Goal: Task Accomplishment & Management: Complete application form

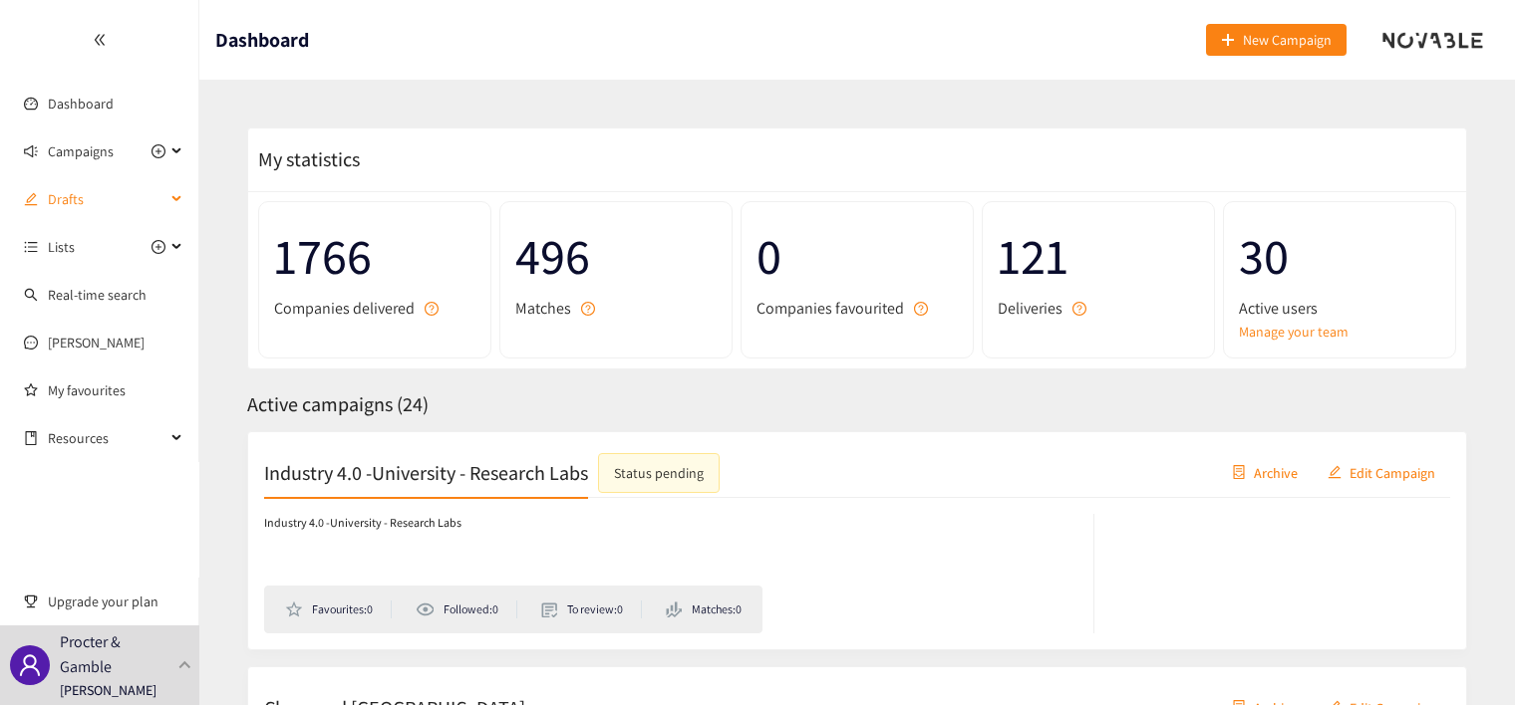
click at [181, 197] on div "Drafts" at bounding box center [99, 199] width 199 height 40
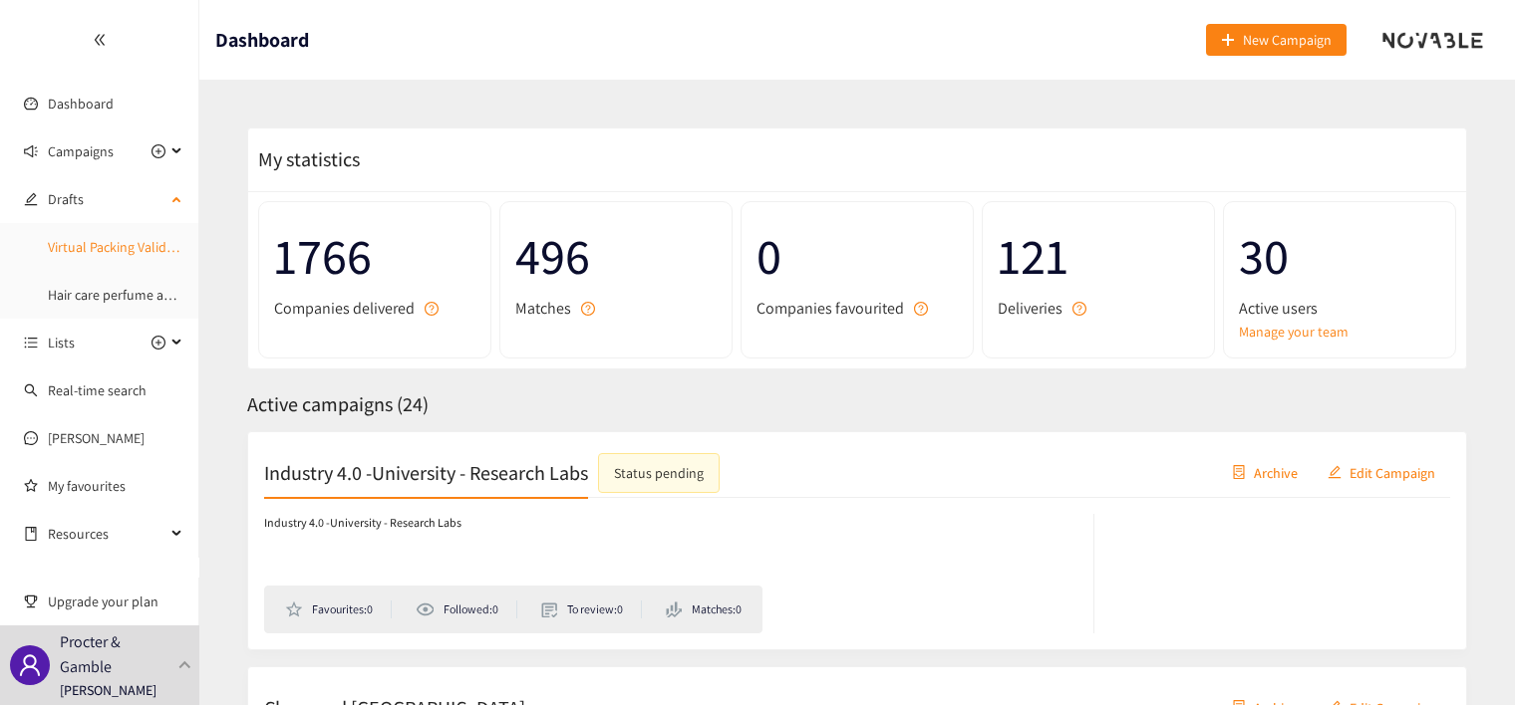
click at [124, 248] on link "Virtual Packing Validation" at bounding box center [122, 247] width 149 height 18
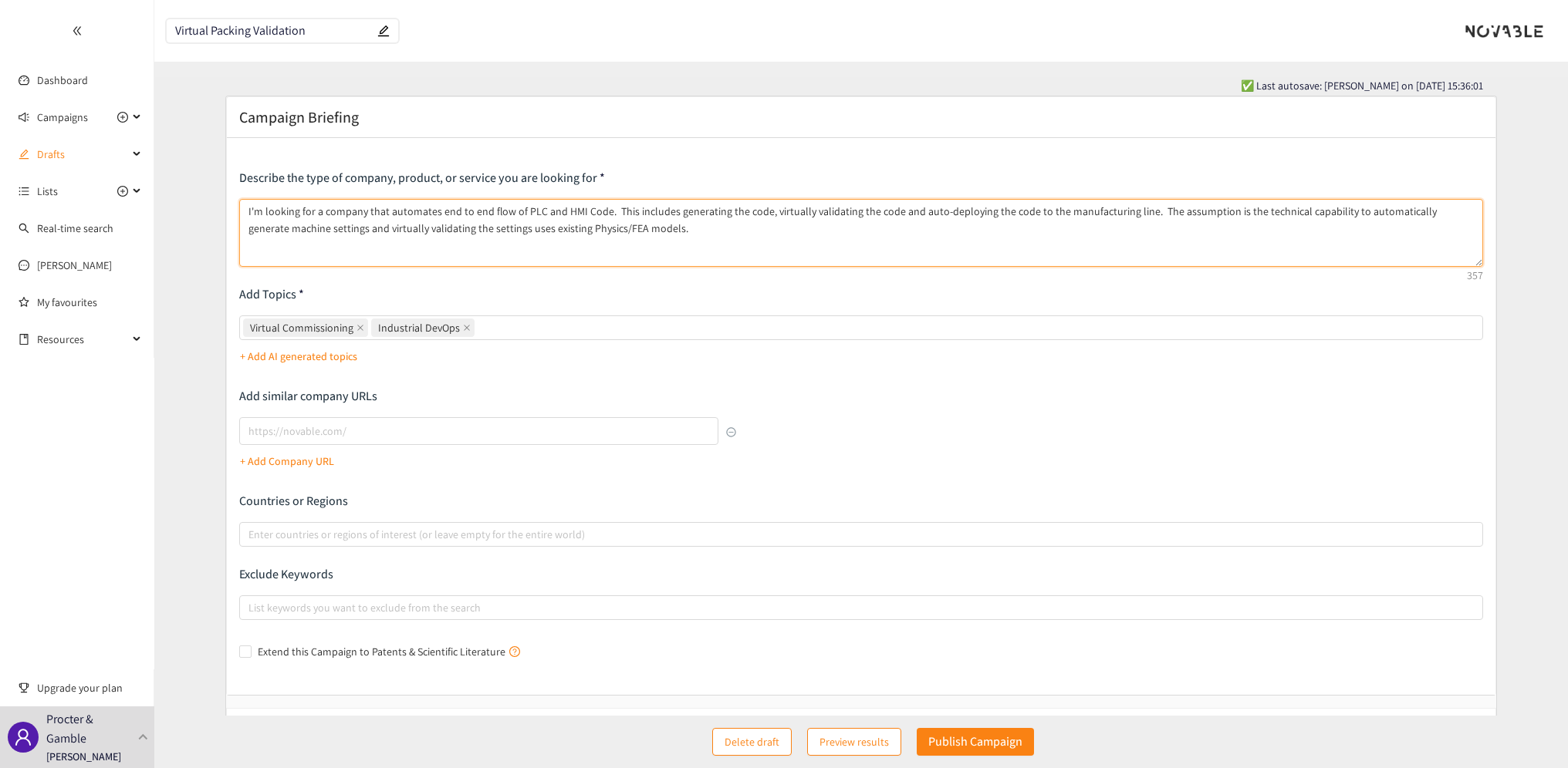
click at [544, 230] on textarea "I'm looking for a company that automates end to end flow of PLC and HMI Code. T…" at bounding box center [861, 233] width 1244 height 68
click at [683, 225] on textarea "I'm looking for a company that automates end to end flow of PLC and HMI Code. T…" at bounding box center [861, 233] width 1244 height 68
type textarea "I'm looking for a company that automates end to end flow of PLC and HMI Code. T…"
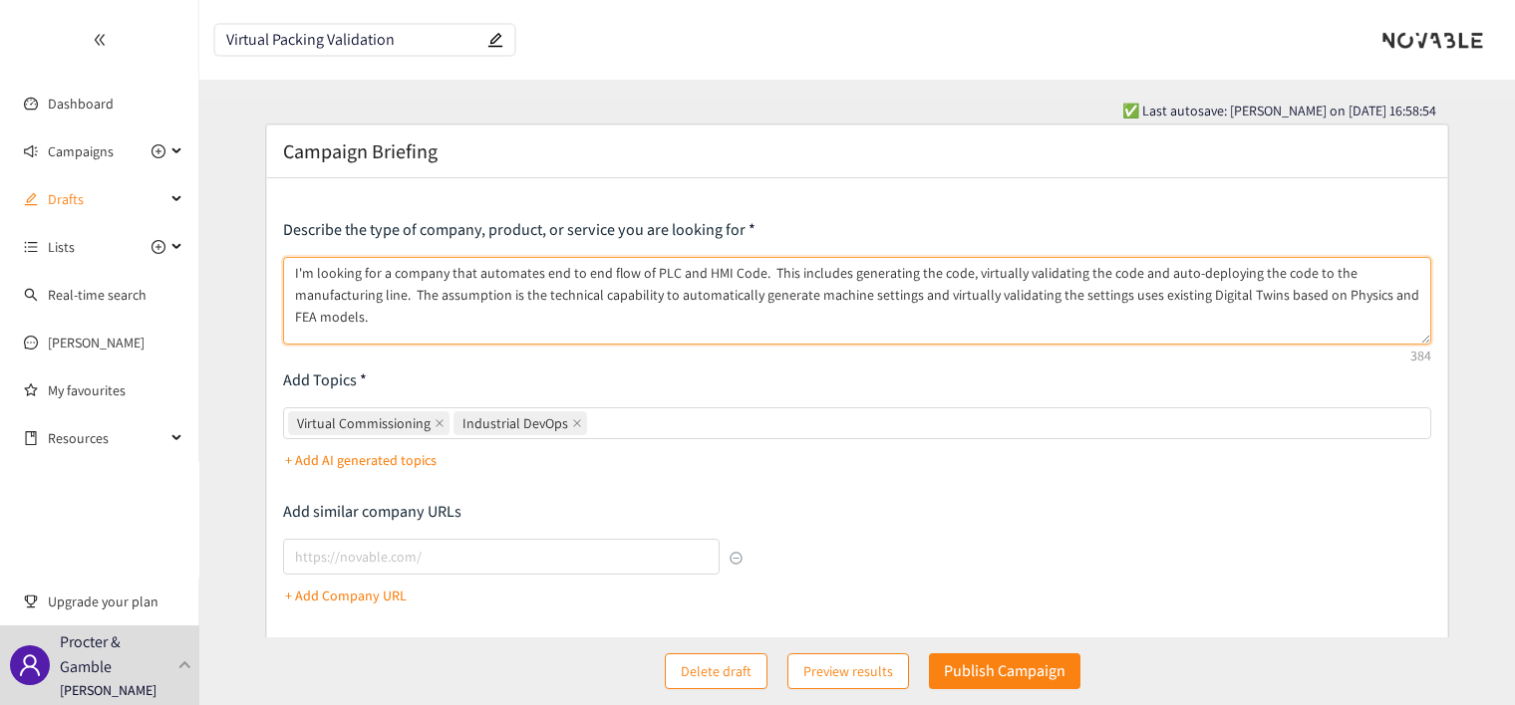
click at [470, 267] on textarea "I'm looking for a company that automates end to end flow of PLC and HMI Code. T…" at bounding box center [857, 301] width 1148 height 88
click at [572, 271] on textarea "I'm looking for a company that can integrate the work of multiple companies wit…" at bounding box center [857, 301] width 1148 height 88
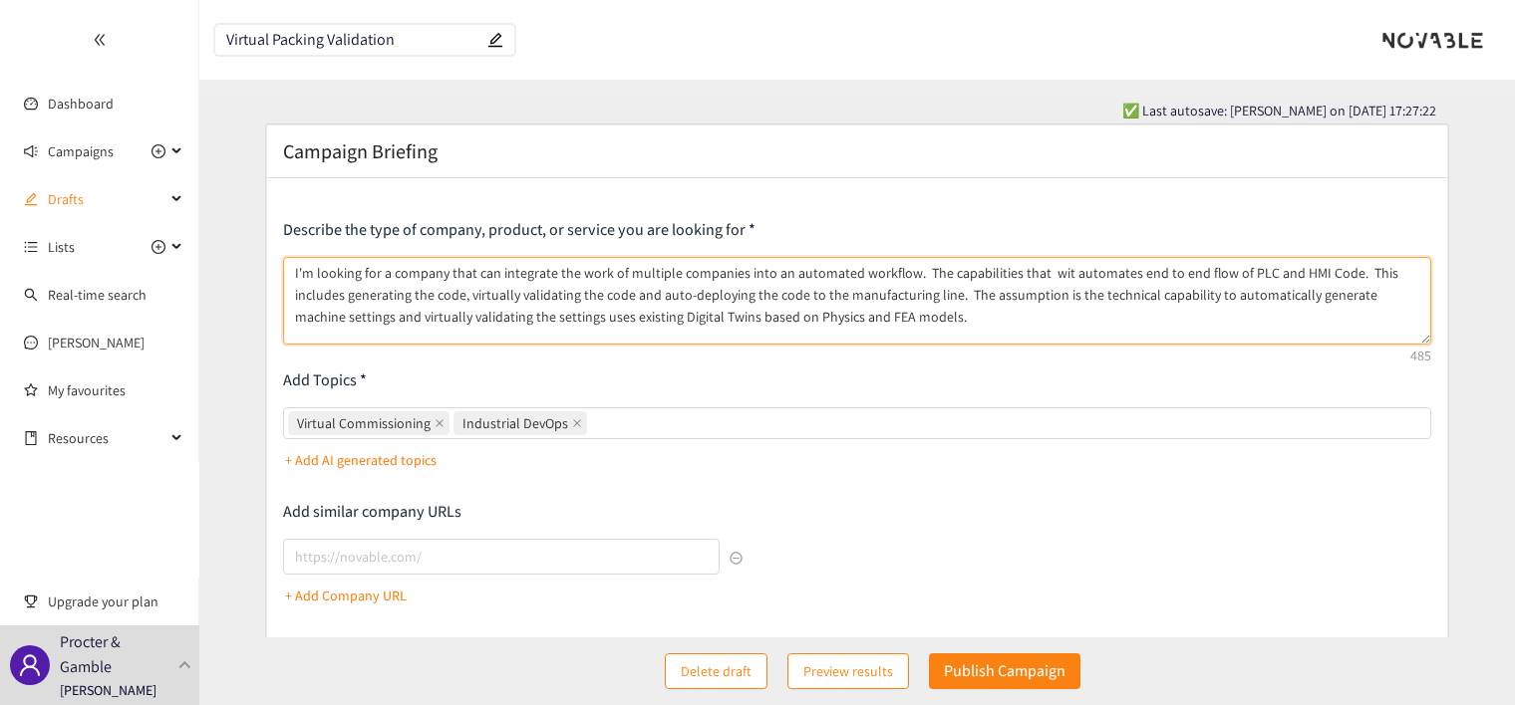
click at [392, 267] on textarea "I'm looking for a company that can integrate the work of multiple companies int…" at bounding box center [857, 301] width 1148 height 88
click at [433, 271] on textarea "I'm looking for company that can integrate the work of multiple companies into …" at bounding box center [857, 301] width 1148 height 88
drag, startPoint x: 383, startPoint y: 277, endPoint x: 442, endPoint y: 269, distance: 60.3
click at [442, 269] on textarea "I'm looking for companies that can integrate the work of multiple companies int…" at bounding box center [857, 301] width 1148 height 88
click at [913, 271] on textarea "I'm looking for a company that can integrate the work of multiple companies int…" at bounding box center [857, 301] width 1148 height 88
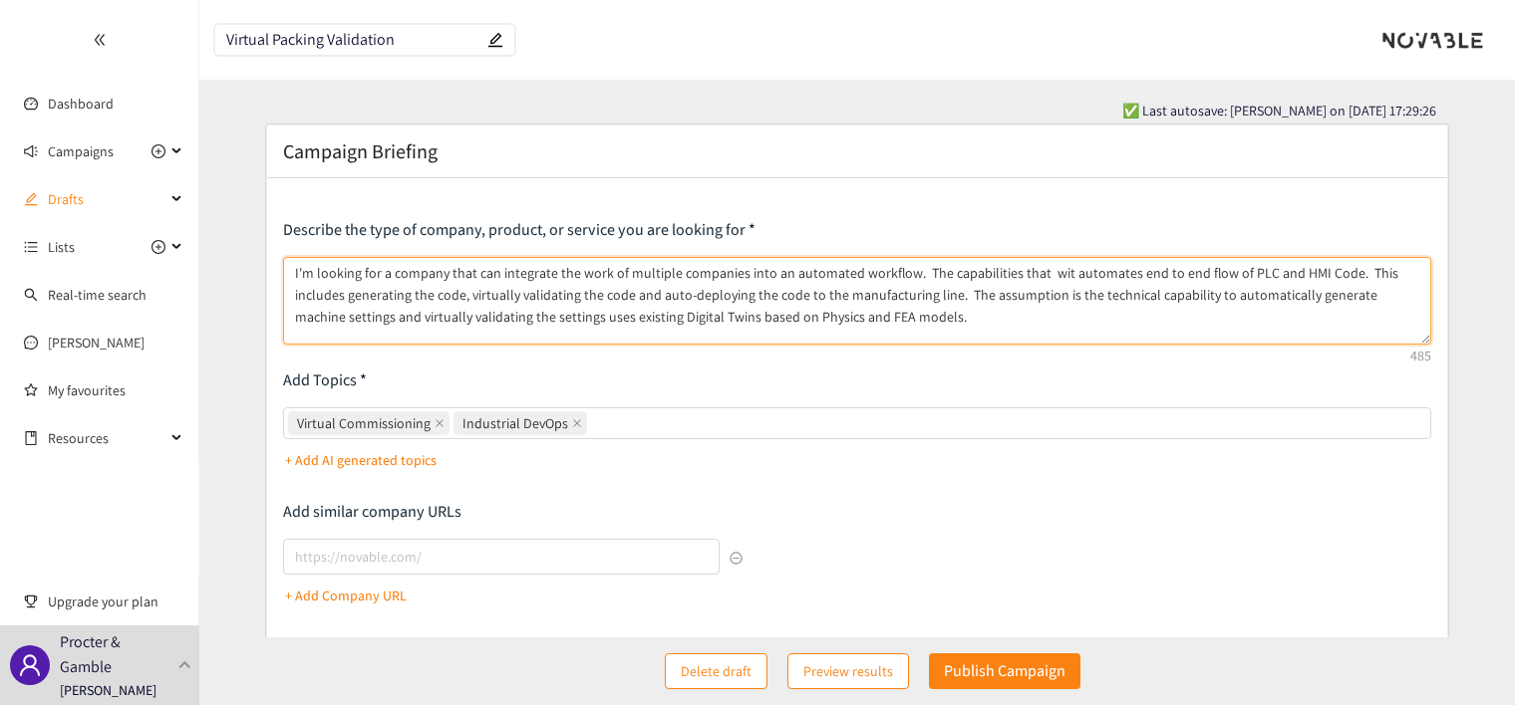
drag, startPoint x: 391, startPoint y: 273, endPoint x: 491, endPoint y: 272, distance: 100.6
click at [491, 272] on textarea "I'm looking for a company that can integrate the work of multiple companies int…" at bounding box center [857, 301] width 1148 height 88
drag, startPoint x: 383, startPoint y: 270, endPoint x: 447, endPoint y: 273, distance: 64.8
click at [447, 273] on textarea "I'm looking for a company that can integrate the work of multiple companies int…" at bounding box center [857, 301] width 1148 height 88
drag, startPoint x: 474, startPoint y: 277, endPoint x: 546, endPoint y: 272, distance: 71.9
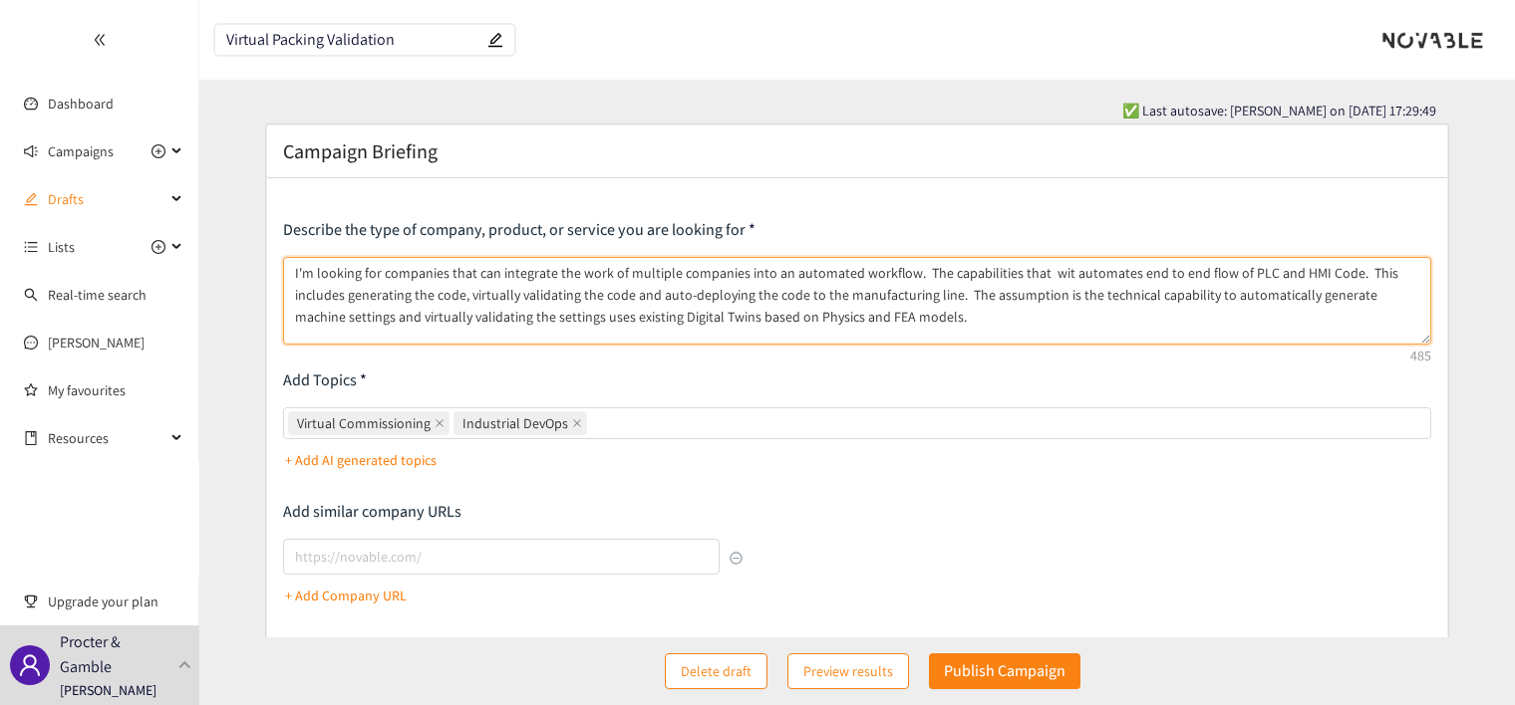
click at [546, 272] on textarea "I'm looking for companies that can integrate the work of multiple companies int…" at bounding box center [857, 301] width 1148 height 88
click at [570, 265] on textarea "I'm looking for companies that have capabilities that wit automates end to end …" at bounding box center [857, 301] width 1148 height 88
click at [455, 320] on textarea "I'm looking for companies that have capabilities in the following areas: auto-g…" at bounding box center [857, 301] width 1148 height 88
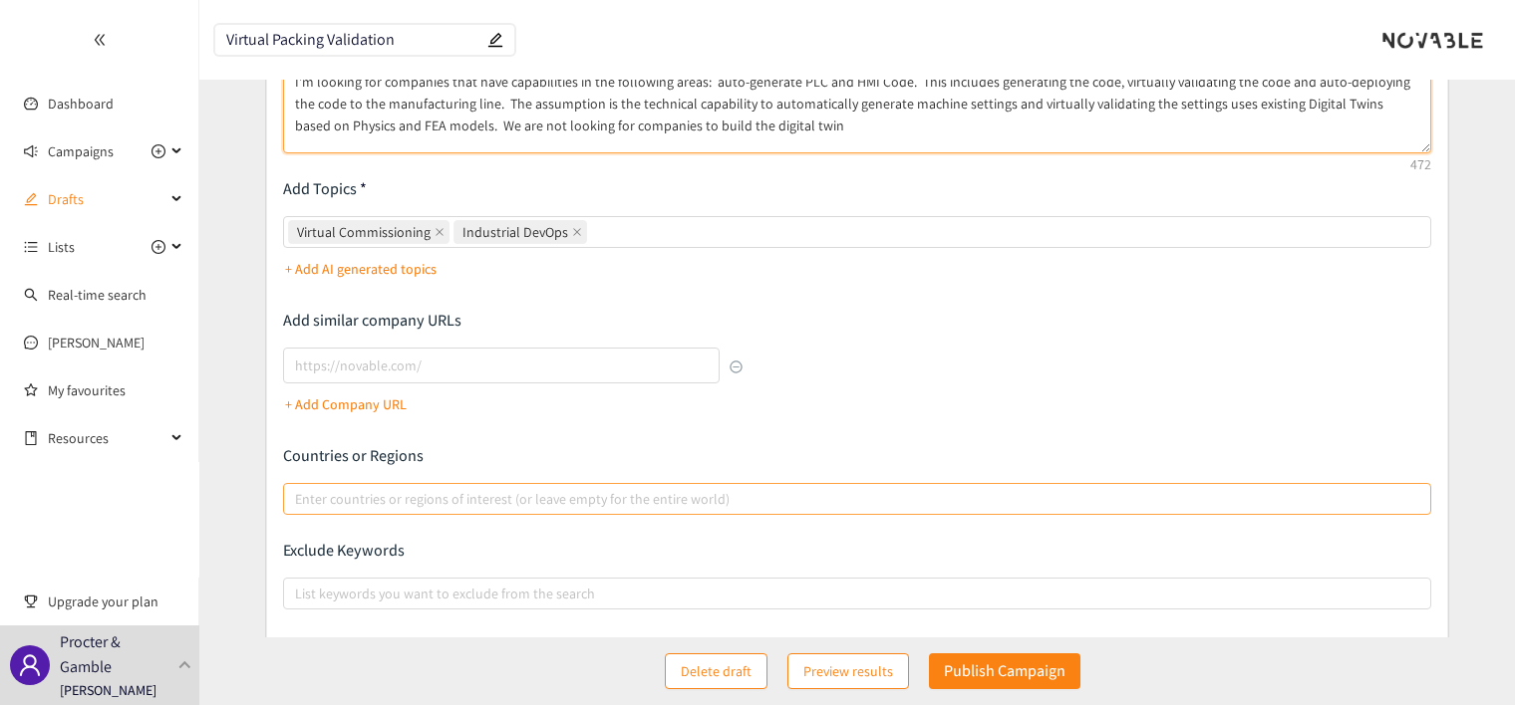
scroll to position [167, 0]
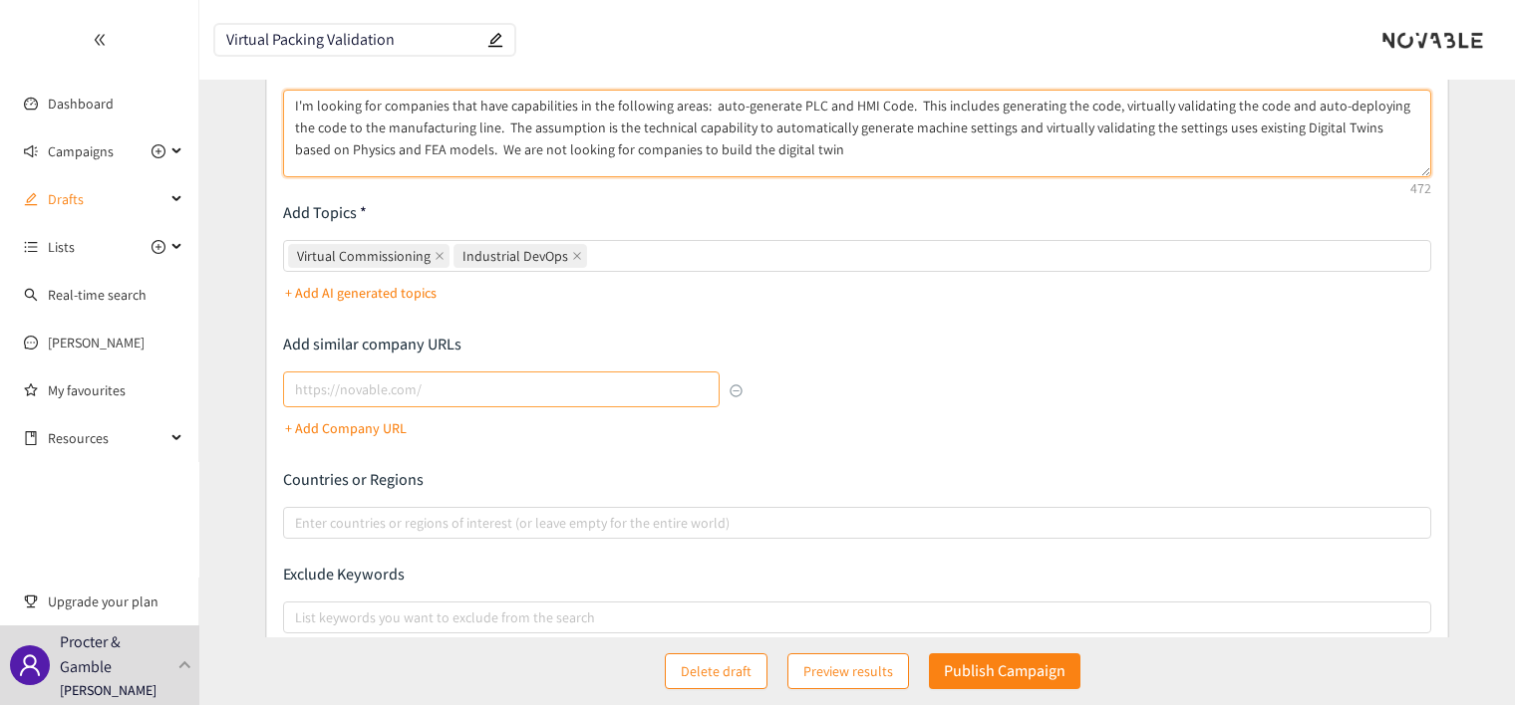
type textarea "I'm looking for companies that have capabilities in the following areas: auto-g…"
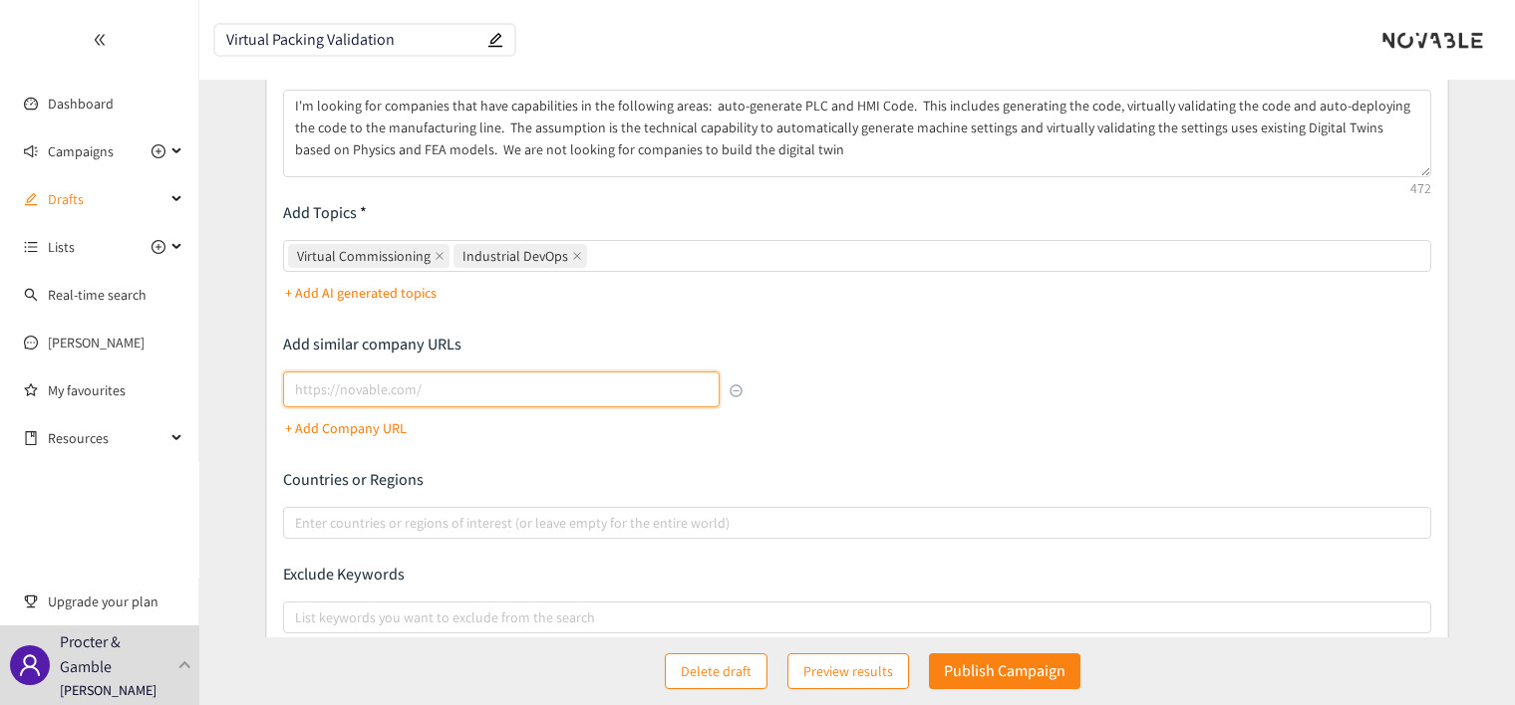
click at [375, 392] on input "lookalikes url" at bounding box center [501, 390] width 436 height 36
click at [312, 390] on input "lookalikes url" at bounding box center [501, 390] width 436 height 36
paste input "[URL][DOMAIN_NAME]"
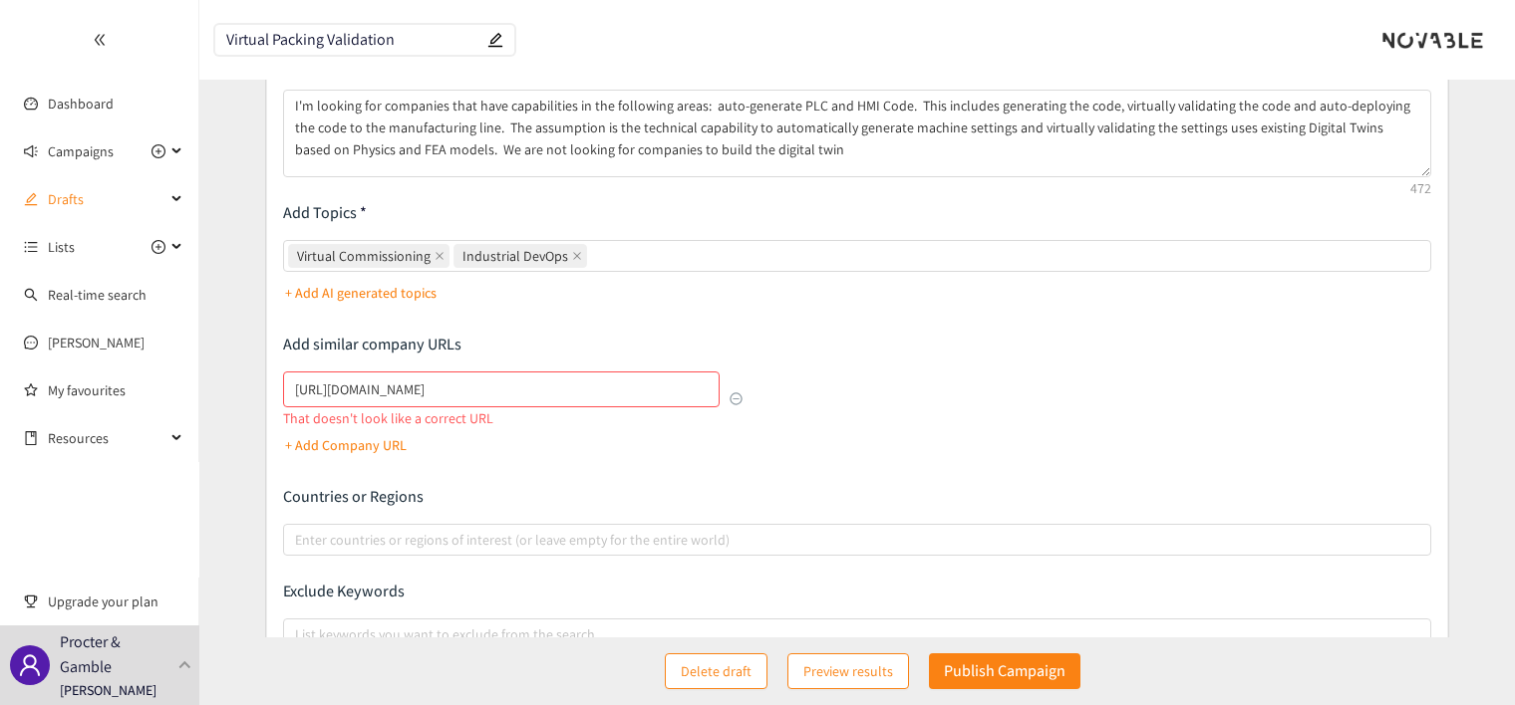
click at [313, 446] on p "+ Add Company URL" at bounding box center [346, 445] width 122 height 22
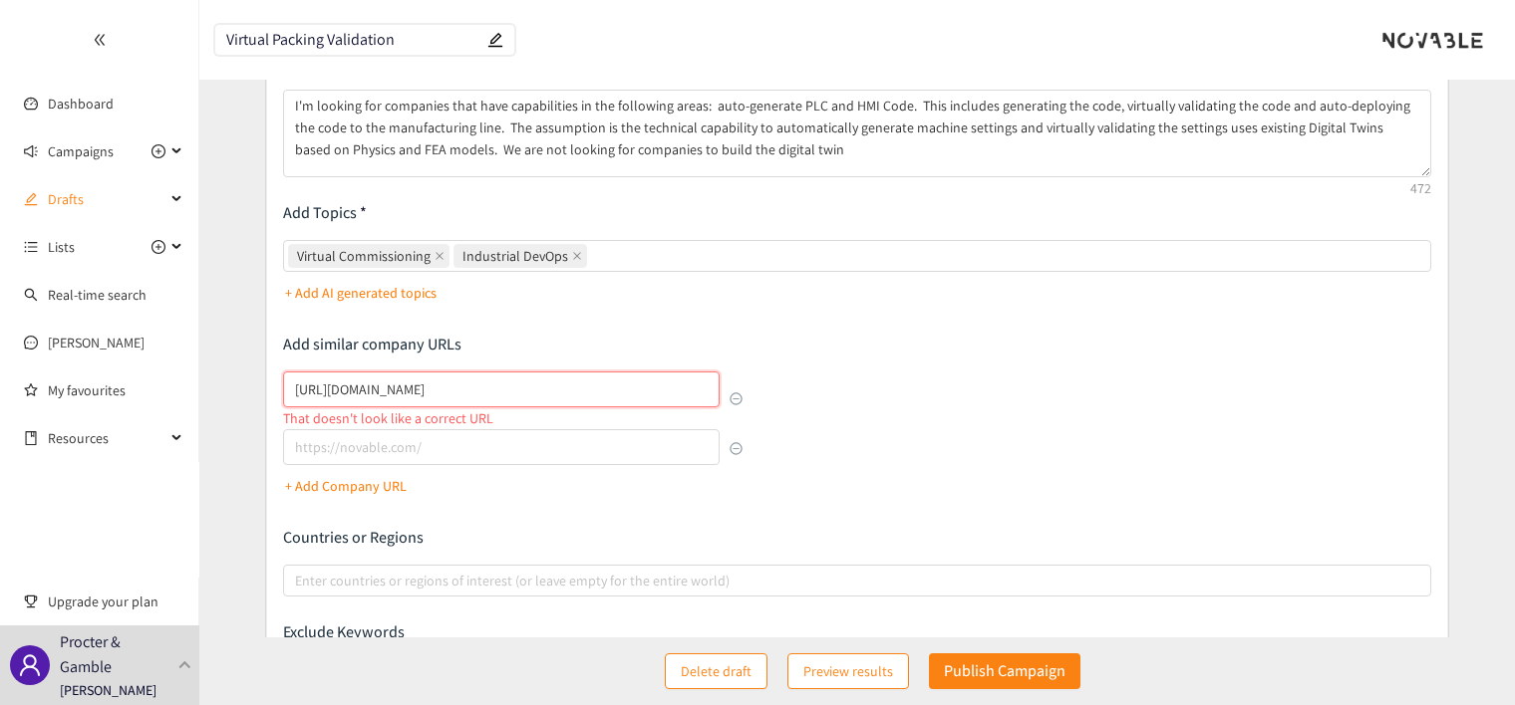
click at [336, 387] on input "[URL][DOMAIN_NAME]" at bounding box center [501, 390] width 436 height 36
click at [571, 393] on input "[DOMAIN_NAME][URL]" at bounding box center [501, 390] width 436 height 36
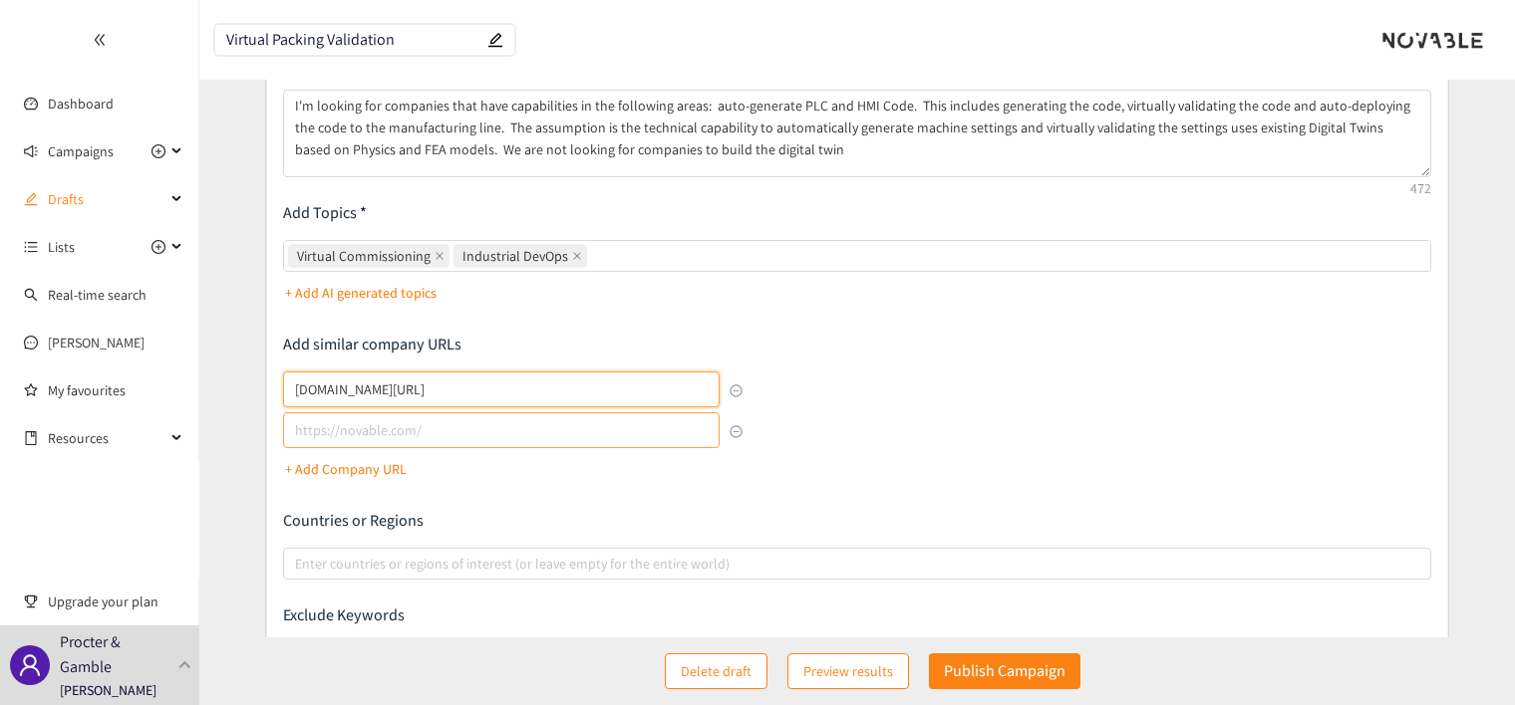
type input "[DOMAIN_NAME][URL]"
click at [482, 432] on input "lookalikes url" at bounding box center [501, 431] width 436 height 36
click at [327, 430] on input "lookalikes url" at bounding box center [501, 431] width 436 height 36
paste input "[URL][DOMAIN_NAME]"
type input "[URL][DOMAIN_NAME]"
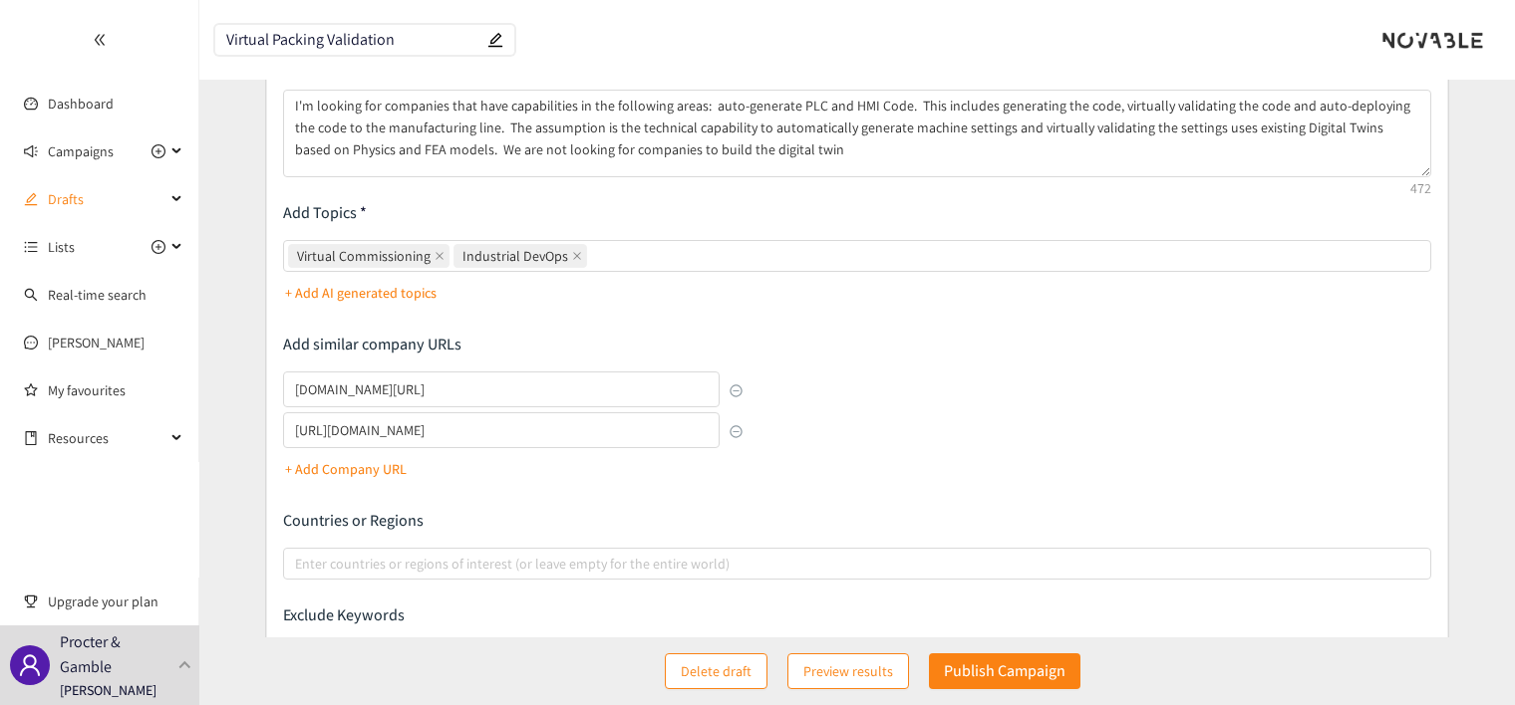
click at [351, 466] on p "+ Add Company URL" at bounding box center [346, 469] width 122 height 22
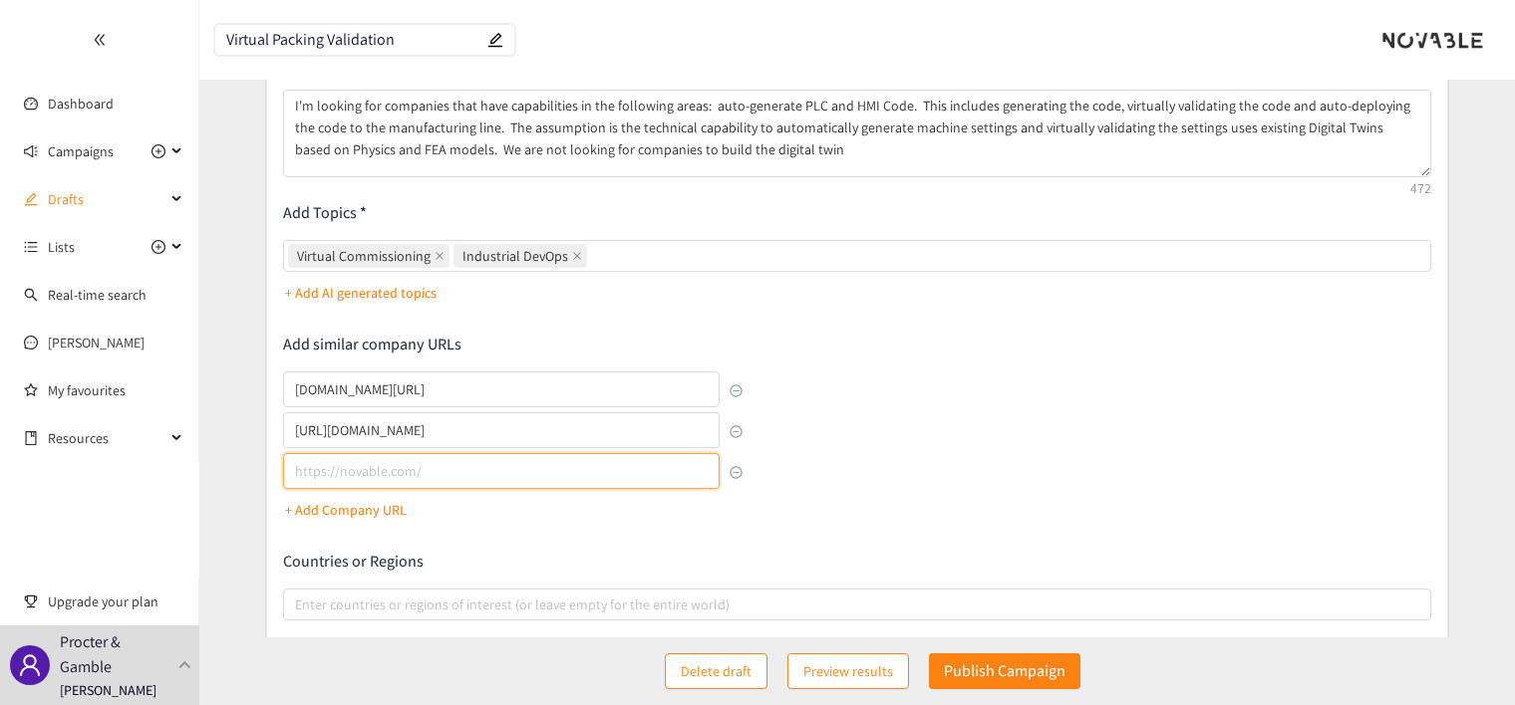
click at [322, 476] on input "lookalikes url" at bounding box center [501, 471] width 436 height 36
paste input "[URL]"
type input "[URL]"
click at [303, 514] on p "+ Add Company URL" at bounding box center [346, 510] width 122 height 22
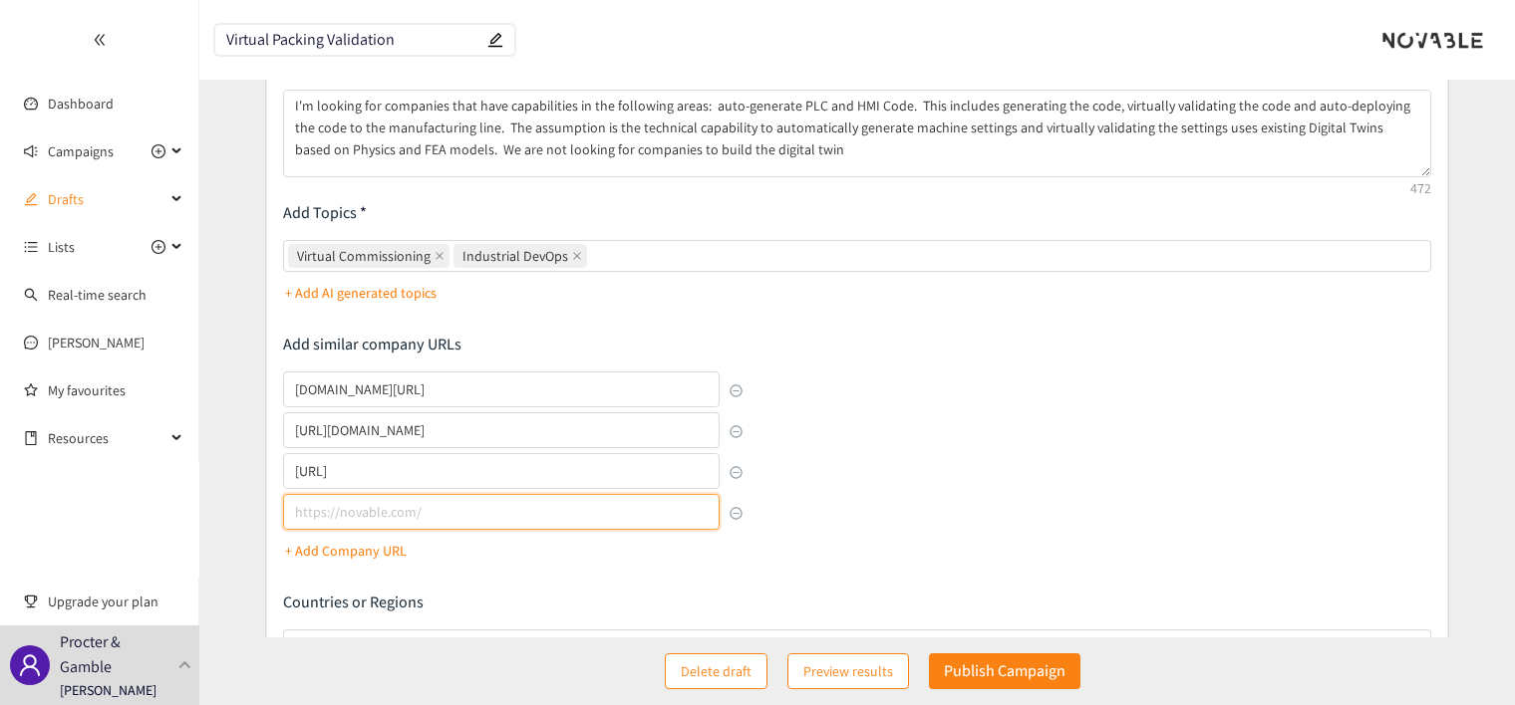
click at [335, 512] on input "lookalikes url" at bounding box center [501, 512] width 436 height 36
paste input "[URL][DOMAIN_NAME]"
type input "[URL][DOMAIN_NAME]"
click at [730, 558] on div "[DOMAIN_NAME][URL] [URL][DOMAIN_NAME] [URL] [URL][DOMAIN_NAME] + Add Company URL" at bounding box center [512, 469] width 459 height 195
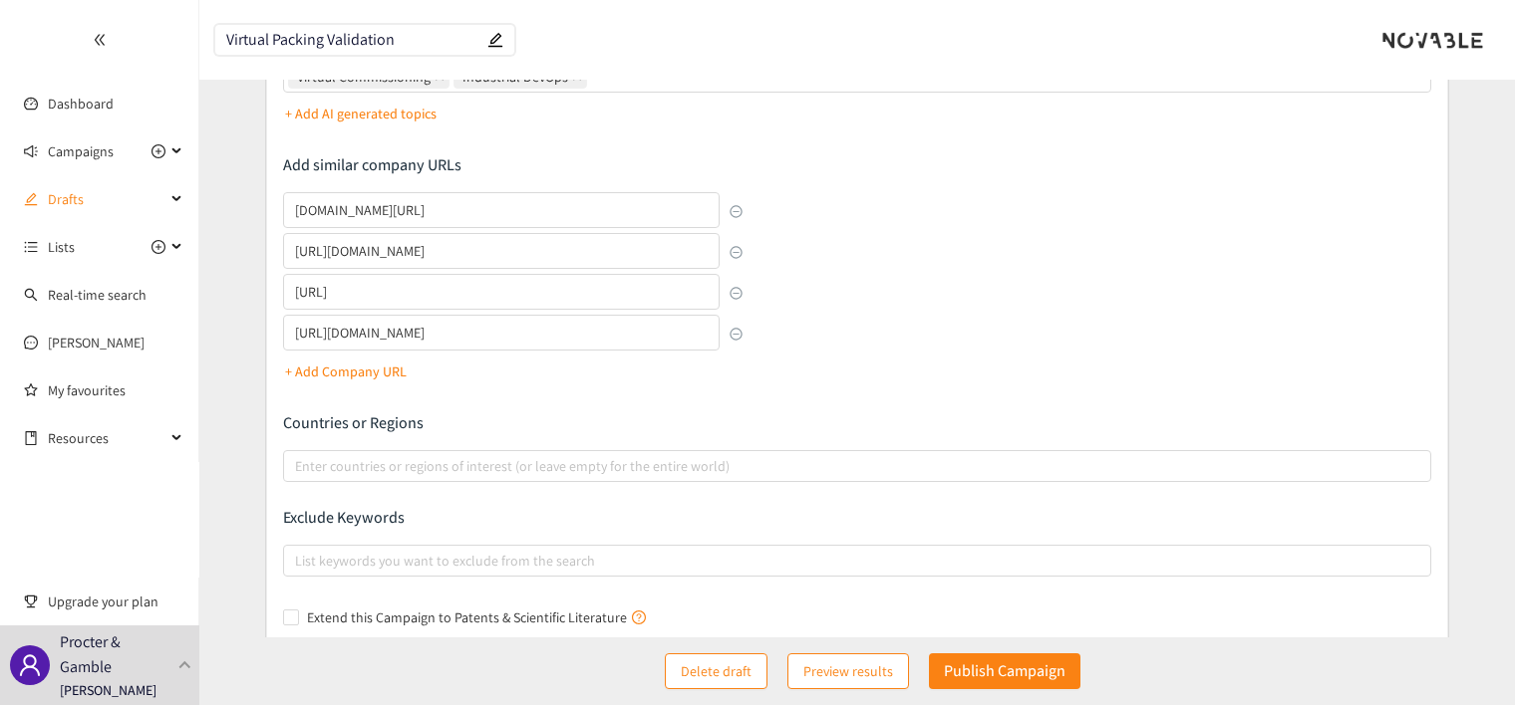
scroll to position [367, 0]
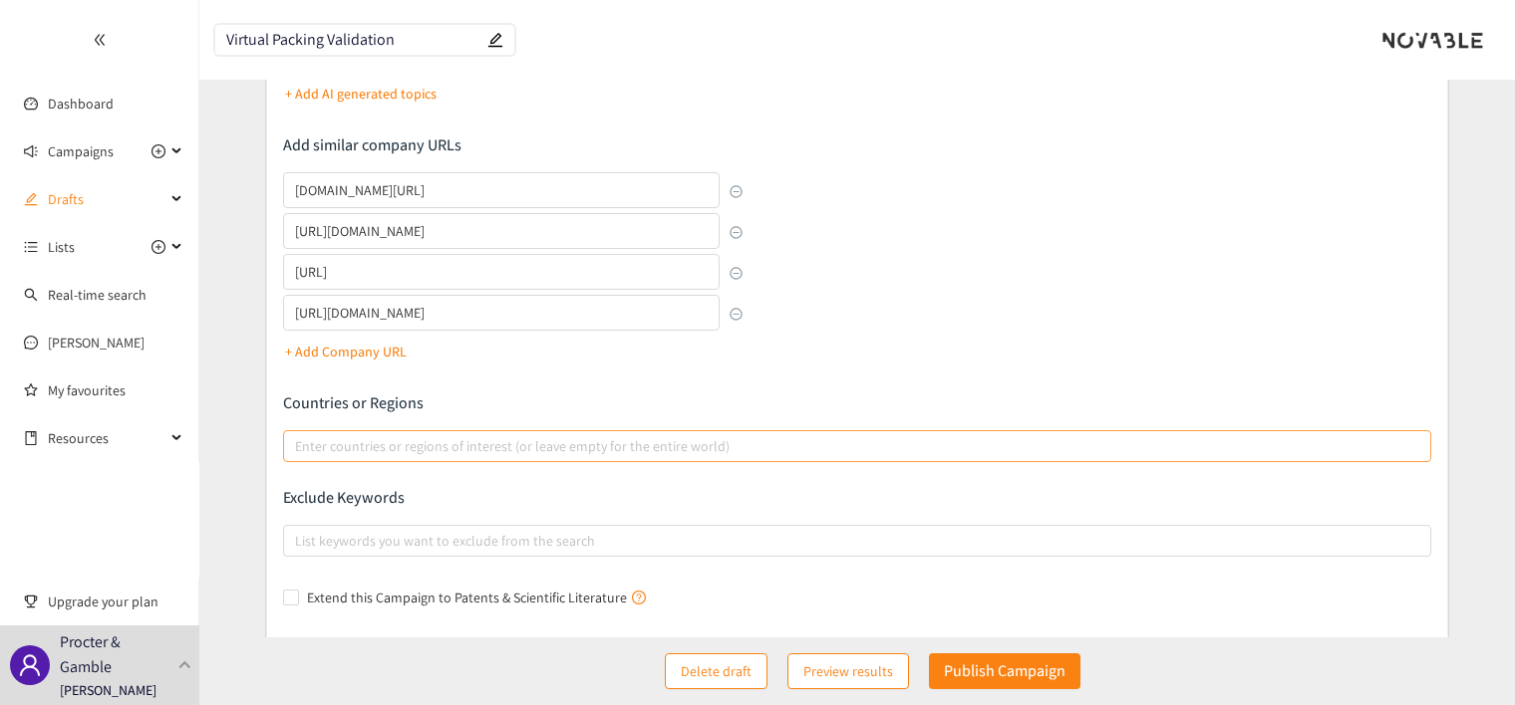
click at [713, 450] on div at bounding box center [847, 446] width 1118 height 24
click at [299, 450] on input "Enter countries or regions of interest (or leave empty for the entire world)" at bounding box center [297, 446] width 4 height 24
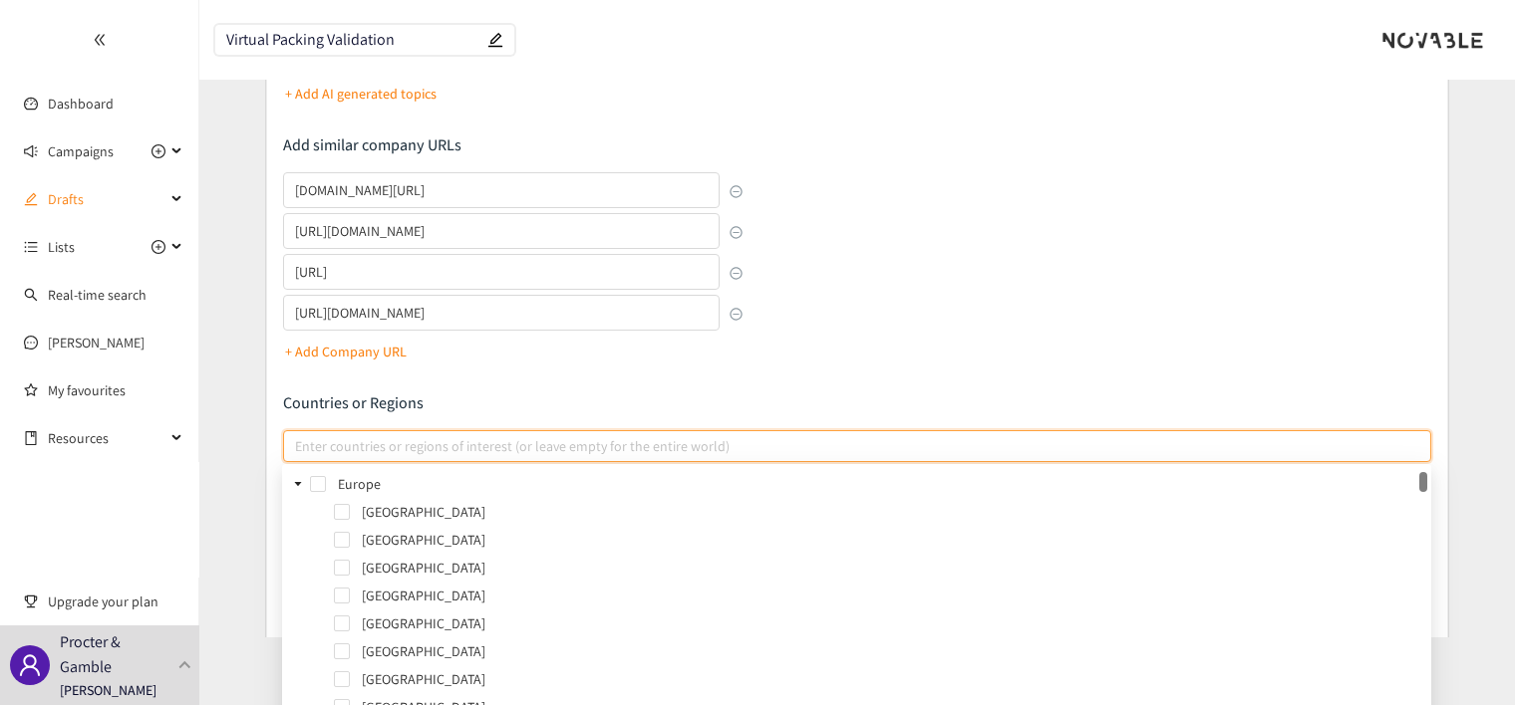
click at [746, 411] on p "Countries or Regions" at bounding box center [857, 404] width 1148 height 22
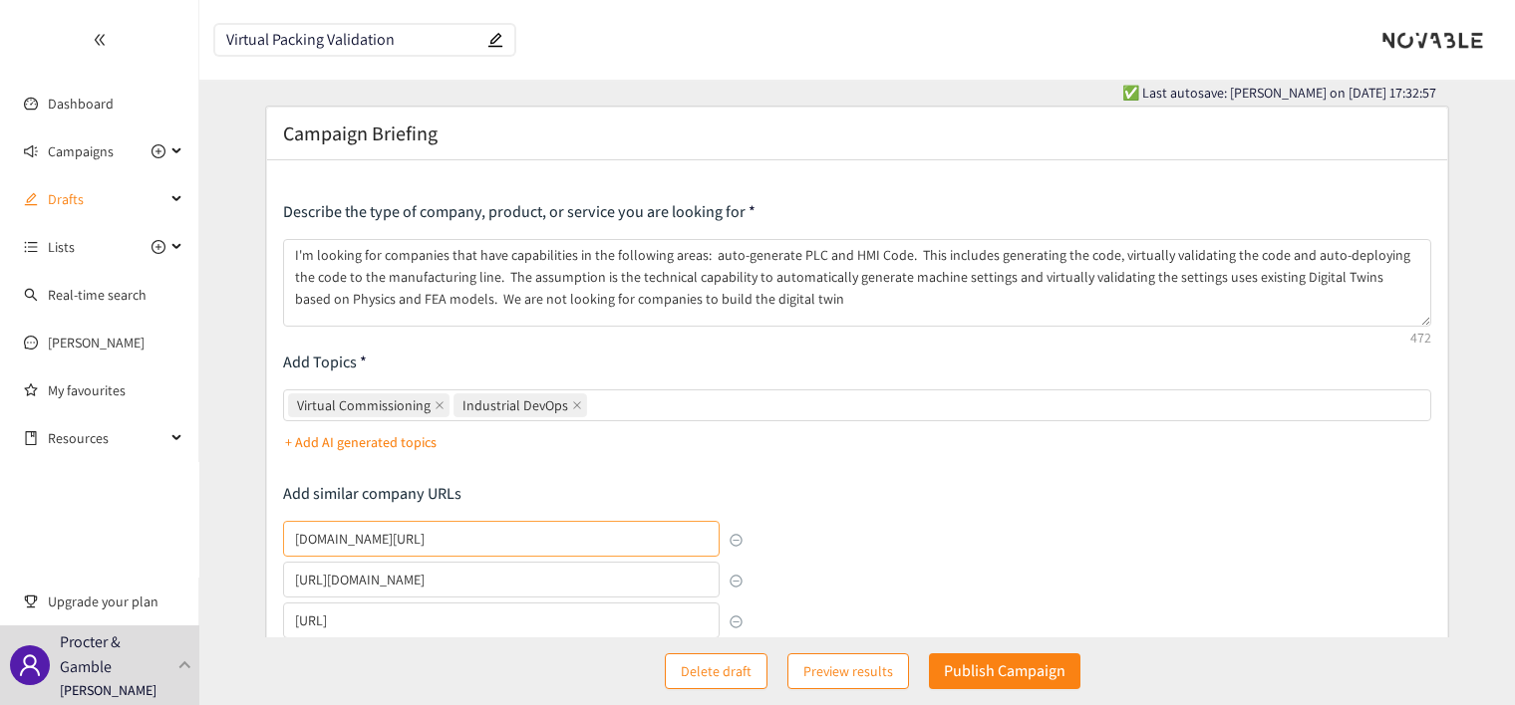
scroll to position [0, 0]
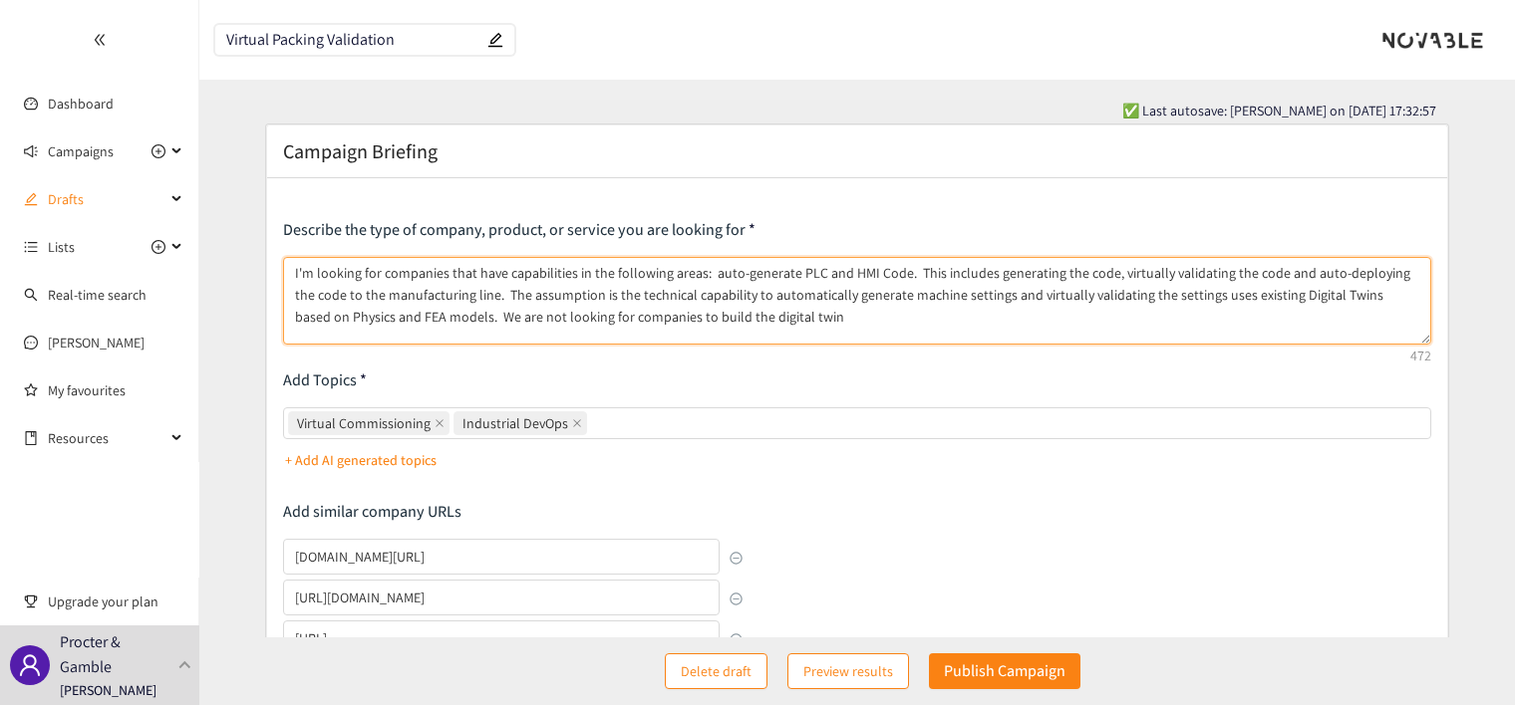
click at [800, 323] on textarea "I'm looking for companies that have capabilities in the following areas: auto-g…" at bounding box center [857, 301] width 1148 height 88
drag, startPoint x: 383, startPoint y: 272, endPoint x: 434, endPoint y: 307, distance: 62.5
click at [434, 307] on textarea "I'm looking for companies that have capabilities in the following areas: auto-g…" at bounding box center [857, 301] width 1148 height 88
type textarea "I'm looking for companies that have capabilities in the following areas: auto-g…"
click at [714, 418] on div "Virtual Commissioning Industrial DevOps" at bounding box center [847, 424] width 1118 height 28
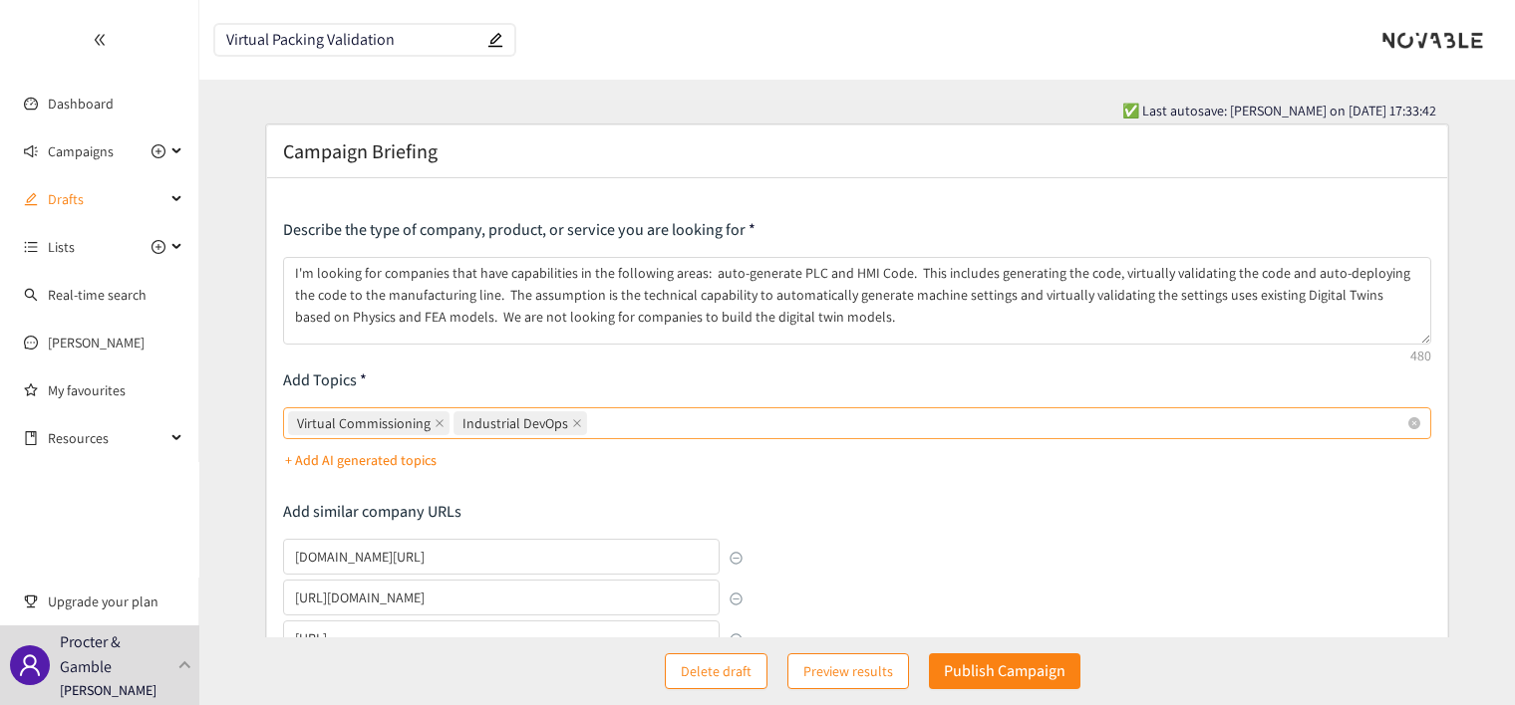
click at [595, 418] on input "Virtual Commissioning Industrial DevOps" at bounding box center [593, 424] width 4 height 24
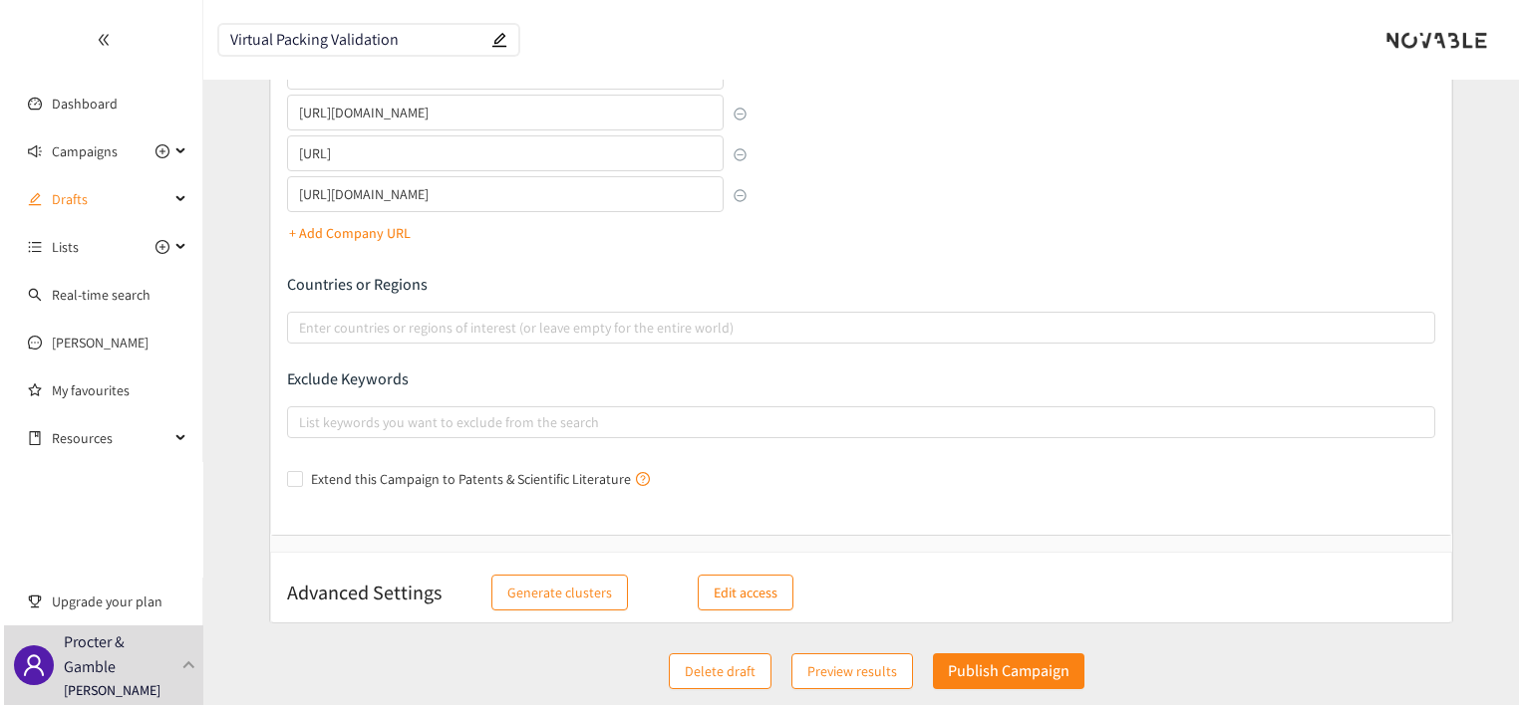
scroll to position [490, 0]
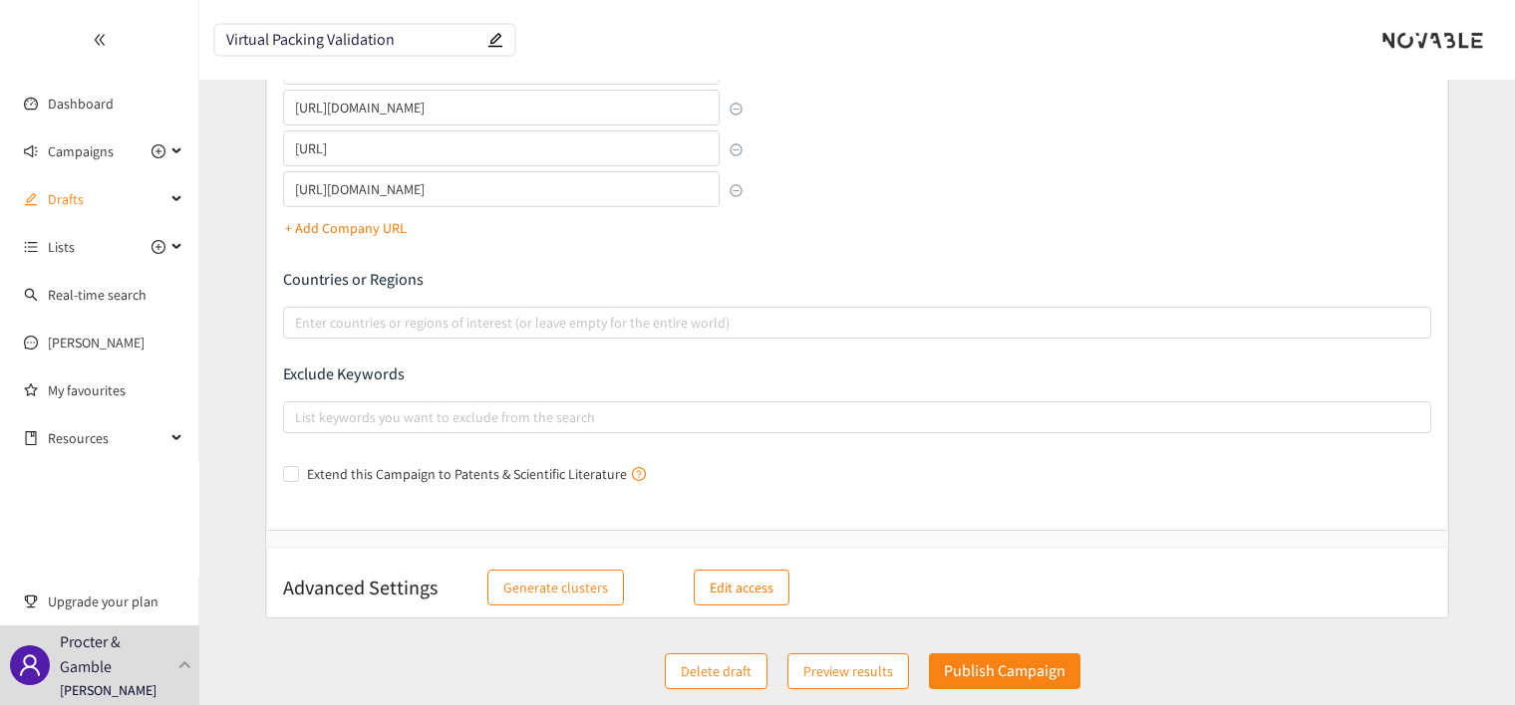
click at [725, 585] on p "Edit access" at bounding box center [741, 588] width 64 height 22
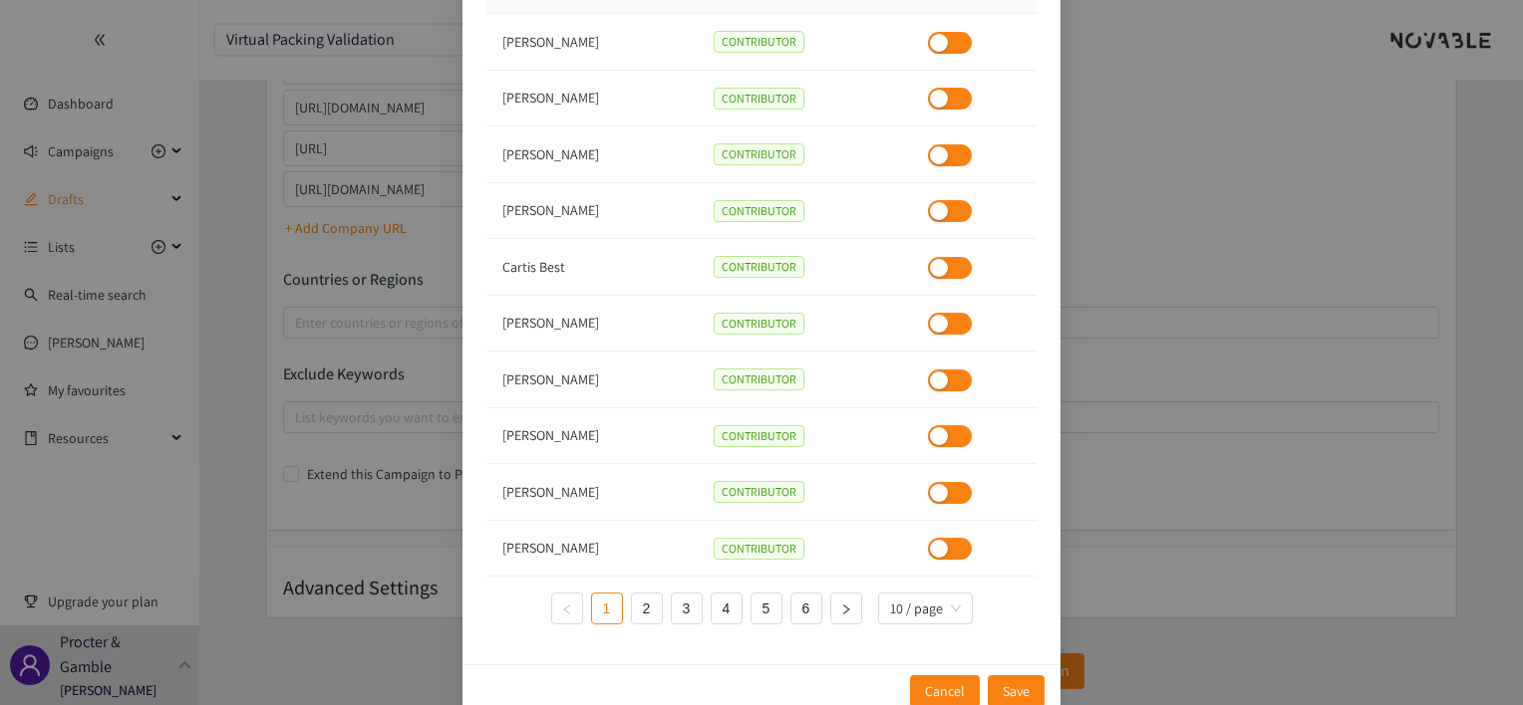
scroll to position [129, 0]
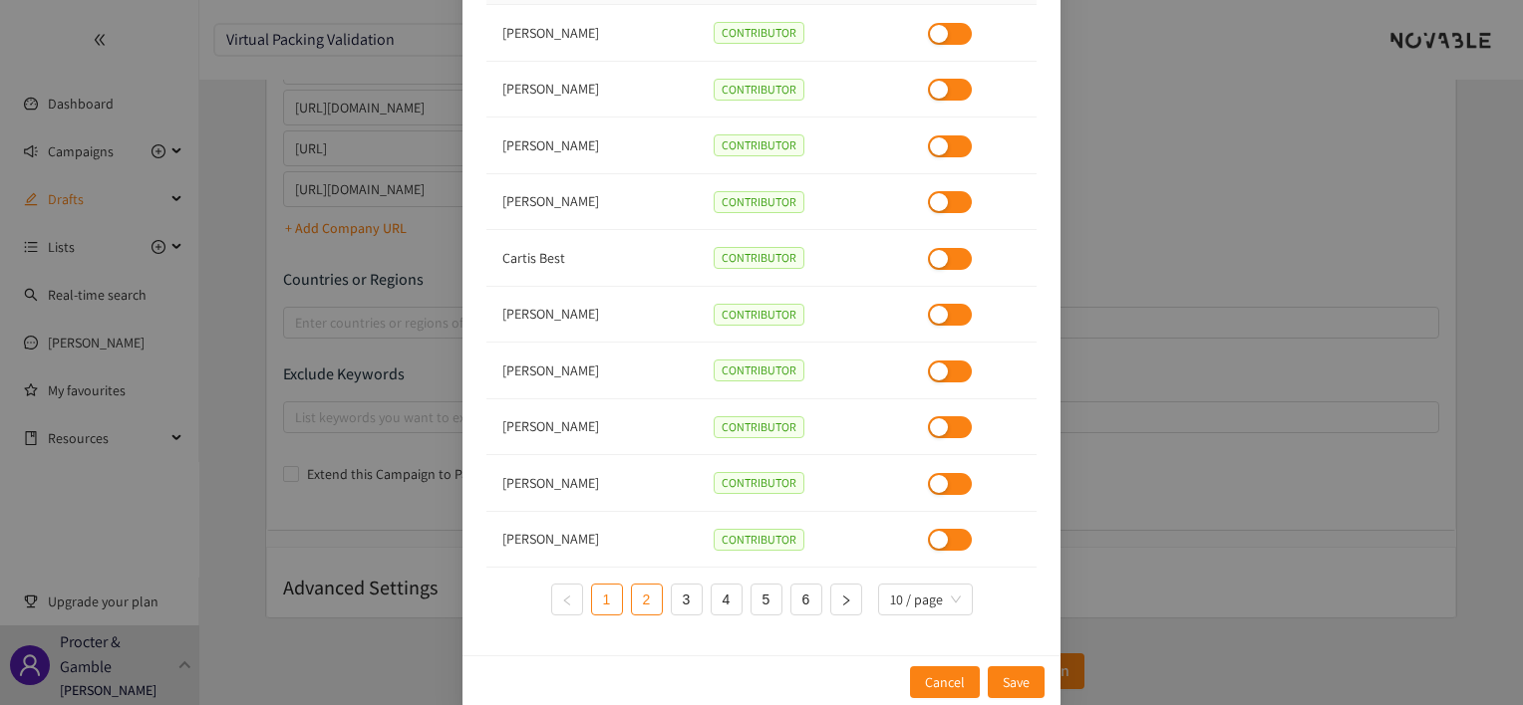
click at [636, 597] on link "2" at bounding box center [647, 600] width 30 height 30
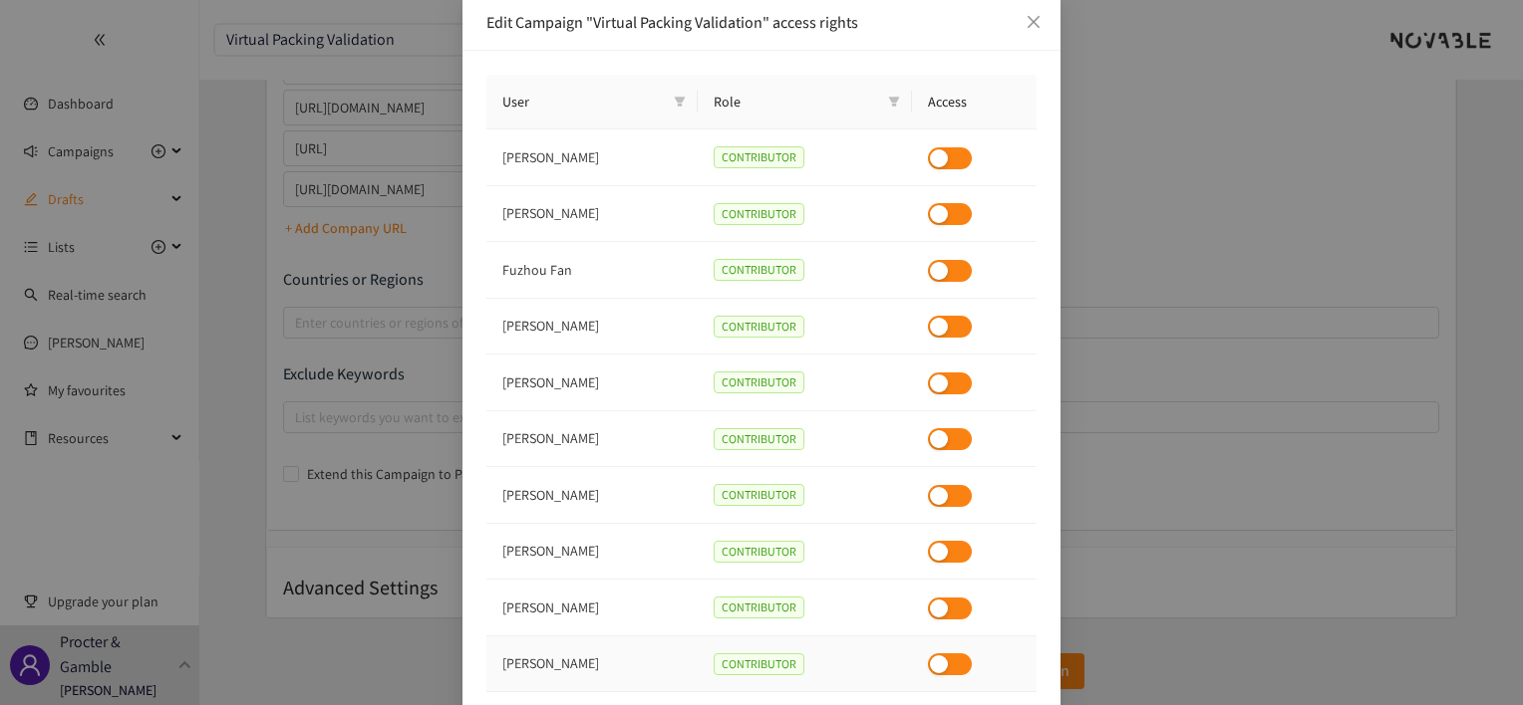
scroll to position [0, 0]
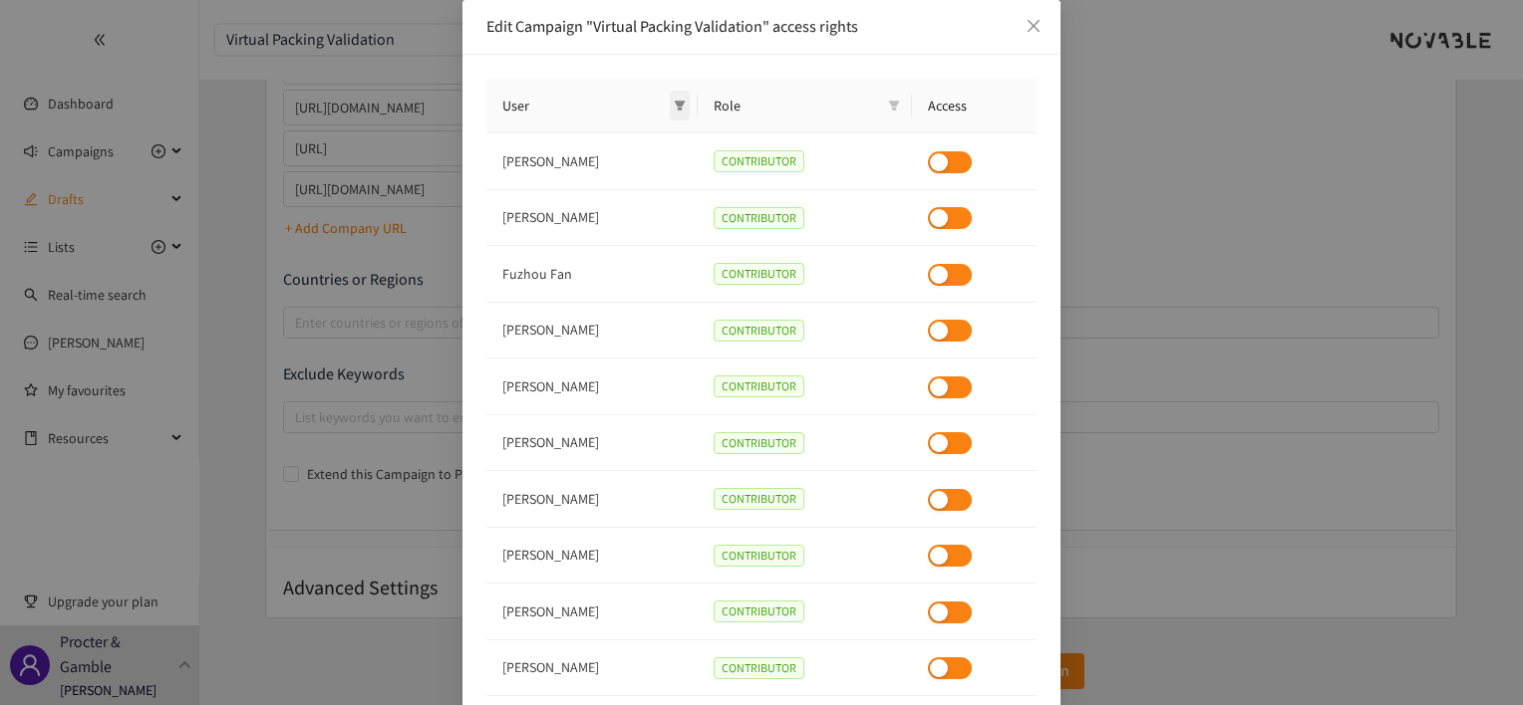
click at [682, 102] on icon "filter" at bounding box center [680, 106] width 11 height 10
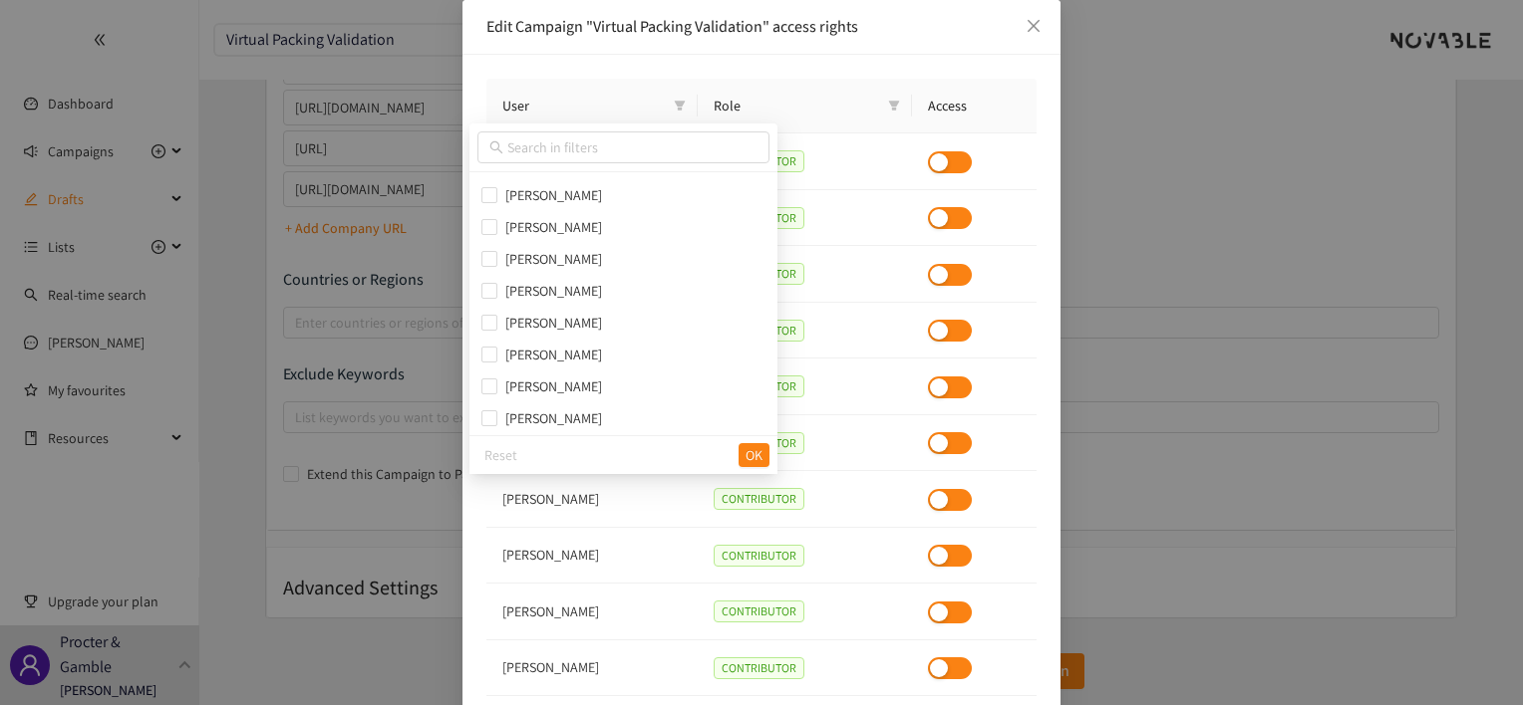
scroll to position [1626, 0]
click at [642, 574] on td "[PERSON_NAME]" at bounding box center [591, 556] width 211 height 57
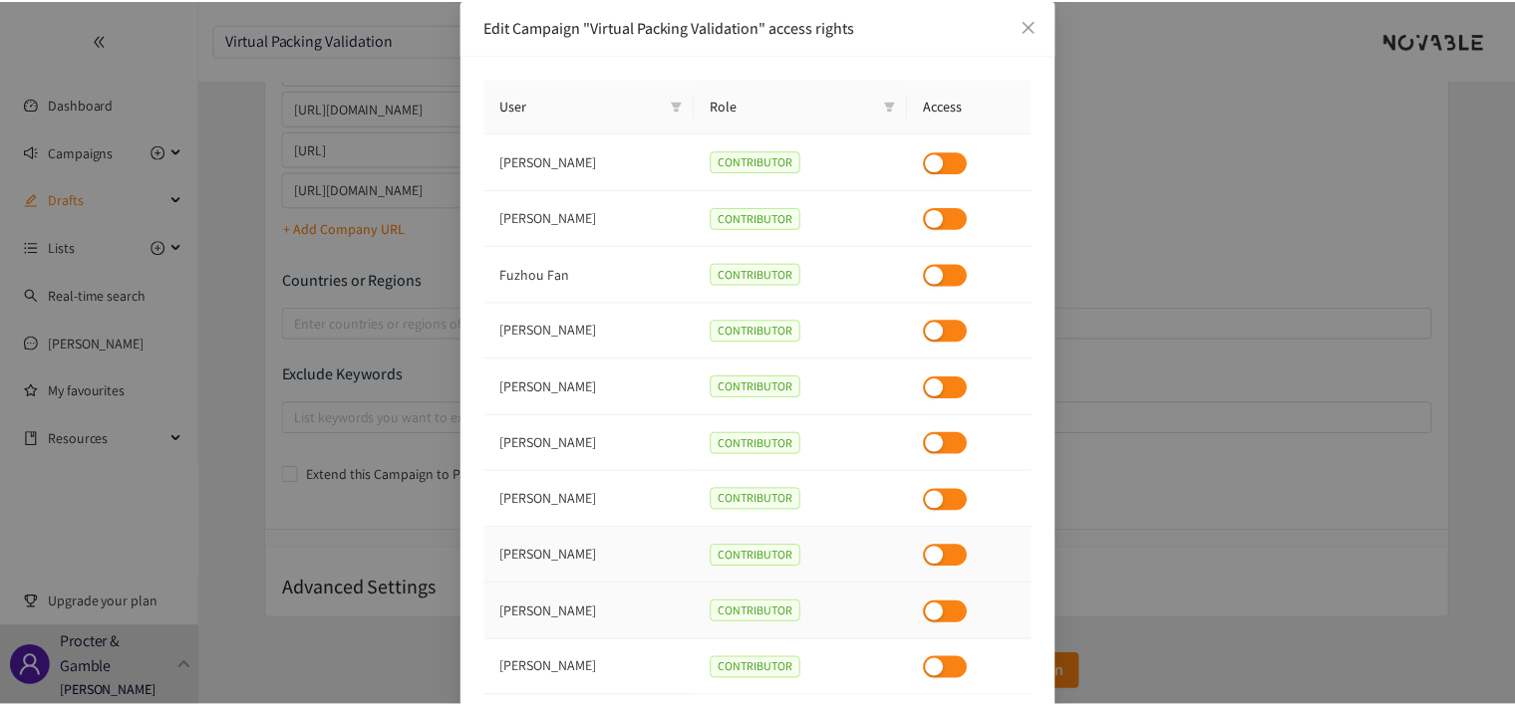
scroll to position [129, 0]
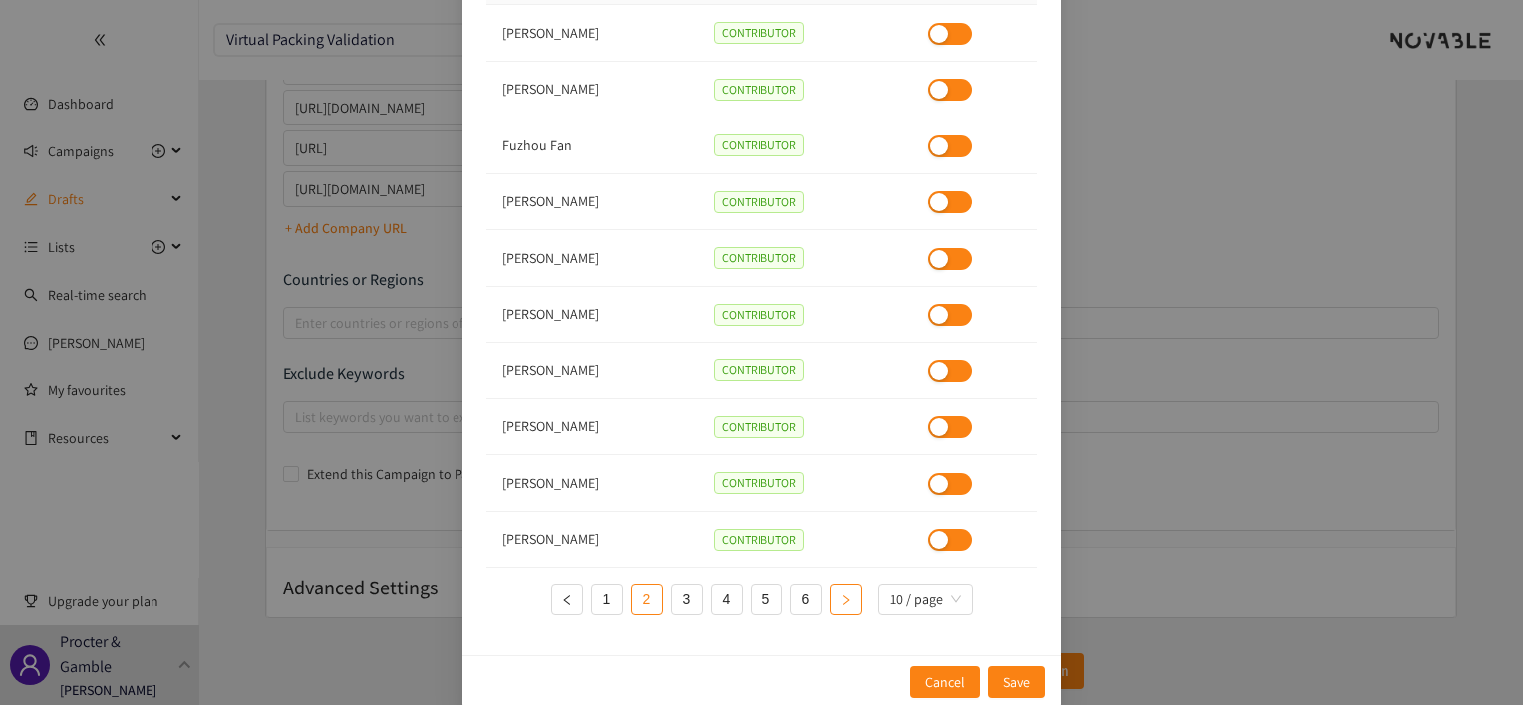
click at [843, 595] on icon "right" at bounding box center [846, 601] width 12 height 12
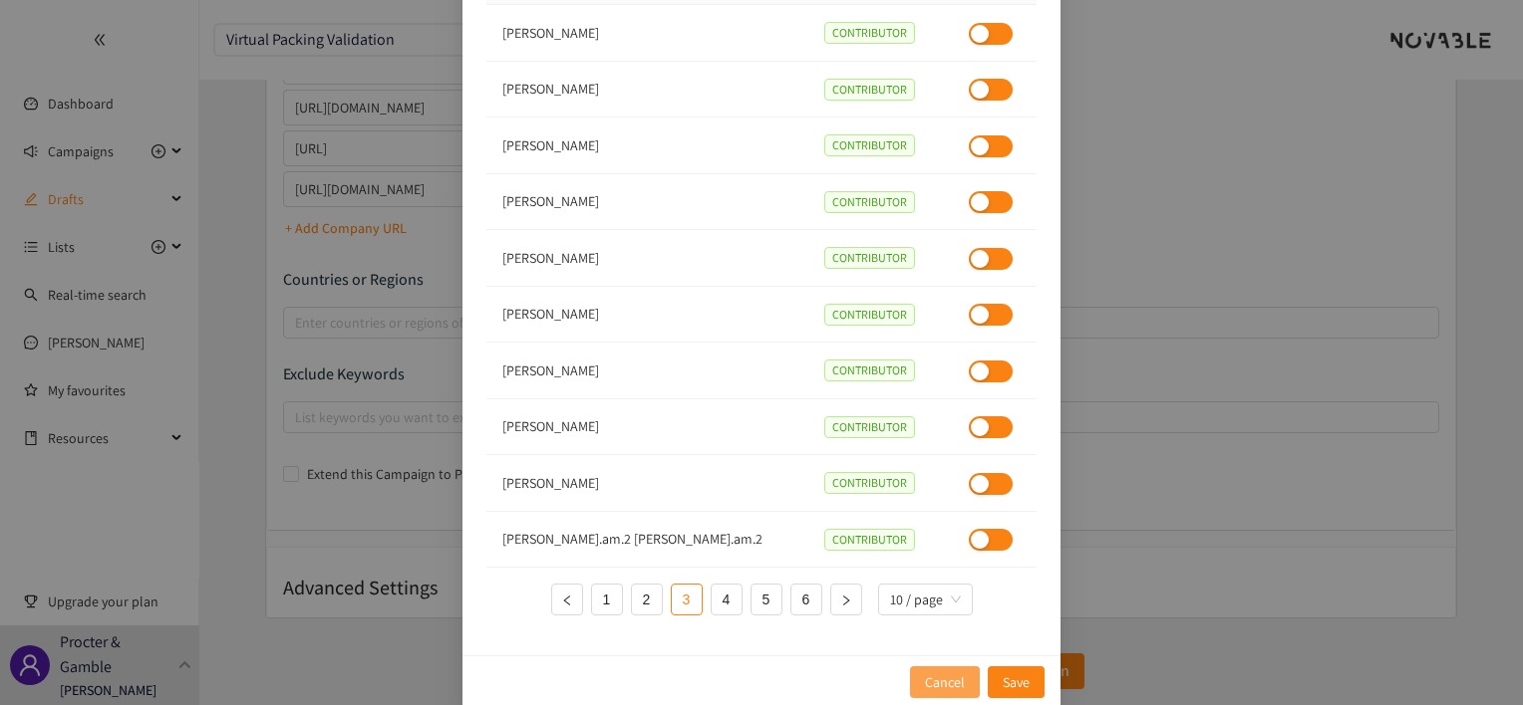
click at [957, 681] on span "Cancel" at bounding box center [945, 683] width 40 height 22
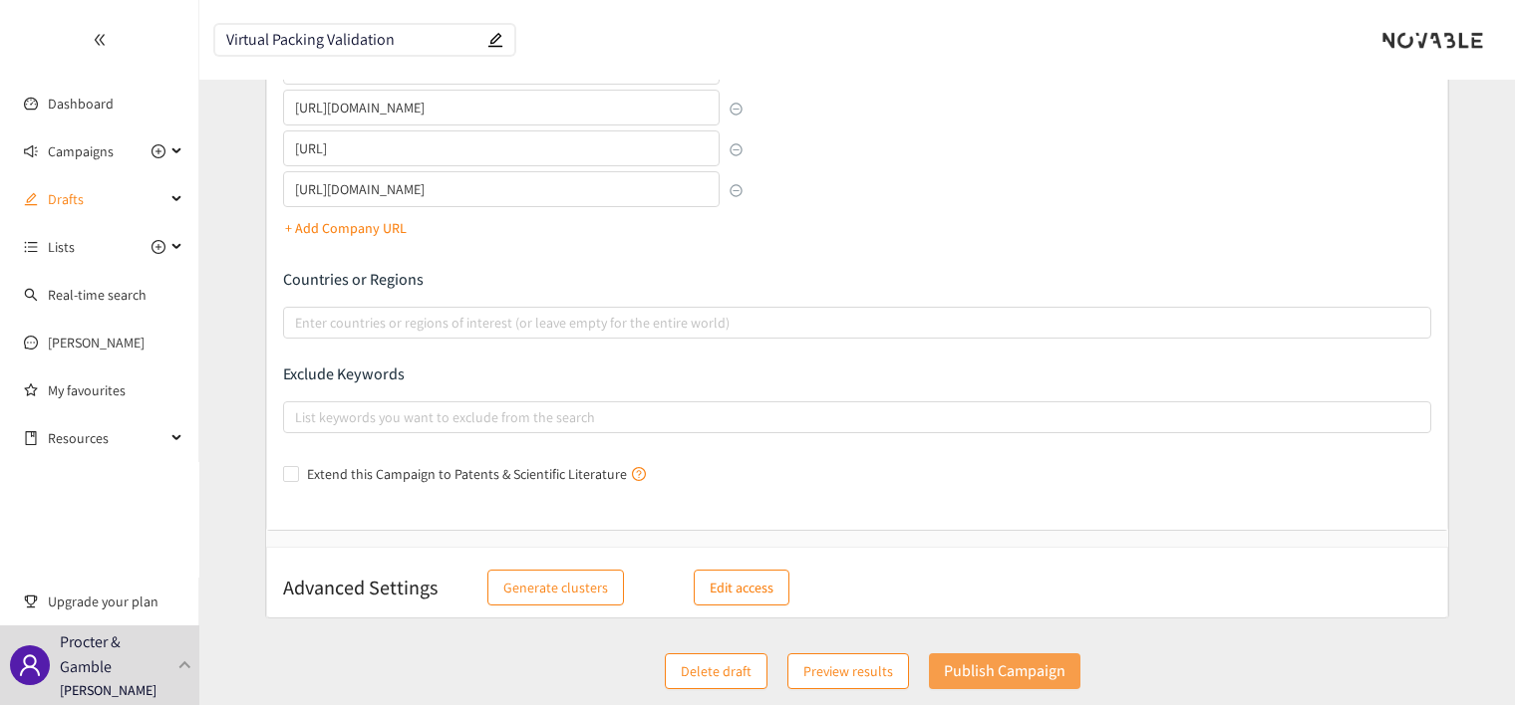
click at [1006, 665] on p "Publish Campaign" at bounding box center [1005, 671] width 122 height 25
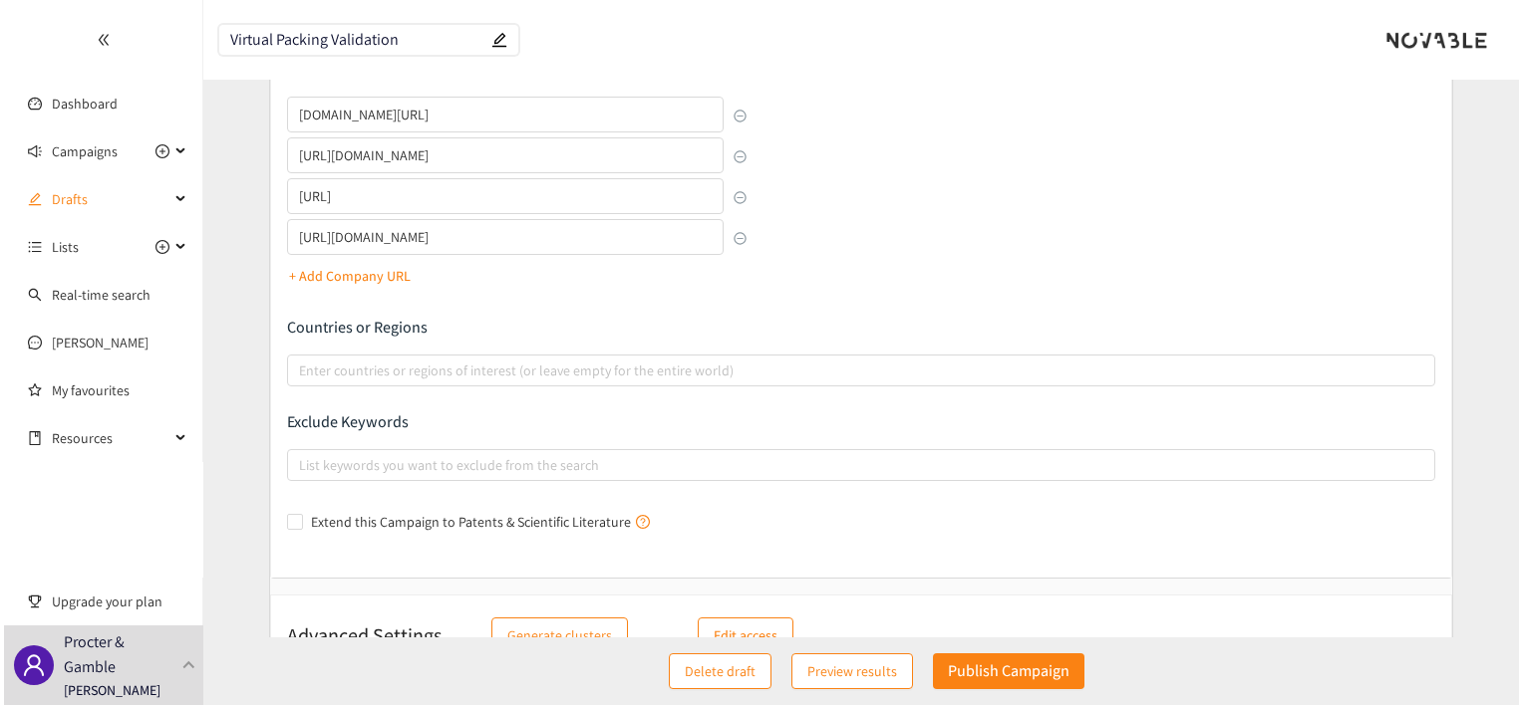
scroll to position [490, 0]
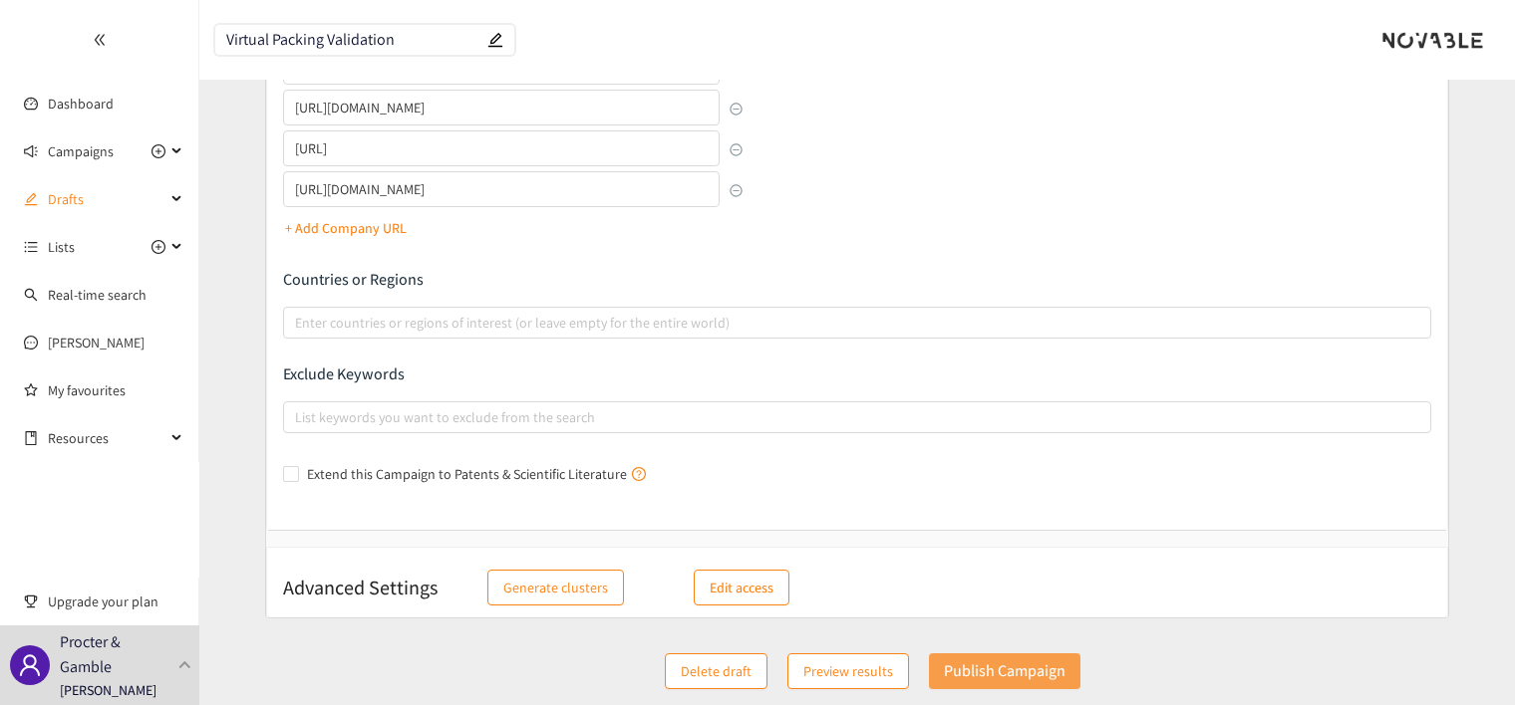
click at [988, 666] on p "Publish Campaign" at bounding box center [1005, 671] width 122 height 25
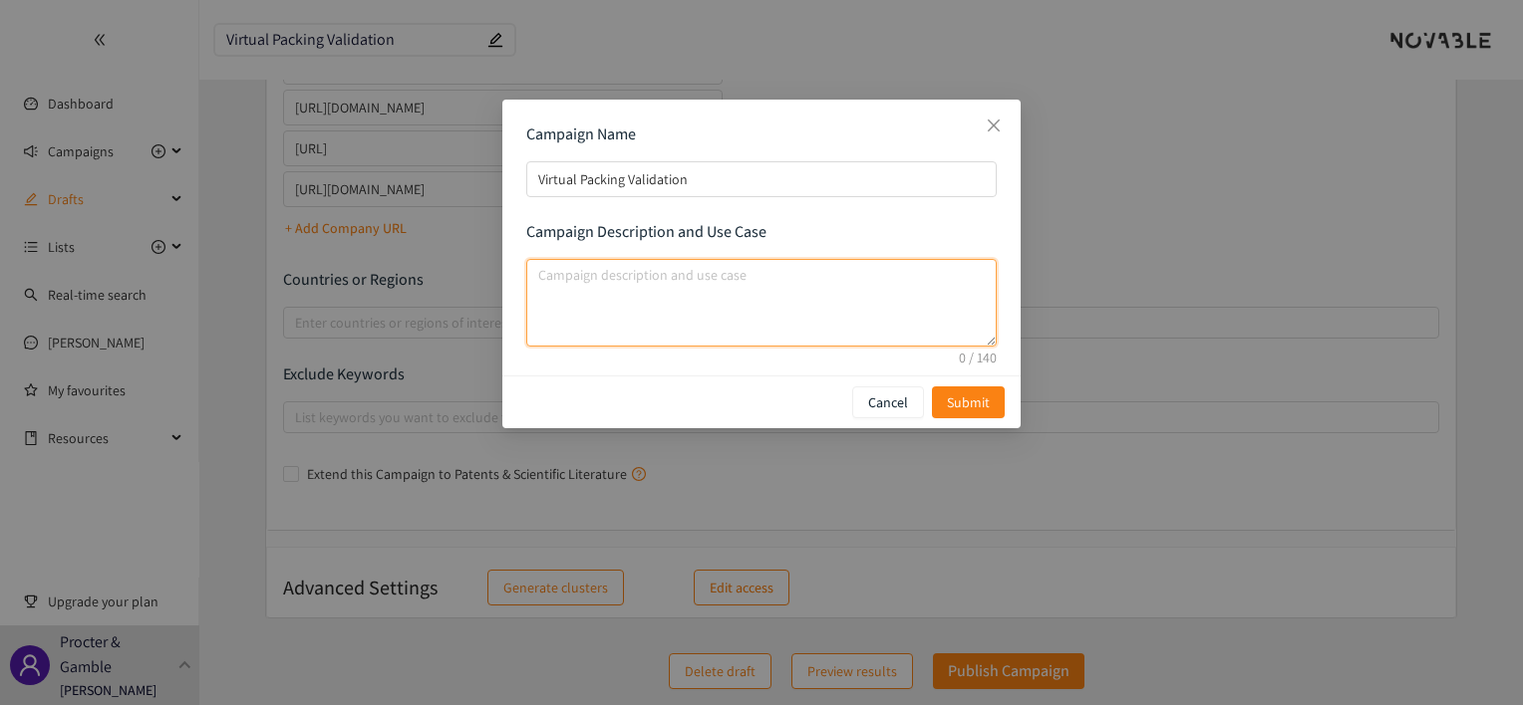
click at [568, 278] on textarea "campaign description and use case" at bounding box center [761, 303] width 470 height 88
type textarea "L"
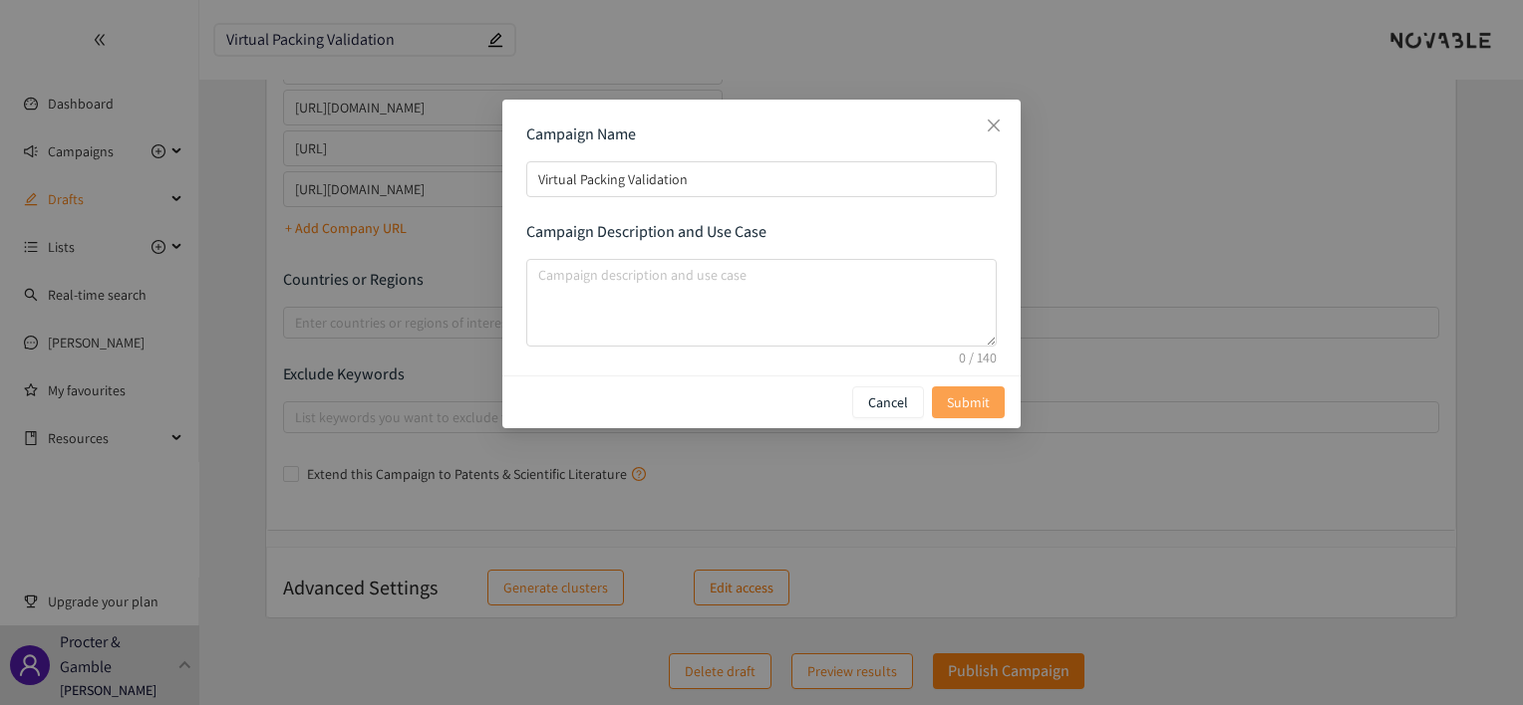
click at [959, 406] on span "Submit" at bounding box center [968, 403] width 43 height 22
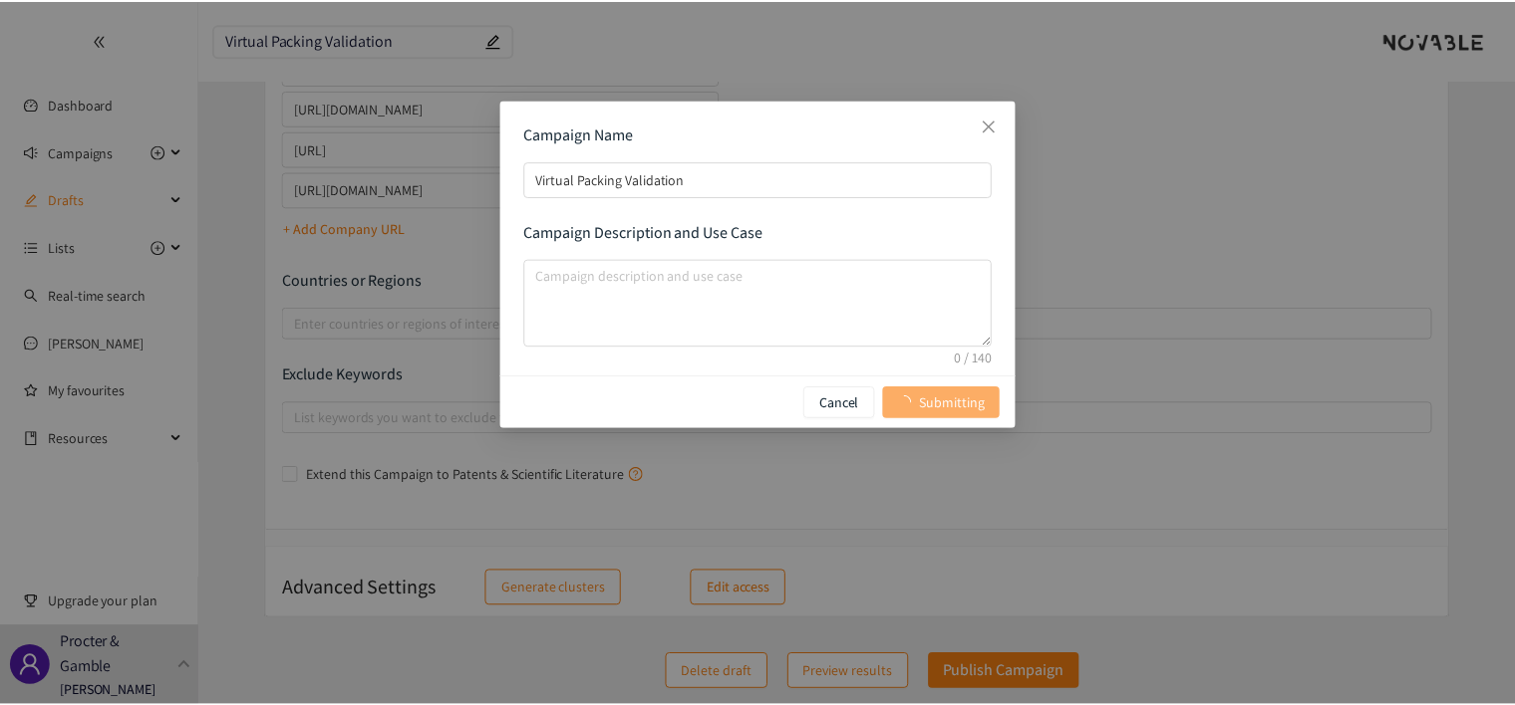
scroll to position [0, 0]
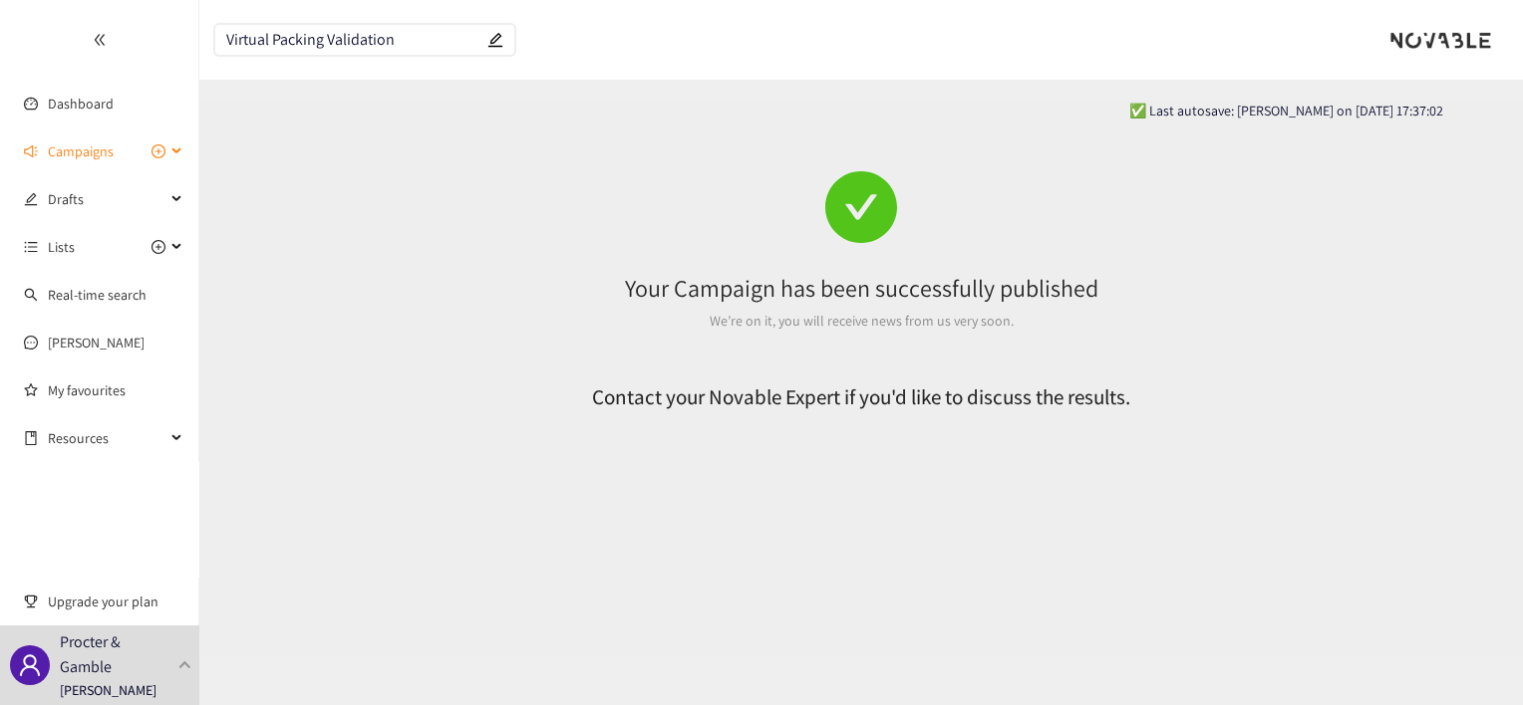
click at [169, 150] on div "Campaigns" at bounding box center [99, 152] width 199 height 40
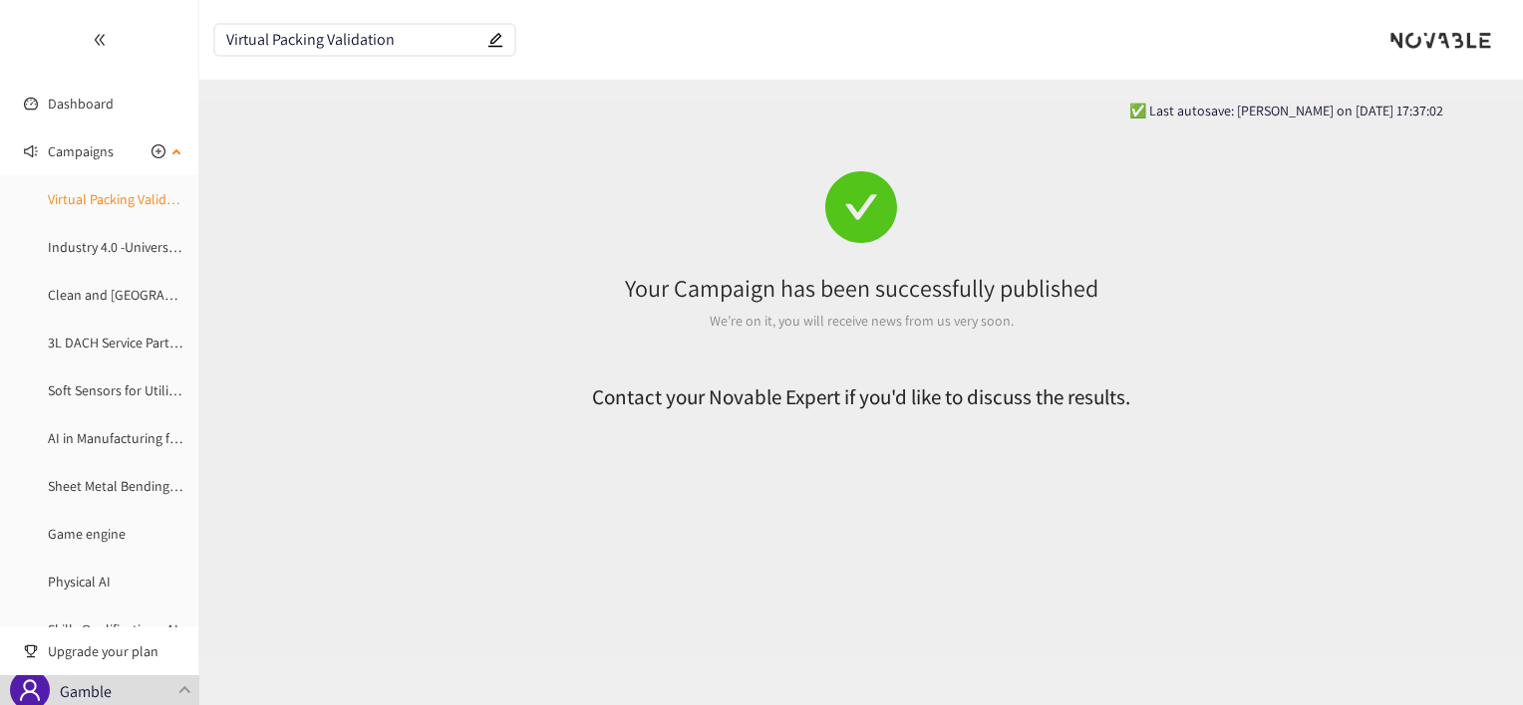
click at [138, 206] on link "Virtual Packing Validation" at bounding box center [122, 199] width 149 height 18
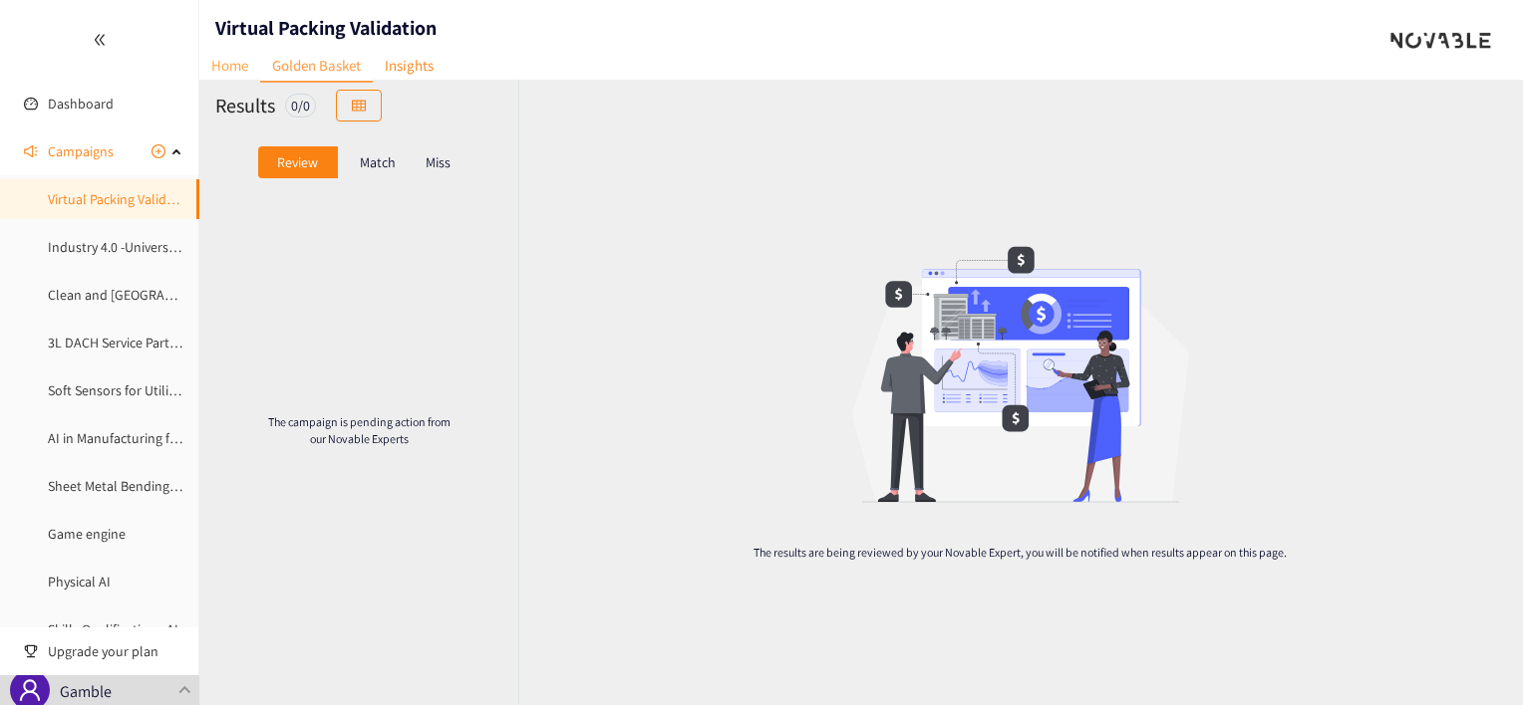
click at [222, 60] on link "Home" at bounding box center [229, 65] width 61 height 31
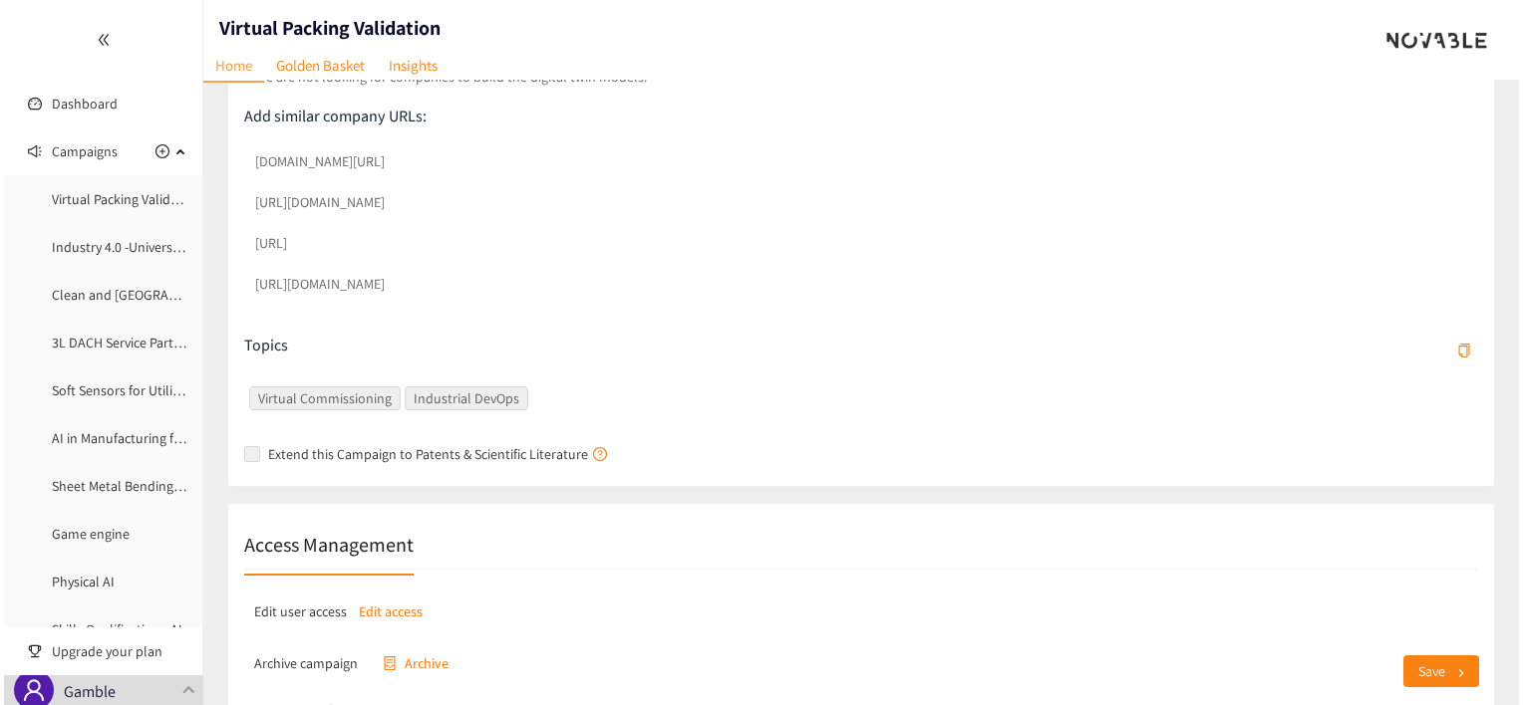
scroll to position [689, 0]
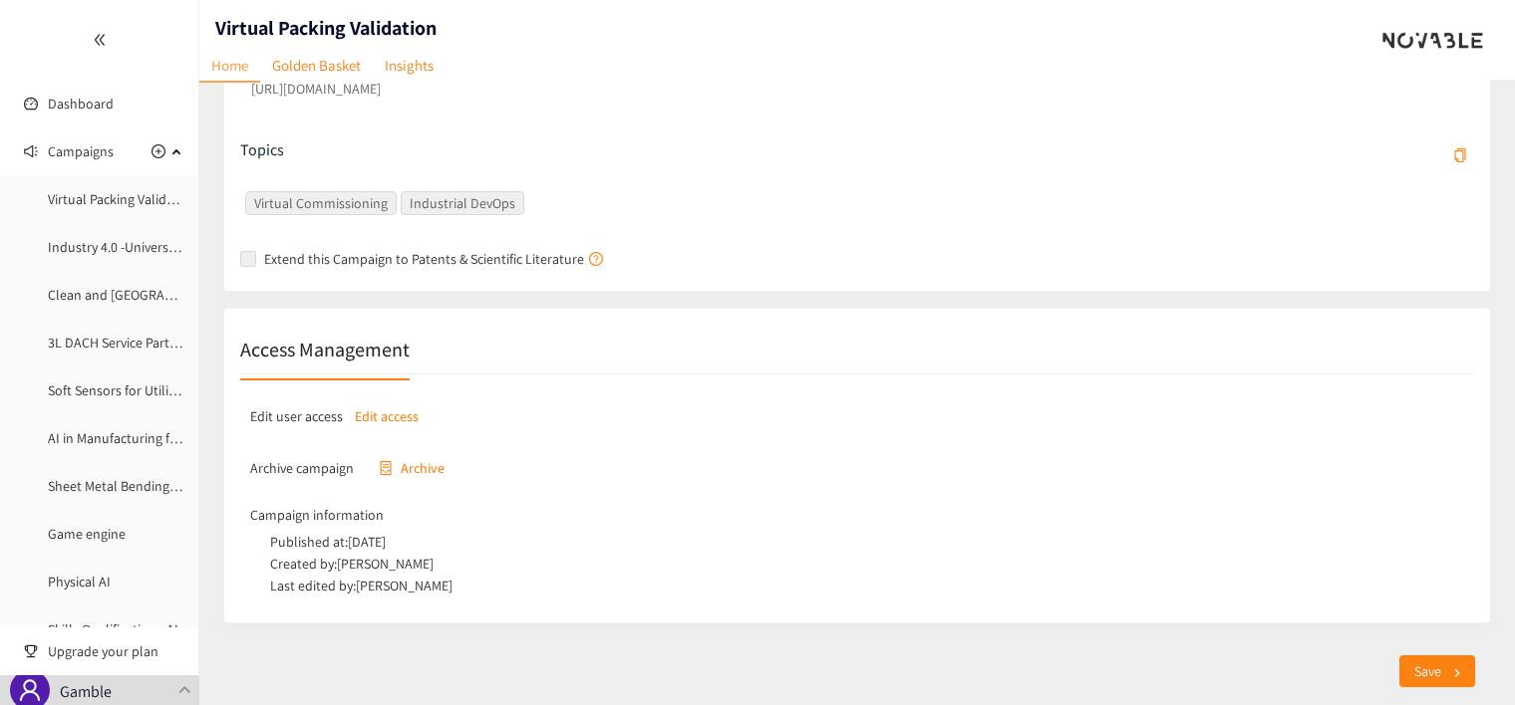
click at [379, 417] on p "Edit access" at bounding box center [387, 417] width 64 height 22
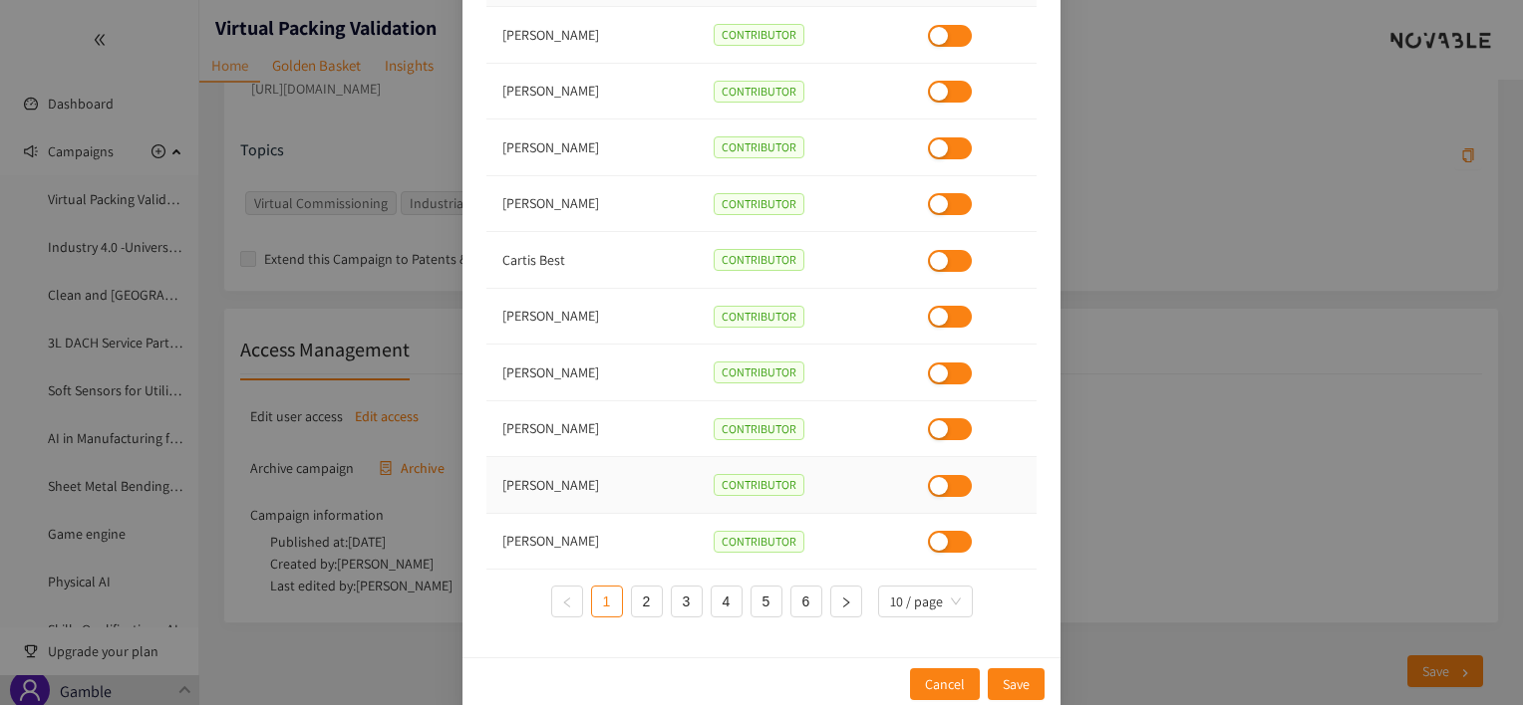
scroll to position [129, 0]
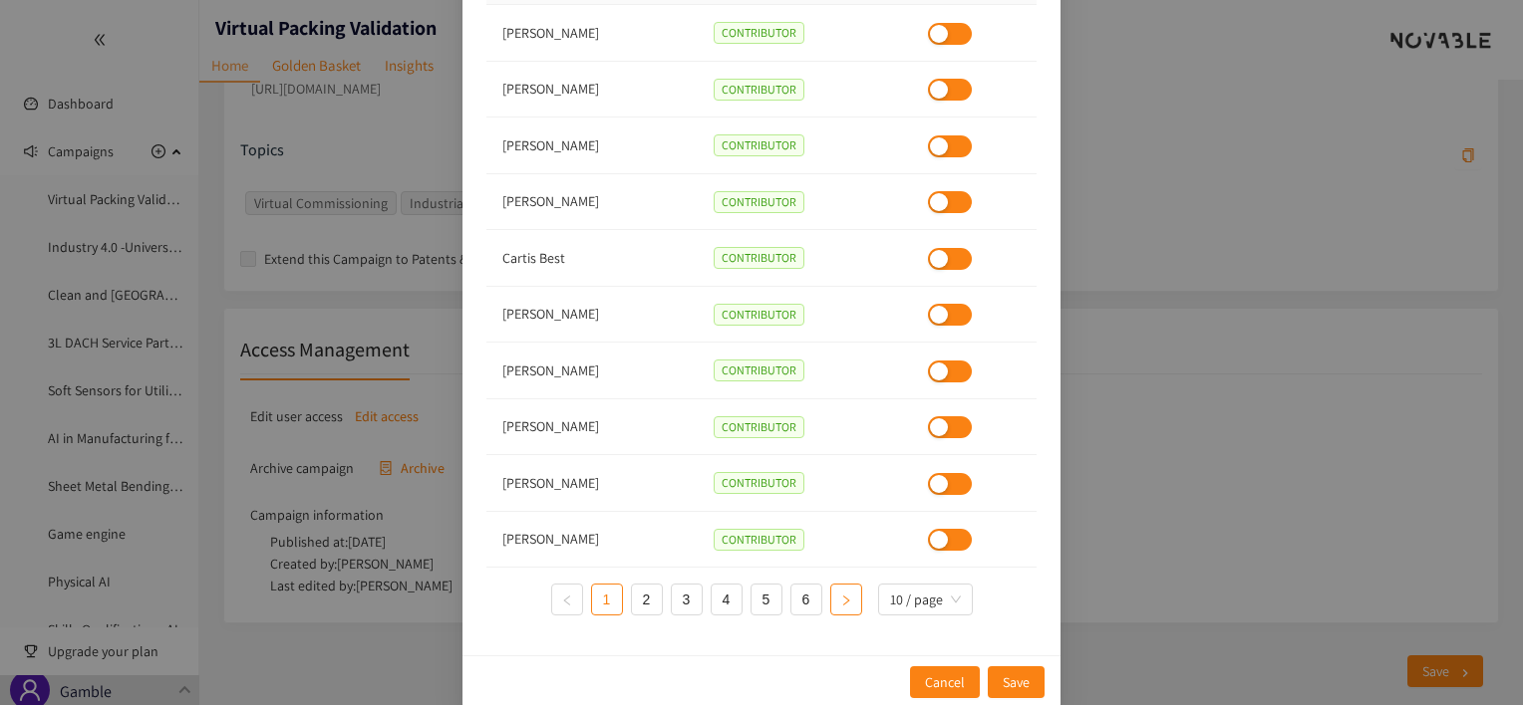
click at [852, 604] on button "button" at bounding box center [846, 600] width 32 height 32
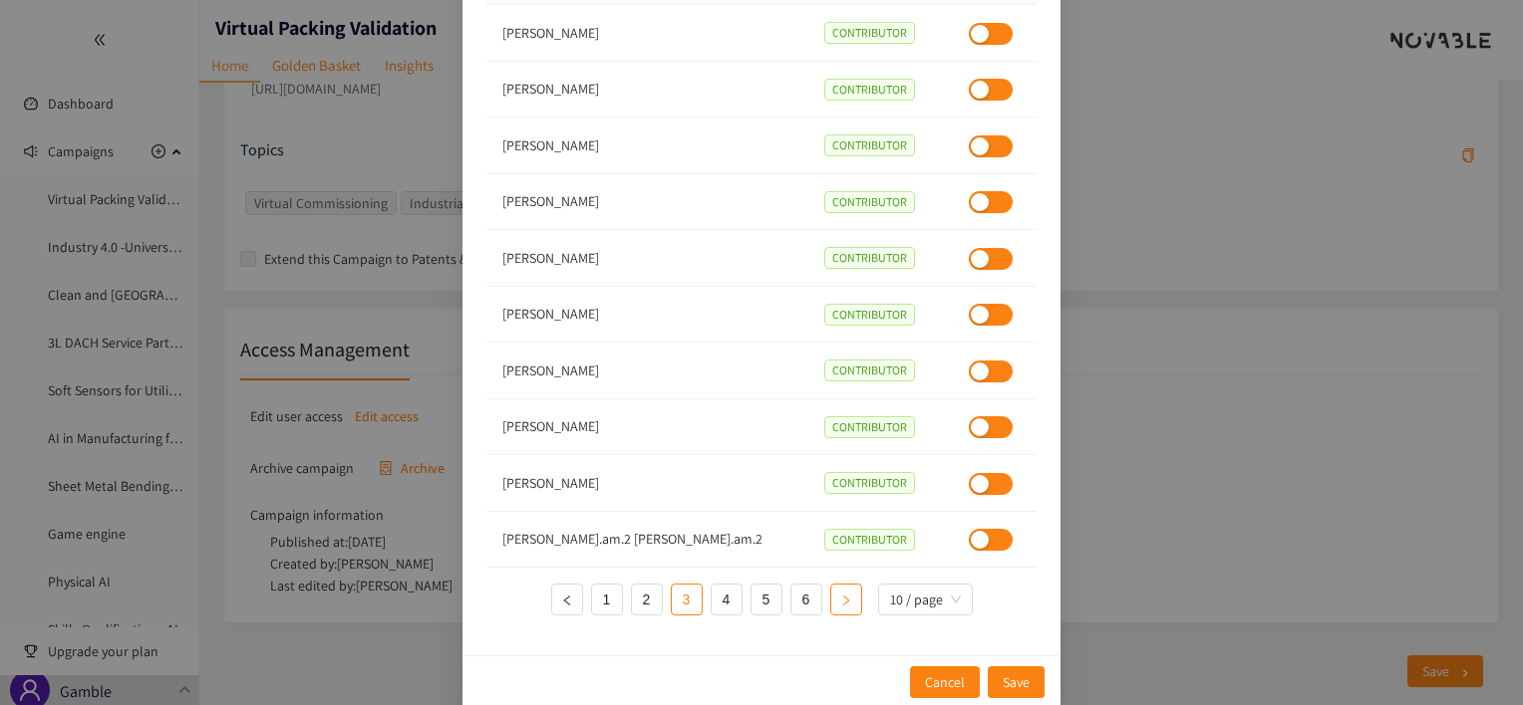
click at [852, 604] on button "button" at bounding box center [846, 600] width 32 height 32
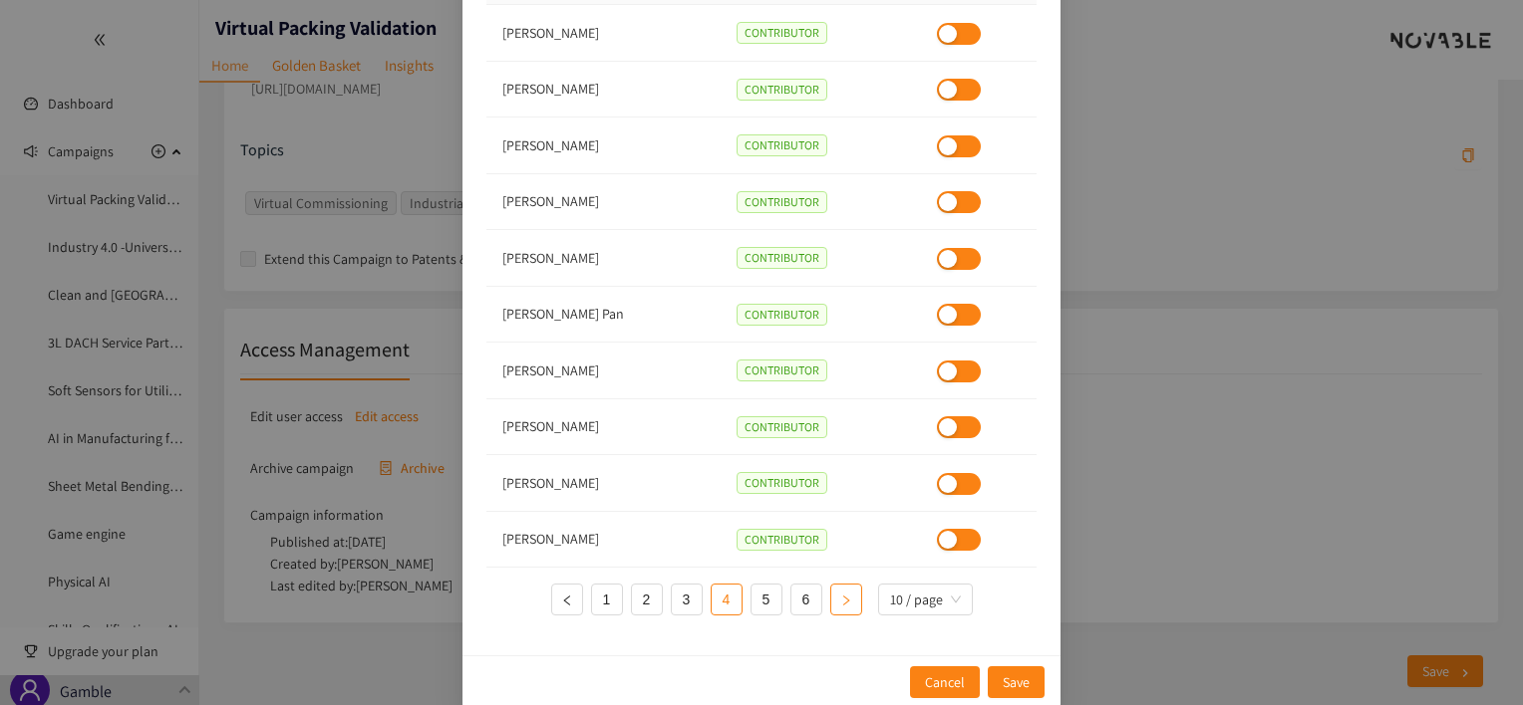
click at [852, 604] on button "button" at bounding box center [846, 600] width 32 height 32
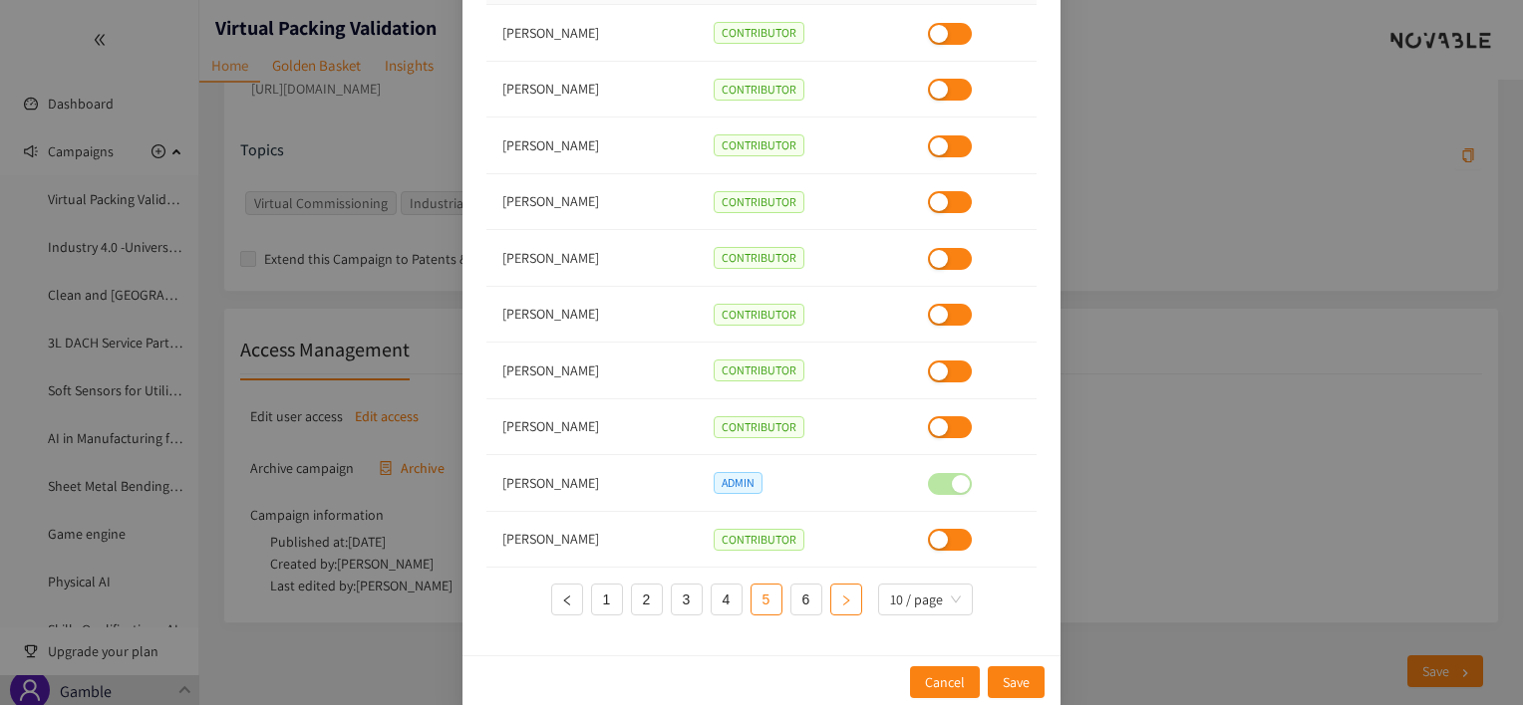
click at [852, 604] on button "button" at bounding box center [846, 600] width 32 height 32
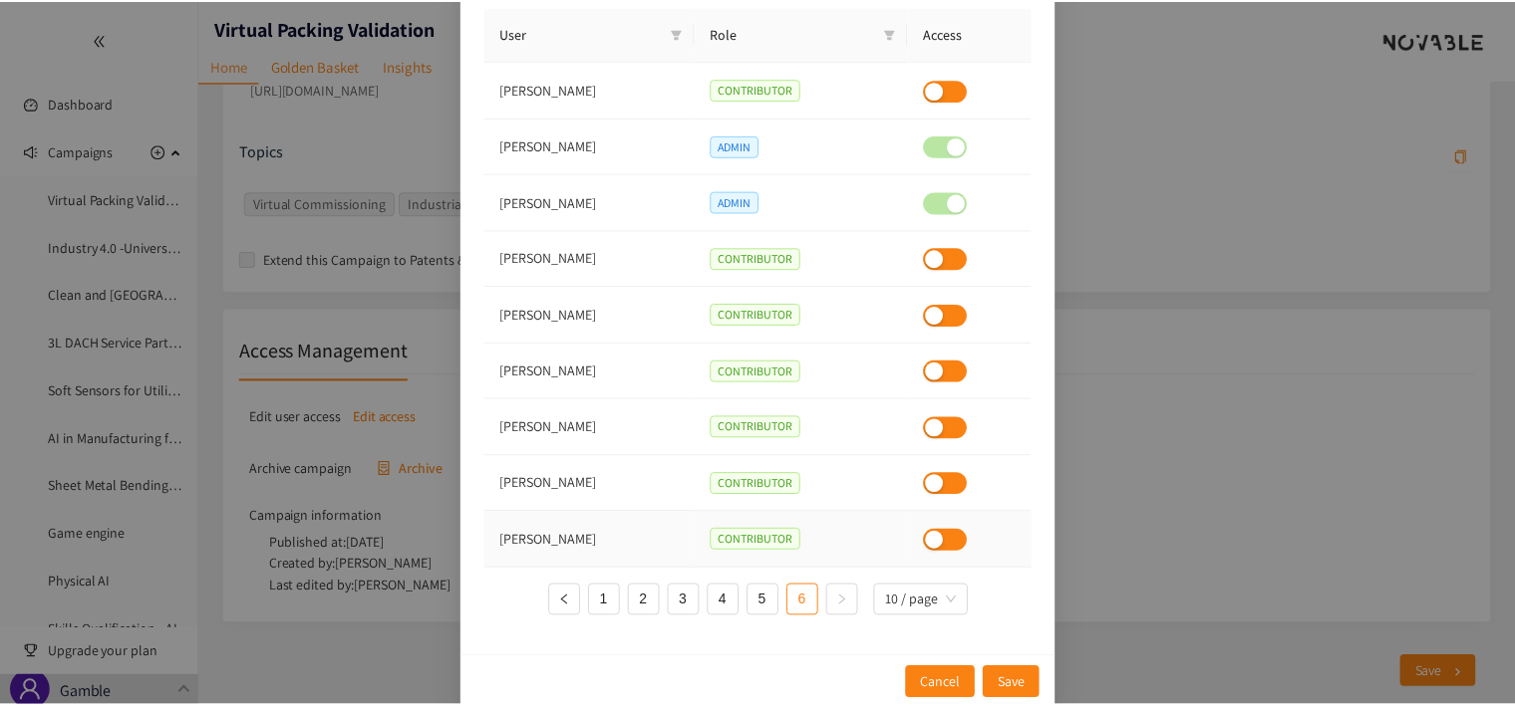
scroll to position [0, 0]
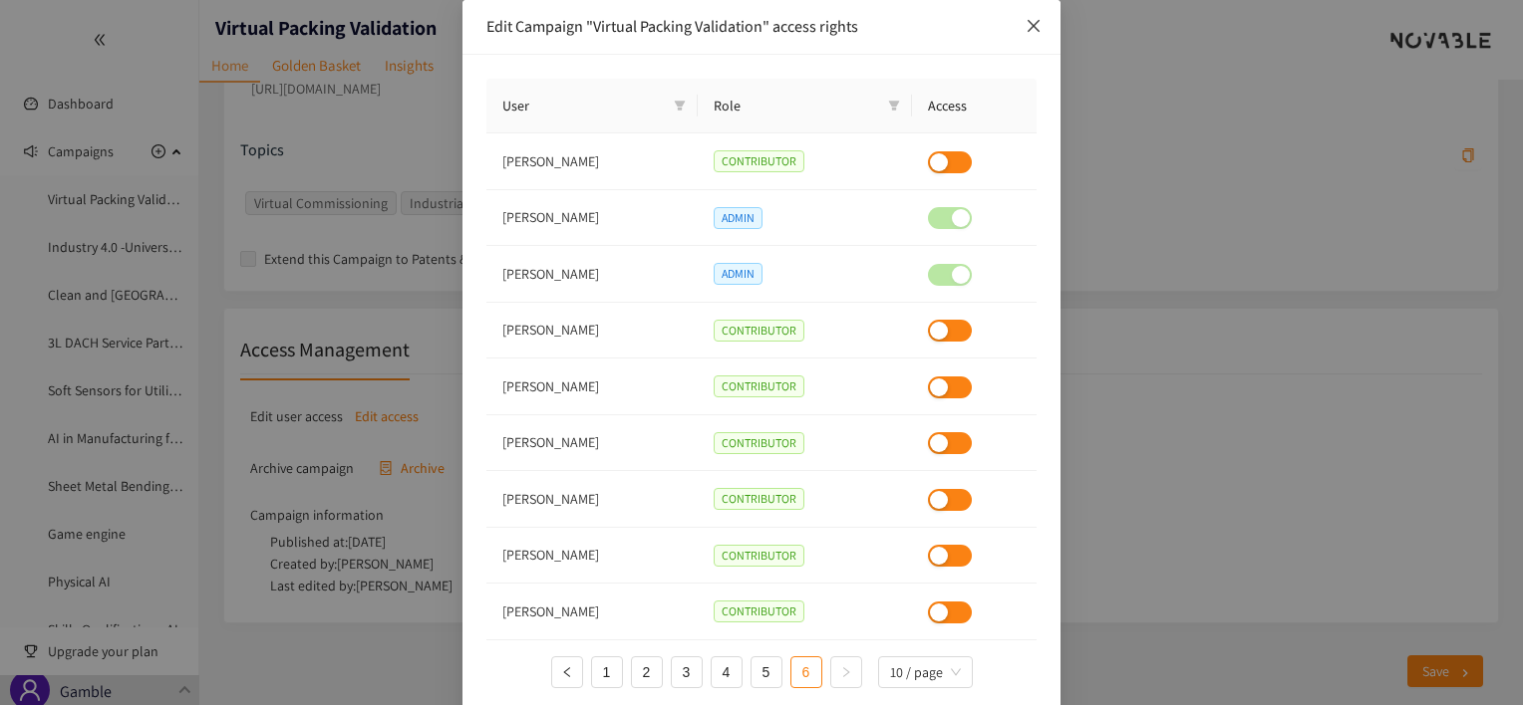
click at [1026, 27] on icon "close" at bounding box center [1033, 26] width 16 height 16
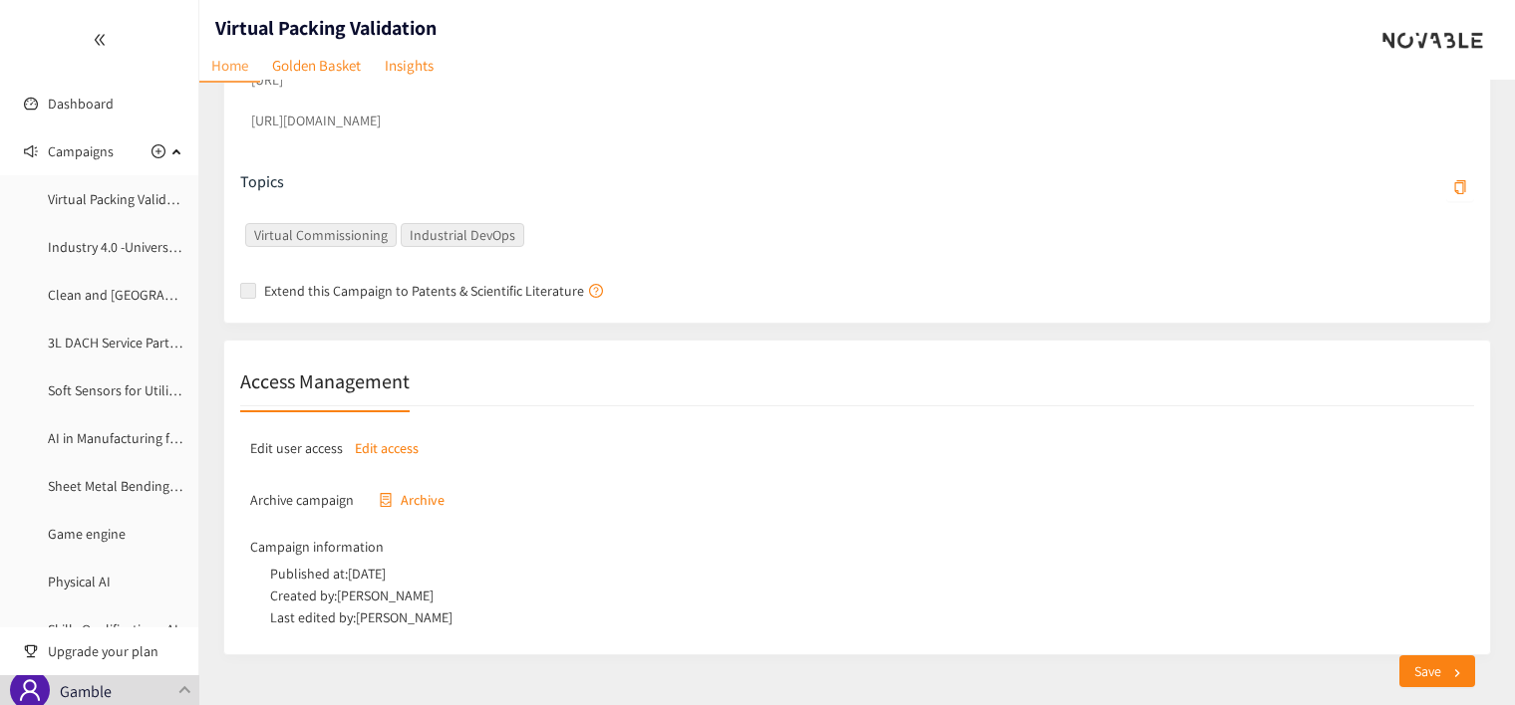
scroll to position [689, 0]
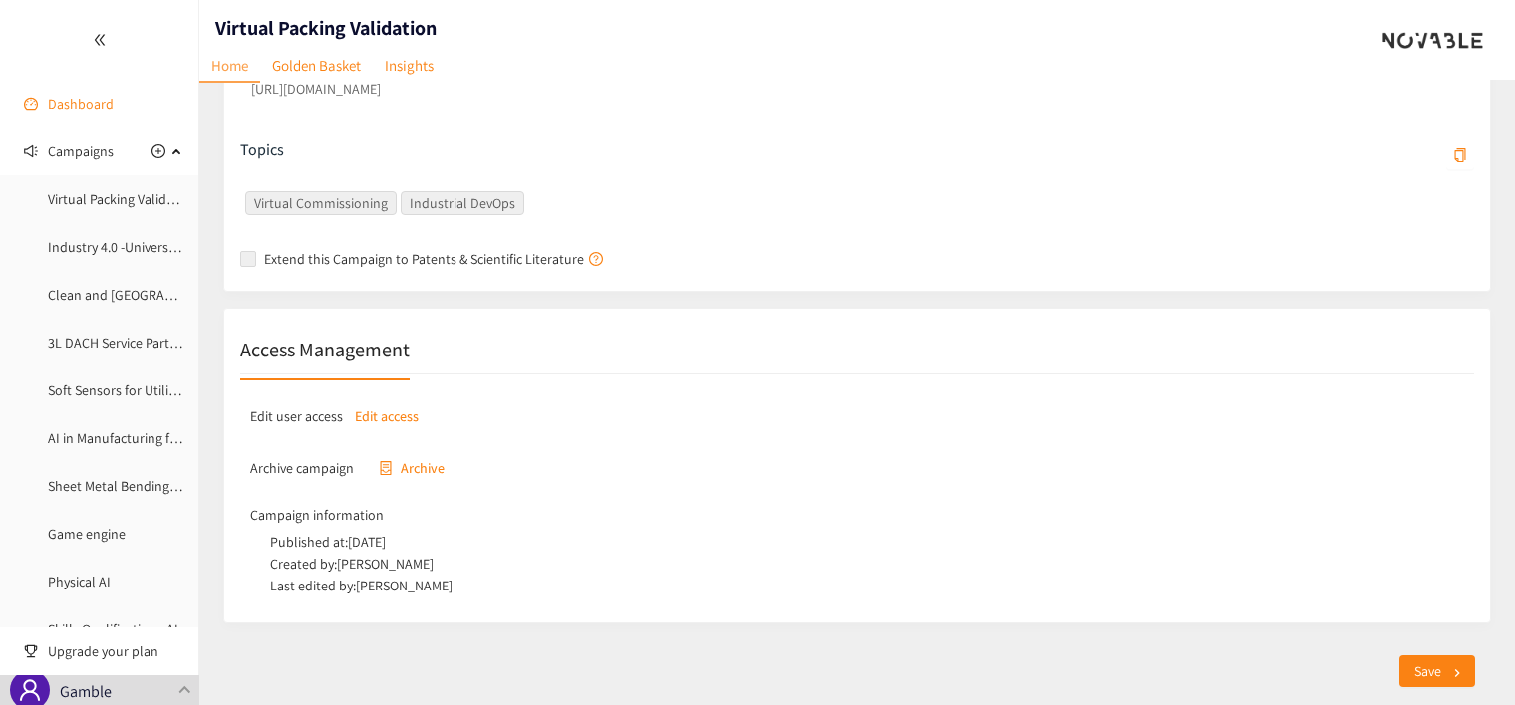
click at [98, 95] on link "Dashboard" at bounding box center [81, 104] width 66 height 18
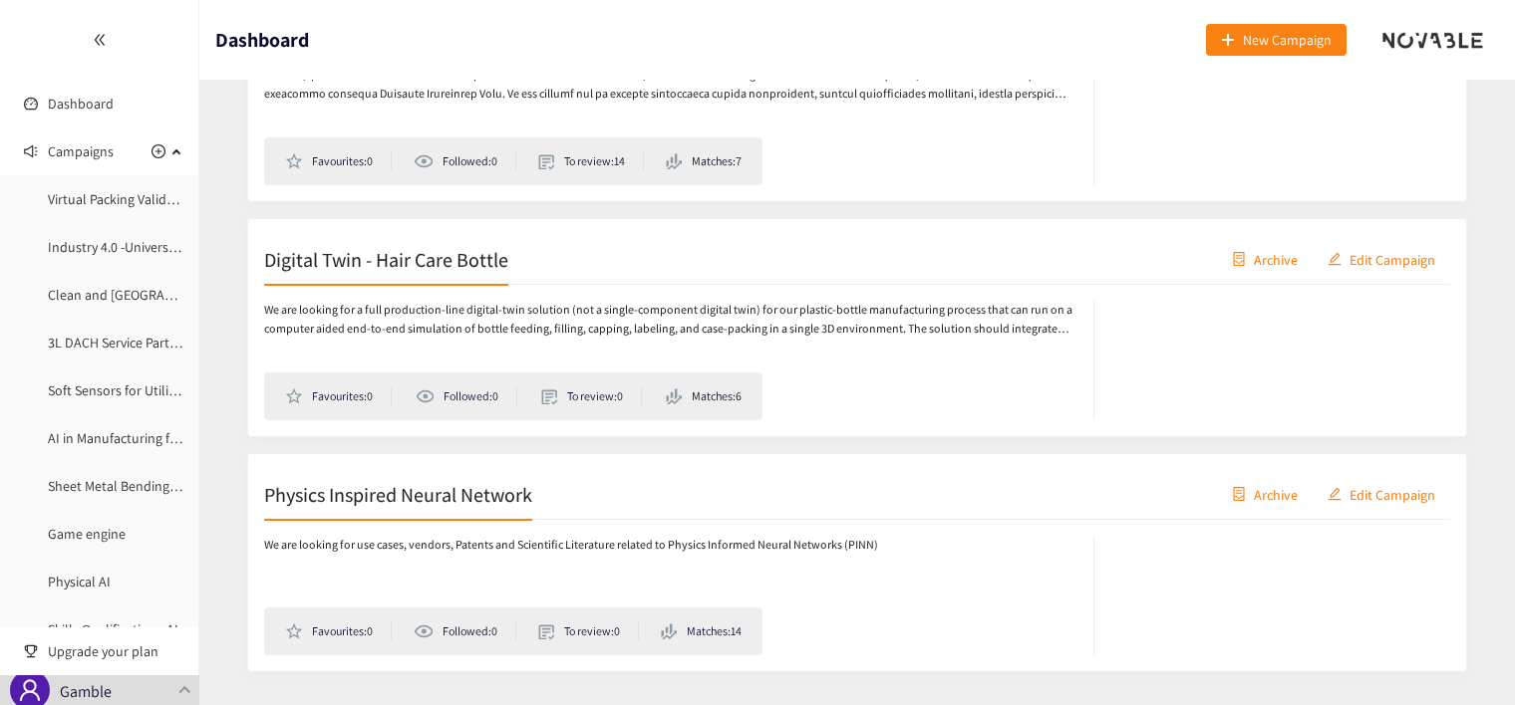
scroll to position [5779, 0]
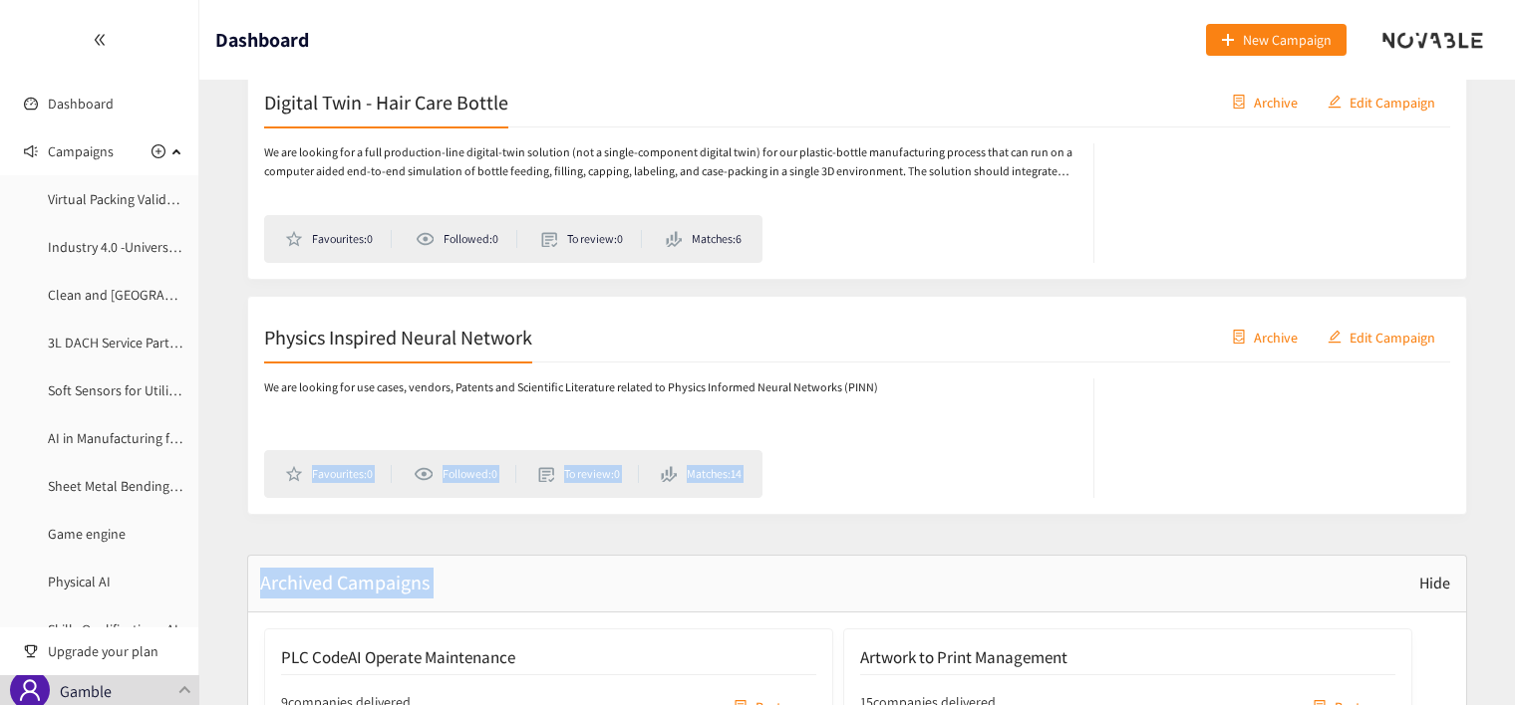
drag, startPoint x: 1514, startPoint y: 420, endPoint x: 1522, endPoint y: 582, distance: 162.6
drag, startPoint x: 1522, startPoint y: 582, endPoint x: 1491, endPoint y: 389, distance: 195.8
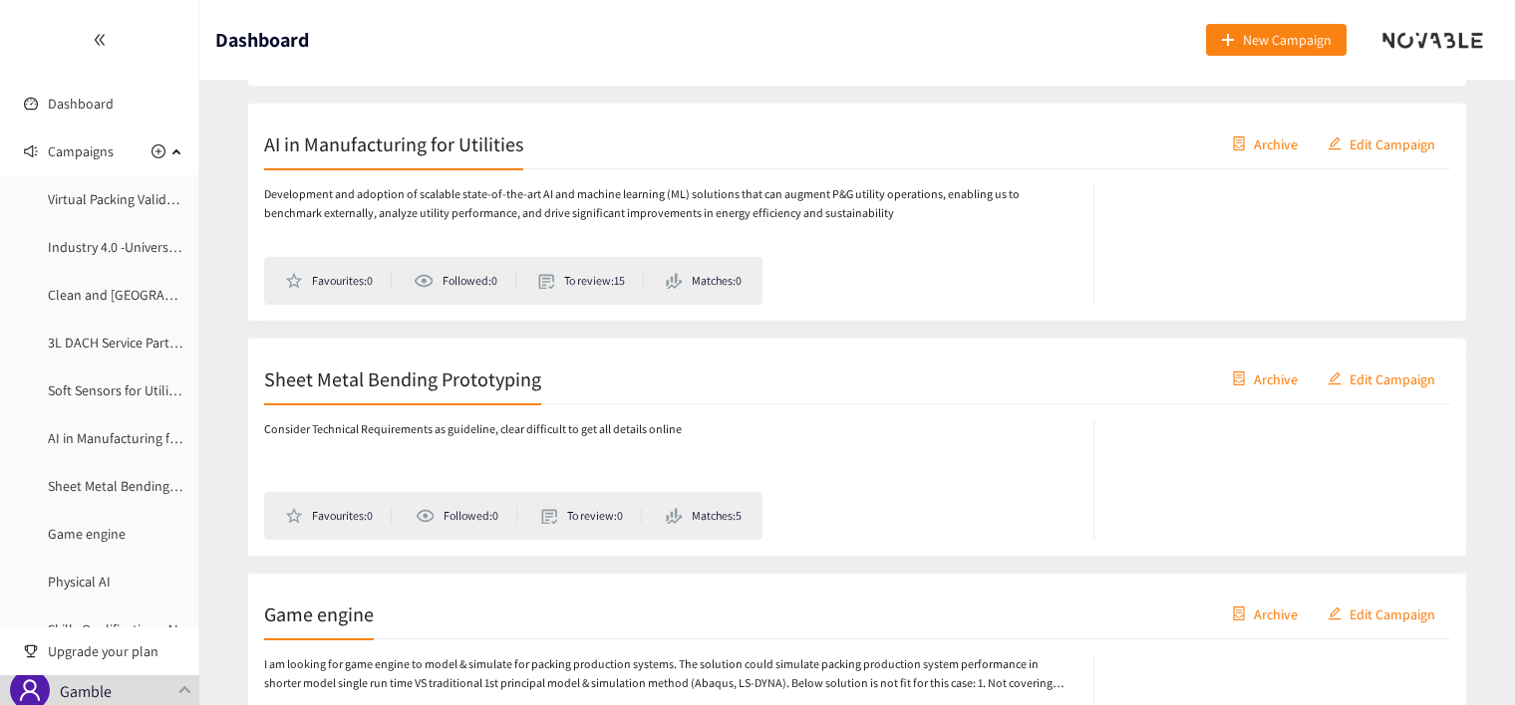
scroll to position [0, 0]
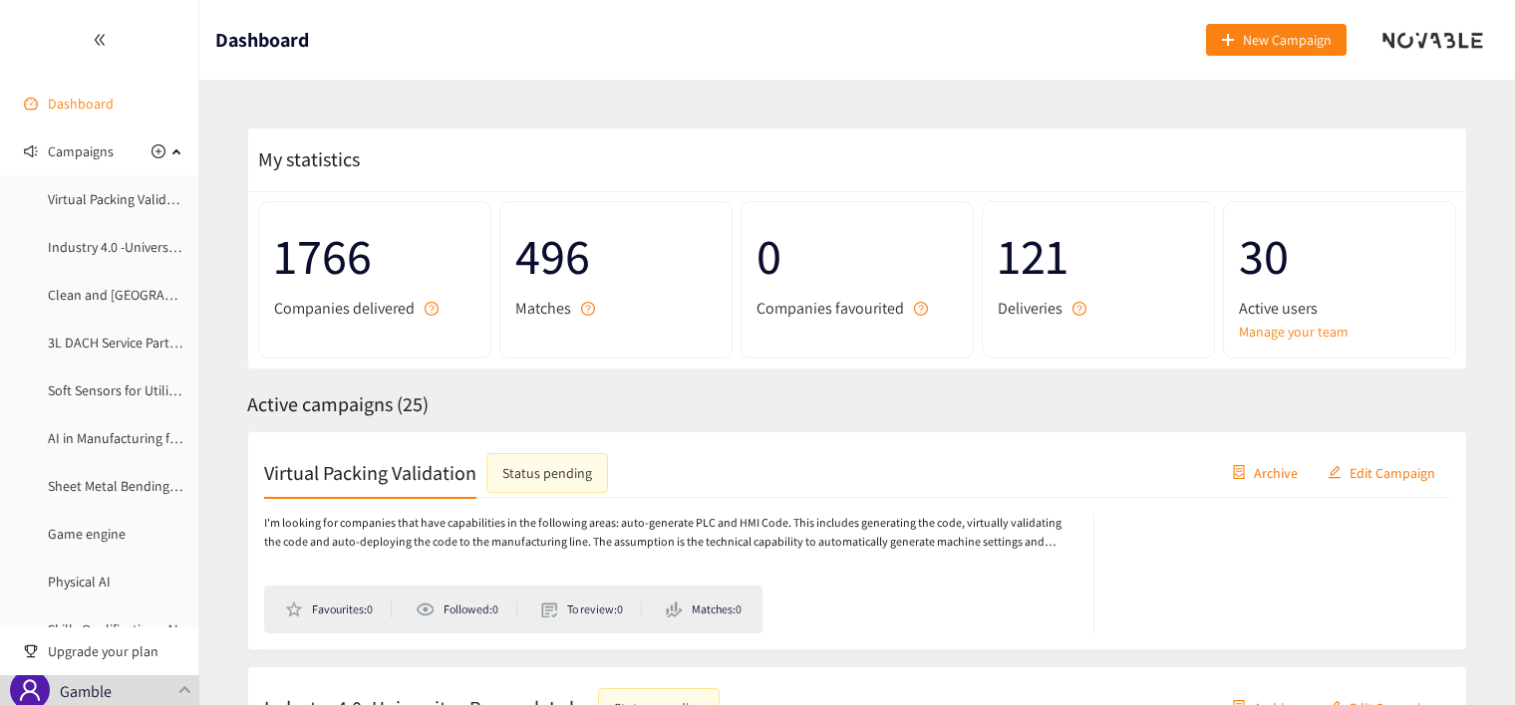
click at [77, 96] on link "Dashboard" at bounding box center [81, 104] width 66 height 18
click at [135, 205] on link "Virtual Packing Validation" at bounding box center [122, 199] width 149 height 18
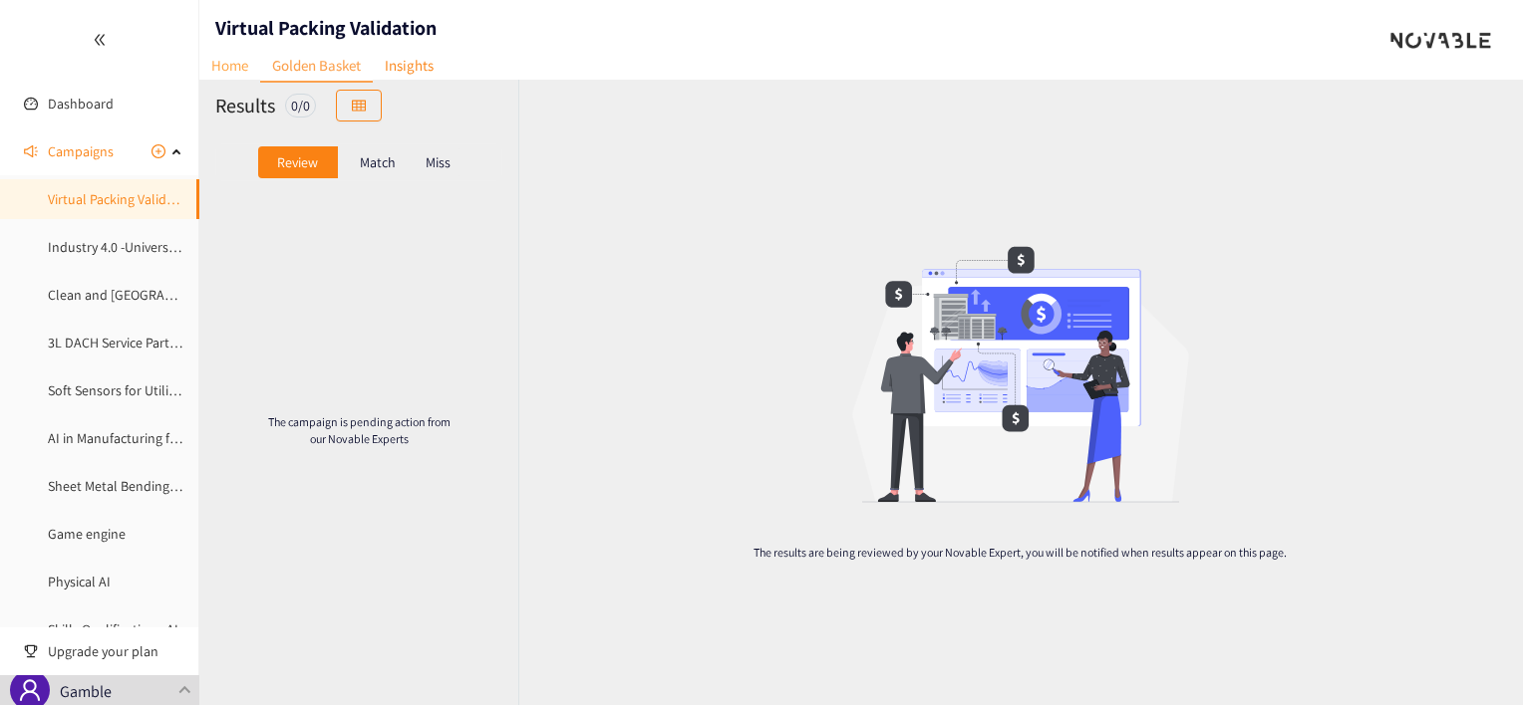
click at [242, 55] on link "Home" at bounding box center [229, 65] width 61 height 31
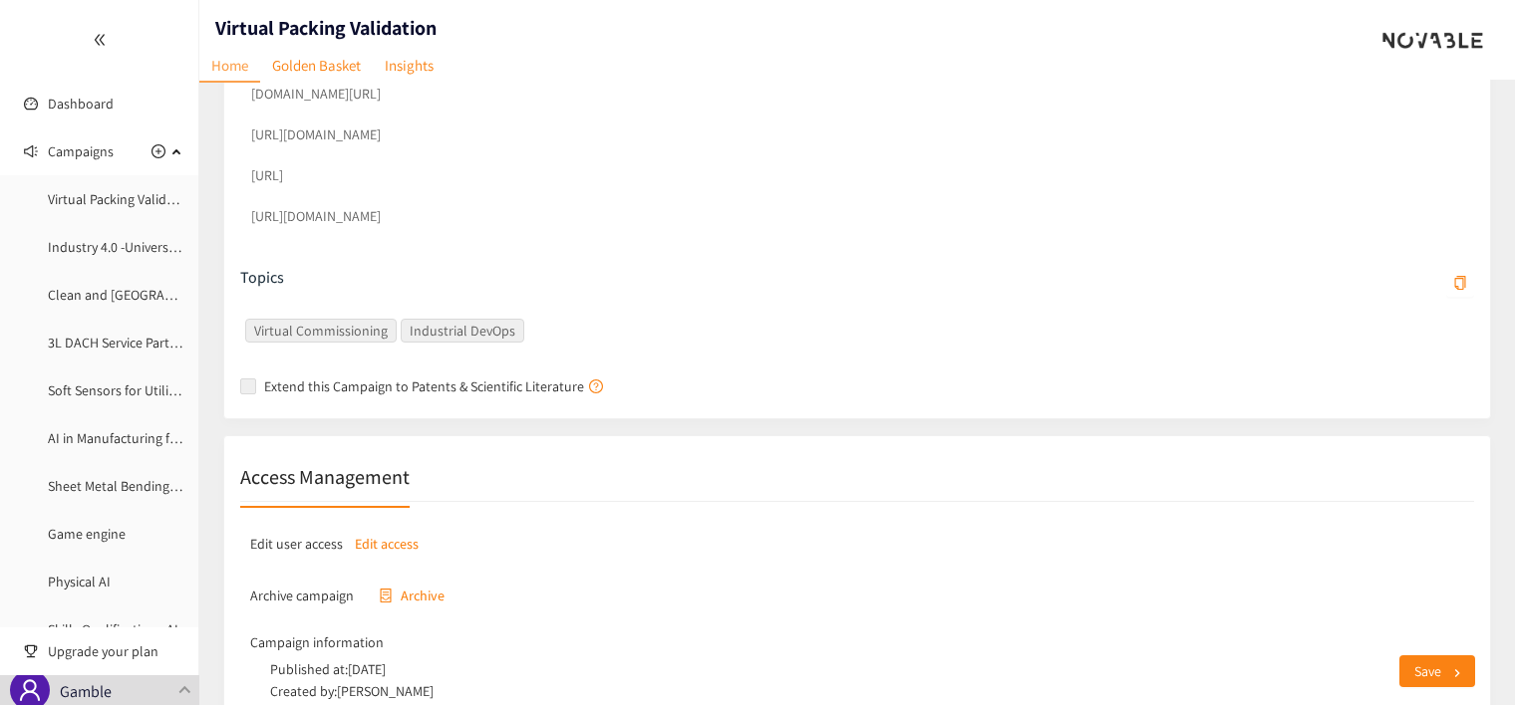
scroll to position [689, 0]
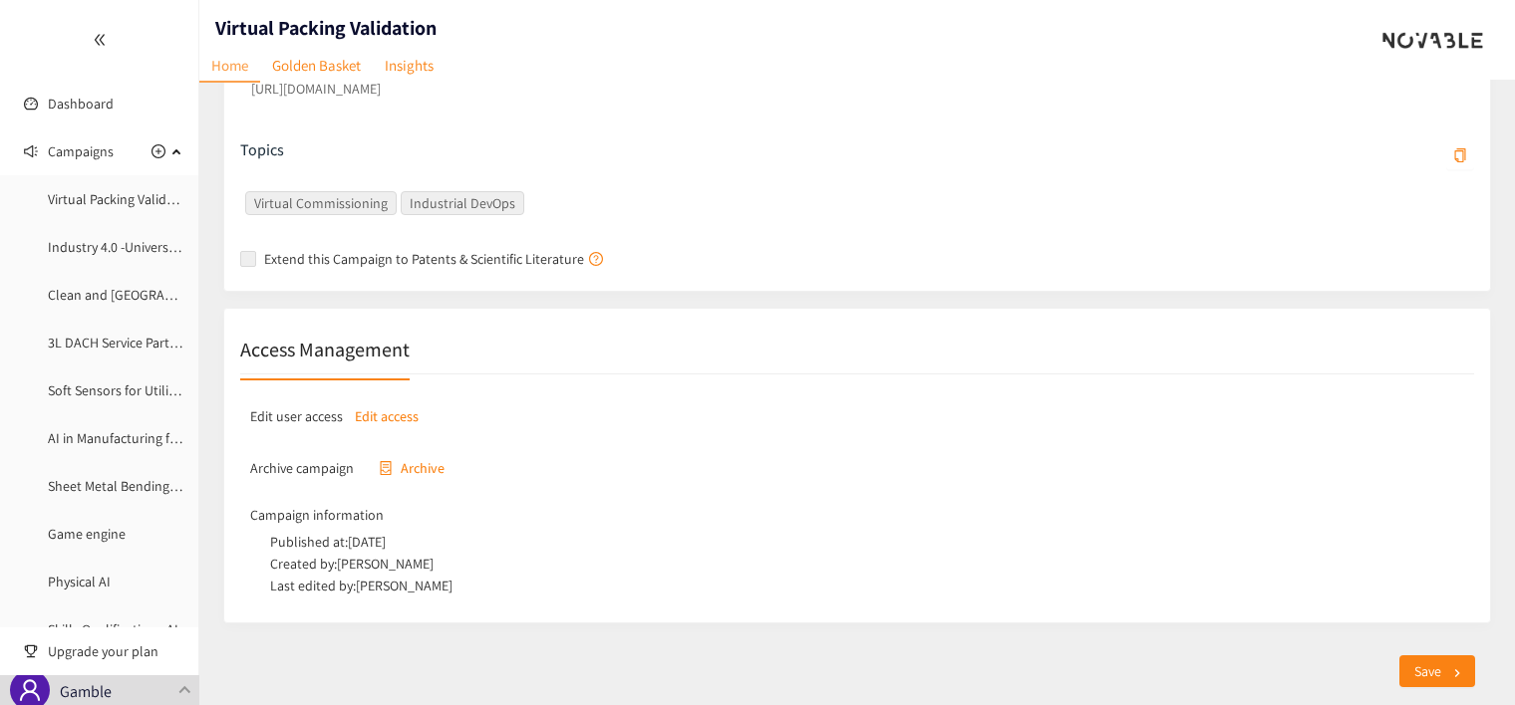
click at [303, 679] on div "Save" at bounding box center [844, 672] width 1291 height 68
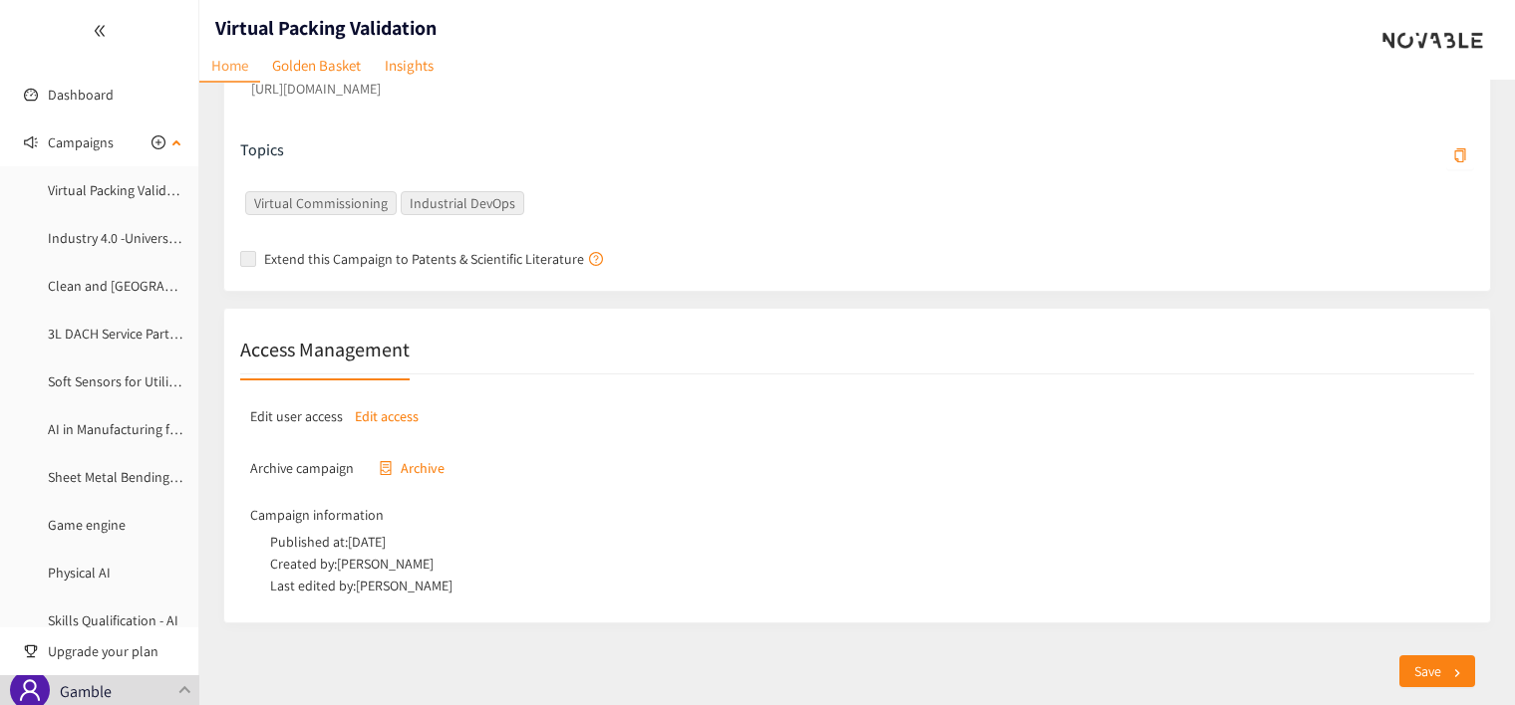
scroll to position [0, 0]
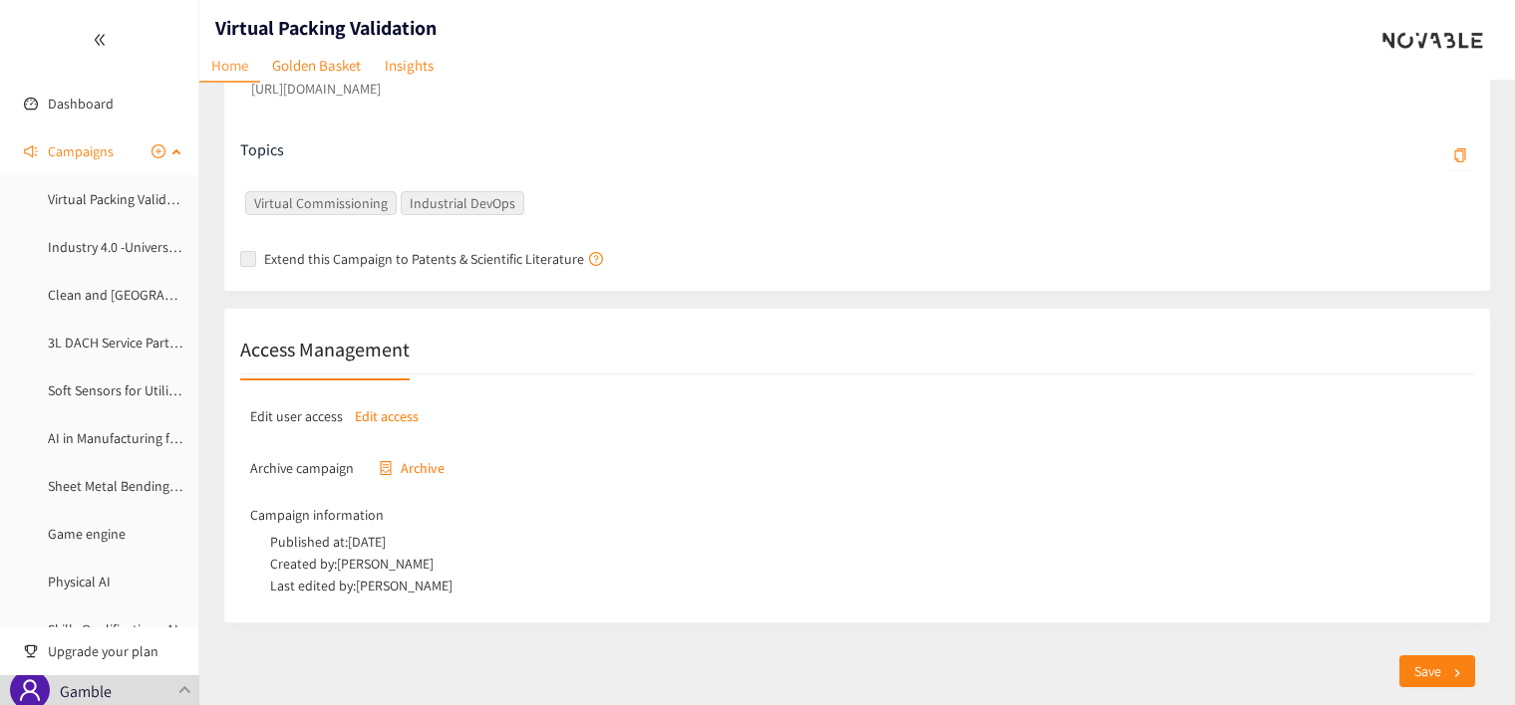
click at [173, 149] on icon at bounding box center [178, 149] width 10 height 0
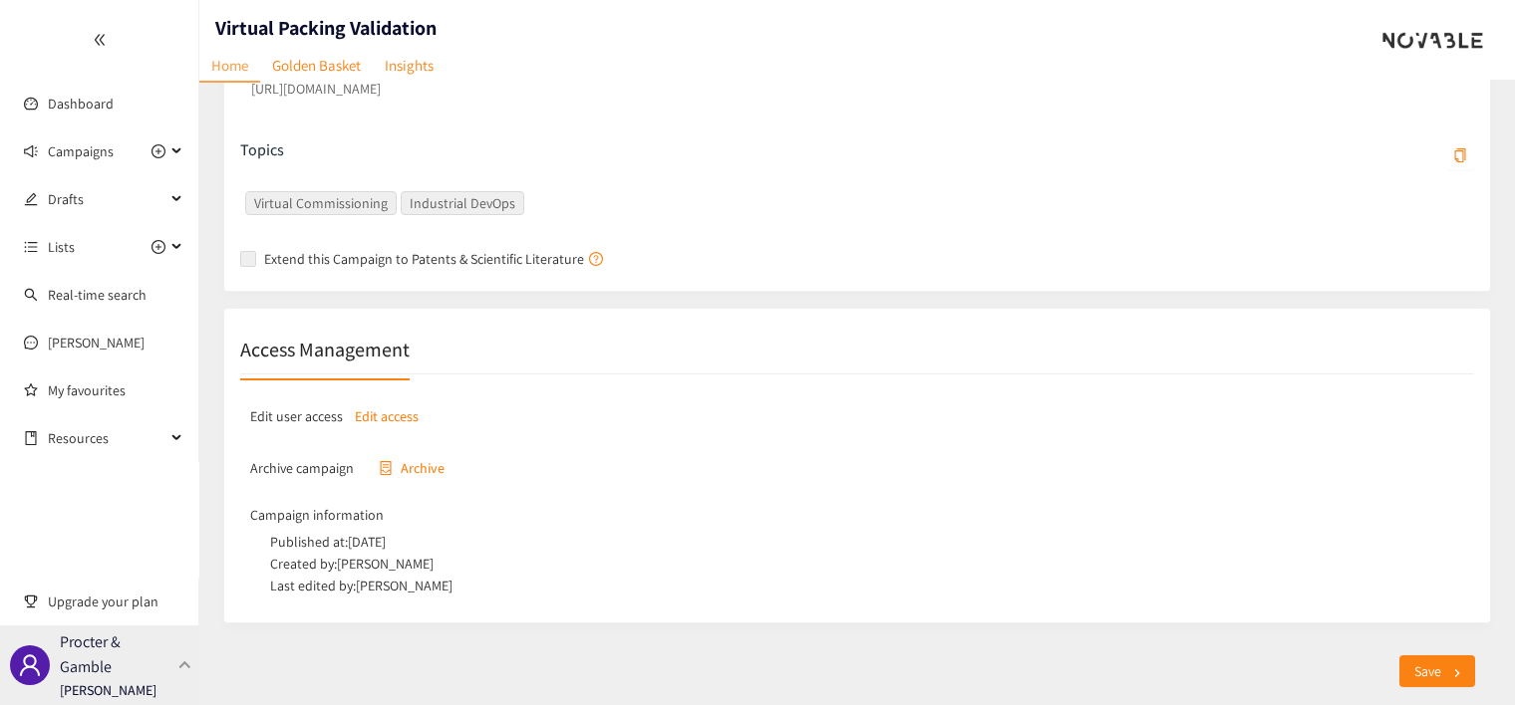
click at [101, 658] on p "Procter & Gamble" at bounding box center [115, 655] width 111 height 50
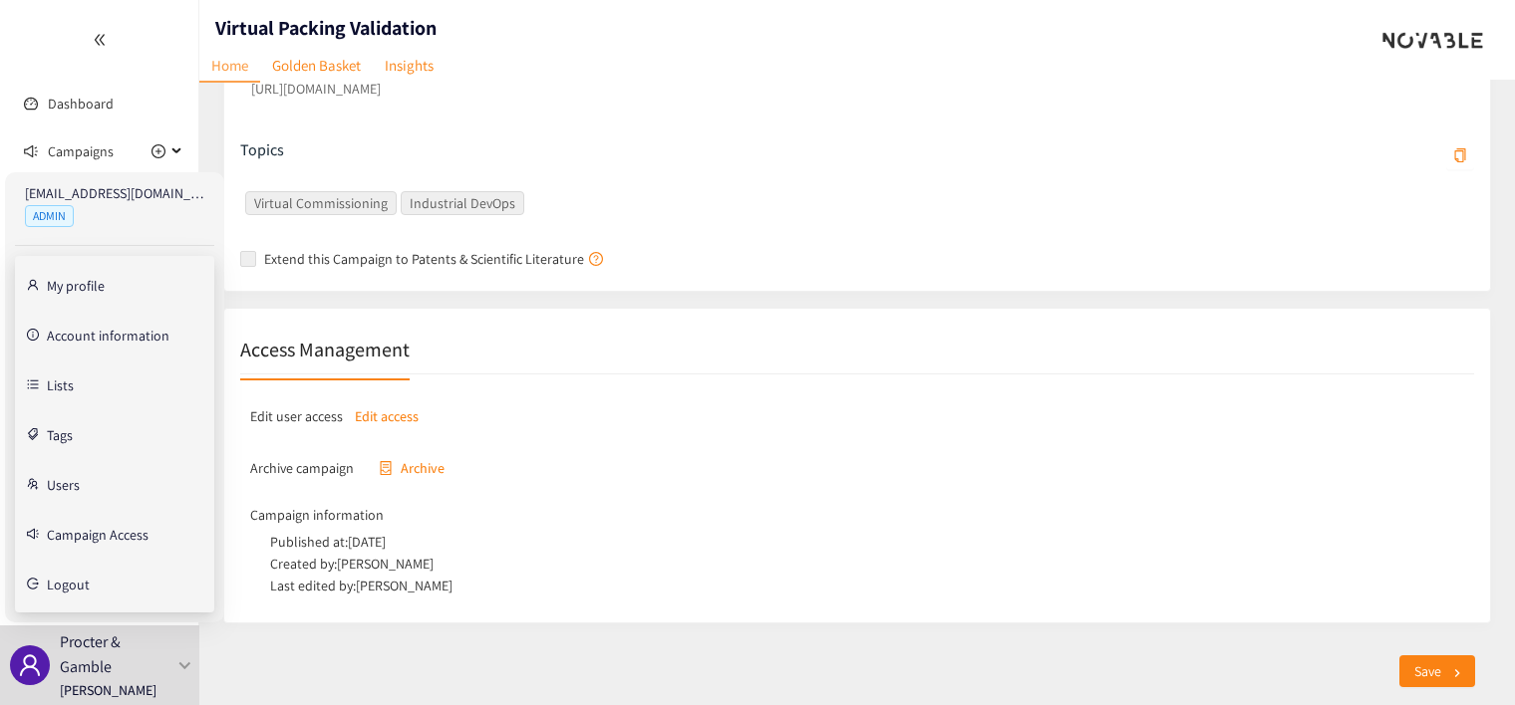
click at [53, 479] on link "Users" at bounding box center [63, 484] width 33 height 18
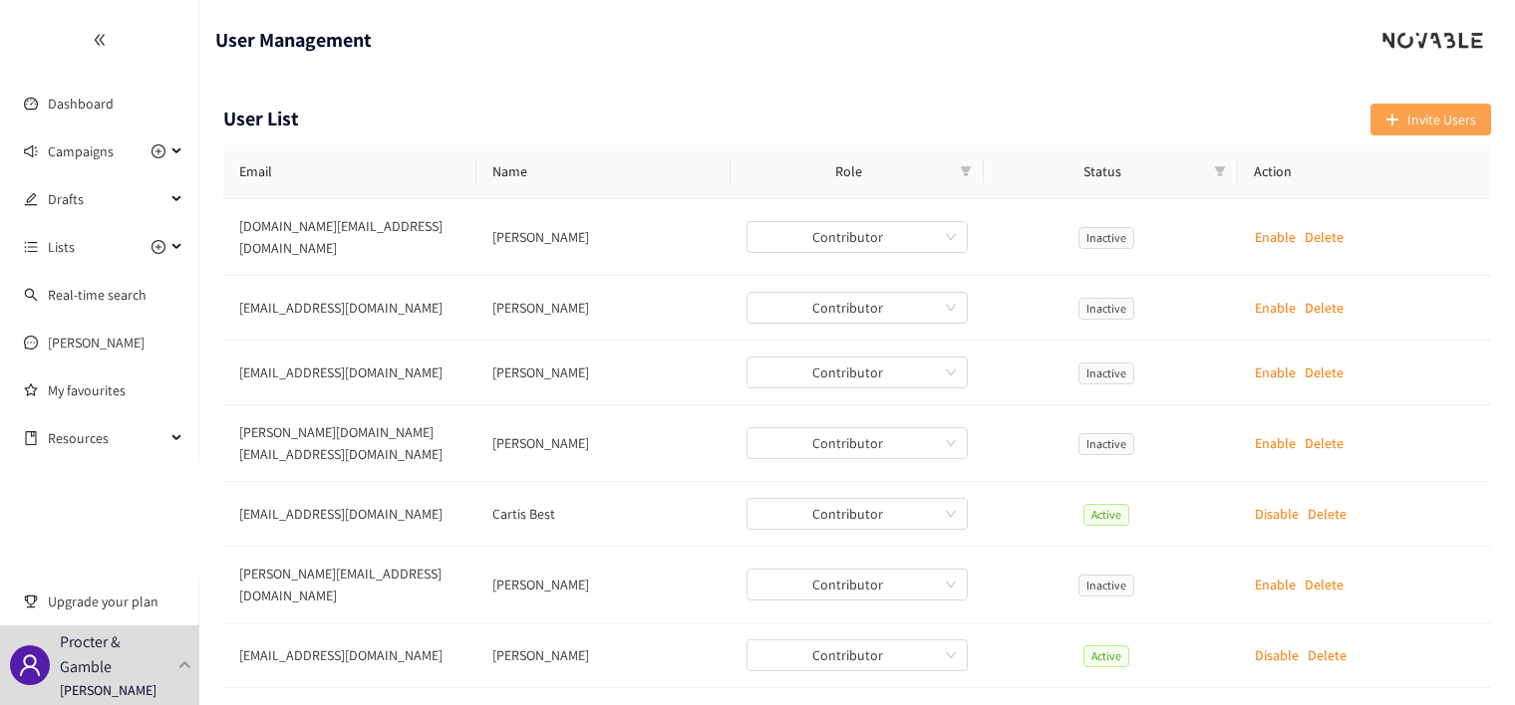
click at [1403, 119] on button "Invite Users" at bounding box center [1430, 120] width 121 height 32
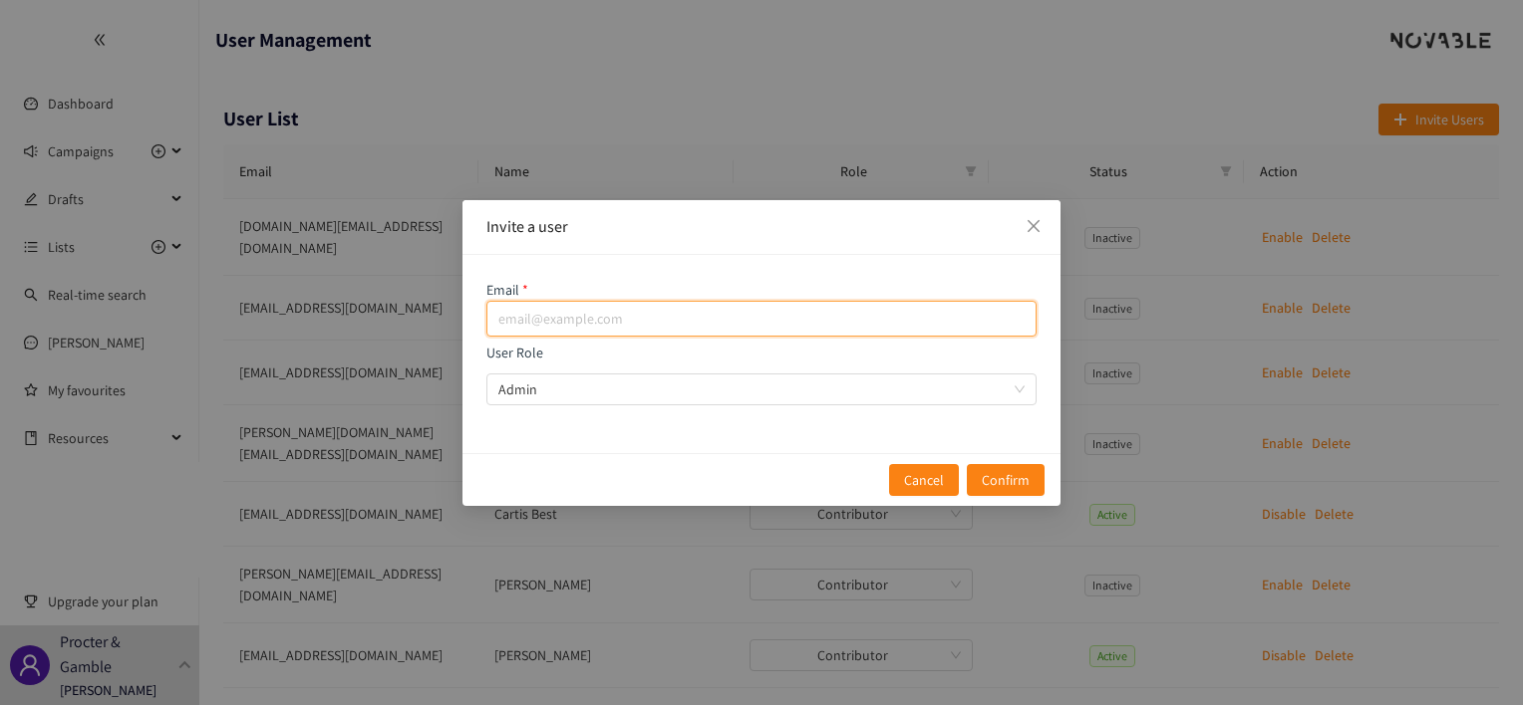
click at [639, 314] on input "email" at bounding box center [761, 319] width 550 height 36
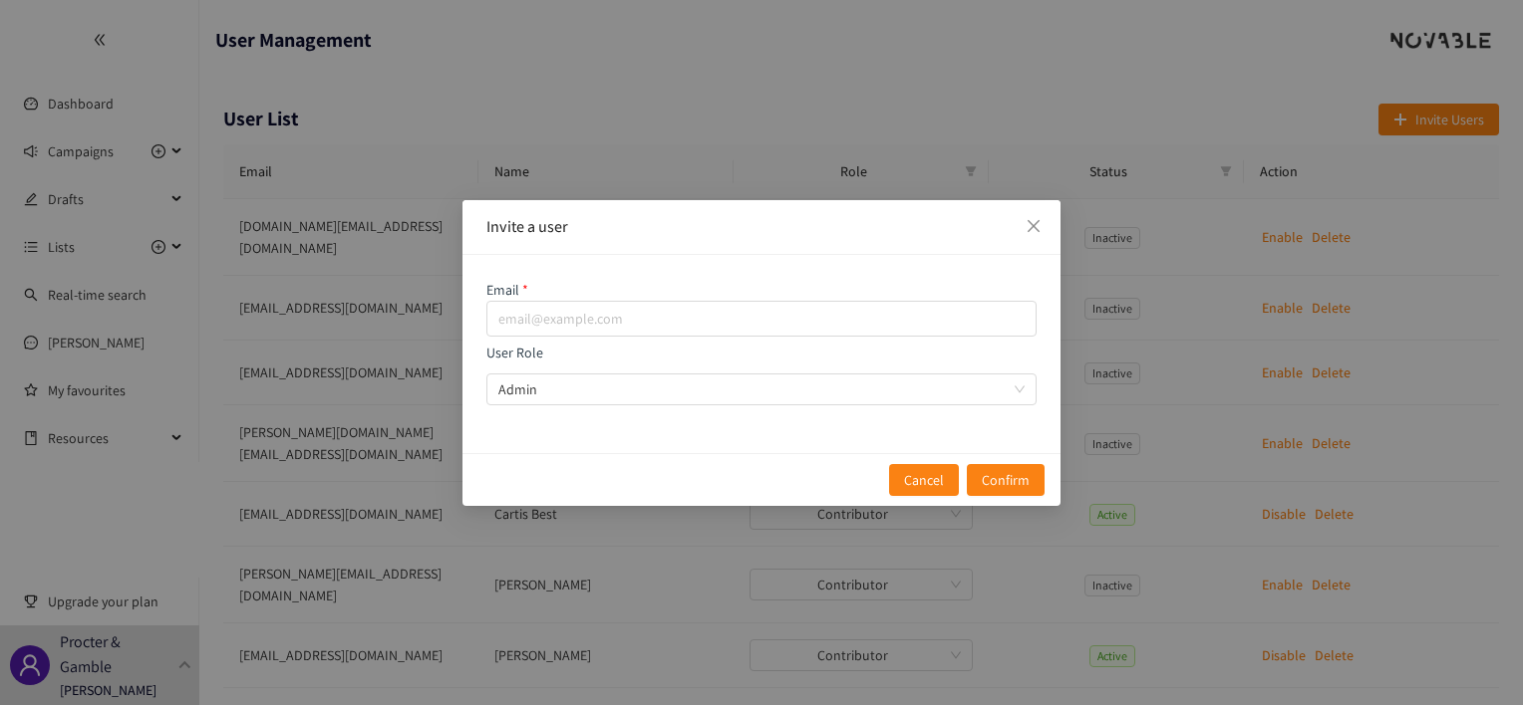
click at [889, 434] on div "Email User Role Admin" at bounding box center [761, 354] width 598 height 198
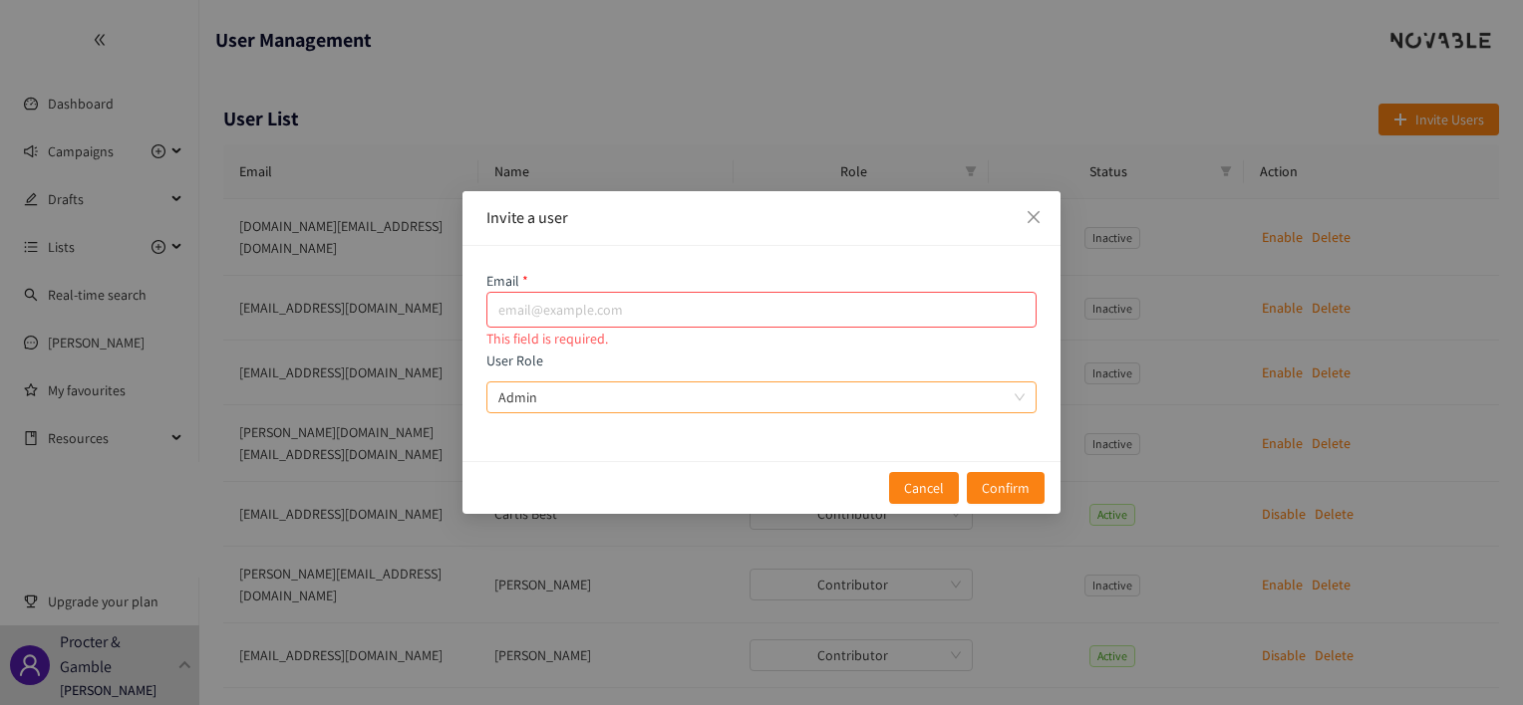
click at [1004, 392] on span "Admin" at bounding box center [761, 398] width 526 height 30
click at [1004, 392] on input "User Role Admin" at bounding box center [754, 398] width 512 height 30
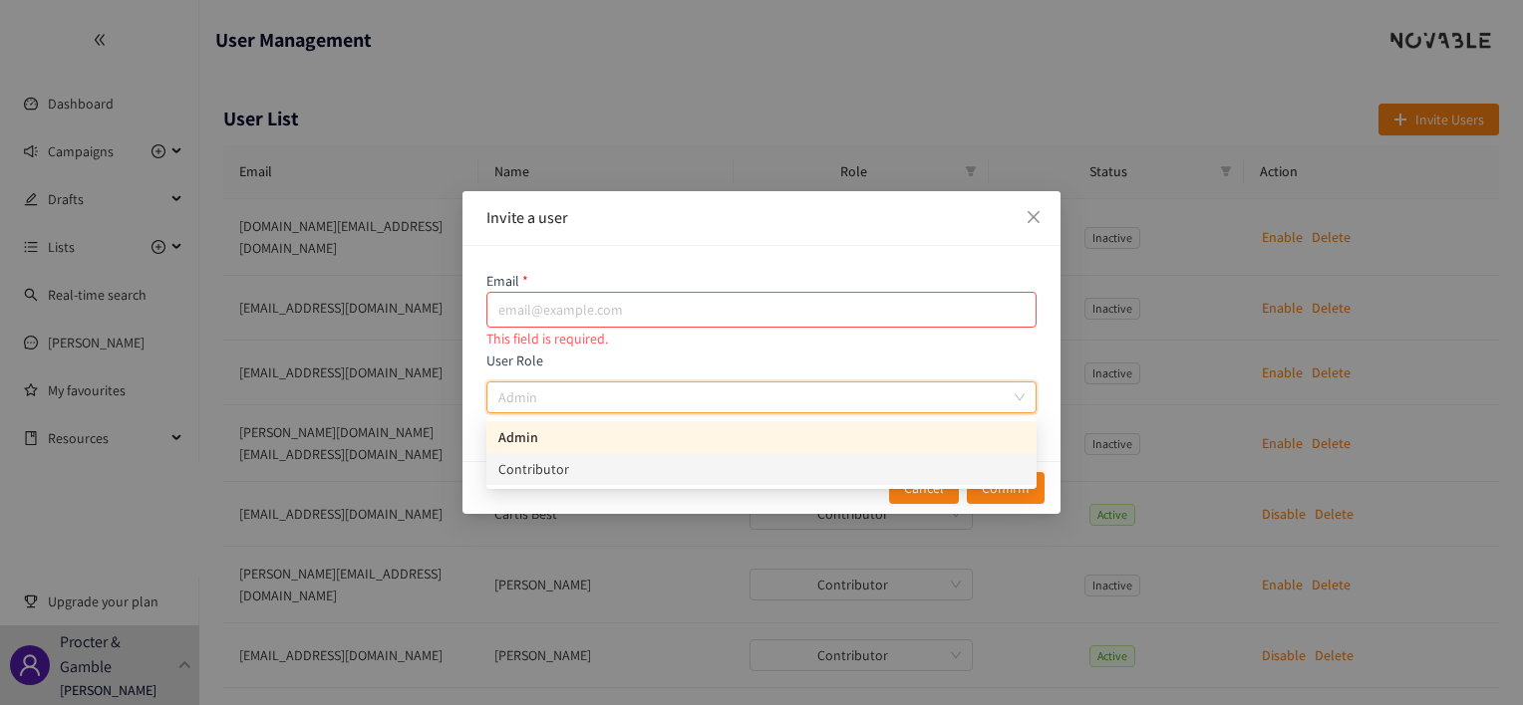
click at [515, 476] on div "Contributor" at bounding box center [761, 469] width 526 height 22
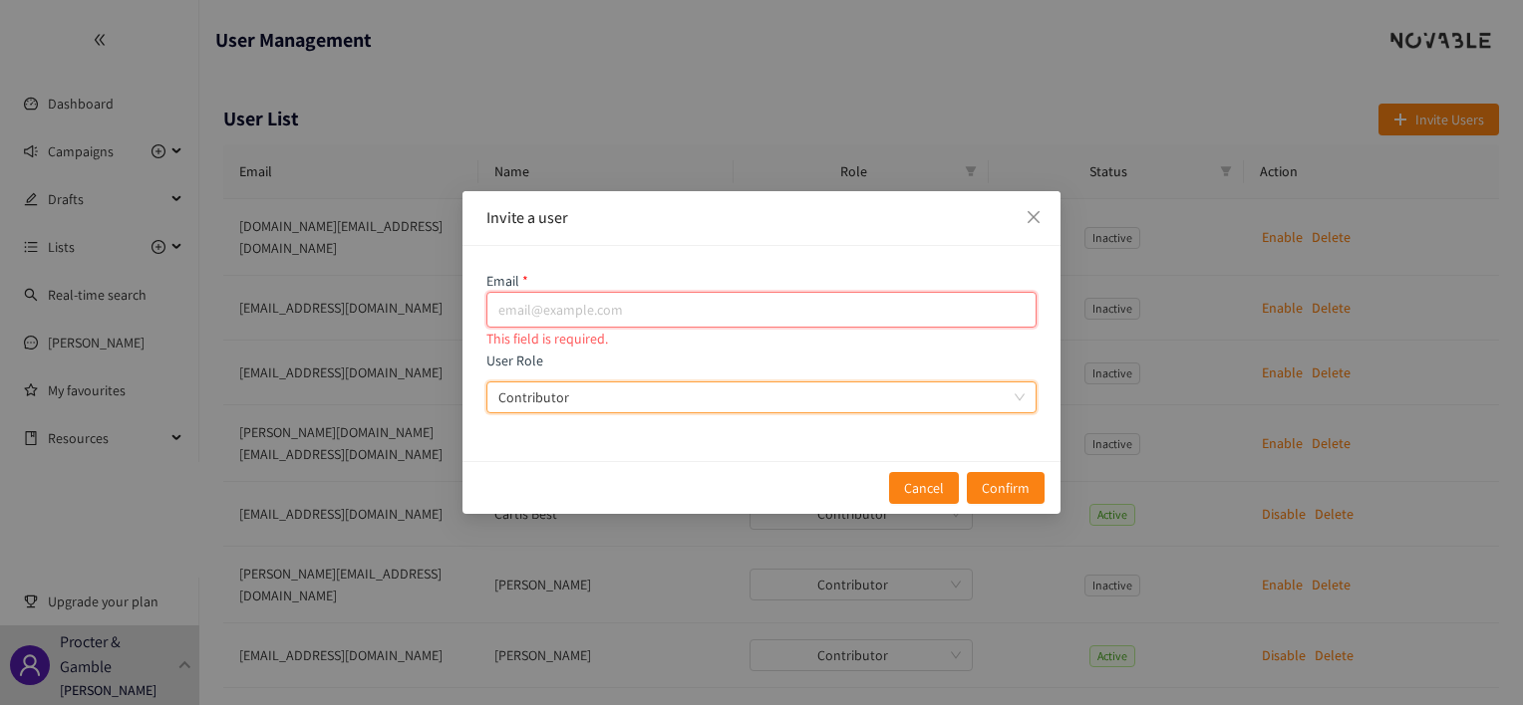
click at [531, 303] on input "email" at bounding box center [761, 310] width 550 height 36
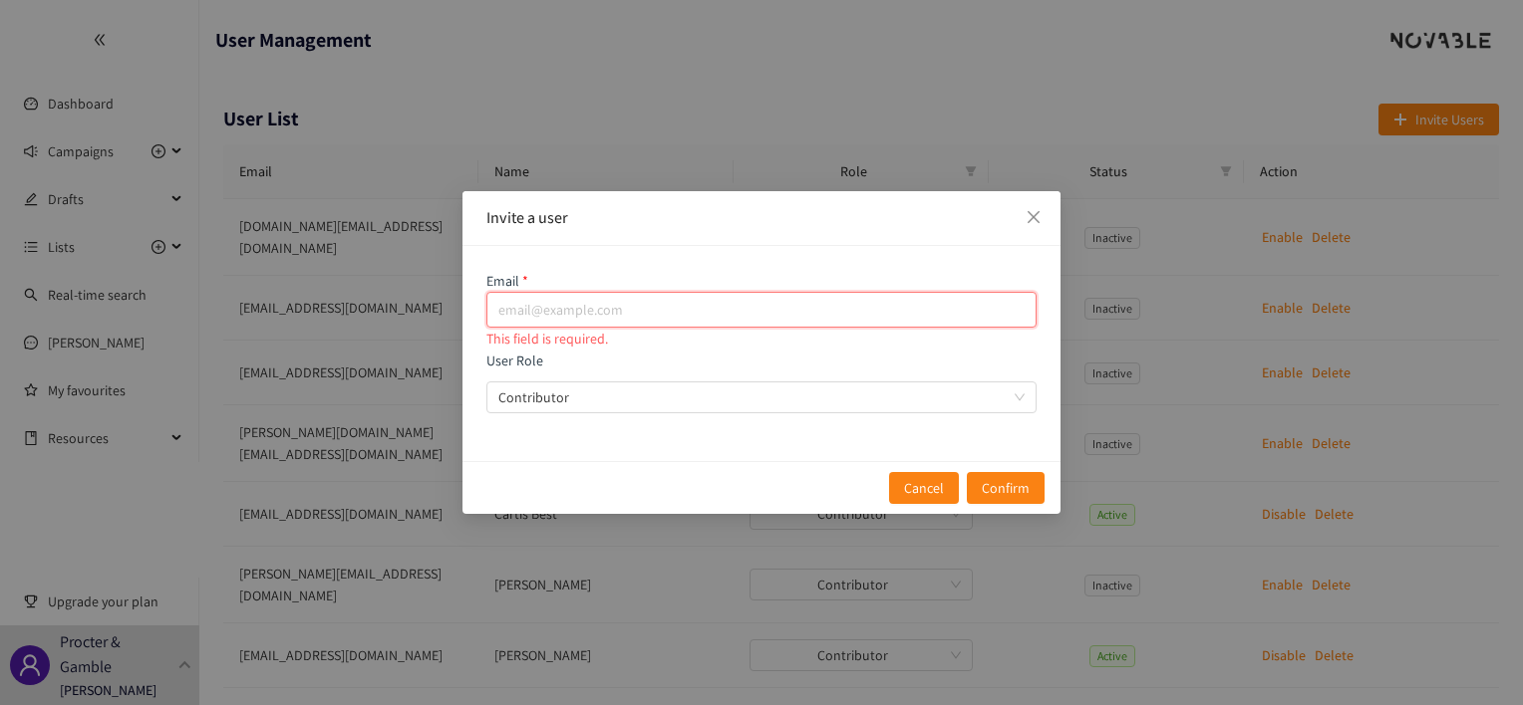
paste input "[DEMOGRAPHIC_DATA][DOMAIN_NAME]"
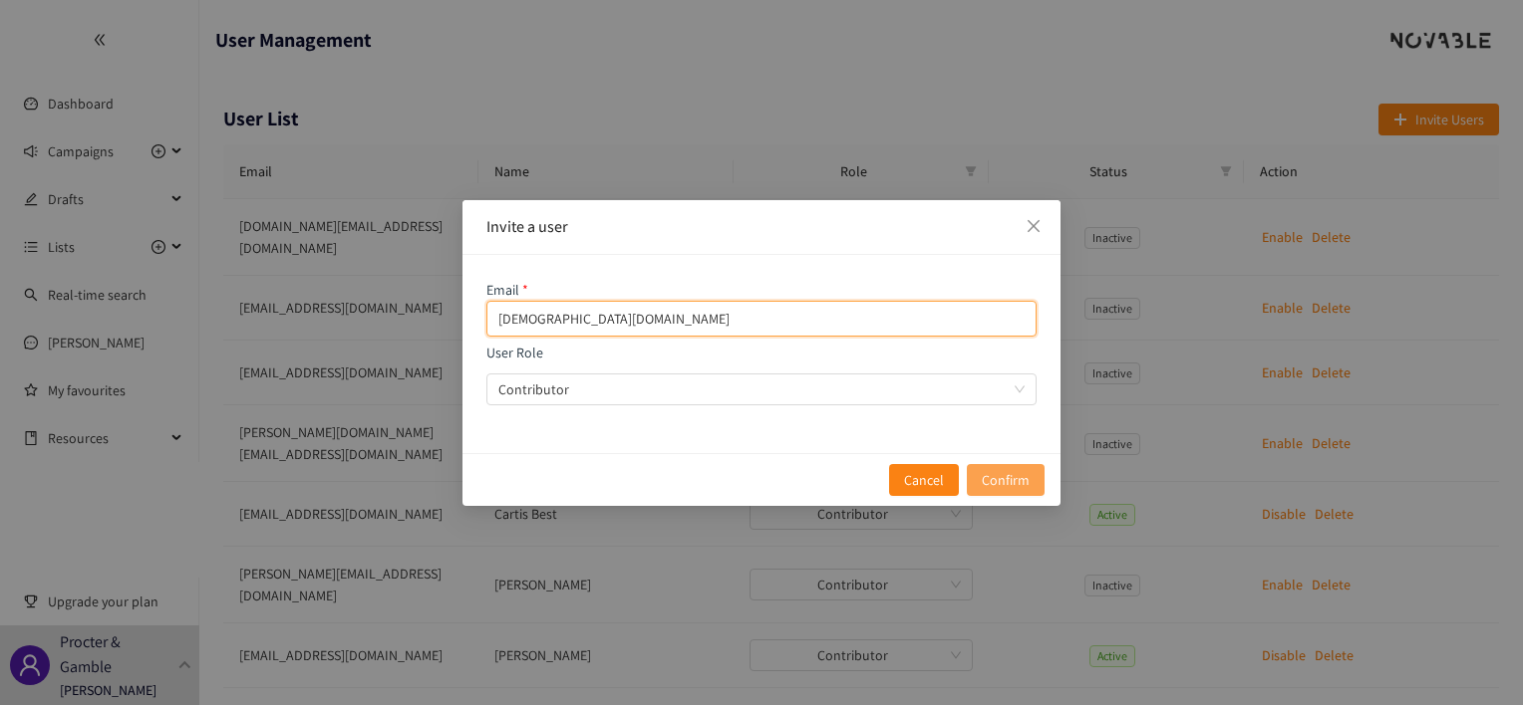
type input "[DEMOGRAPHIC_DATA][DOMAIN_NAME]"
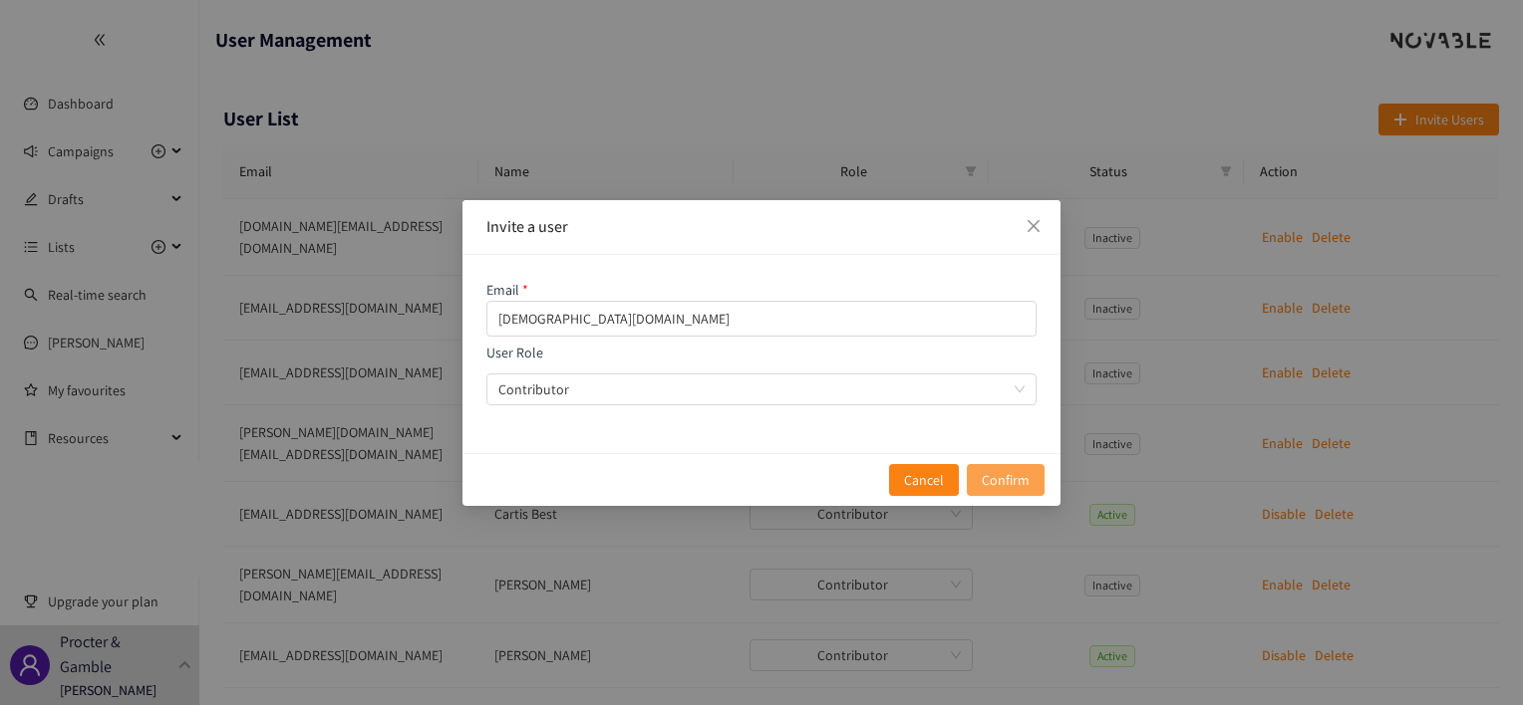
click at [1004, 479] on span "Confirm" at bounding box center [1006, 480] width 48 height 22
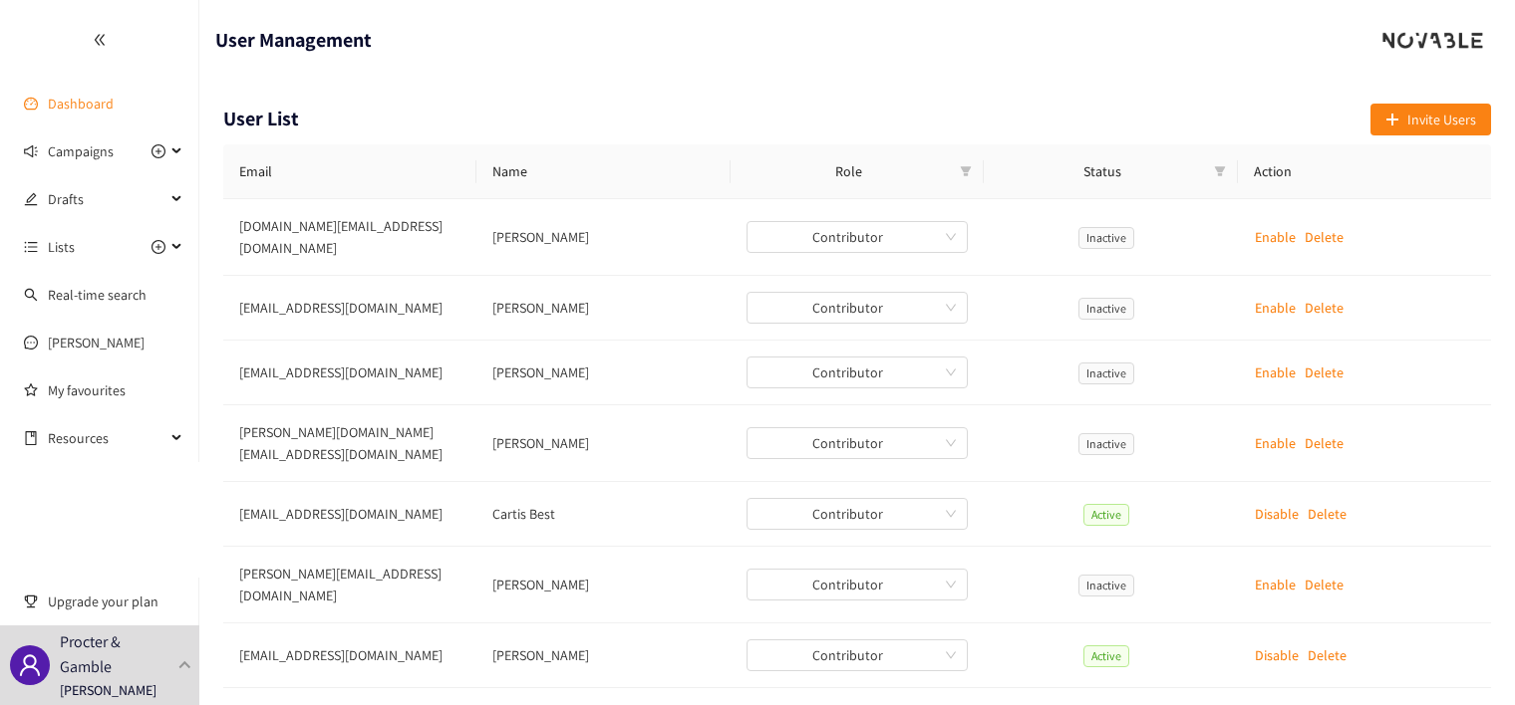
click at [108, 106] on link "Dashboard" at bounding box center [81, 104] width 66 height 18
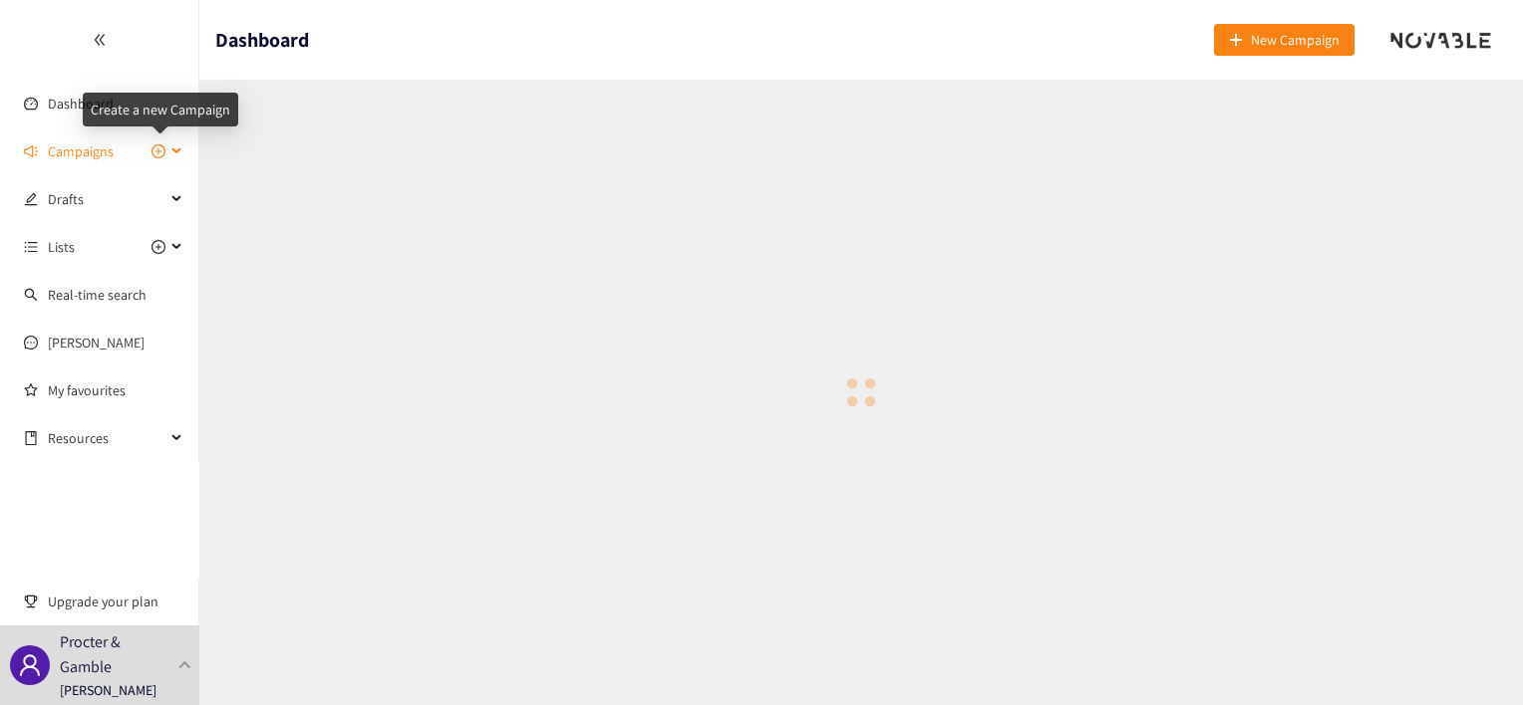
click at [155, 151] on icon "plus-circle" at bounding box center [158, 151] width 14 height 14
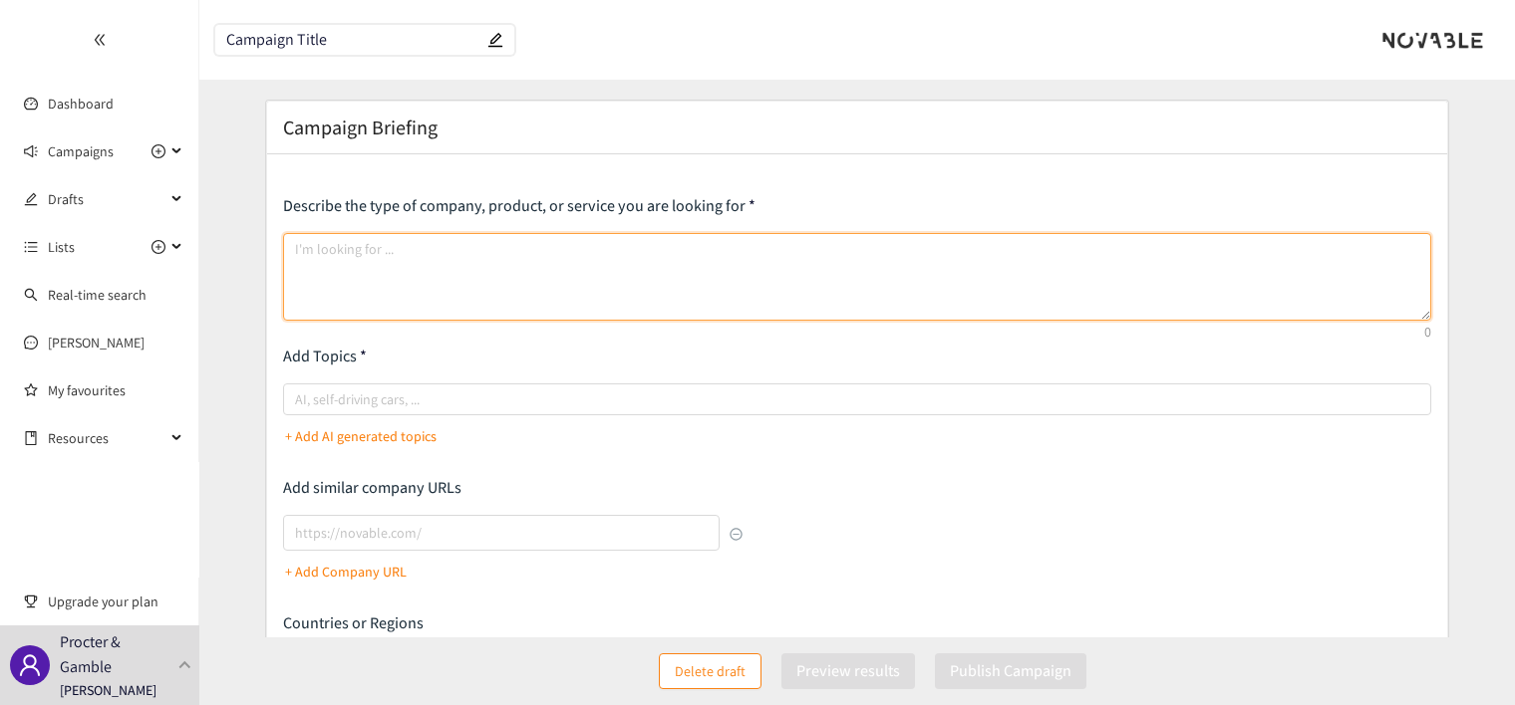
click at [372, 259] on textarea at bounding box center [857, 277] width 1148 height 88
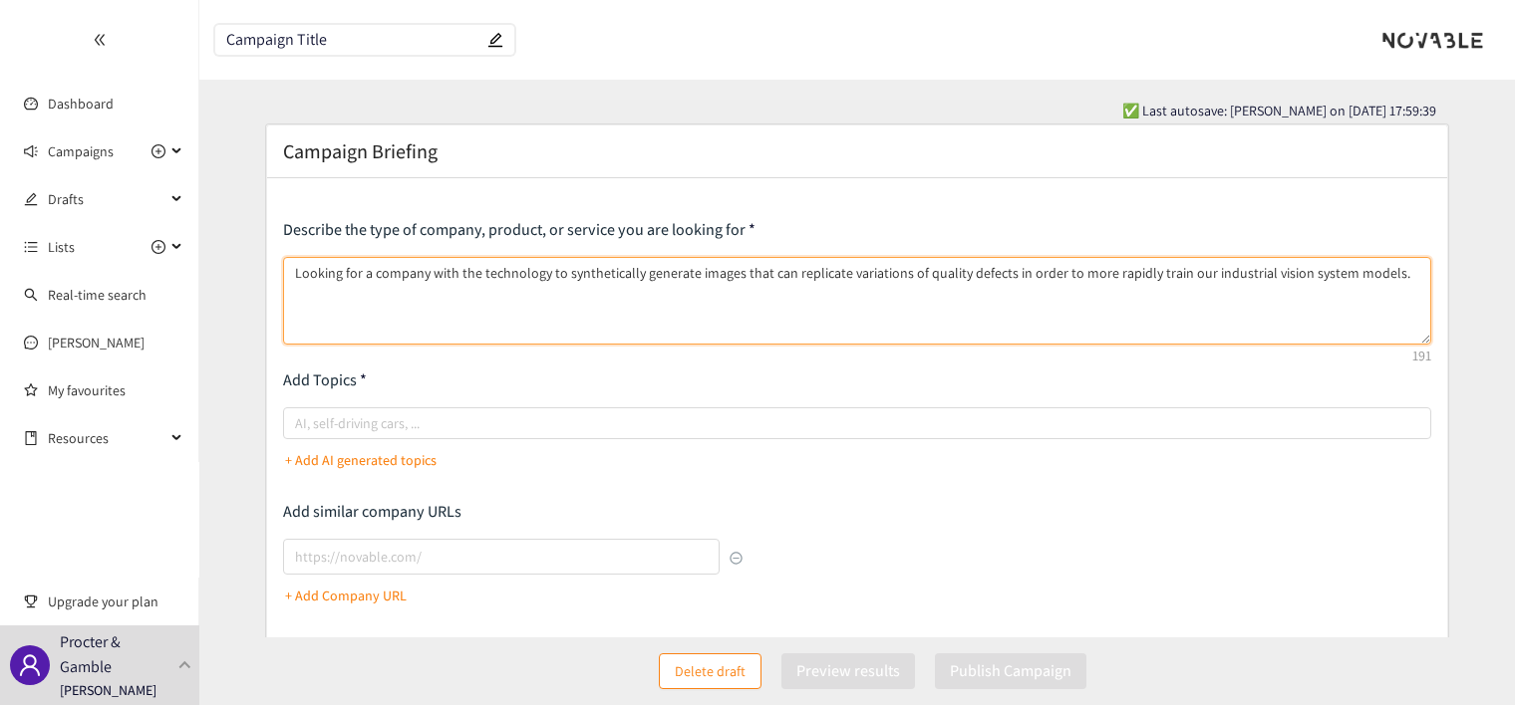
click at [912, 273] on textarea "Looking for a company with the technology to synthetically generate images that…" at bounding box center [857, 301] width 1148 height 88
click at [1068, 275] on textarea "Looking for a company with the technology to synthetically generate images that…" at bounding box center [857, 301] width 1148 height 88
click at [515, 434] on div "AI, self-driving cars, ..." at bounding box center [857, 424] width 1148 height 32
type textarea "Looking for a company with the technology to synthetically generate images that…"
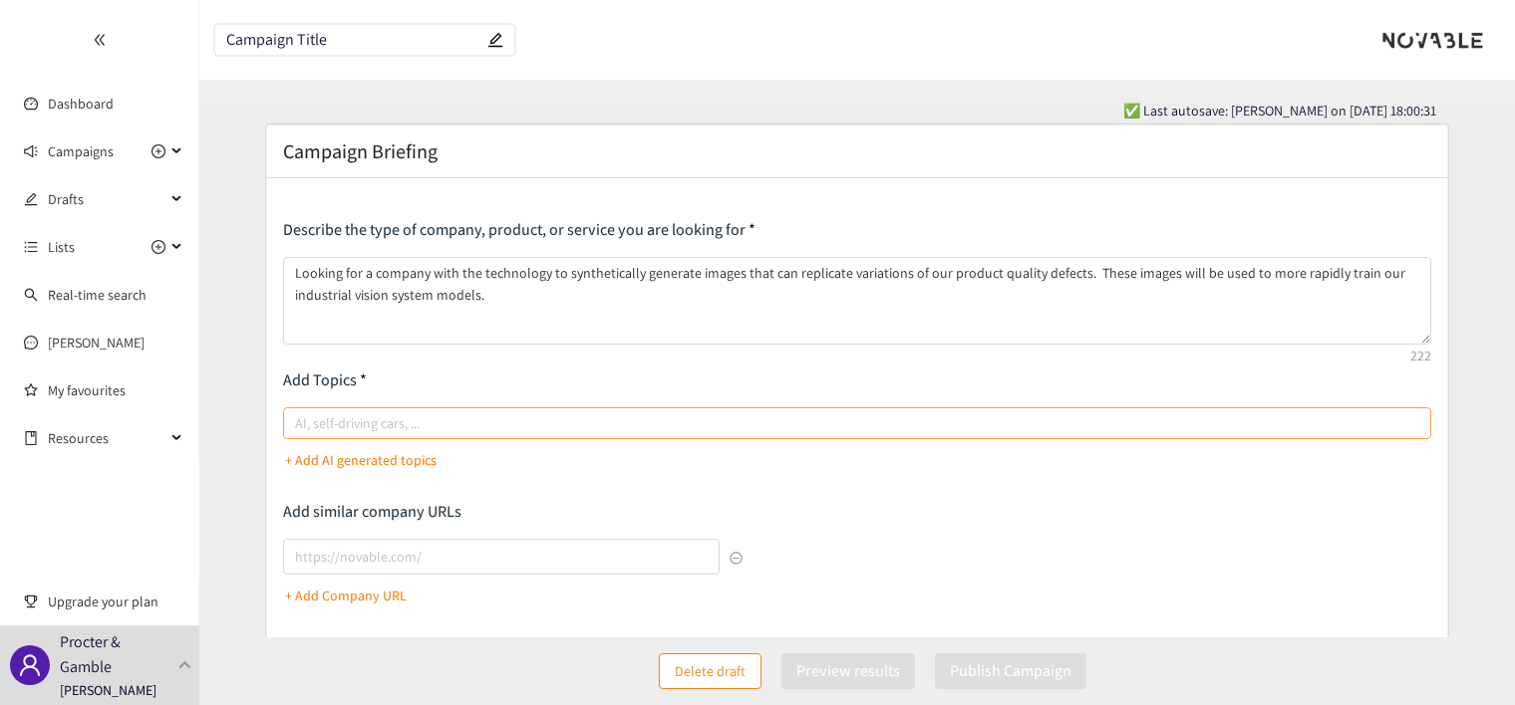
click at [299, 434] on input "AI, self-driving cars, ..." at bounding box center [297, 424] width 4 height 24
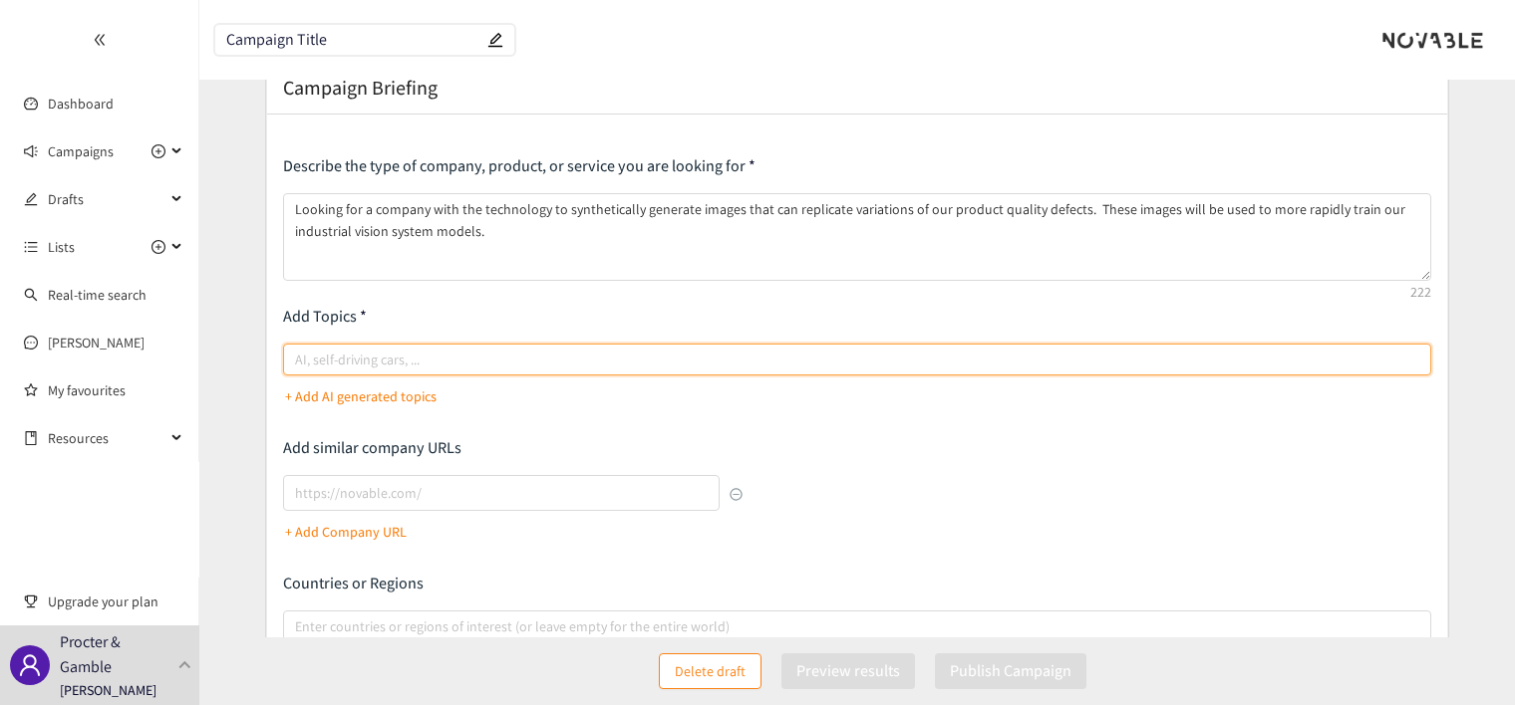
scroll to position [100, 0]
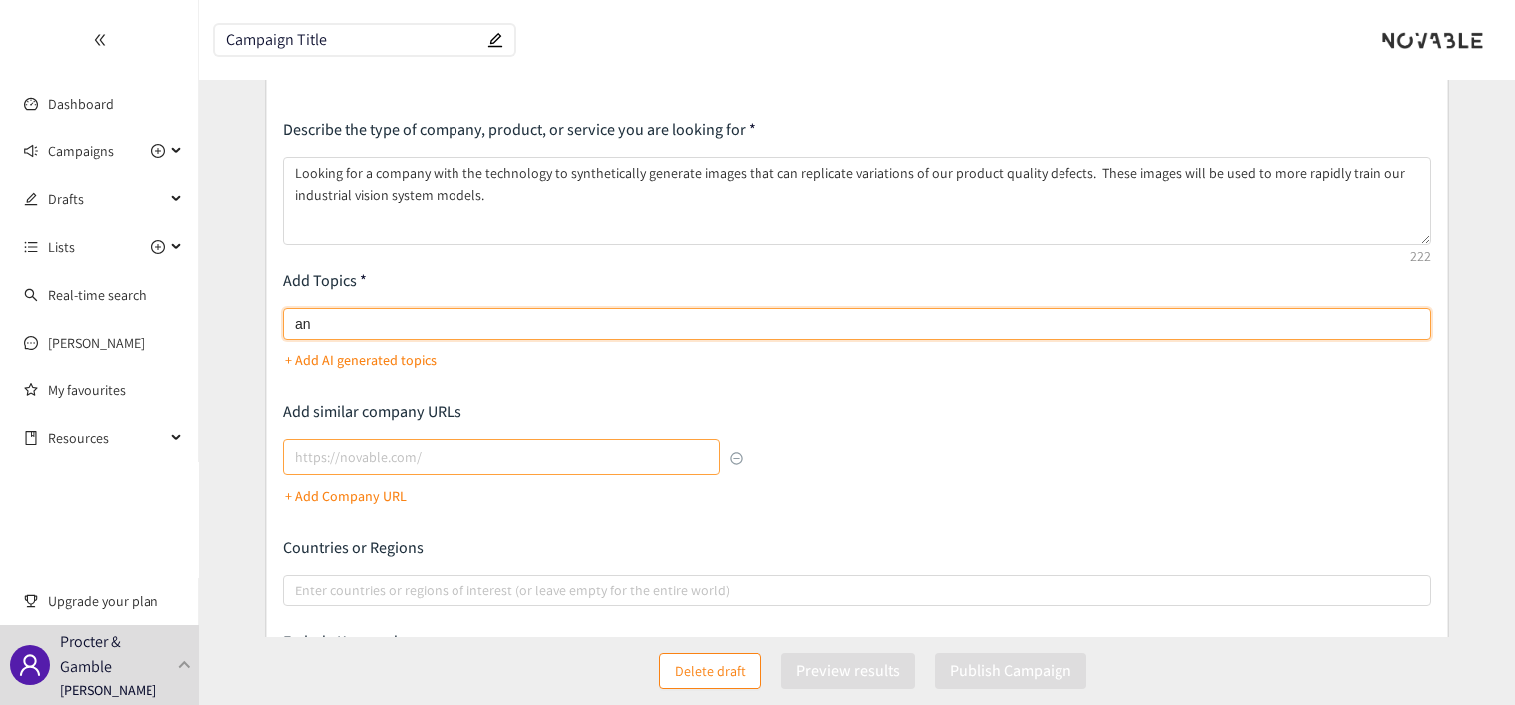
type input "a"
click at [415, 365] on p "+ Add AI generated topics" at bounding box center [360, 361] width 151 height 22
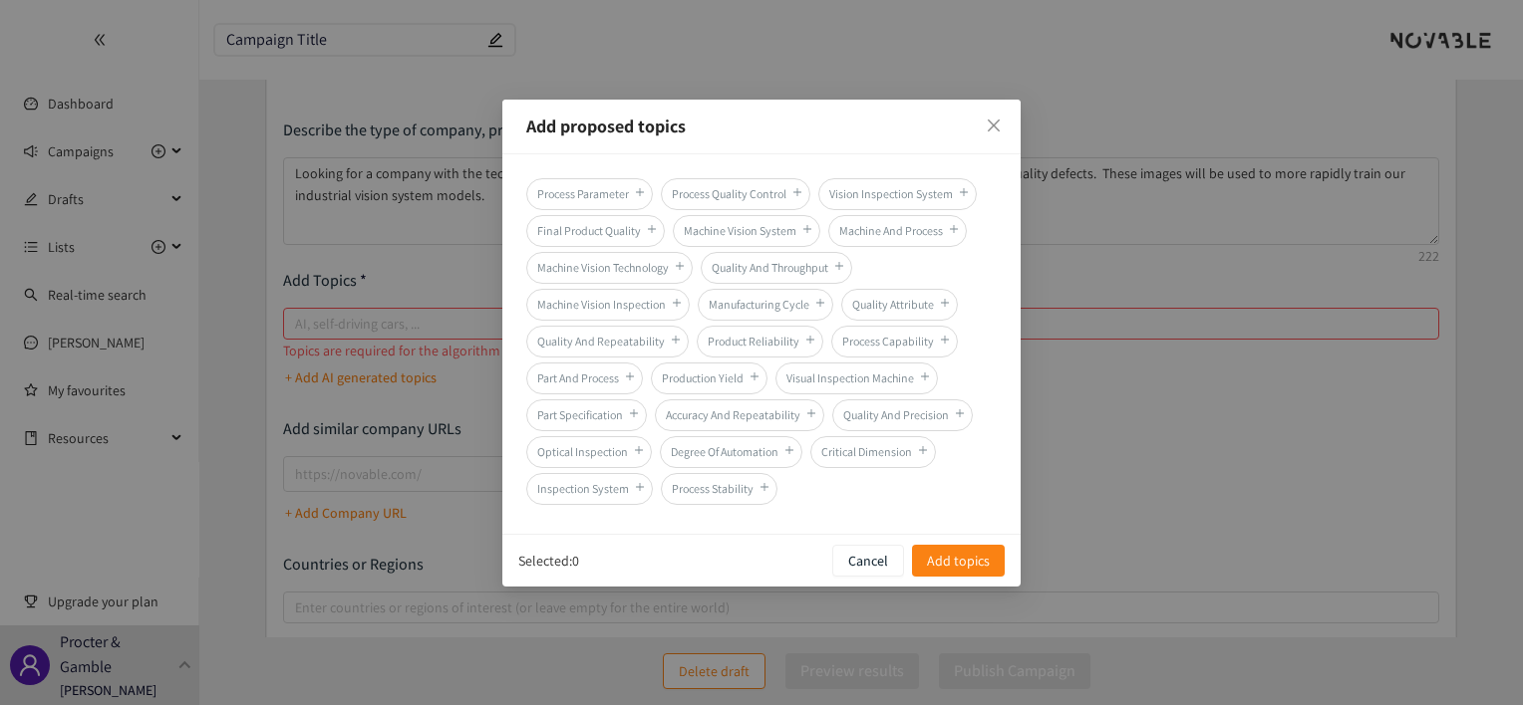
click at [895, 188] on span "Vision Inspection System" at bounding box center [897, 194] width 158 height 32
click at [622, 310] on span "Machine Vision Inspection" at bounding box center [607, 305] width 163 height 32
drag, startPoint x: 995, startPoint y: 122, endPoint x: 1060, endPoint y: 383, distance: 269.0
click at [1060, 383] on div "Add proposed topics Process Parameter Process Quality Control Vision Inspection…" at bounding box center [761, 352] width 1523 height 705
click at [988, 126] on icon "close" at bounding box center [993, 126] width 16 height 16
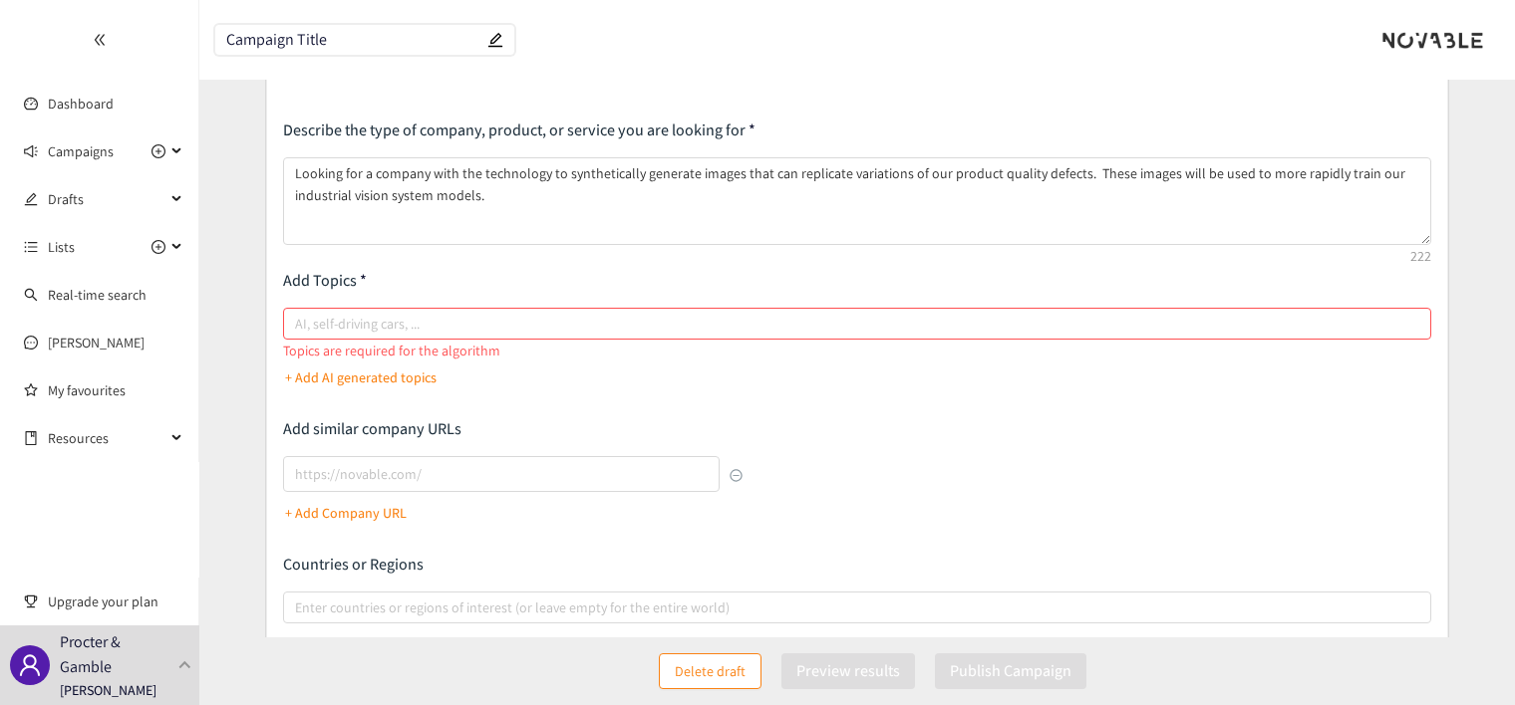
click at [303, 48] on input "Campaign Title" at bounding box center [354, 40] width 257 height 17
click at [302, 40] on input "Campaign Title" at bounding box center [354, 40] width 257 height 17
click at [497, 41] on icon "edit" at bounding box center [495, 40] width 16 height 16
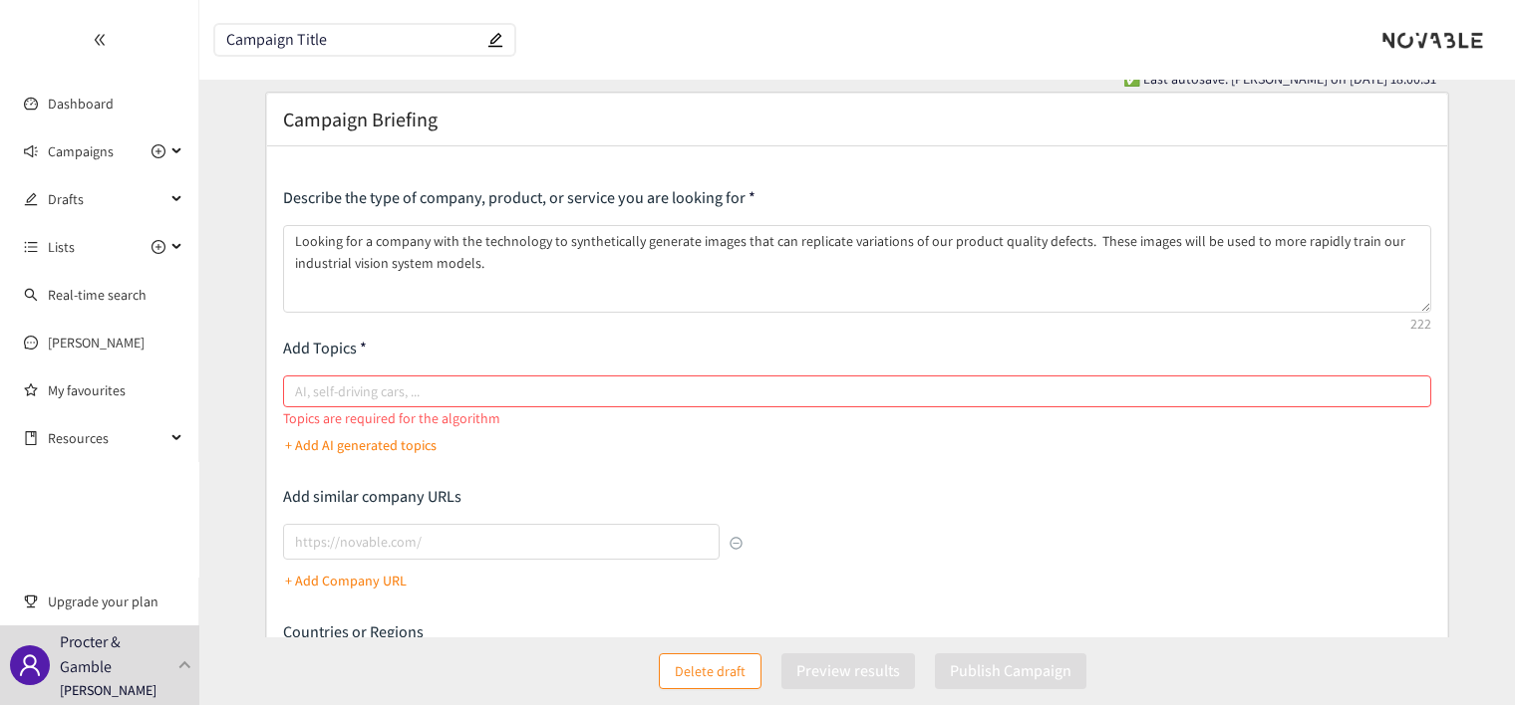
scroll to position [0, 0]
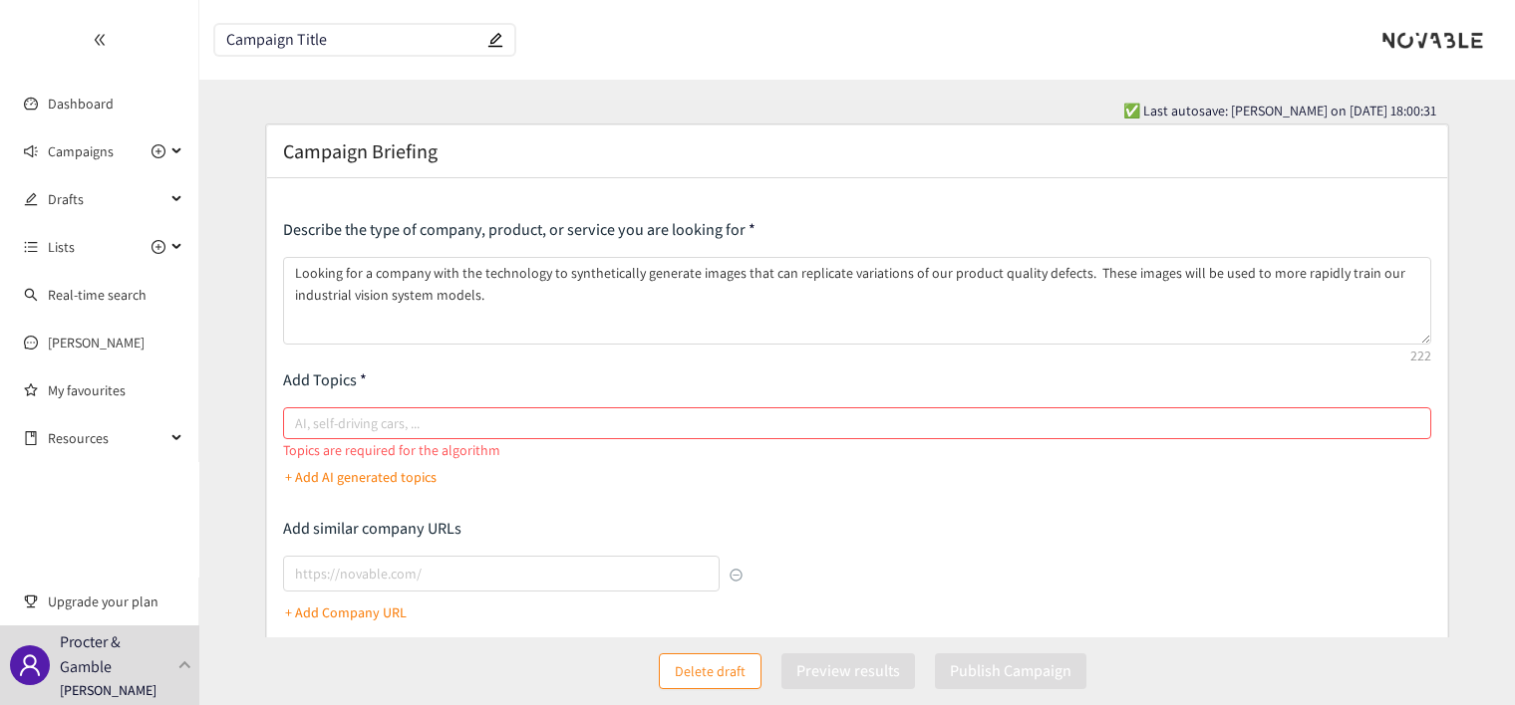
click at [494, 40] on icon "edit" at bounding box center [495, 40] width 16 height 16
click at [308, 41] on input "Campaign Title" at bounding box center [354, 40] width 257 height 17
drag, startPoint x: 244, startPoint y: 48, endPoint x: 181, endPoint y: 52, distance: 62.9
click at [181, 52] on section "Dashboard Campaigns Drafts Lists Real-time search [PERSON_NAME] My favourites R…" at bounding box center [757, 545] width 1515 height 1091
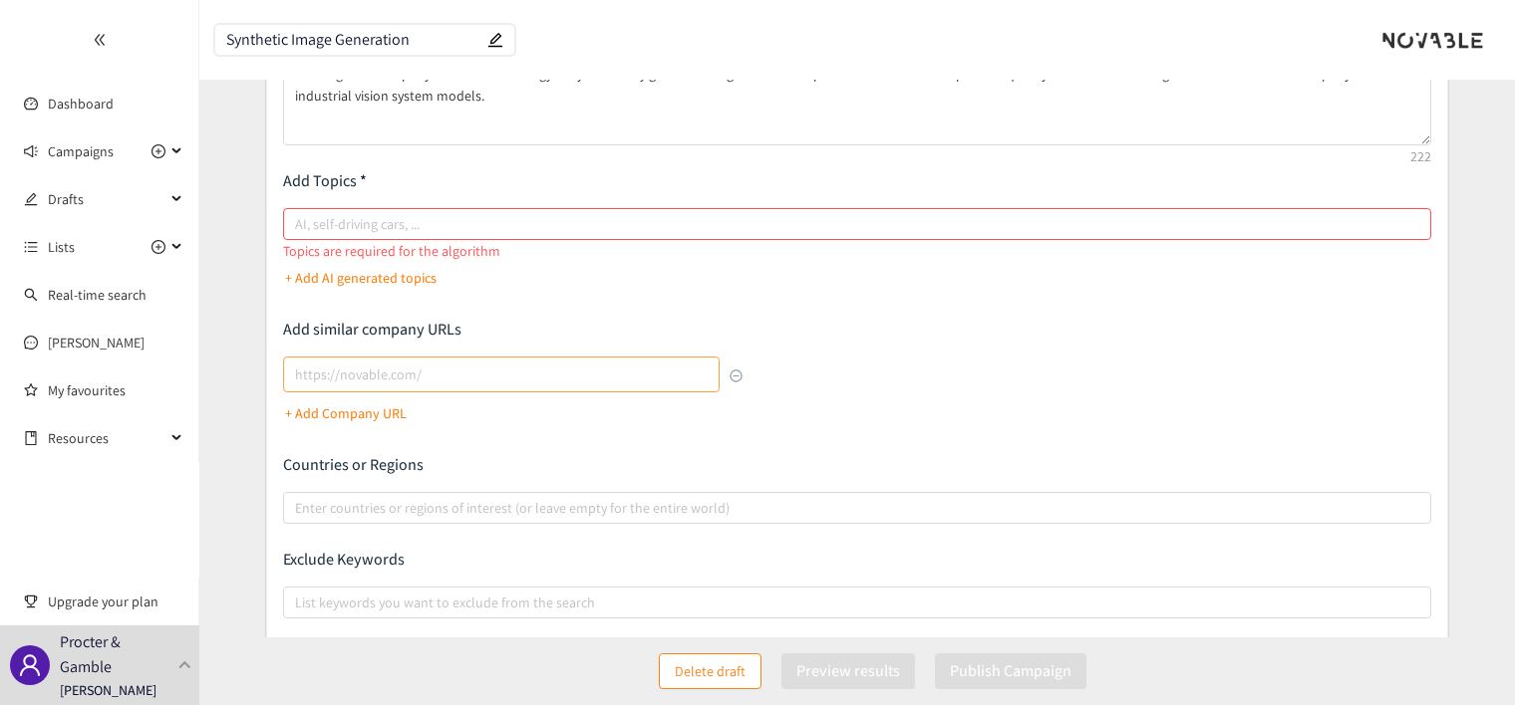
type input "Synthetic Image Generation"
click at [541, 384] on input "lookalikes url" at bounding box center [501, 375] width 436 height 36
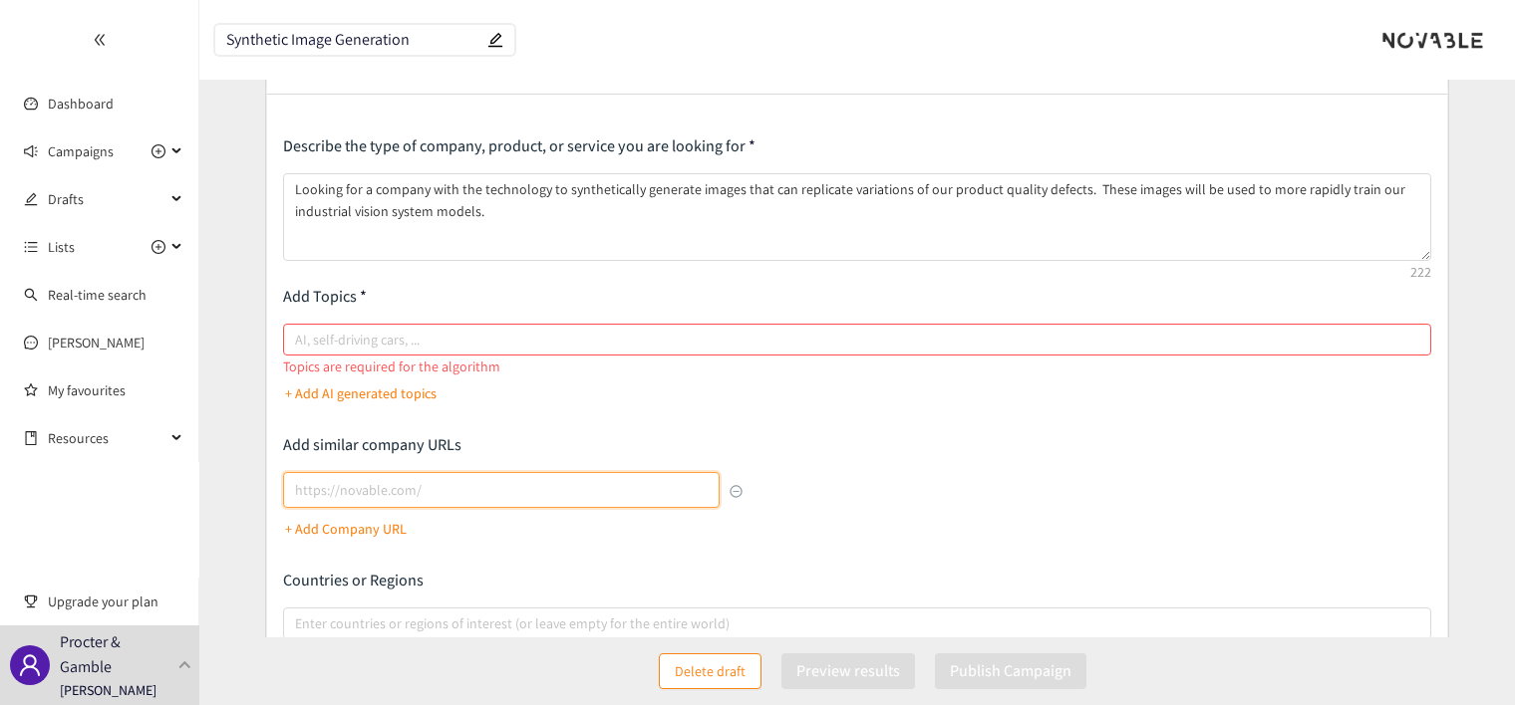
scroll to position [0, 0]
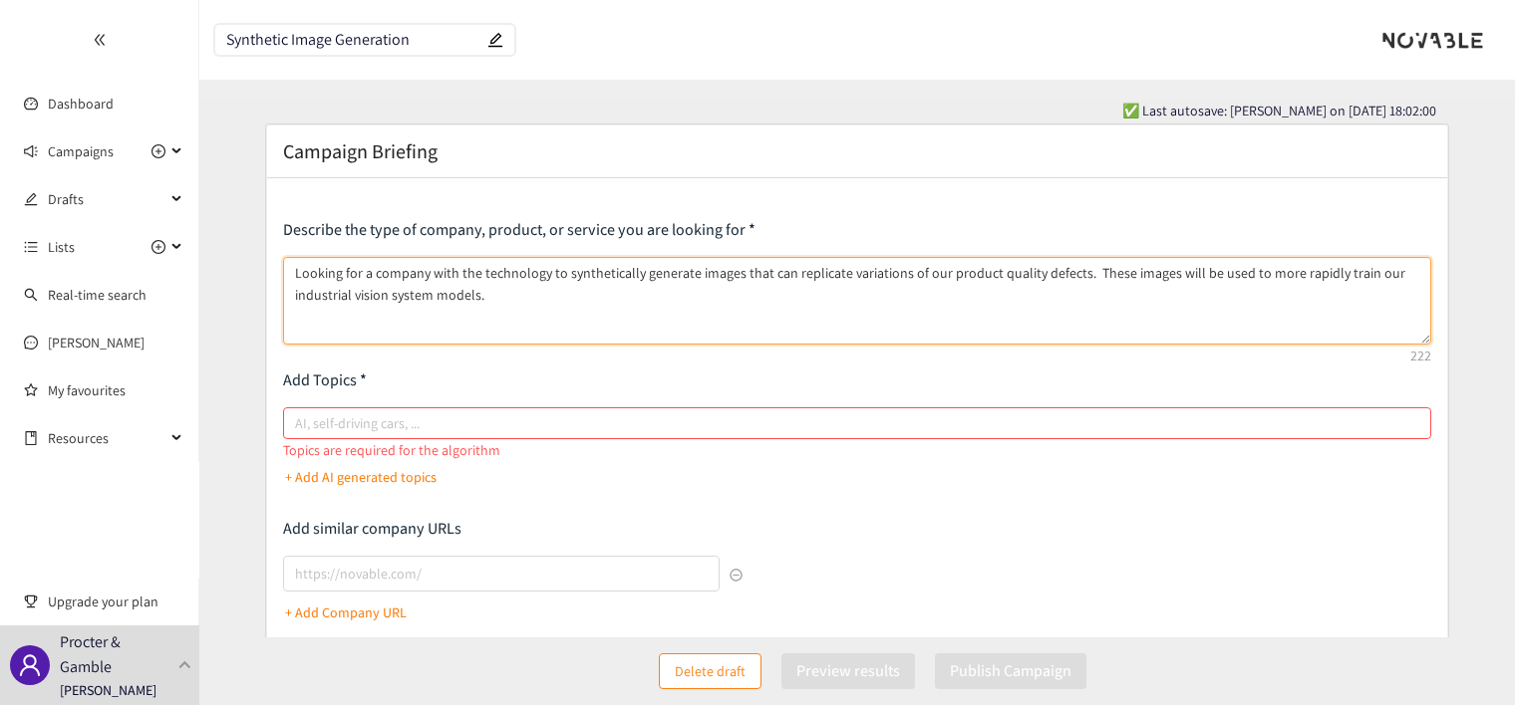
click at [502, 291] on textarea "Looking for a company with the technology to synthetically generate images that…" at bounding box center [857, 301] width 1148 height 88
click at [562, 422] on div at bounding box center [847, 424] width 1118 height 24
type textarea "Looking for a company with the technology to synthetically generate images that…"
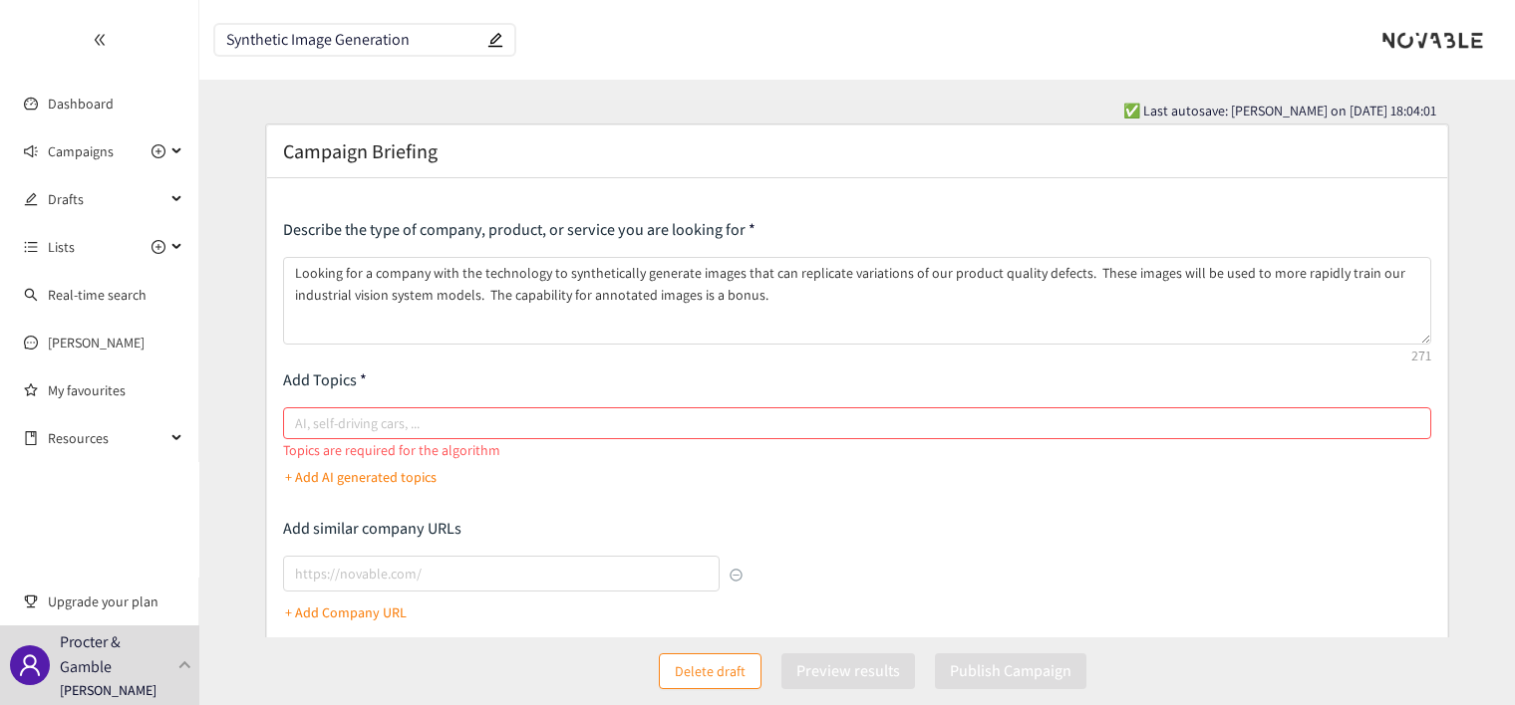
click at [299, 422] on input "AI, self-driving cars, ..." at bounding box center [297, 424] width 4 height 24
click at [392, 478] on p "+ Add AI generated topics" at bounding box center [360, 477] width 151 height 22
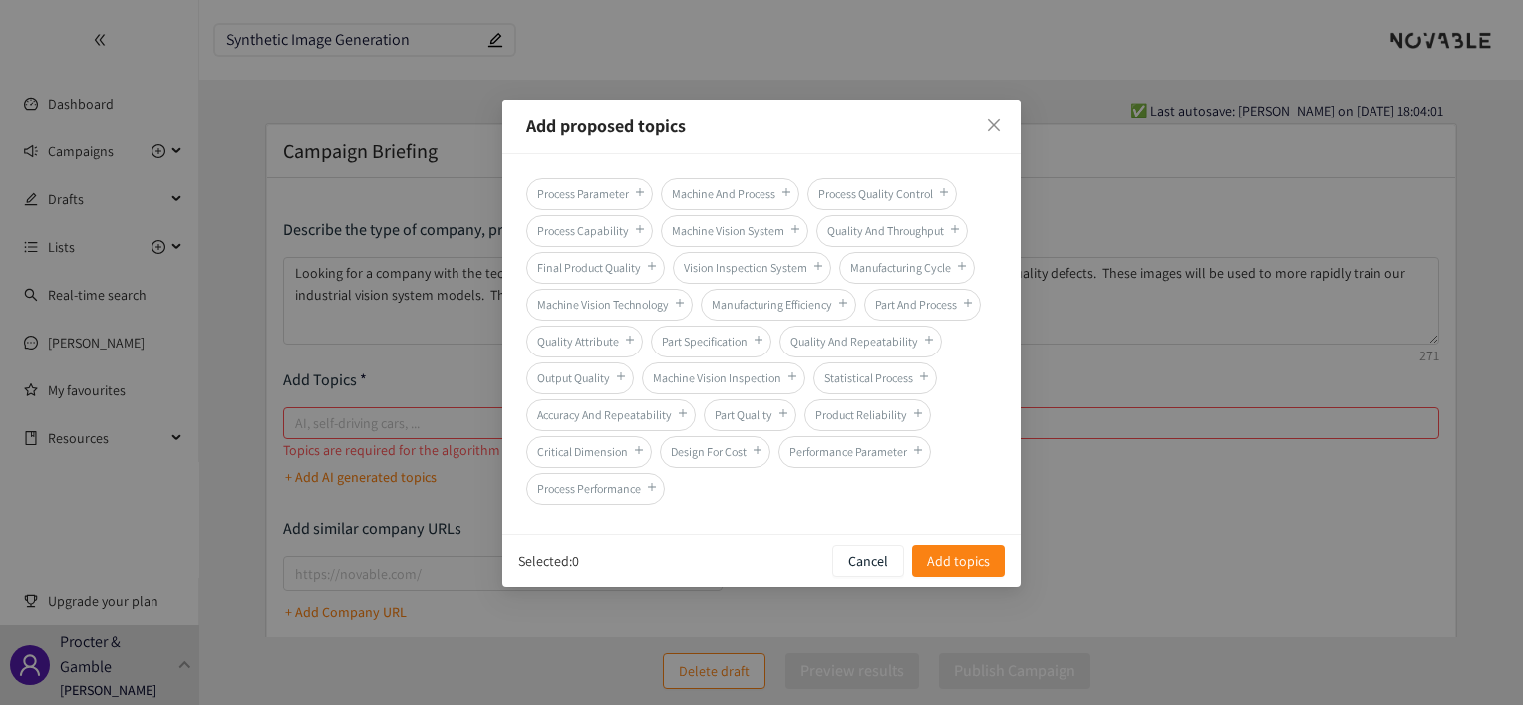
click at [422, 422] on div "Add proposed topics Process Parameter Machine And Process Process Quality Contr…" at bounding box center [761, 352] width 1523 height 705
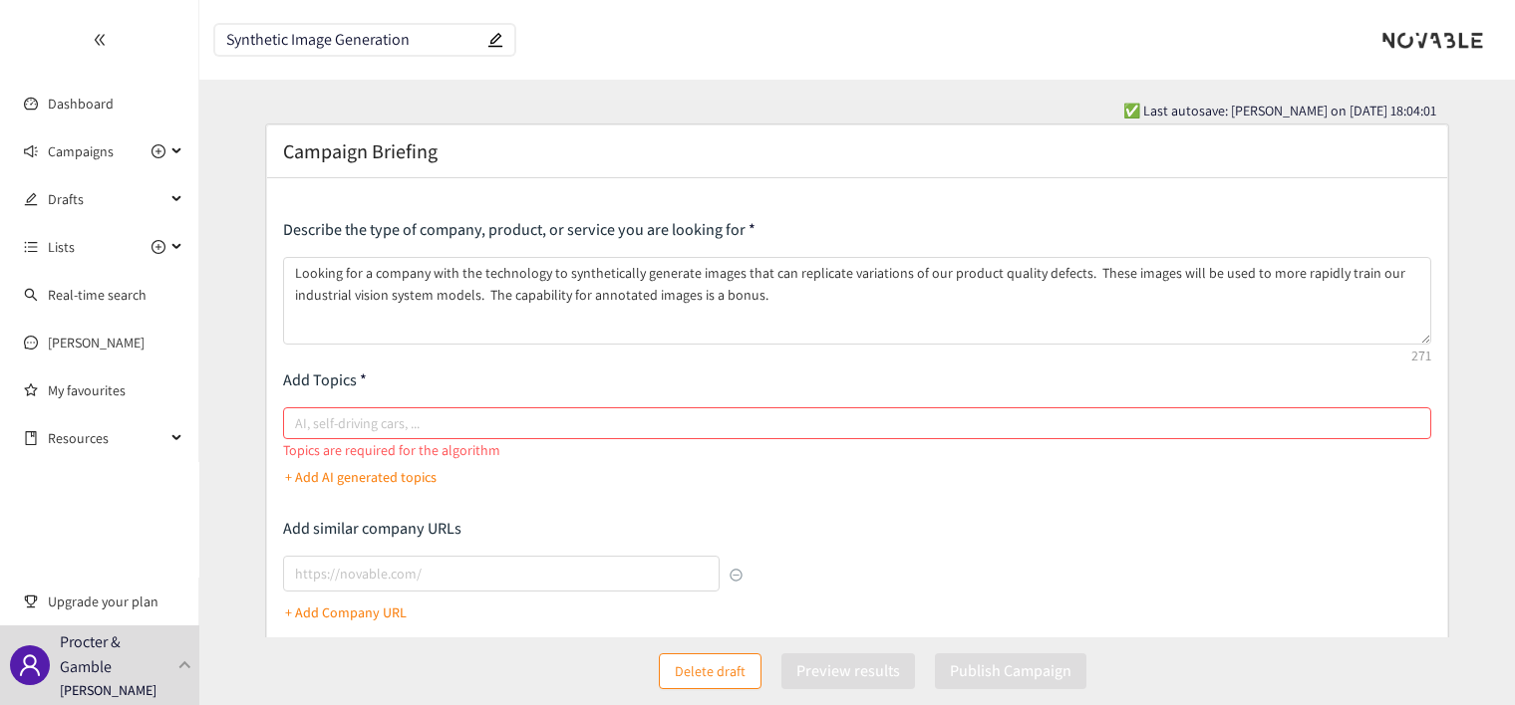
click at [335, 479] on p "+ Add AI generated topics" at bounding box center [360, 477] width 151 height 22
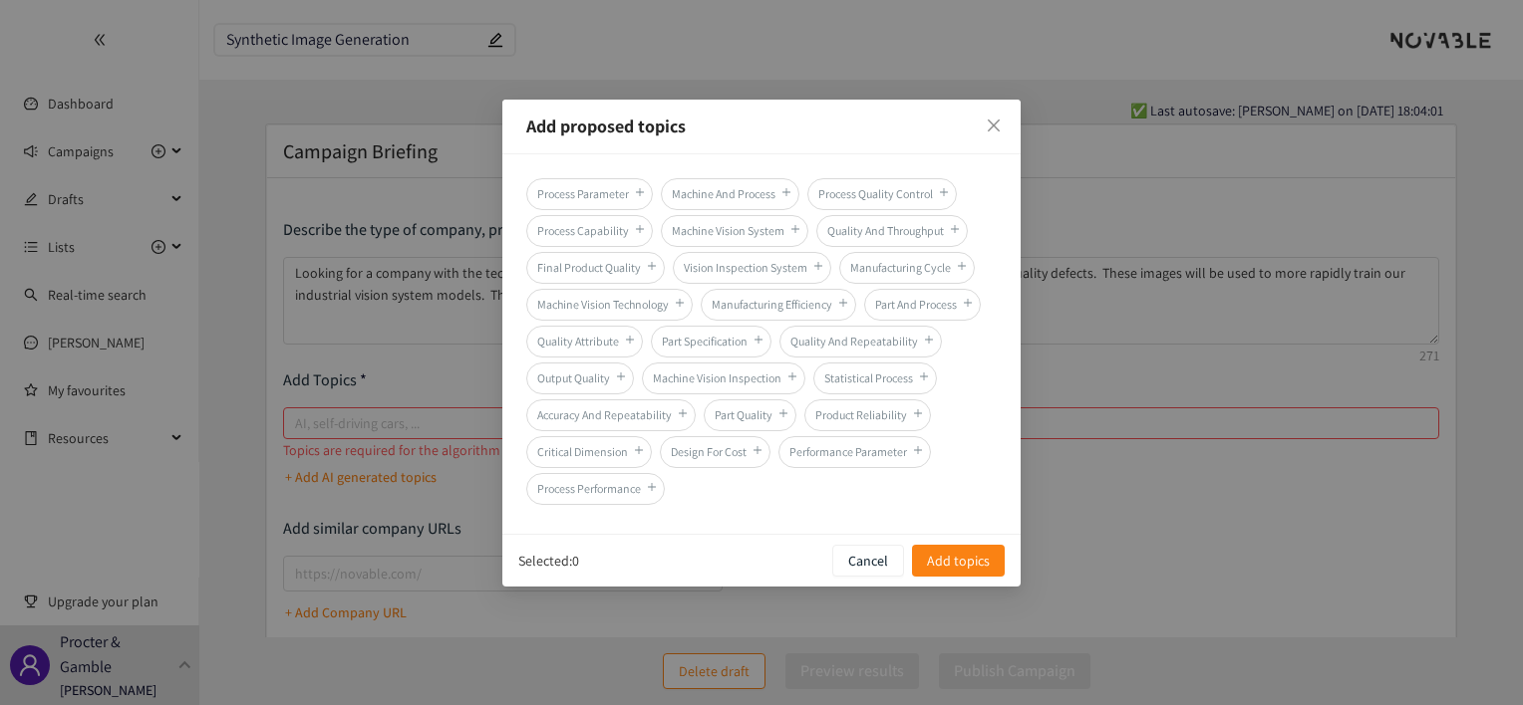
click at [334, 479] on div "Add proposed topics Process Parameter Machine And Process Process Quality Contr…" at bounding box center [761, 352] width 1523 height 705
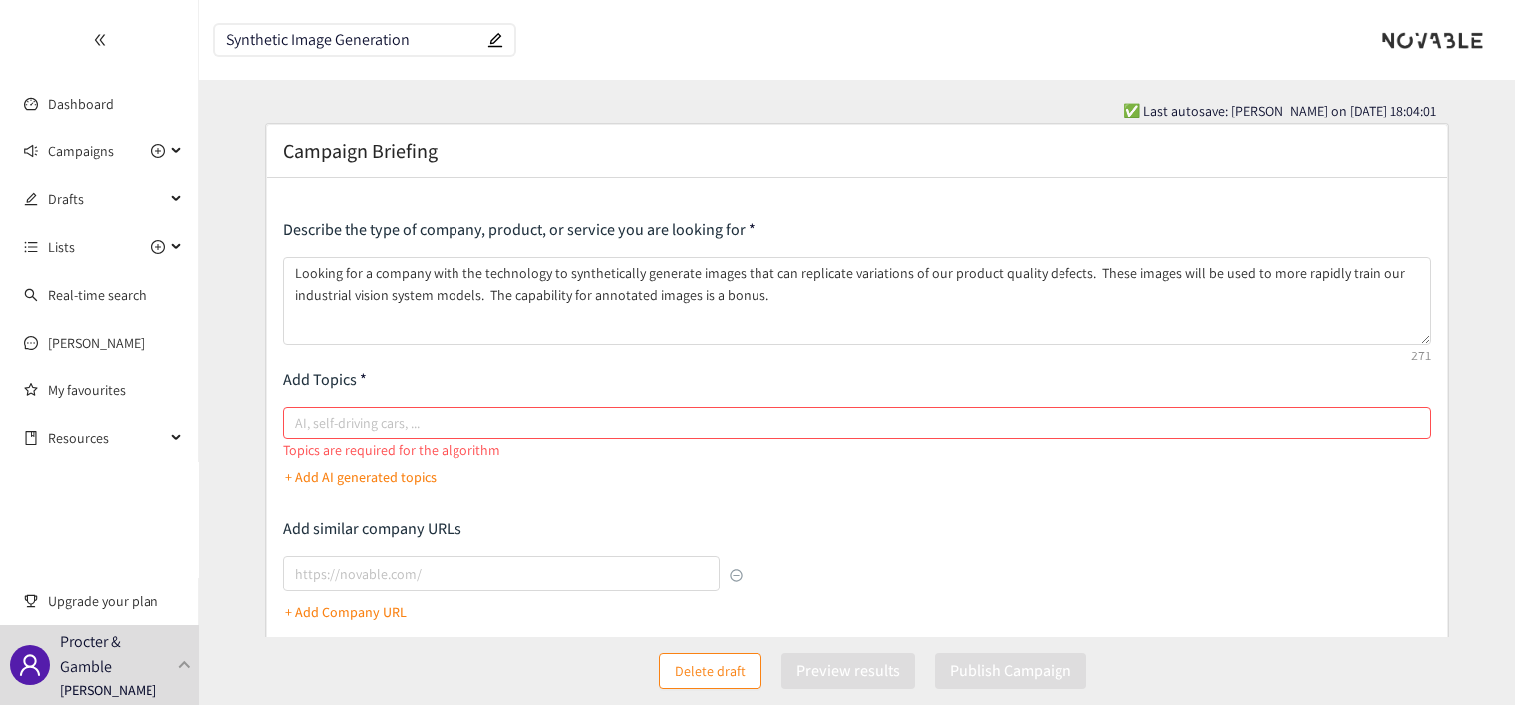
click at [334, 479] on p "+ Add AI generated topics" at bounding box center [360, 477] width 151 height 22
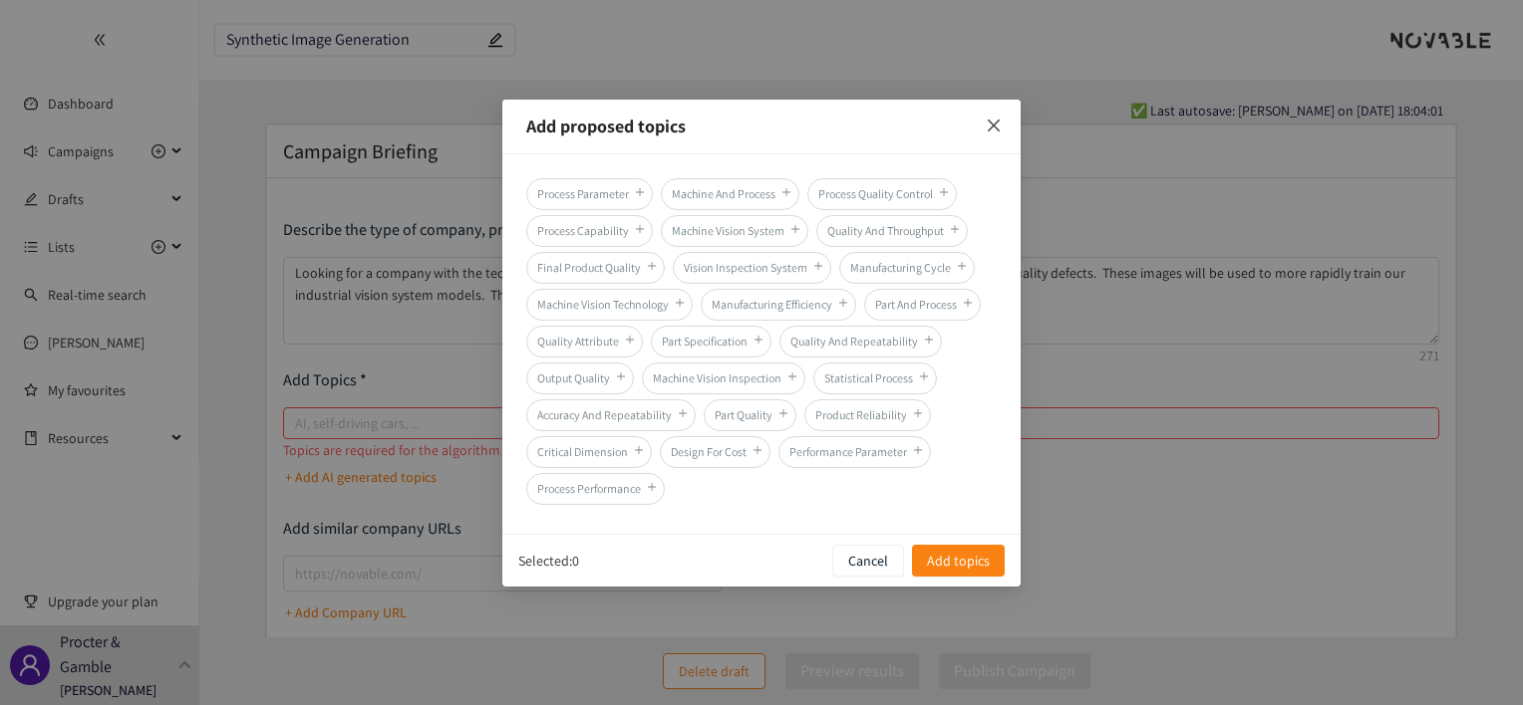
click at [996, 121] on icon "close" at bounding box center [993, 126] width 16 height 16
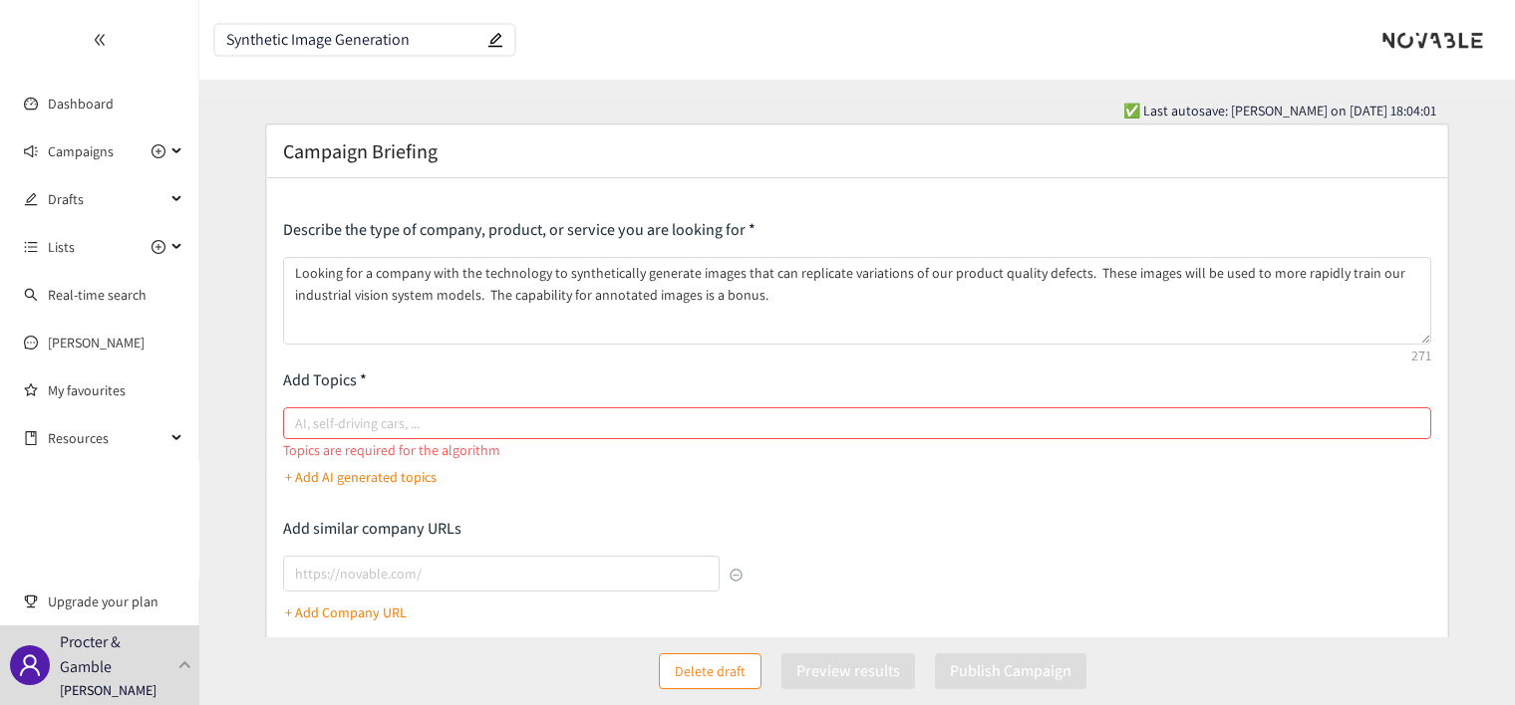
click at [741, 421] on div at bounding box center [847, 424] width 1118 height 24
click at [299, 421] on input "AI, self-driving cars, ..." at bounding box center [297, 424] width 4 height 24
type input "synthetic datasets"
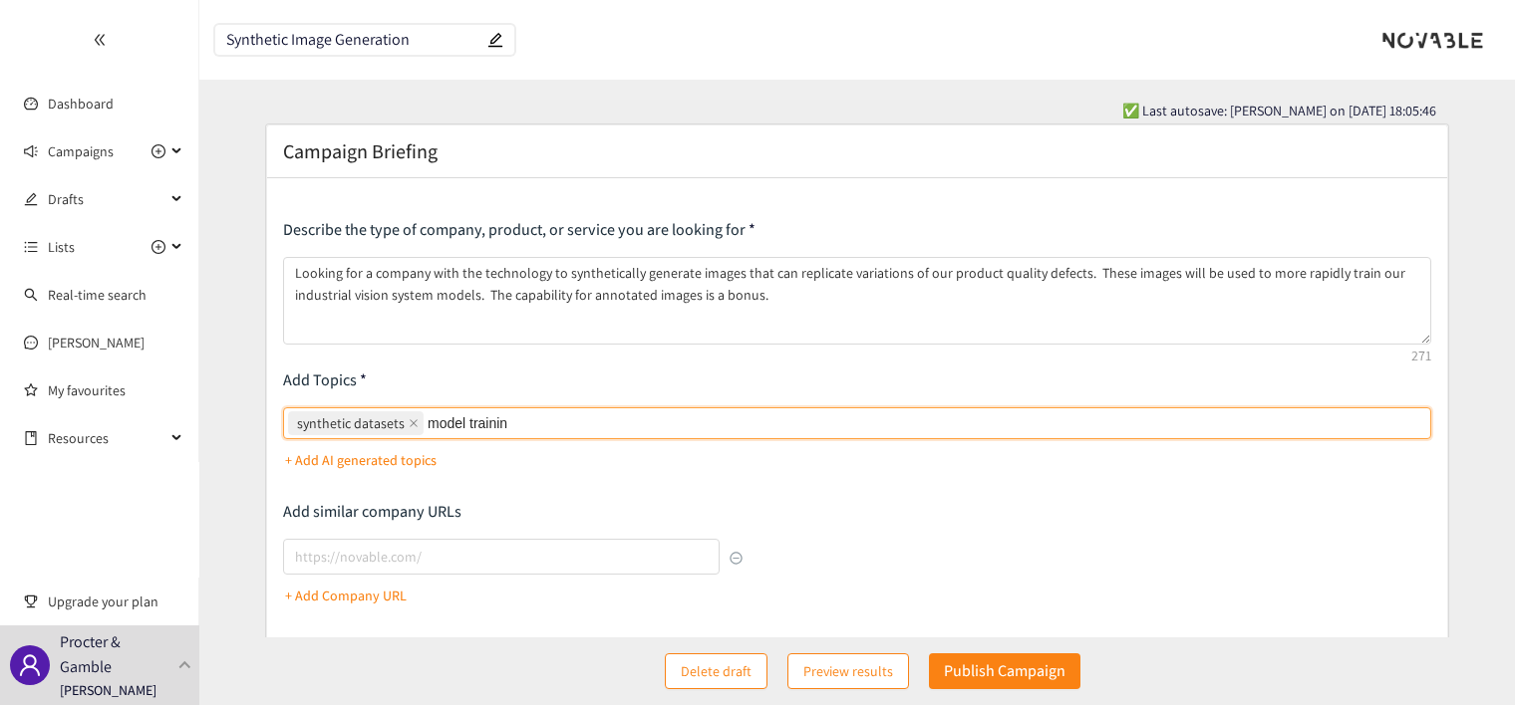
type input "model training"
click at [346, 434] on span "synthetic datasets" at bounding box center [356, 424] width 136 height 24
click at [547, 434] on input "synthetic datasets, model training synthetic datasets model training" at bounding box center [549, 424] width 4 height 24
click at [350, 426] on span "synthetic datasets" at bounding box center [351, 424] width 108 height 22
click at [547, 426] on input "synthetic datasets, model training synthetic datasets model training" at bounding box center [549, 424] width 4 height 24
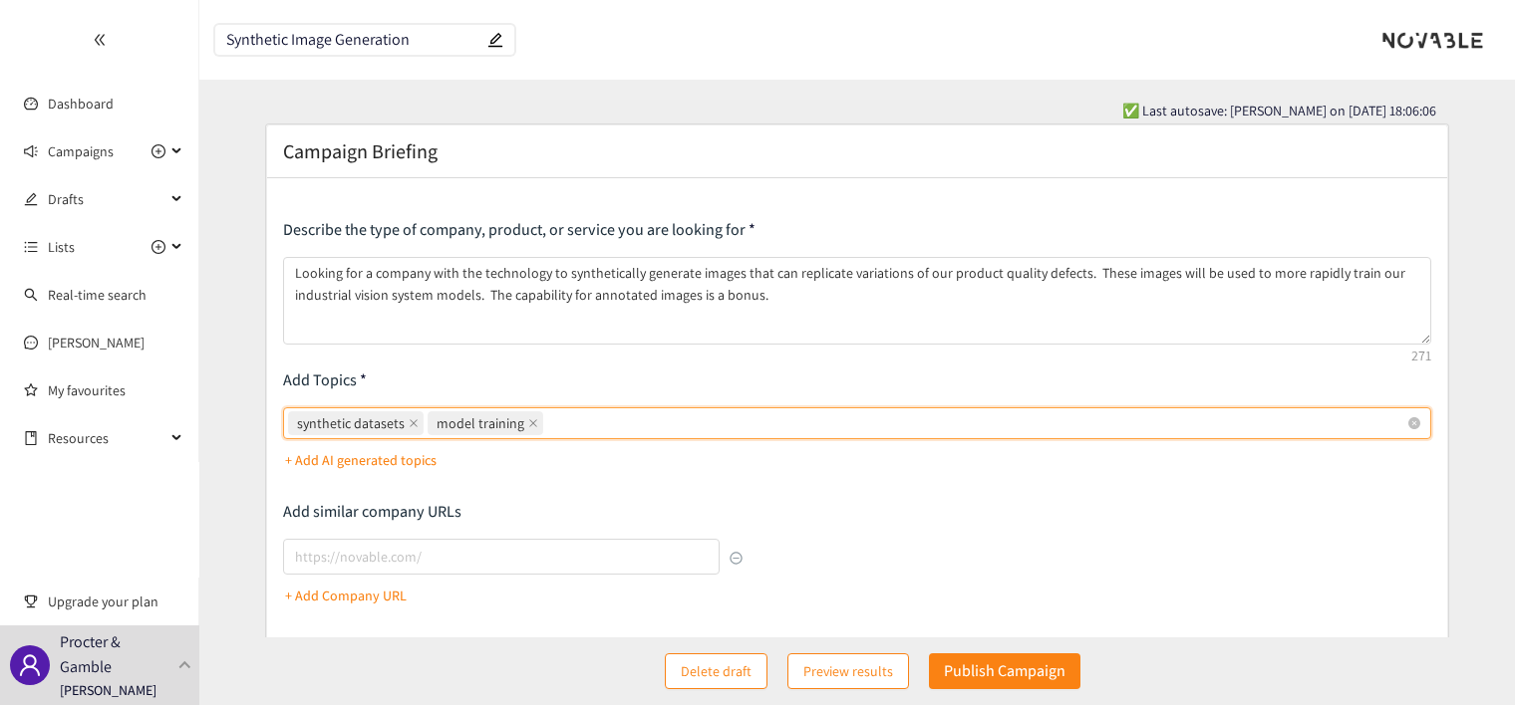
click at [415, 425] on span "synthetic datasets" at bounding box center [356, 424] width 136 height 24
click at [547, 425] on input "synthetic datasets, model training synthetic datasets model training" at bounding box center [549, 424] width 4 height 24
click at [411, 422] on icon "close" at bounding box center [414, 424] width 8 height 8
click at [547, 422] on input "synthetic datasets, model training synthetic datasets model training" at bounding box center [549, 424] width 4 height 24
type input "synthetic image generation"
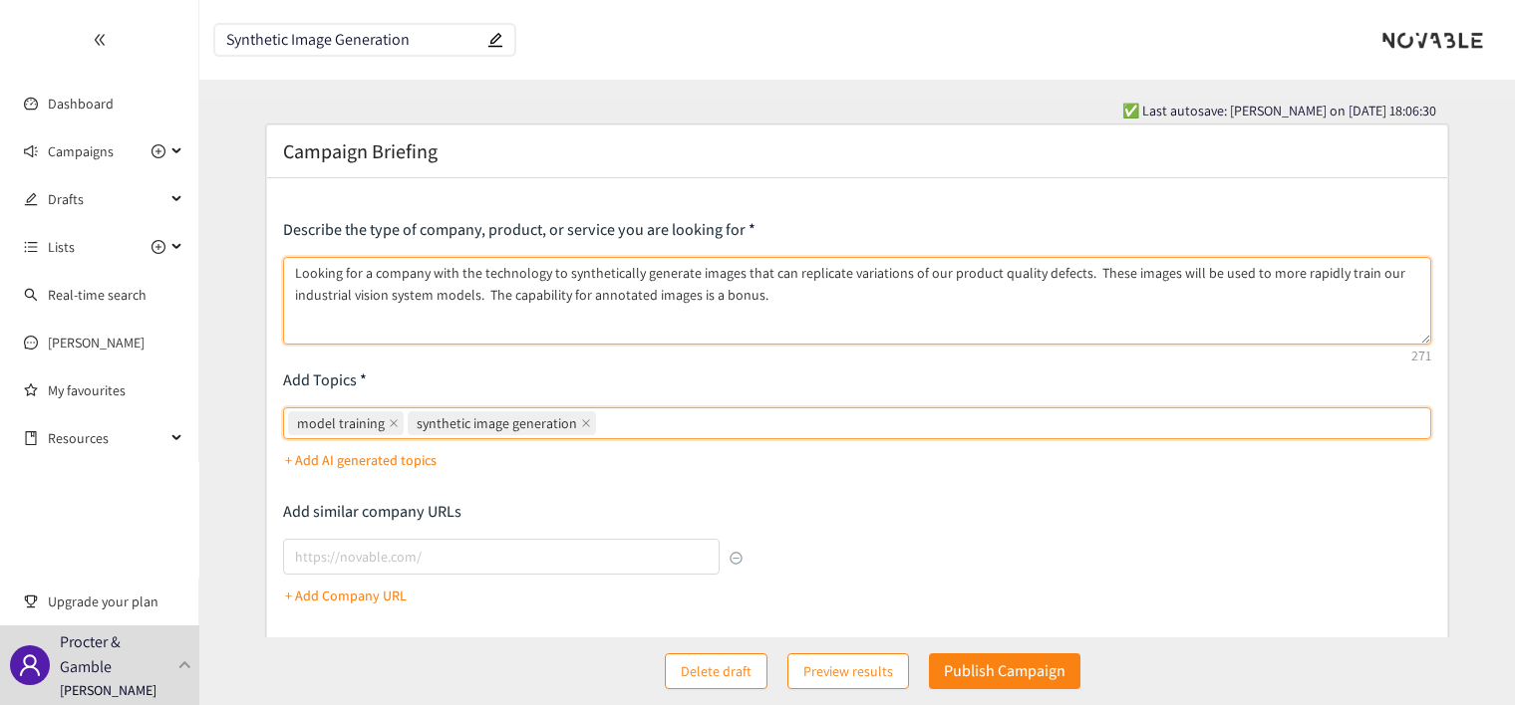
click at [798, 296] on textarea "Looking for a company with the technology to synthetically generate images that…" at bounding box center [857, 301] width 1148 height 88
drag, startPoint x: 564, startPoint y: 271, endPoint x: 690, endPoint y: 275, distance: 125.6
click at [690, 275] on textarea "Looking for a company with the technology to synthetically generate images that…" at bounding box center [857, 301] width 1148 height 88
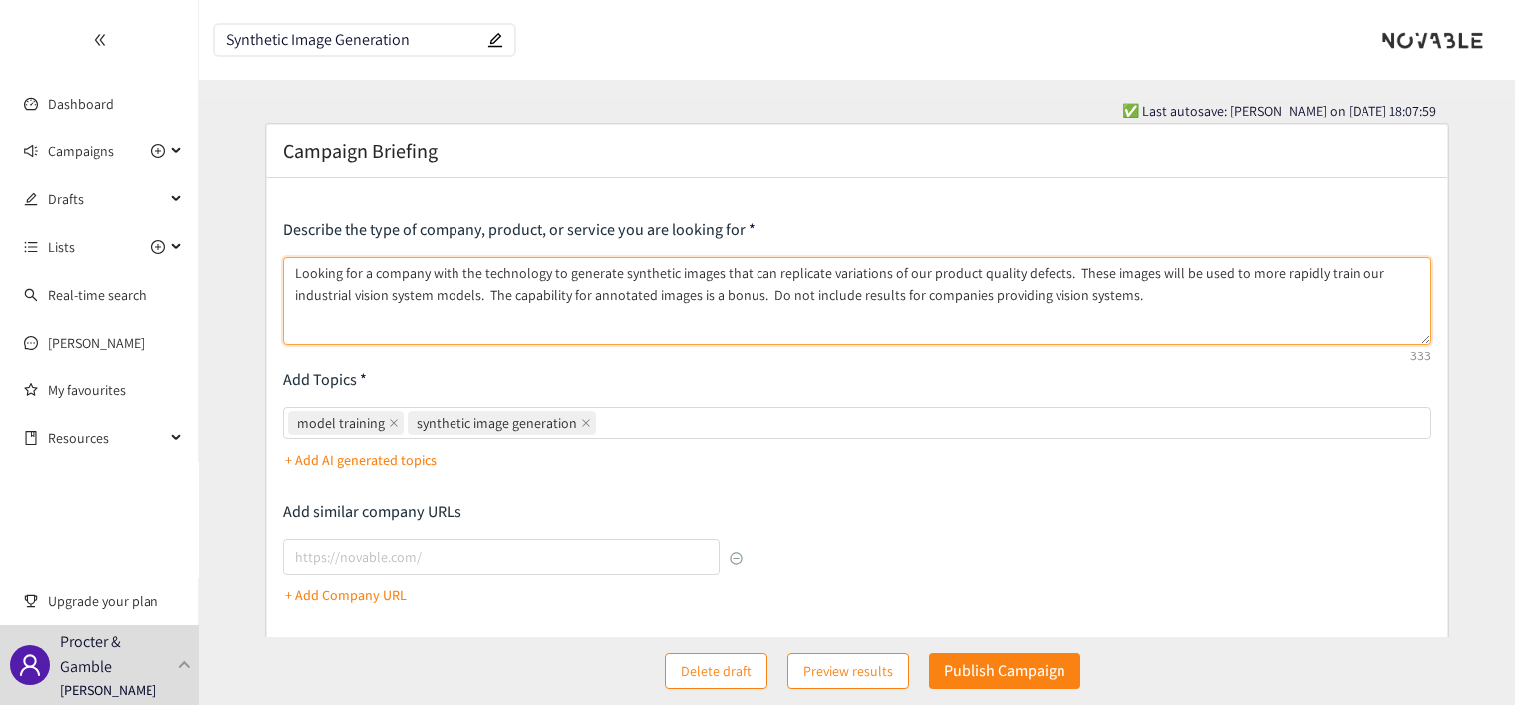
drag, startPoint x: 696, startPoint y: 295, endPoint x: 295, endPoint y: 268, distance: 401.5
click at [295, 268] on textarea "Looking for a company with the technology to generate synthetic images that can…" at bounding box center [857, 301] width 1148 height 88
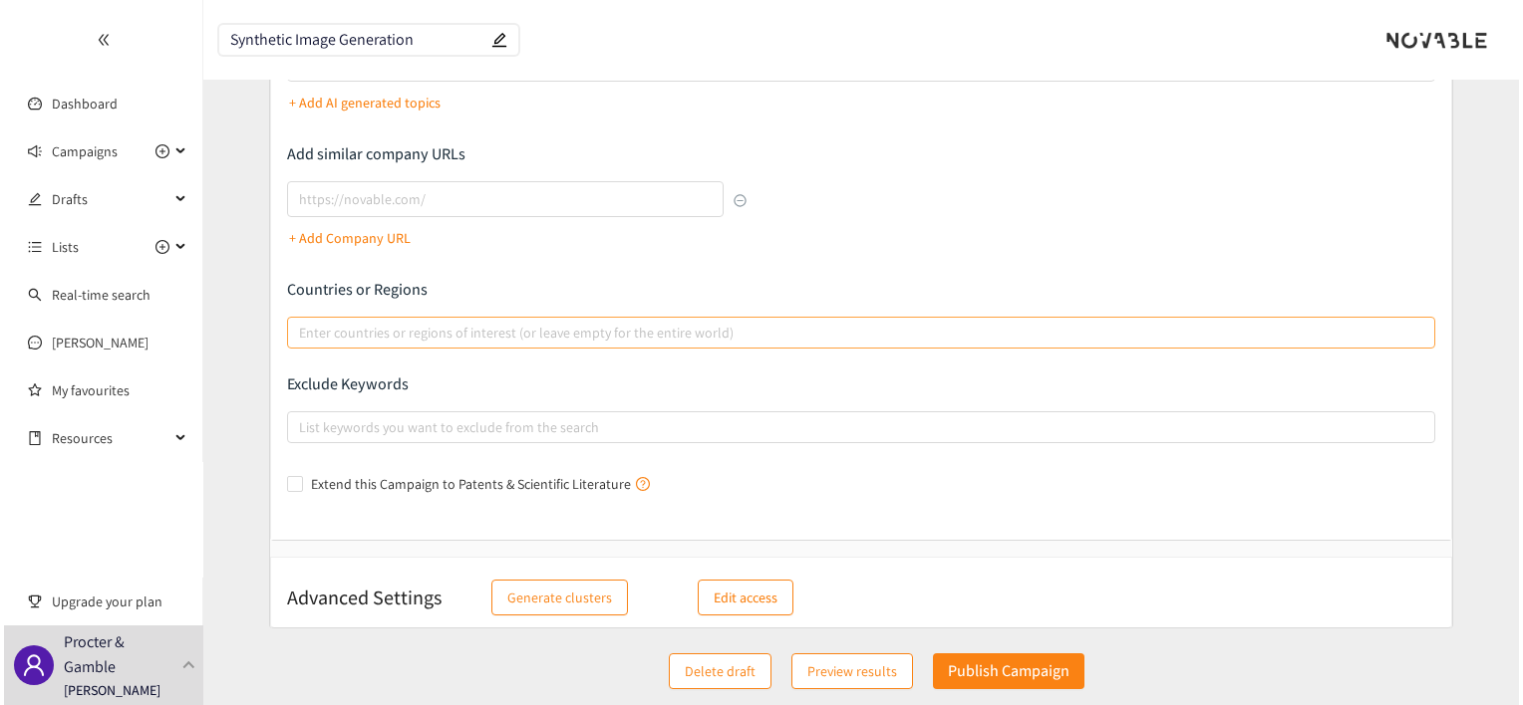
scroll to position [367, 0]
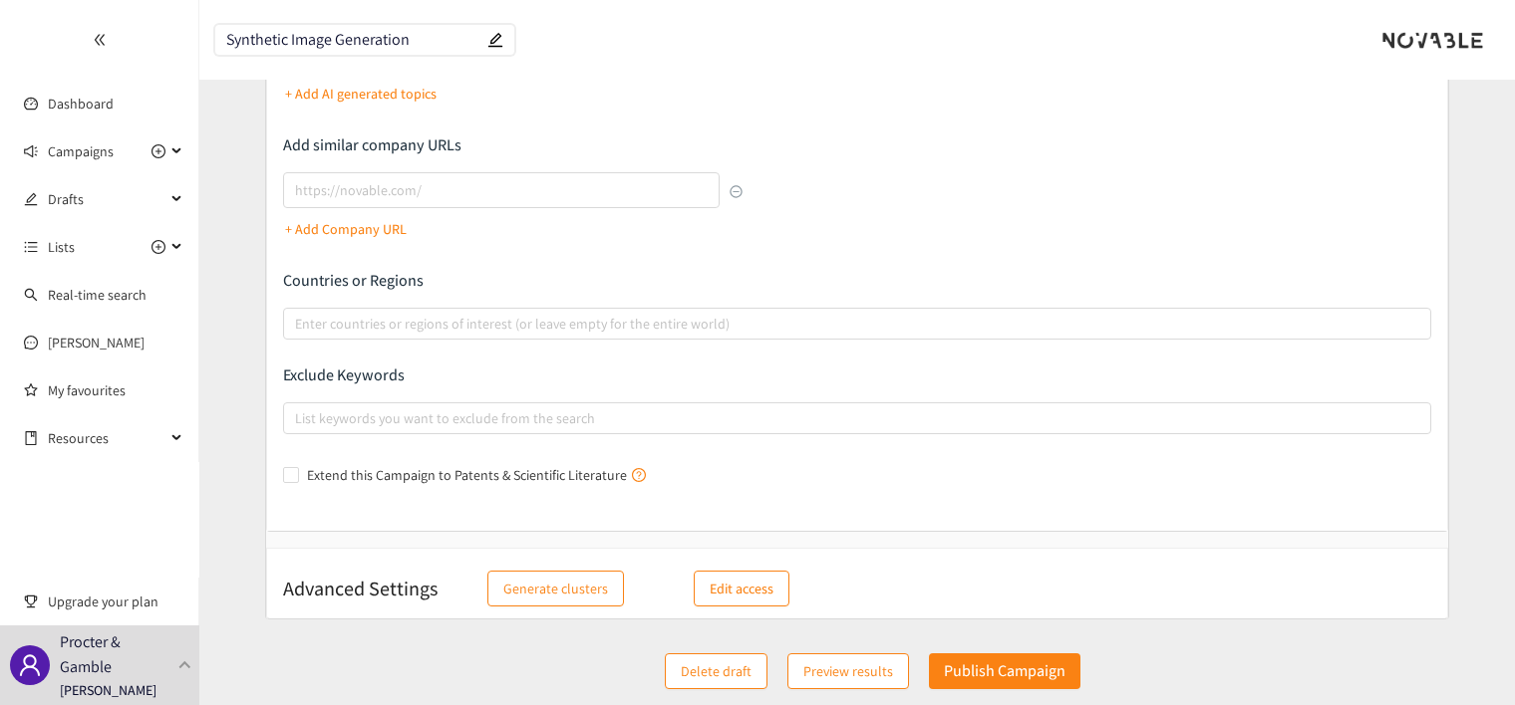
type textarea "Looking for a company with the technology to generate synthetic images that can…"
click at [736, 593] on p "Edit access" at bounding box center [741, 589] width 64 height 22
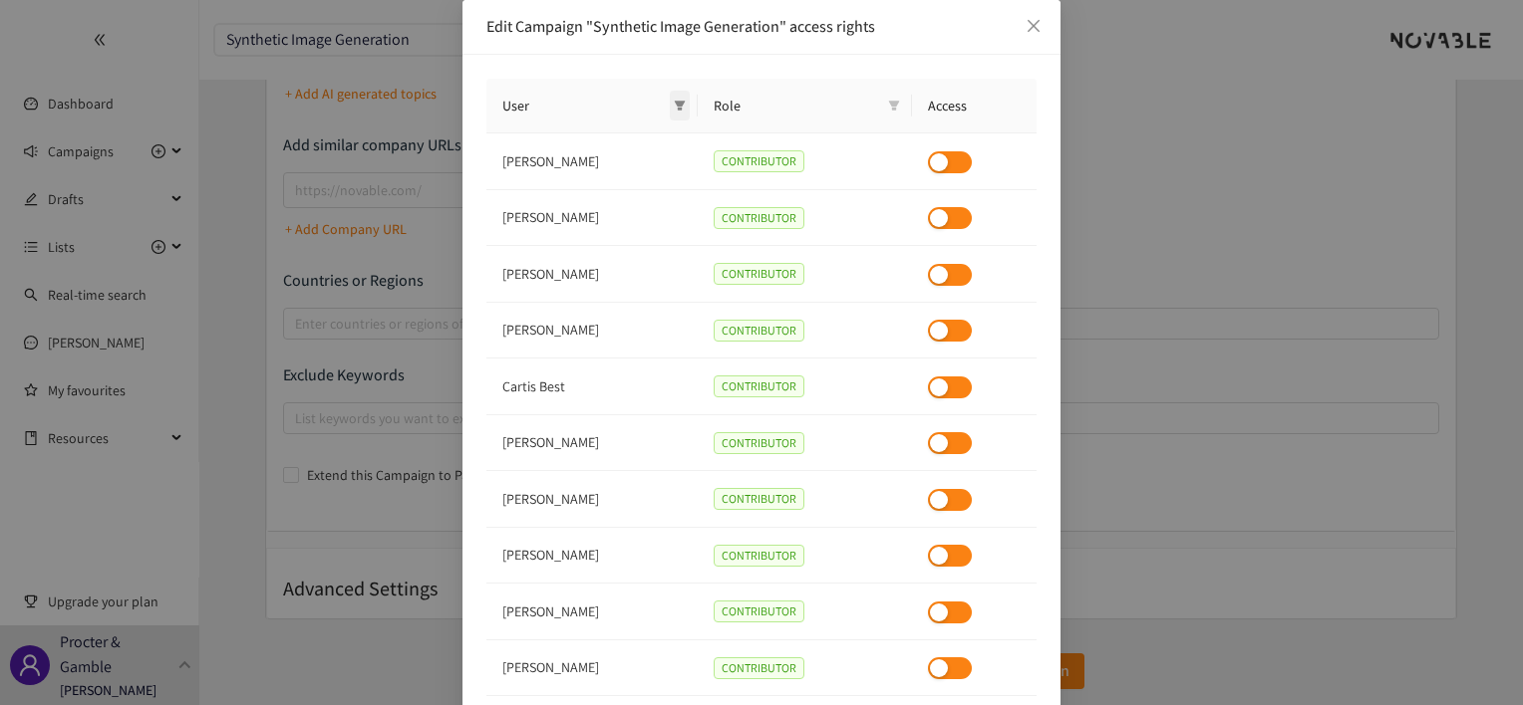
click at [682, 107] on icon "filter" at bounding box center [680, 106] width 12 height 12
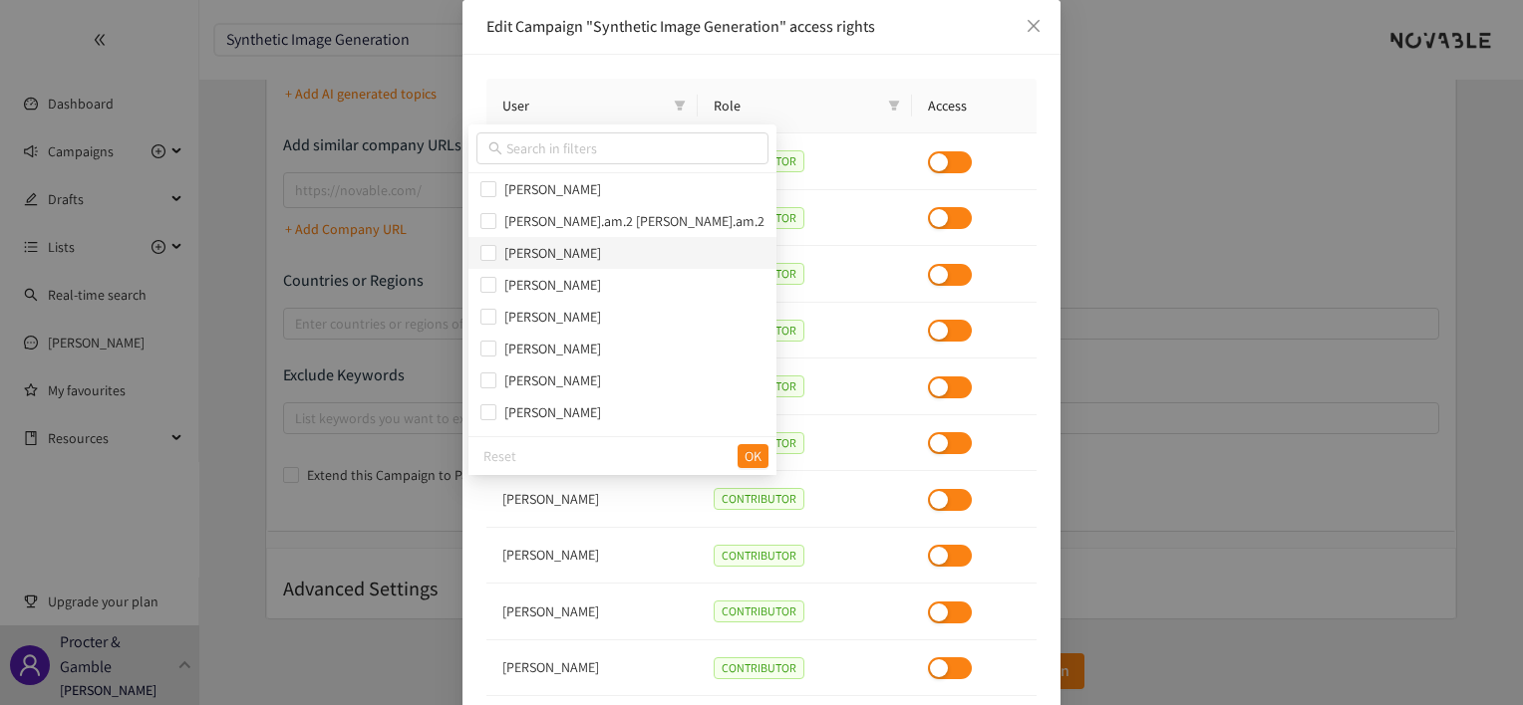
scroll to position [996, 0]
click at [737, 453] on button "OK" at bounding box center [752, 456] width 31 height 24
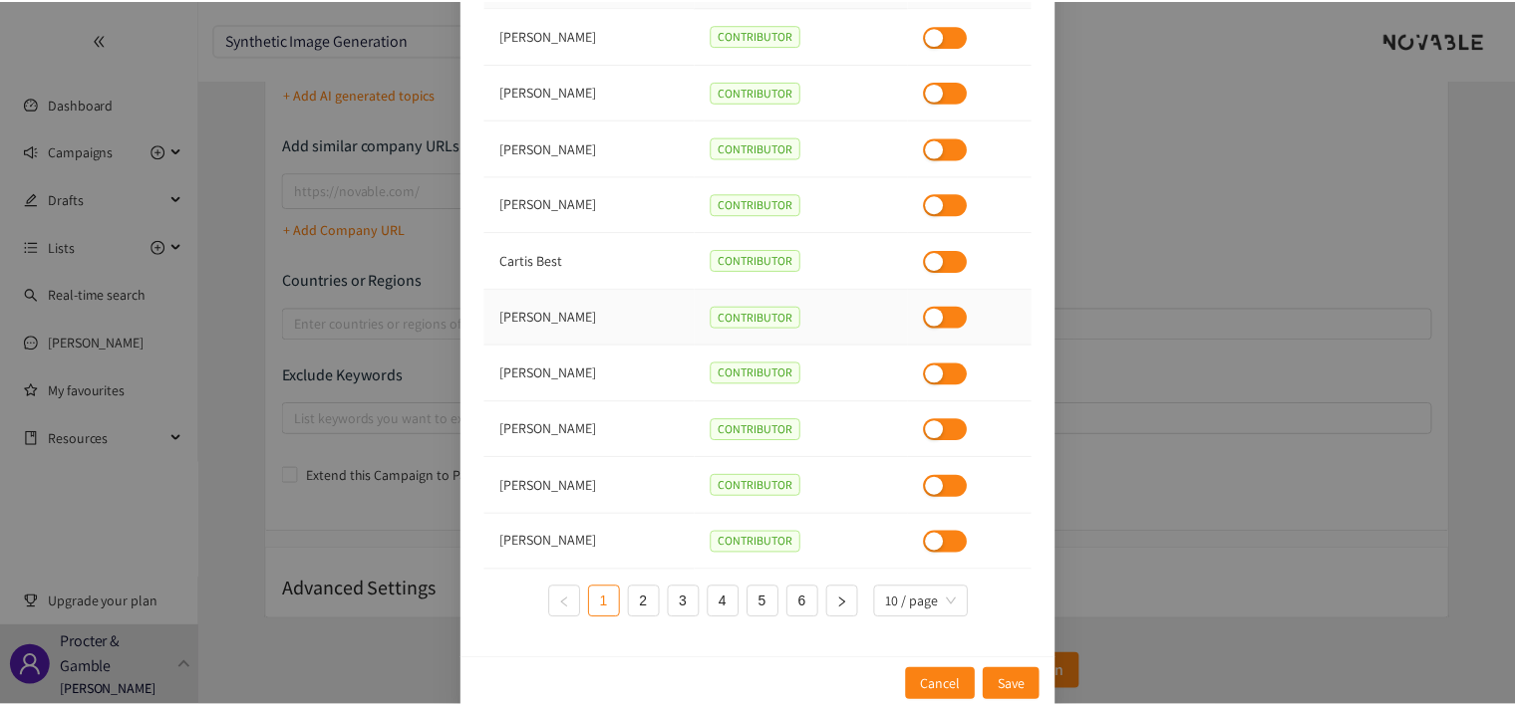
scroll to position [129, 0]
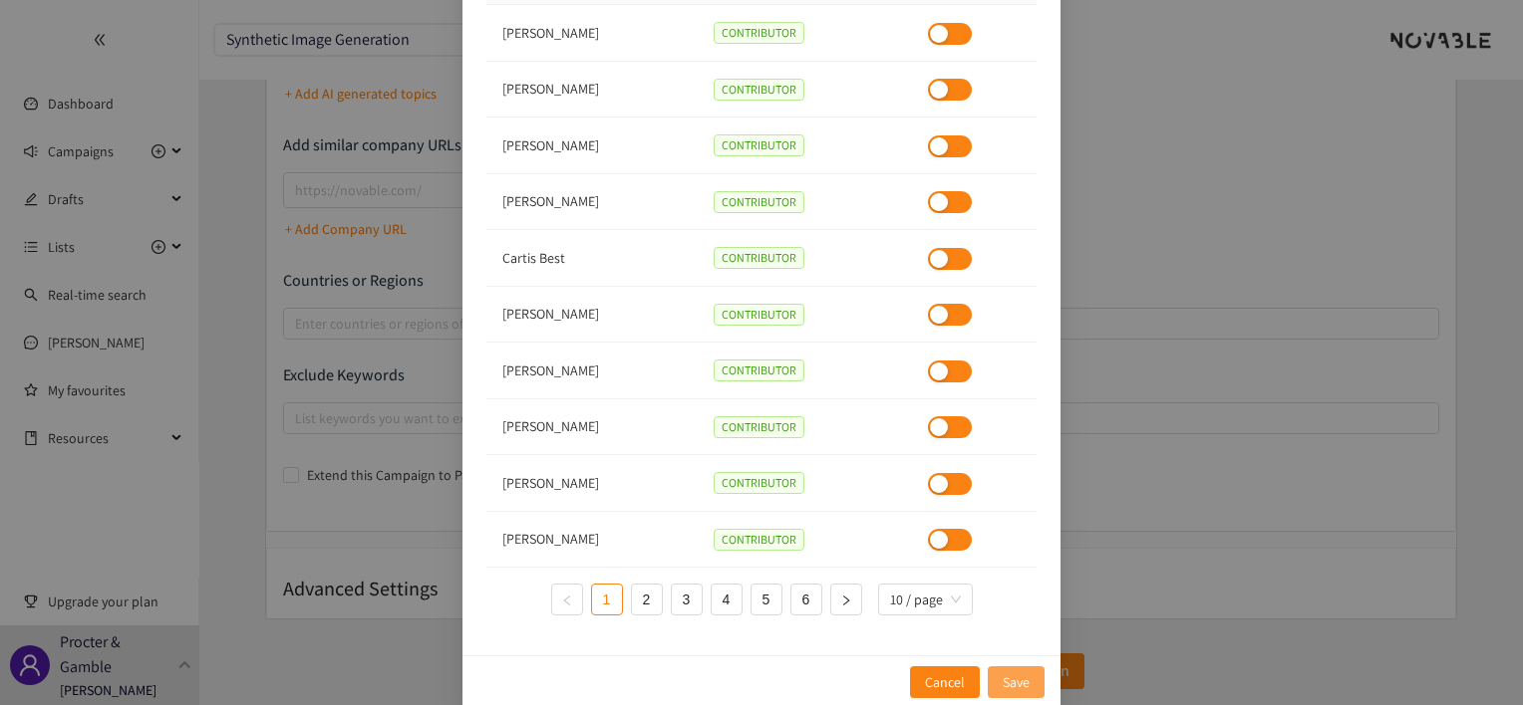
click at [1013, 689] on span "Save" at bounding box center [1015, 683] width 27 height 22
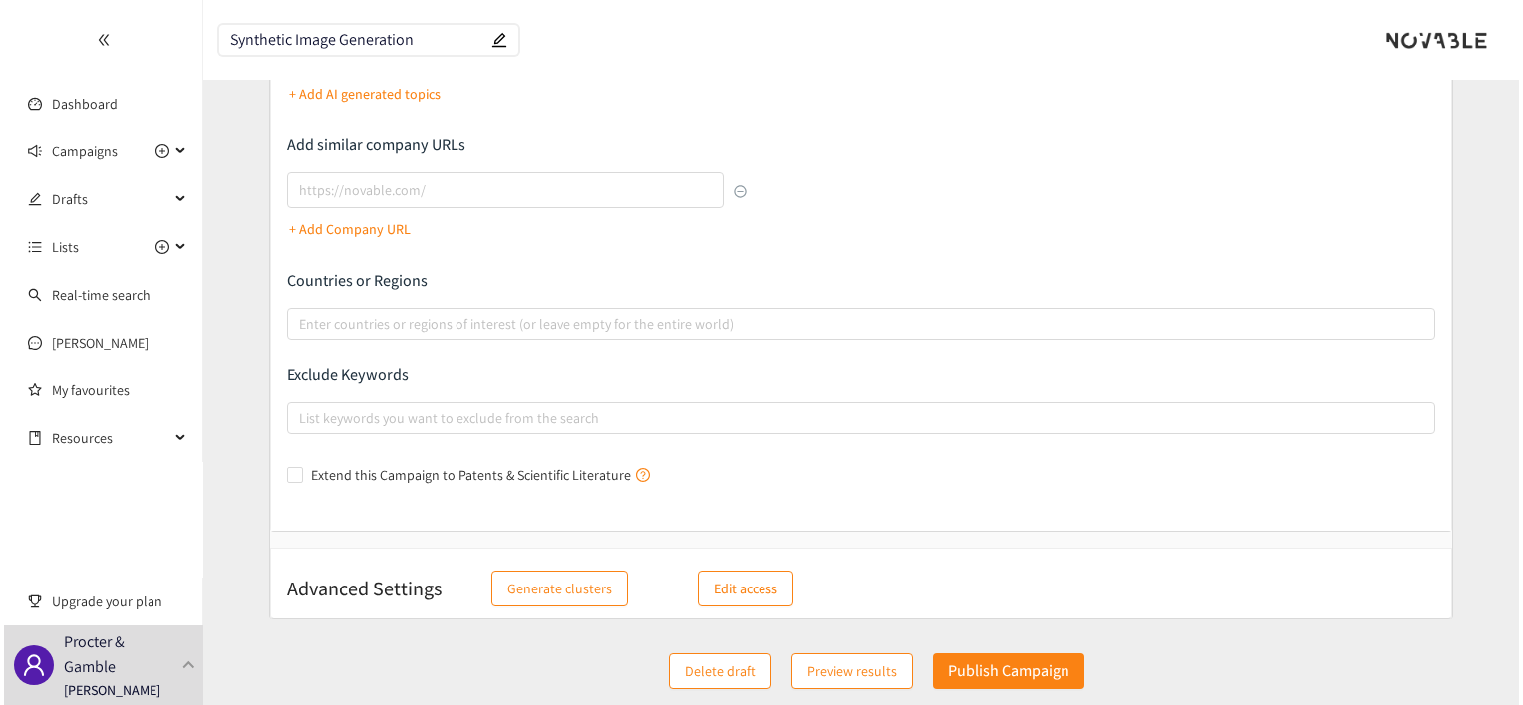
scroll to position [367, 0]
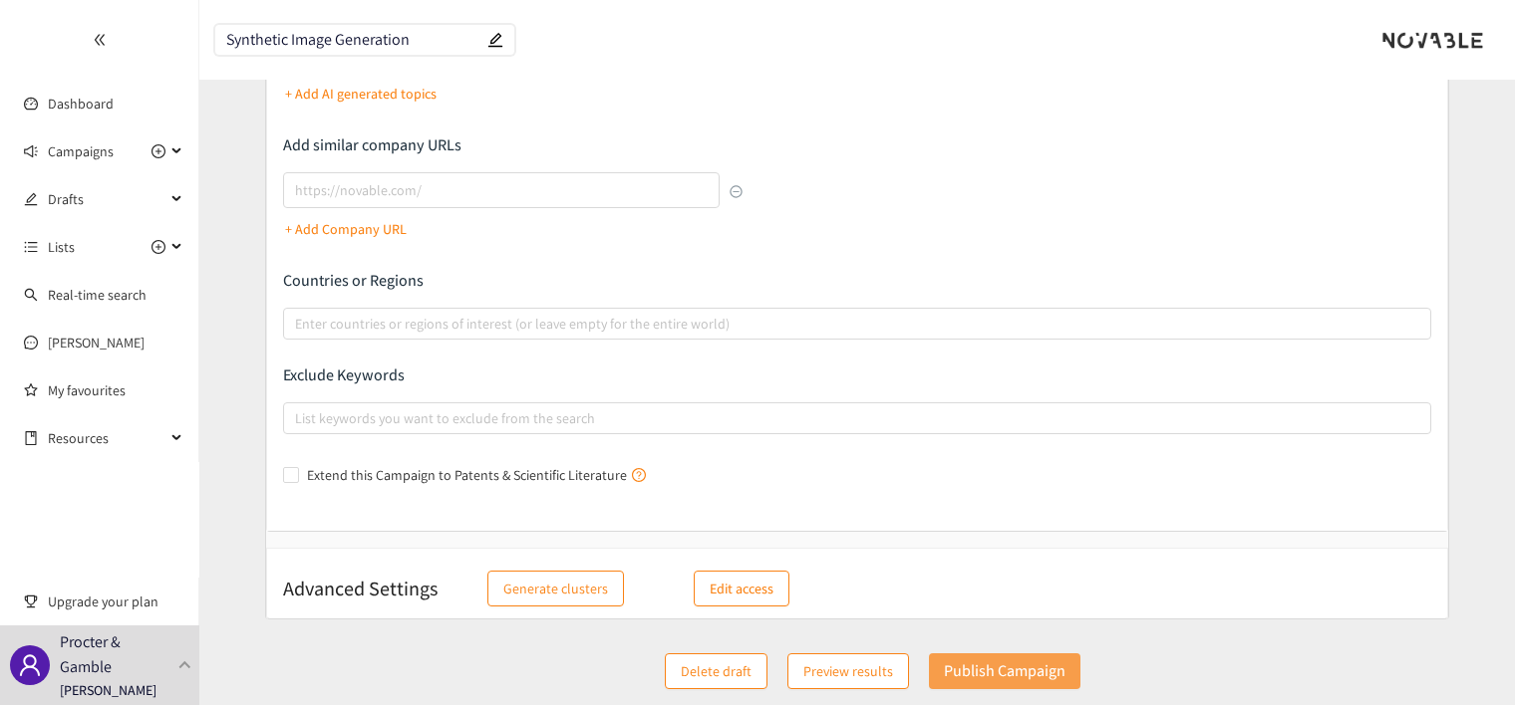
click at [987, 663] on p "Publish Campaign" at bounding box center [1005, 671] width 122 height 25
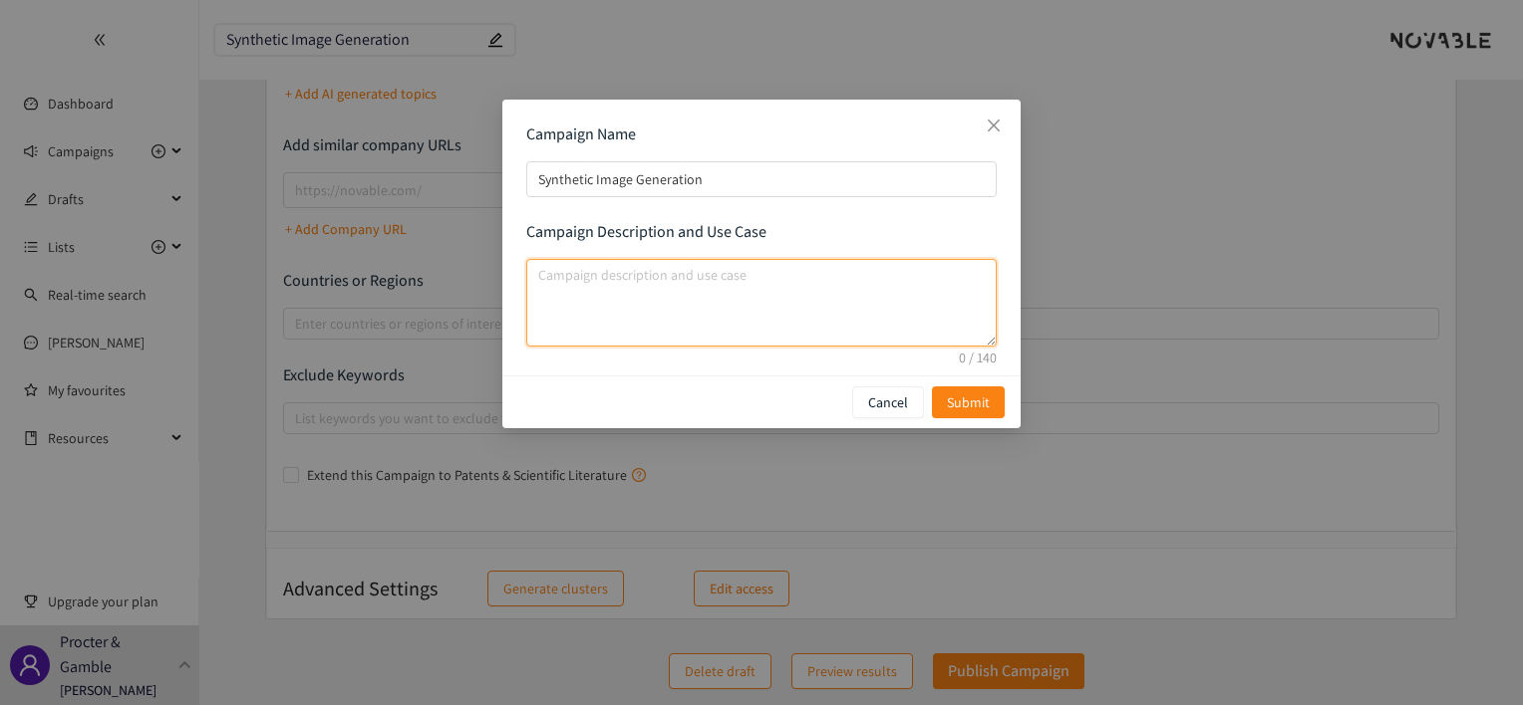
click at [715, 287] on textarea "campaign description and use case" at bounding box center [761, 303] width 470 height 88
paste textarea "Looking for a company with the technology to generate synthetic images that can…"
drag, startPoint x: 898, startPoint y: 299, endPoint x: 852, endPoint y: 296, distance: 45.9
click at [852, 296] on textarea "Looking for a company with the technology to generate synthetic images that can…" at bounding box center [761, 303] width 470 height 88
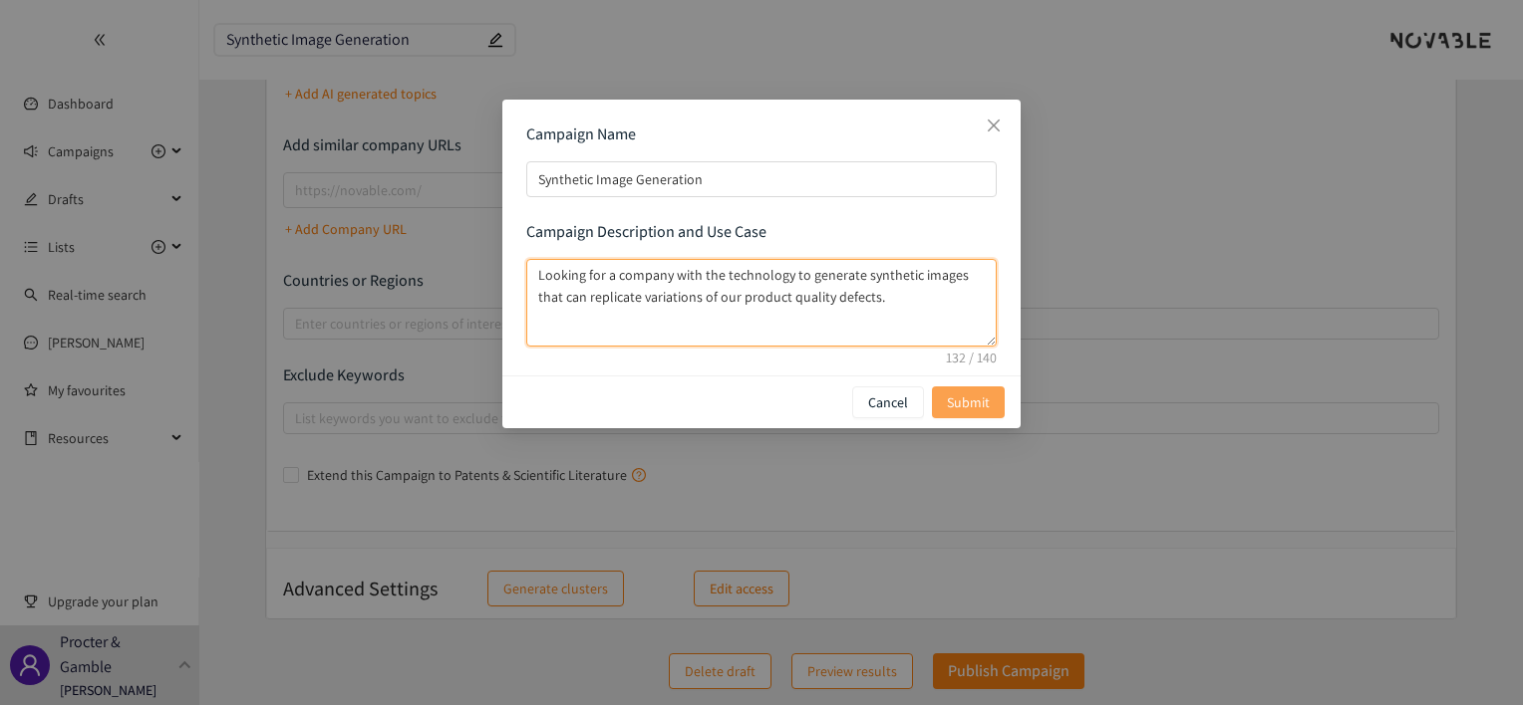
type textarea "Looking for a company with the technology to generate synthetic images that can…"
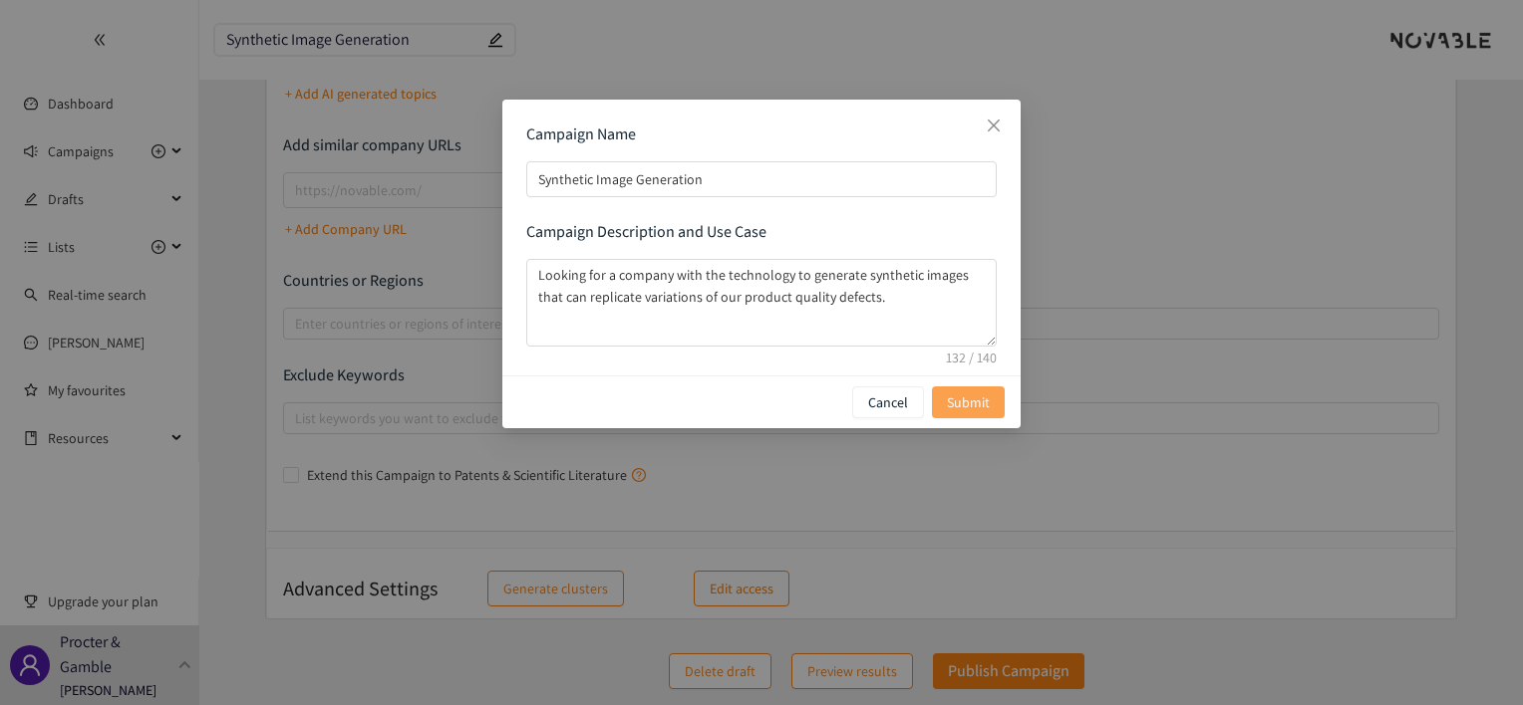
click at [962, 395] on span "Submit" at bounding box center [968, 403] width 43 height 22
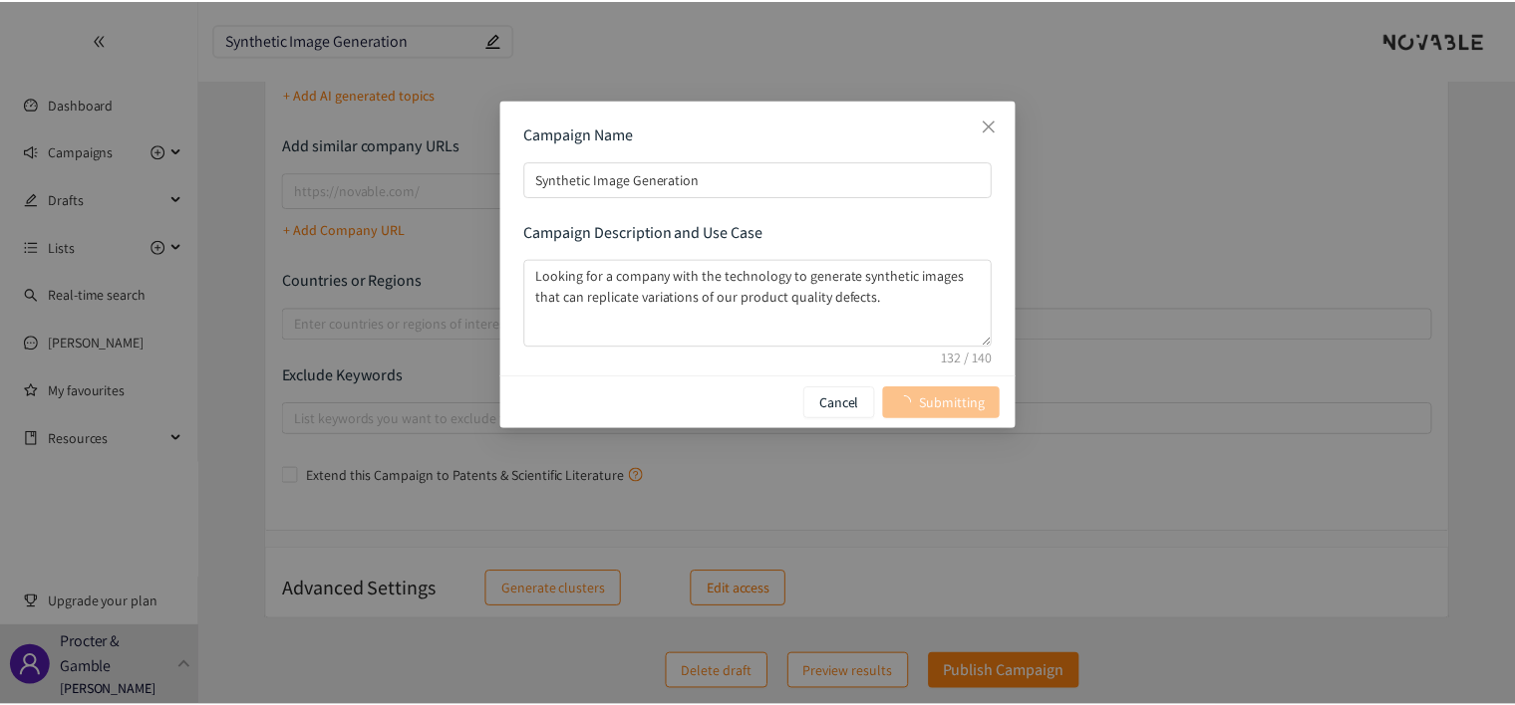
scroll to position [0, 0]
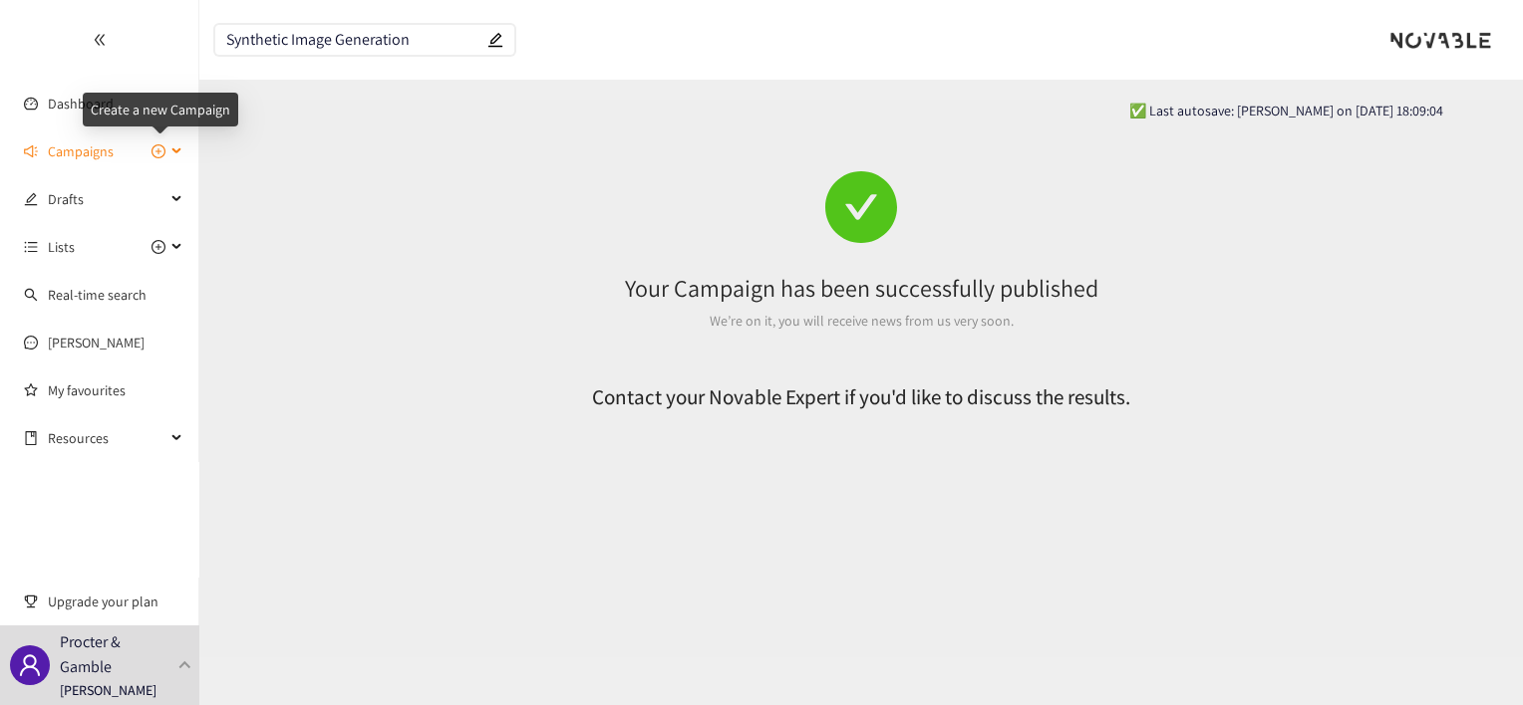
click at [157, 153] on icon "plus-circle" at bounding box center [158, 151] width 14 height 14
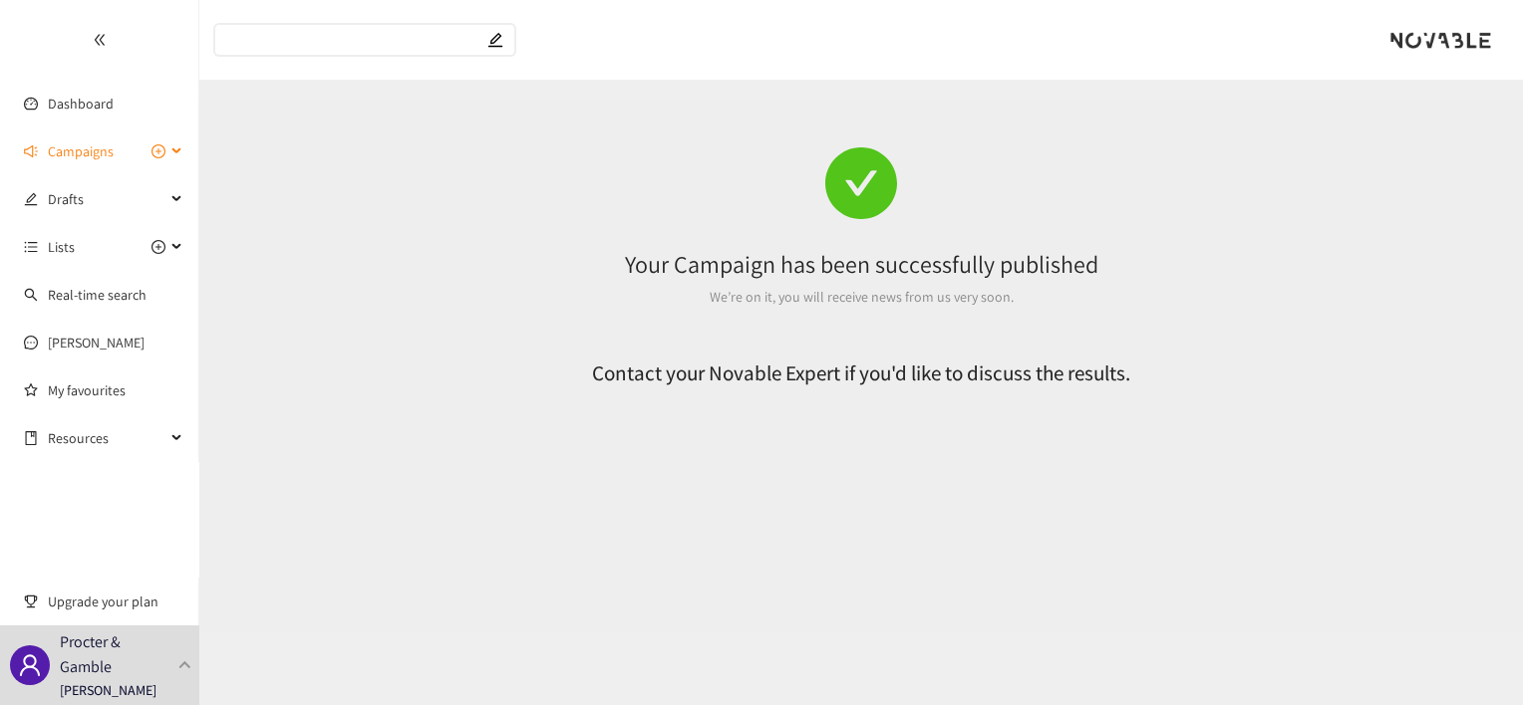
click at [173, 151] on icon at bounding box center [178, 151] width 10 height 0
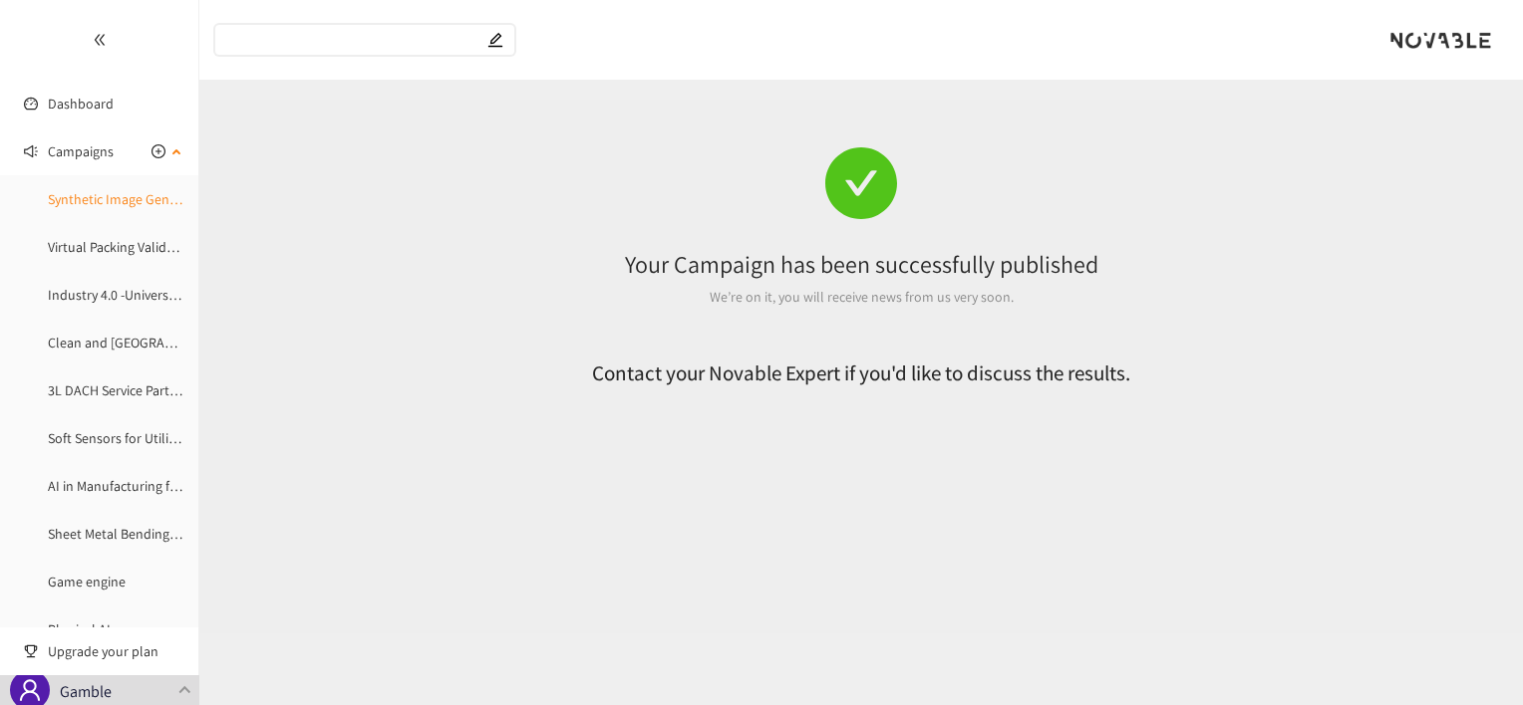
click at [151, 192] on link "Synthetic Image Generation" at bounding box center [130, 199] width 164 height 18
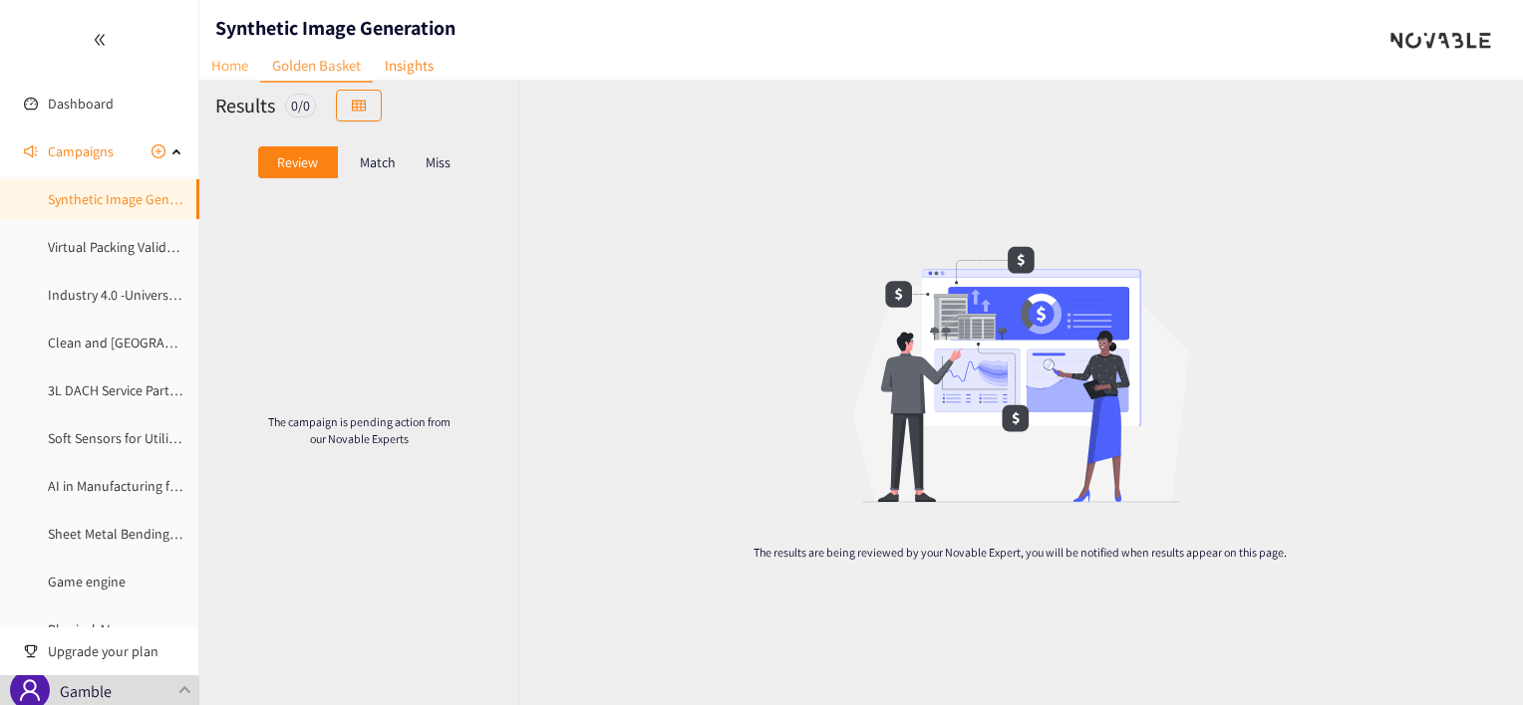
click at [243, 69] on link "Home" at bounding box center [229, 65] width 61 height 31
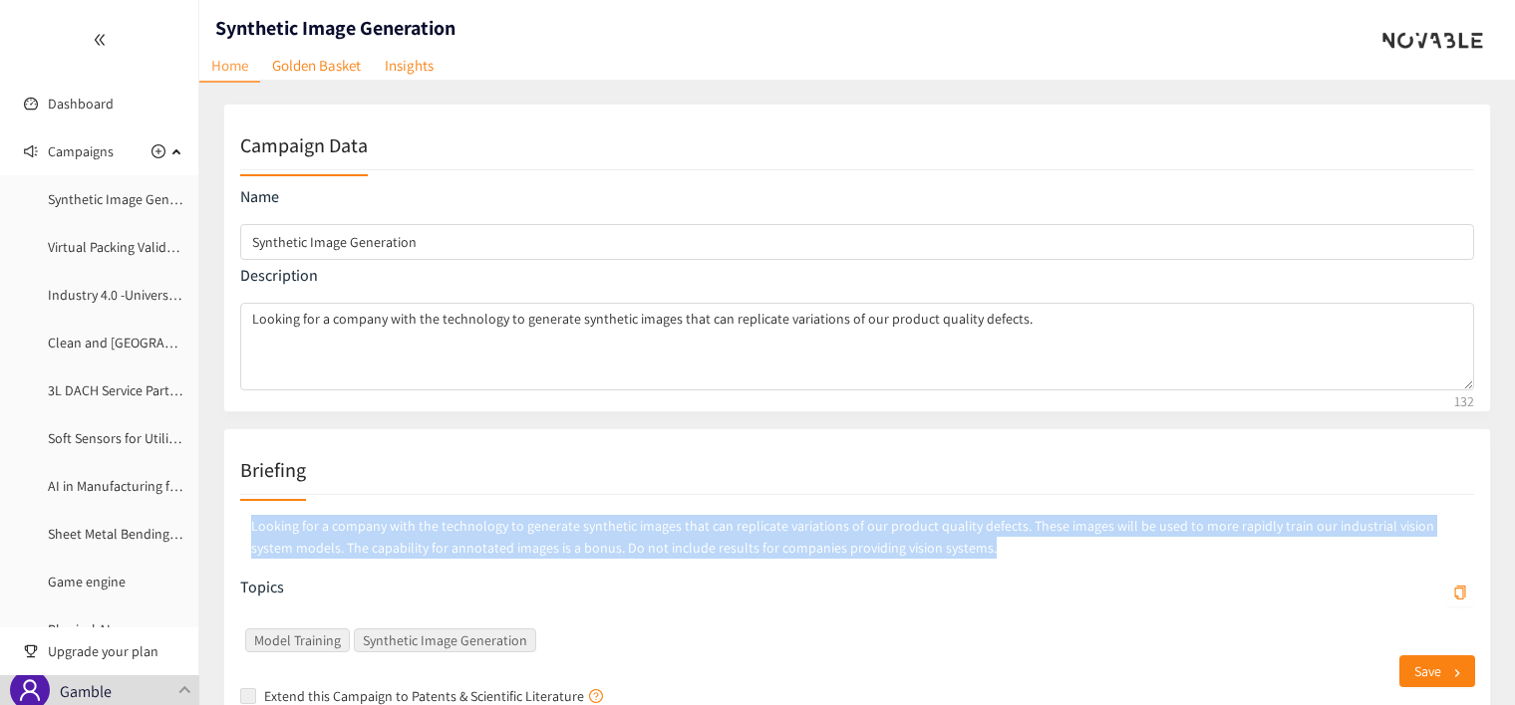
drag, startPoint x: 930, startPoint y: 546, endPoint x: 247, endPoint y: 526, distance: 682.9
click at [247, 526] on p "Looking for a company with the technology to generate synthetic images that can…" at bounding box center [857, 537] width 1234 height 52
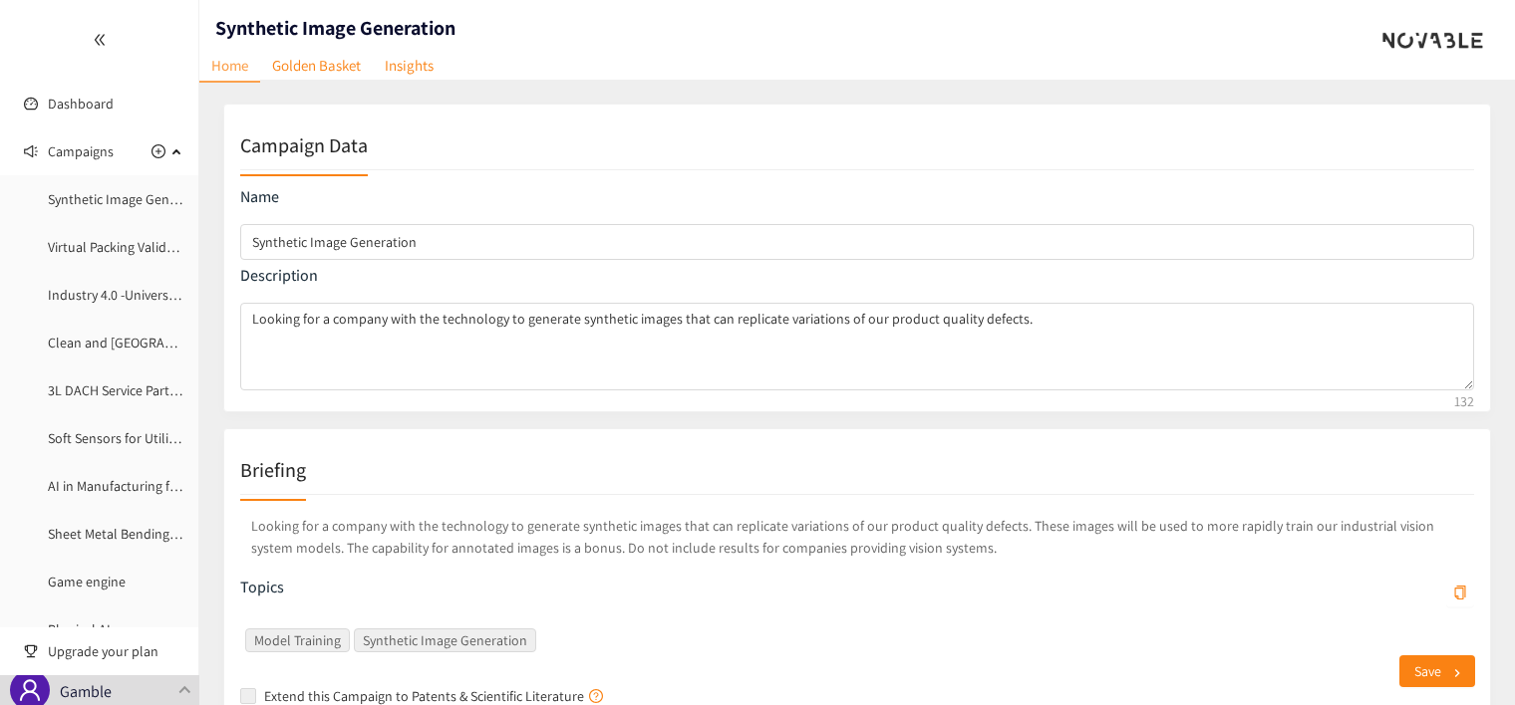
click at [729, 671] on div "Save" at bounding box center [844, 672] width 1291 height 68
click at [104, 688] on p "Procter & Gamble" at bounding box center [115, 680] width 111 height 50
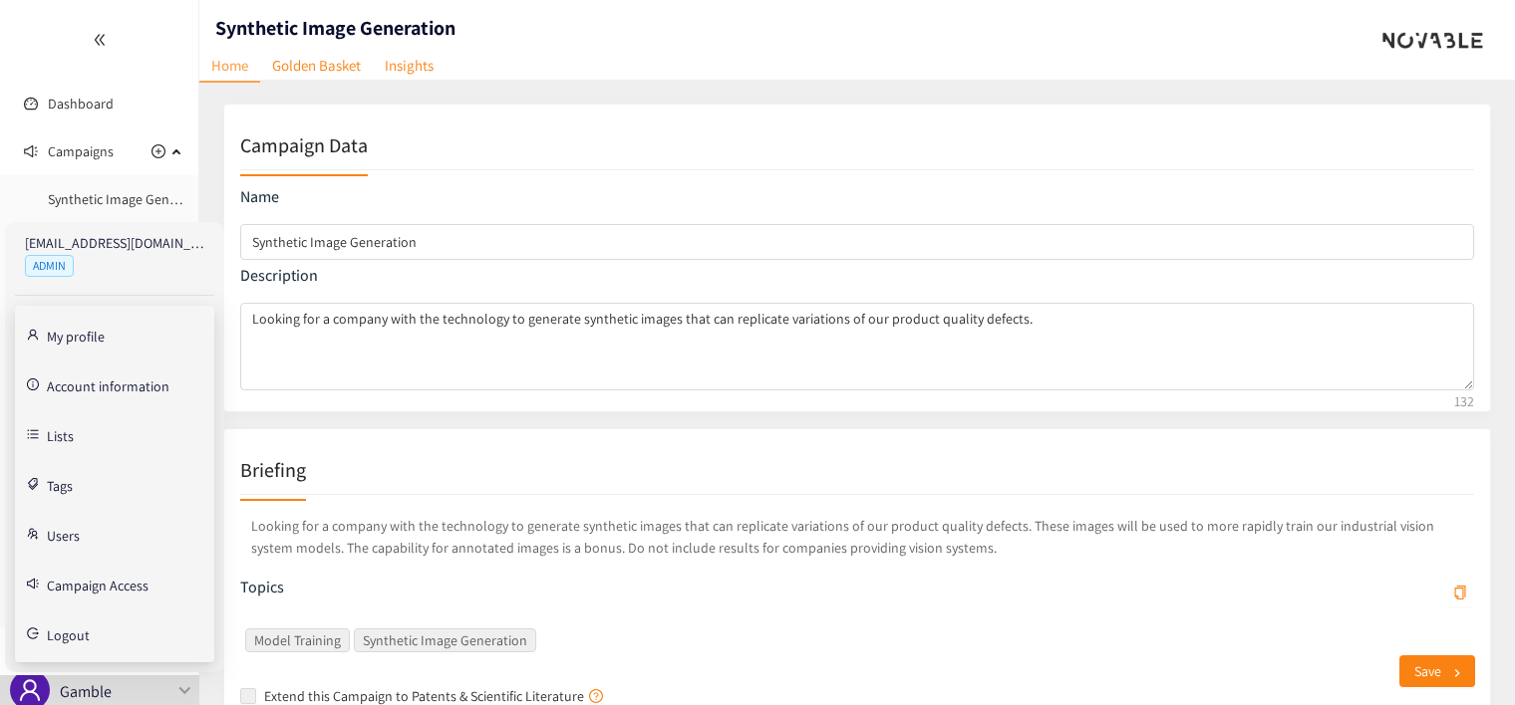
click at [58, 532] on link "Users" at bounding box center [63, 534] width 33 height 18
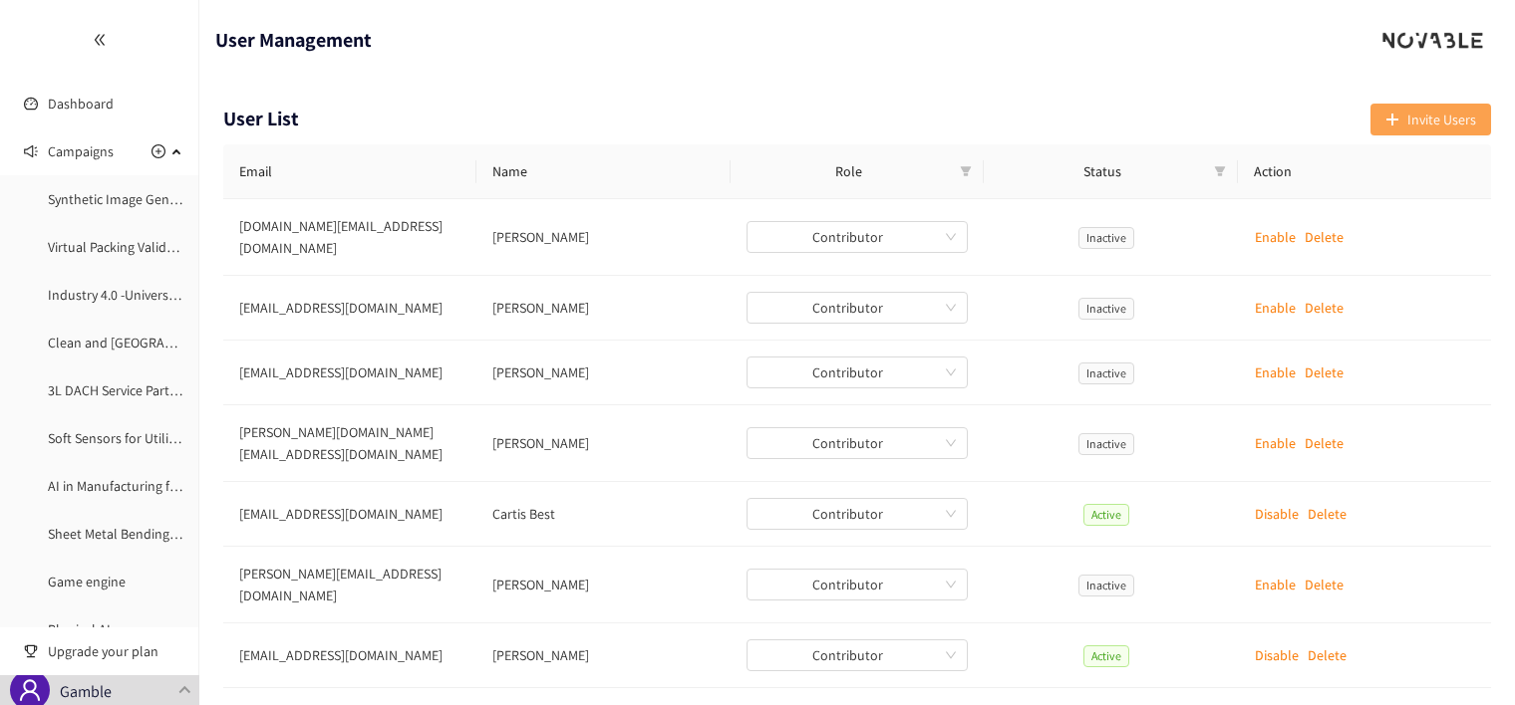
click at [1421, 119] on span "Invite Users" at bounding box center [1441, 120] width 69 height 22
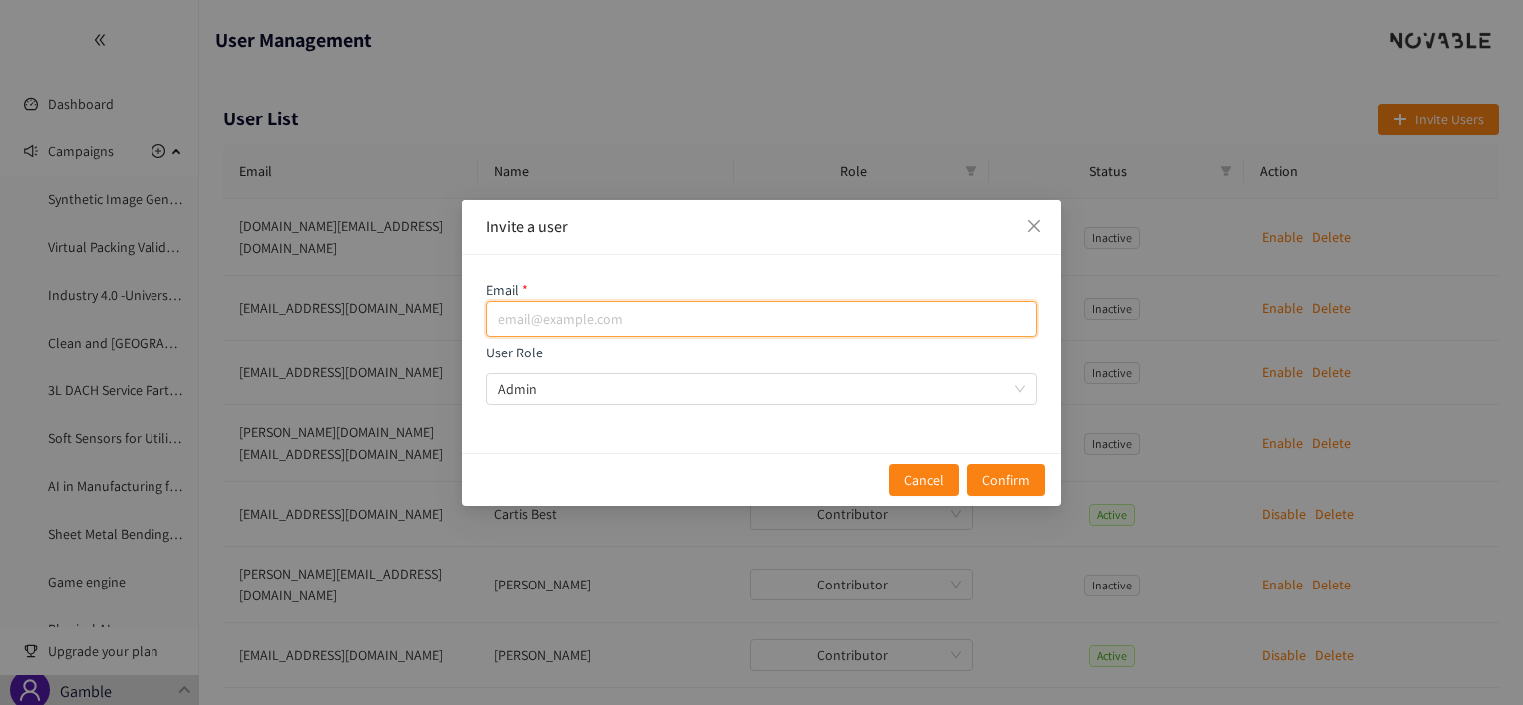
click at [737, 310] on input "email" at bounding box center [761, 319] width 550 height 36
type input "a"
type input "menon."
drag, startPoint x: 586, startPoint y: 311, endPoint x: 462, endPoint y: 311, distance: 123.6
click at [462, 311] on div "Email menon. User Role Admin" at bounding box center [761, 354] width 598 height 198
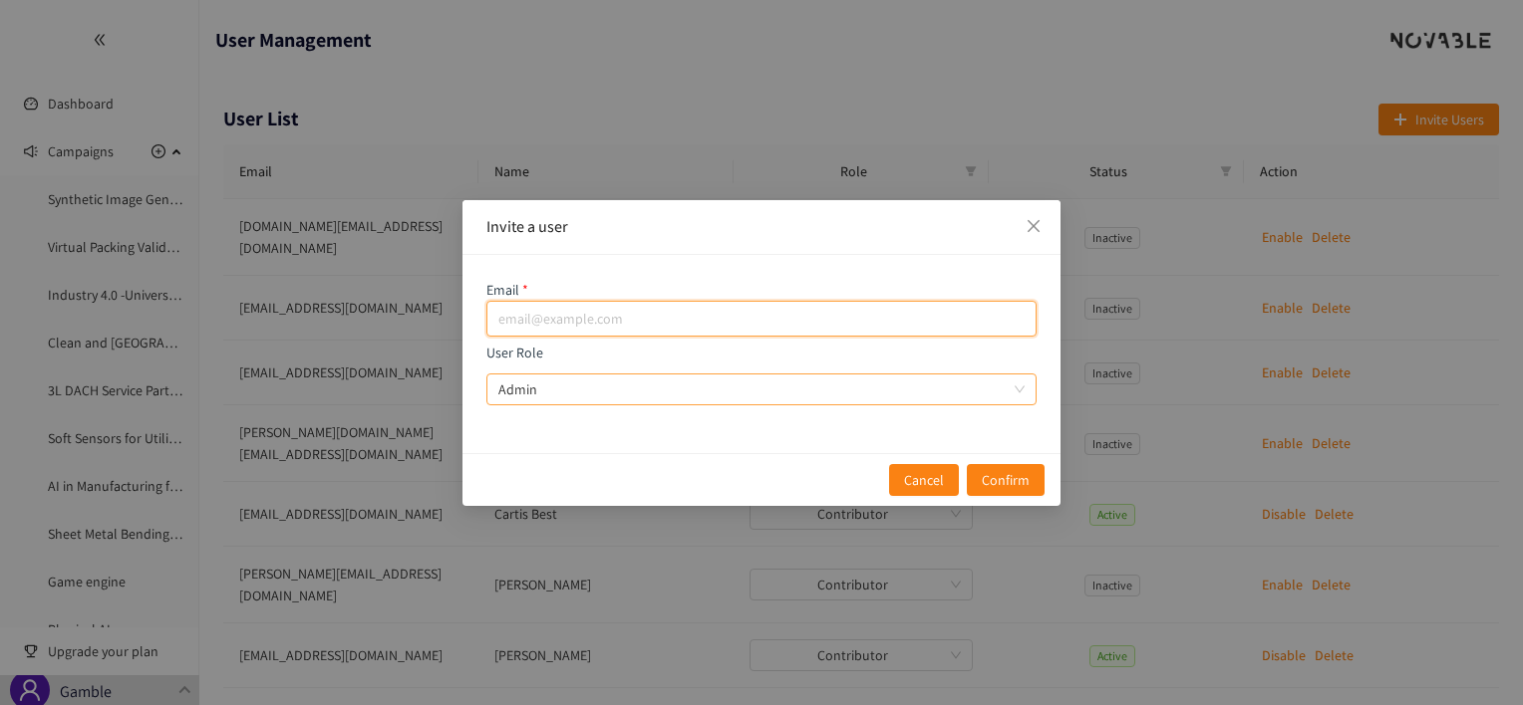
click at [1010, 375] on span "Admin" at bounding box center [761, 390] width 526 height 30
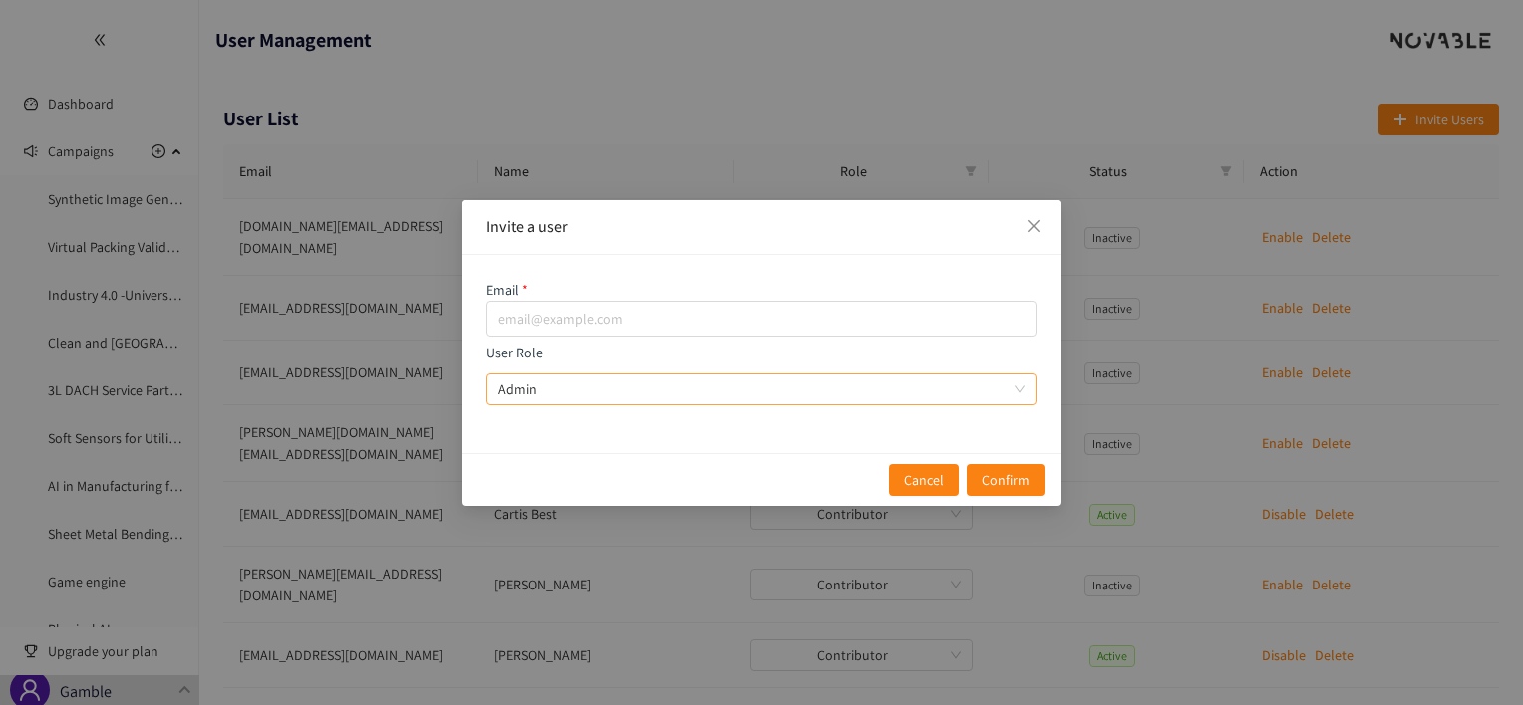
click at [1010, 375] on input "User Role Admin" at bounding box center [754, 390] width 512 height 30
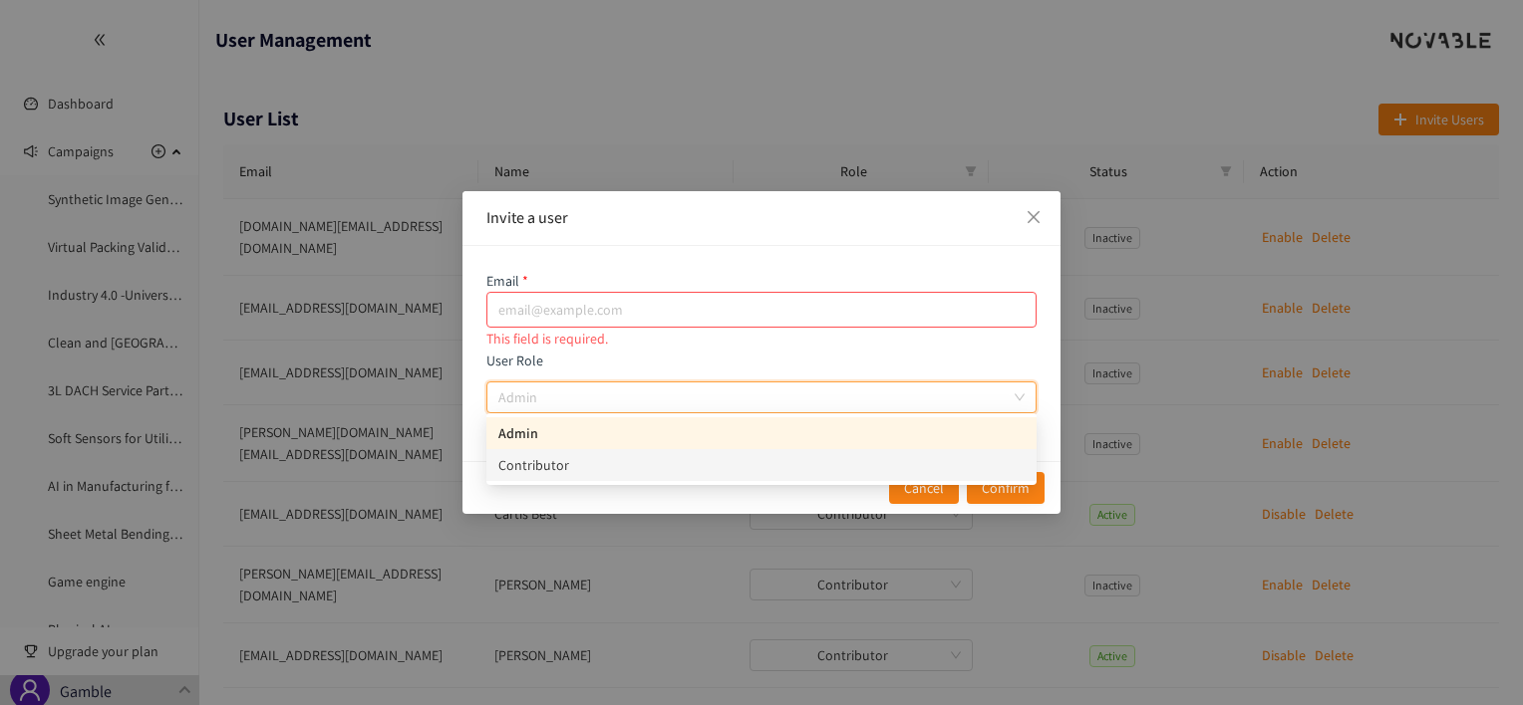
click at [574, 464] on div "Contributor" at bounding box center [761, 465] width 526 height 22
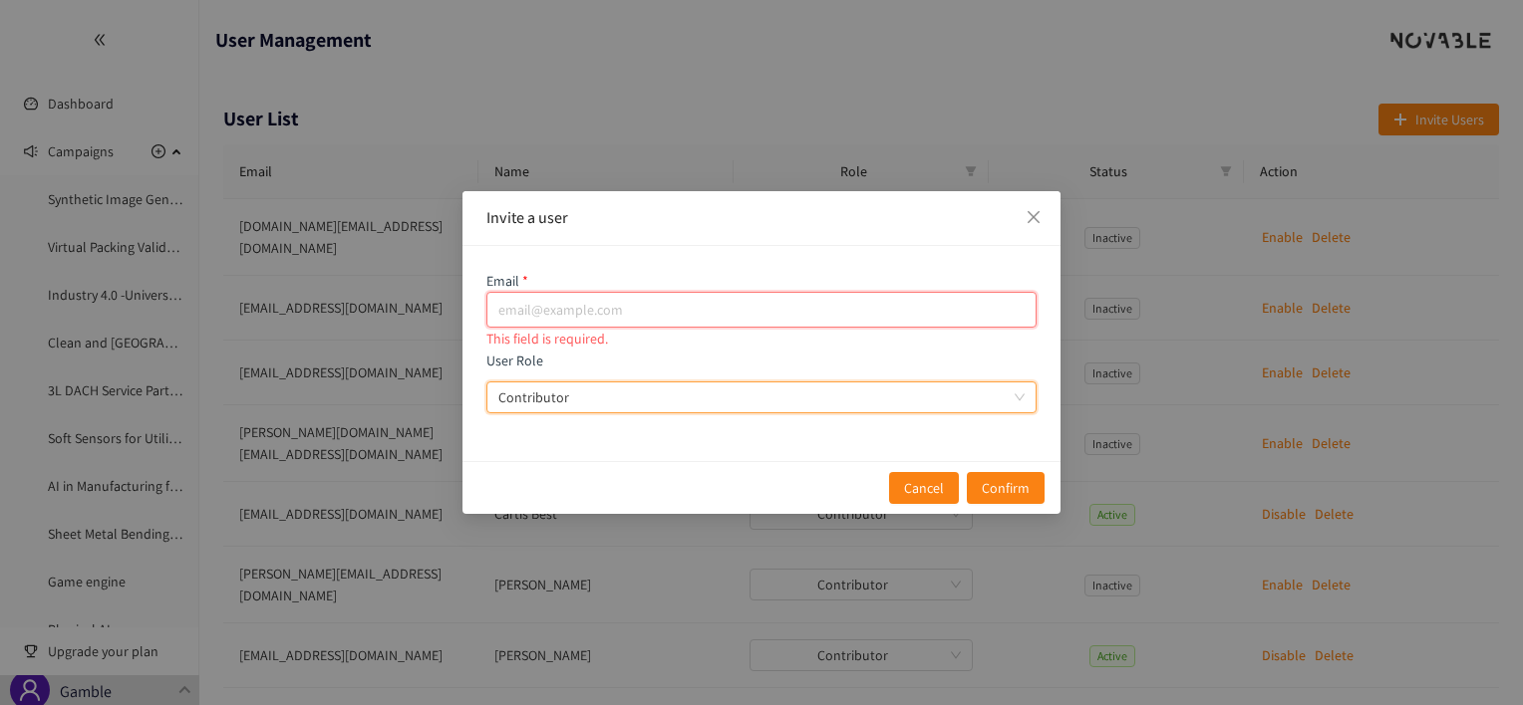
click at [570, 315] on input "email" at bounding box center [761, 310] width 550 height 36
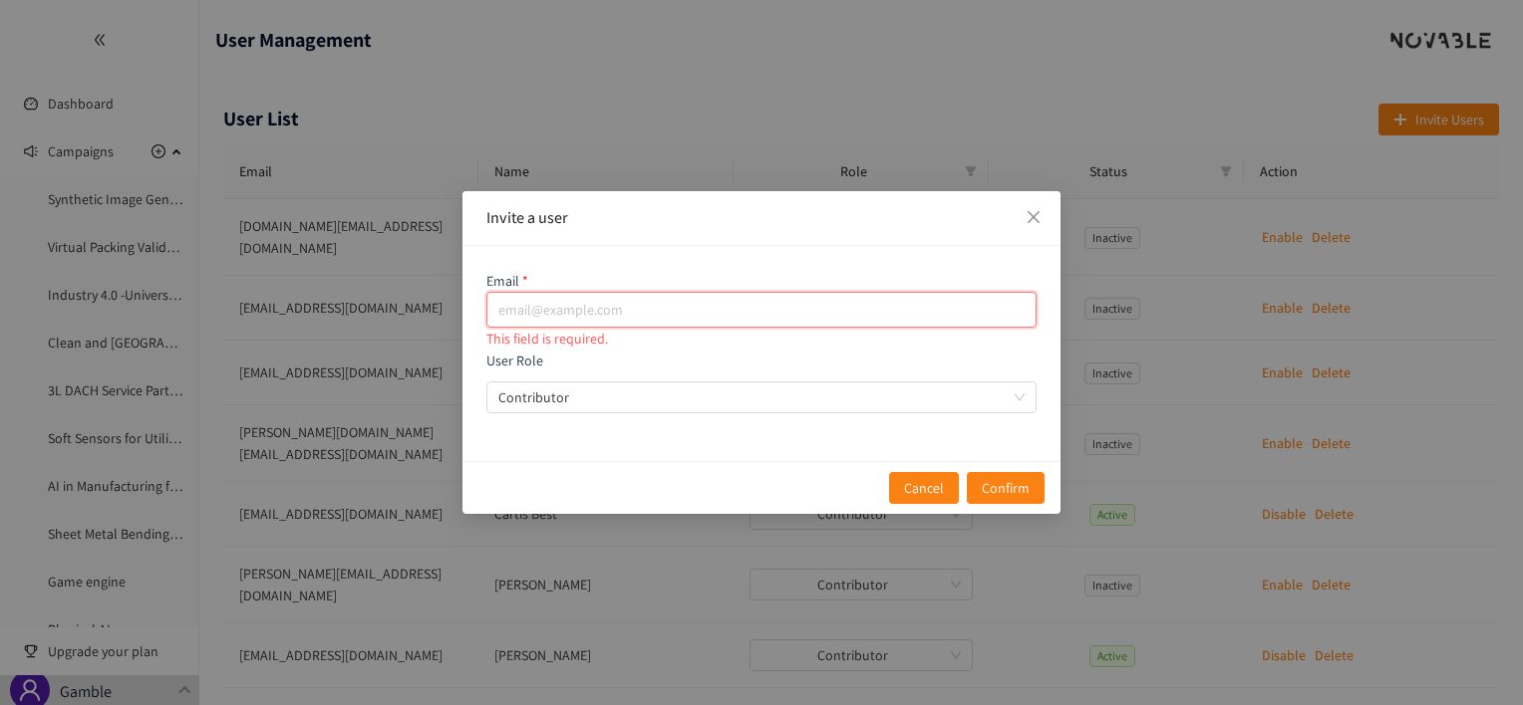
paste input "[EMAIL_ADDRESS][DOMAIN_NAME]"
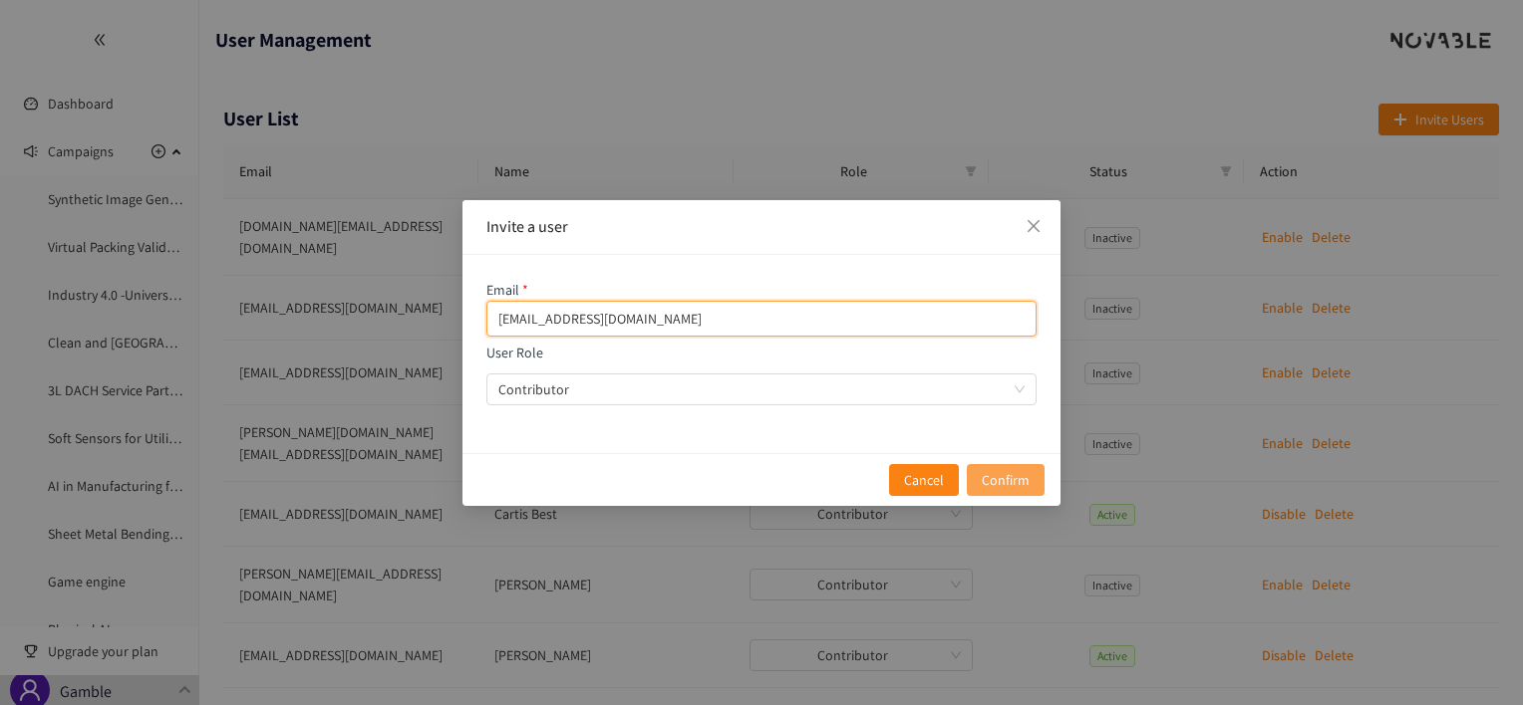
type input "[EMAIL_ADDRESS][DOMAIN_NAME]"
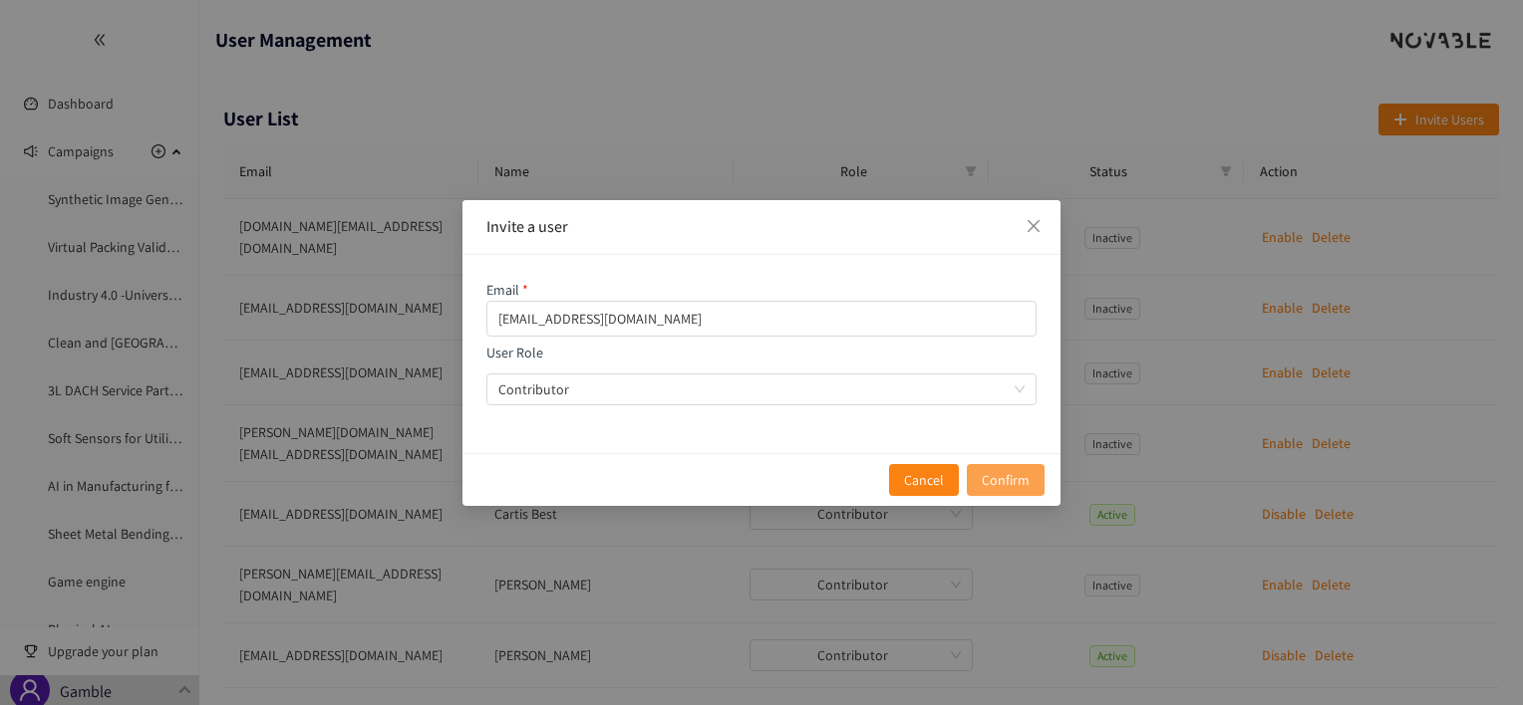
click at [1015, 486] on span "Confirm" at bounding box center [1006, 480] width 48 height 22
